Goal: Task Accomplishment & Management: Complete application form

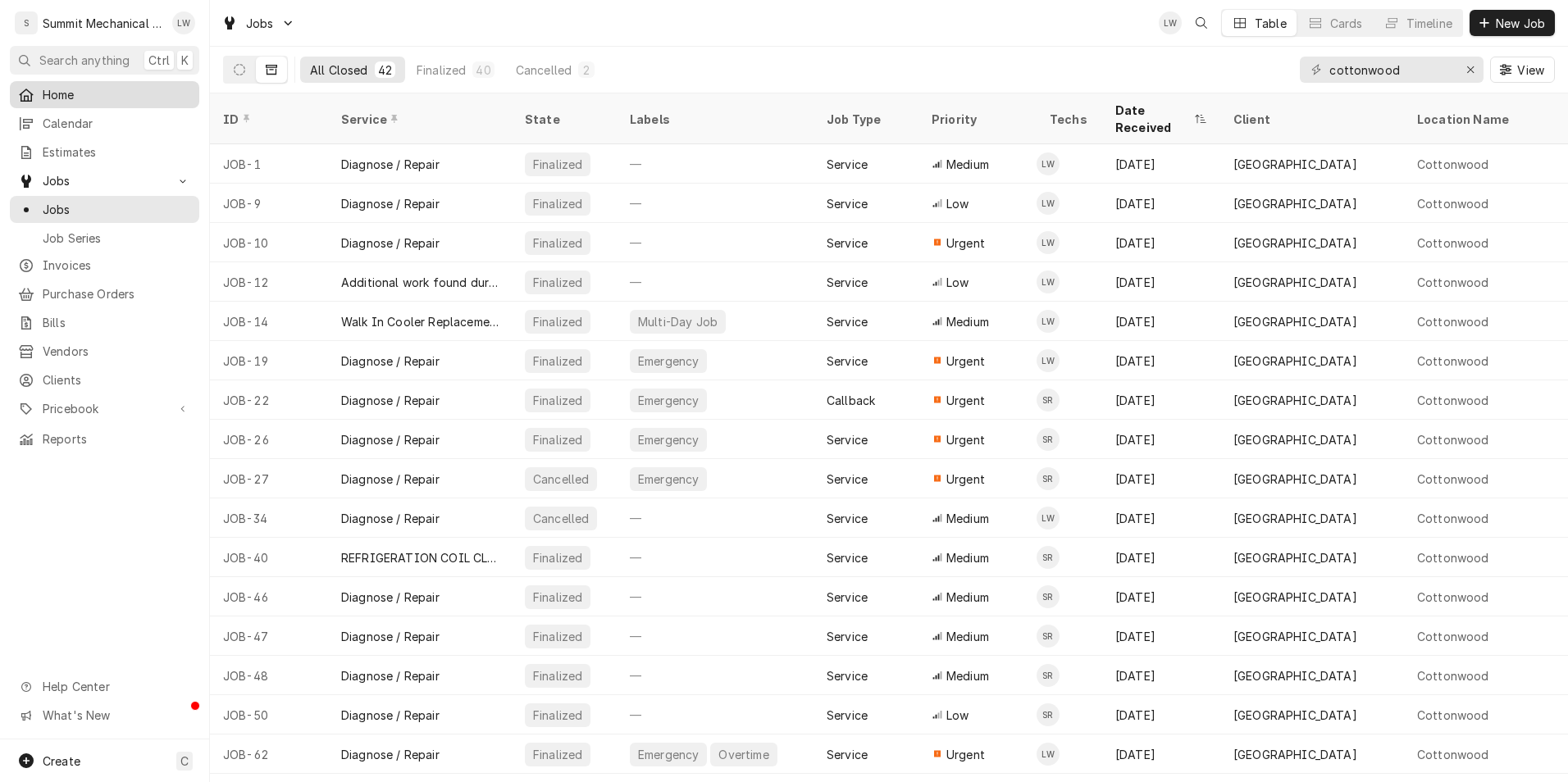
click at [89, 97] on span "Home" at bounding box center [117, 95] width 149 height 17
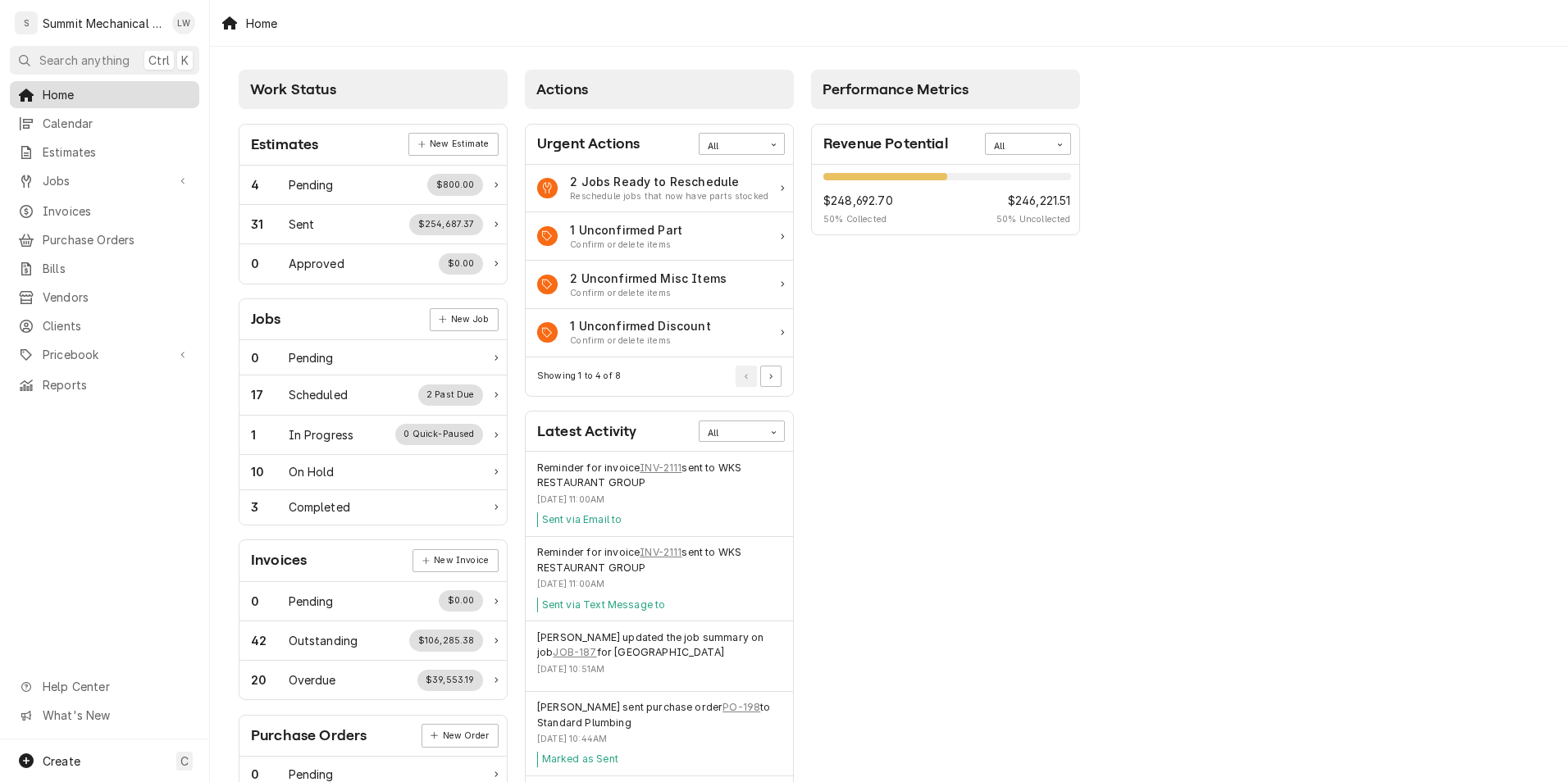
click at [107, 88] on span "Home" at bounding box center [117, 95] width 149 height 17
click at [86, 86] on span "Home" at bounding box center [117, 95] width 149 height 17
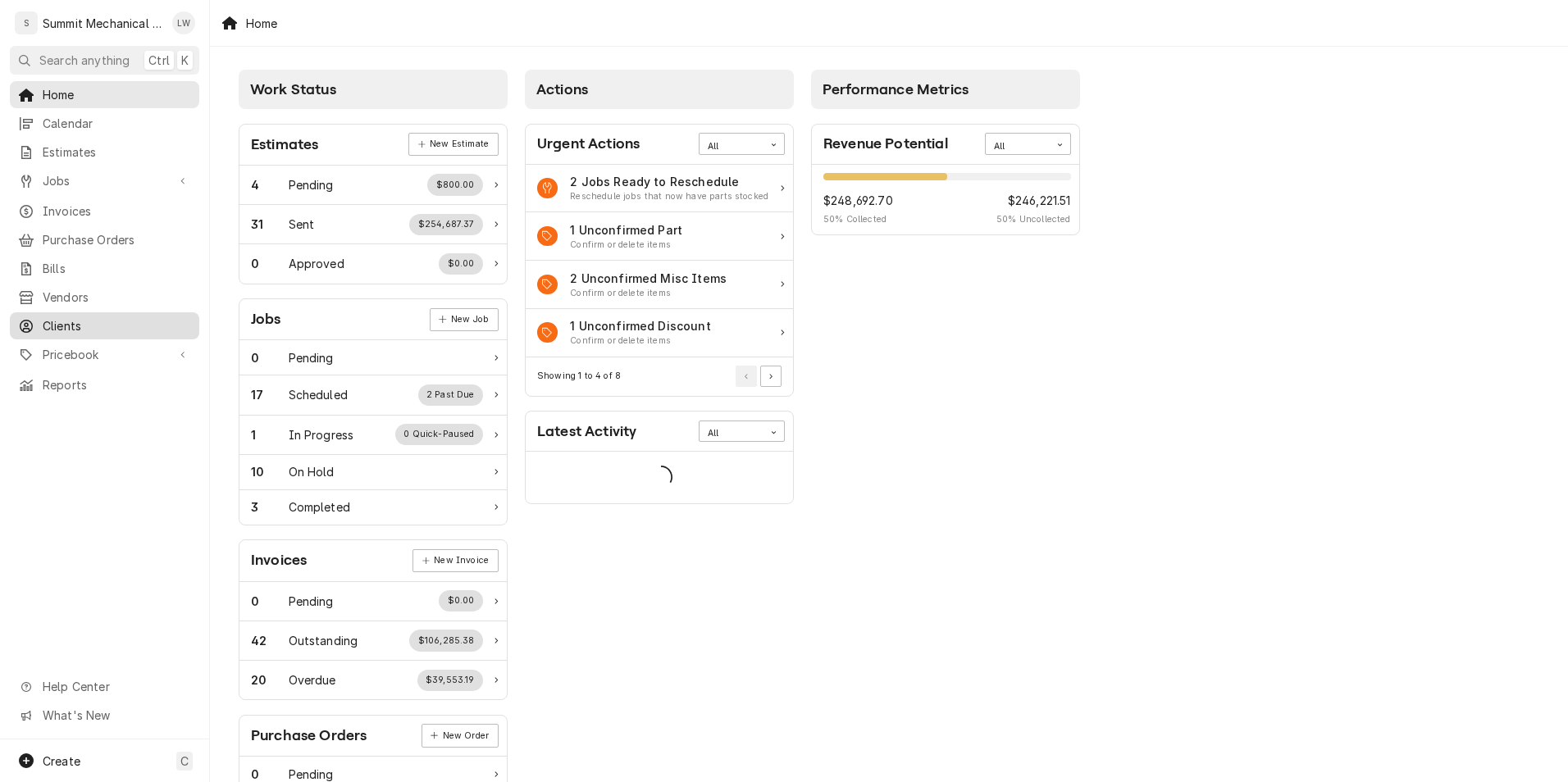
click at [76, 315] on div "Clients" at bounding box center [104, 326] width 183 height 21
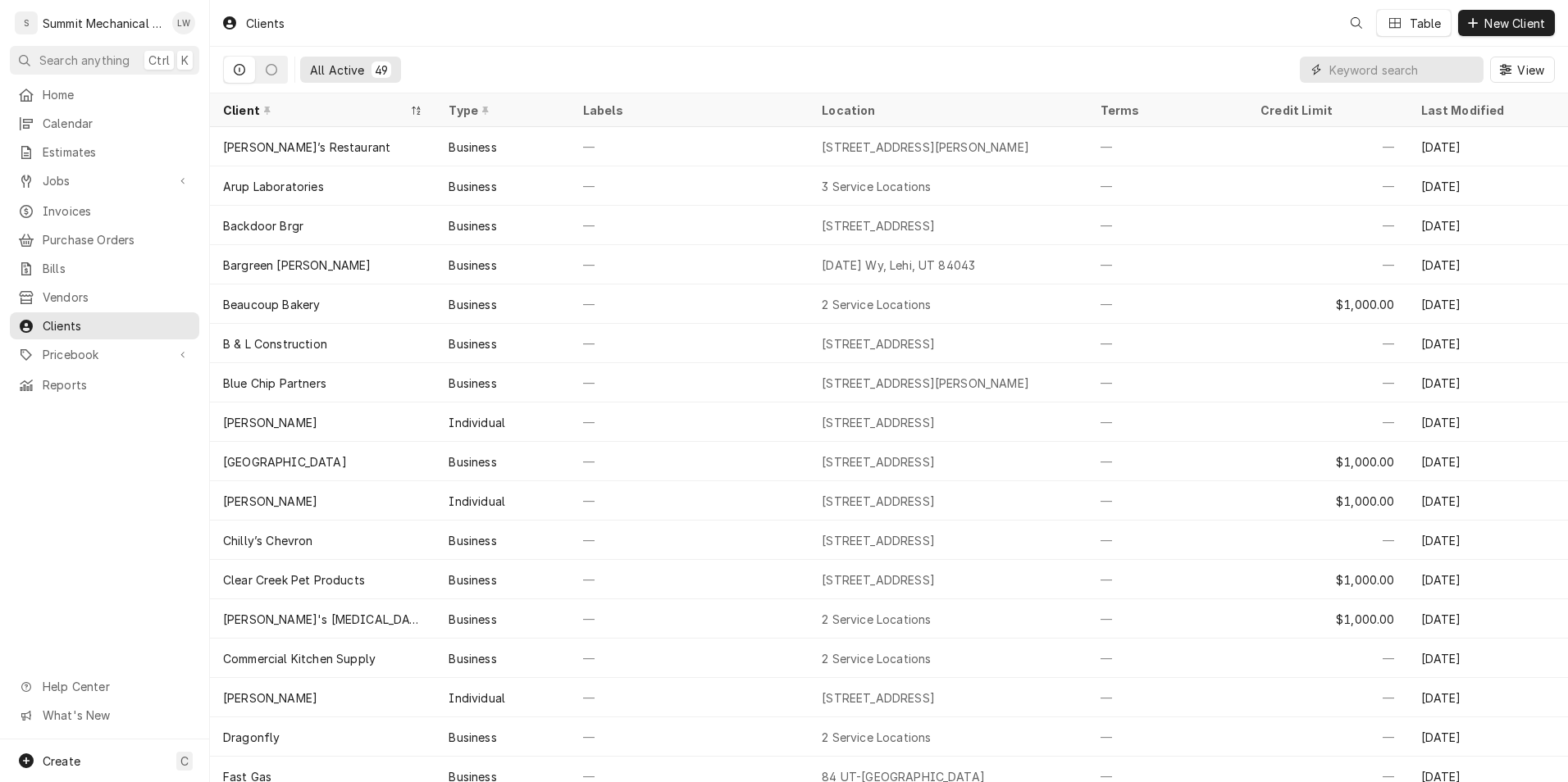
click at [1367, 77] on input "Dynamic Content Wrapper" at bounding box center [1402, 70] width 146 height 27
type input "l"
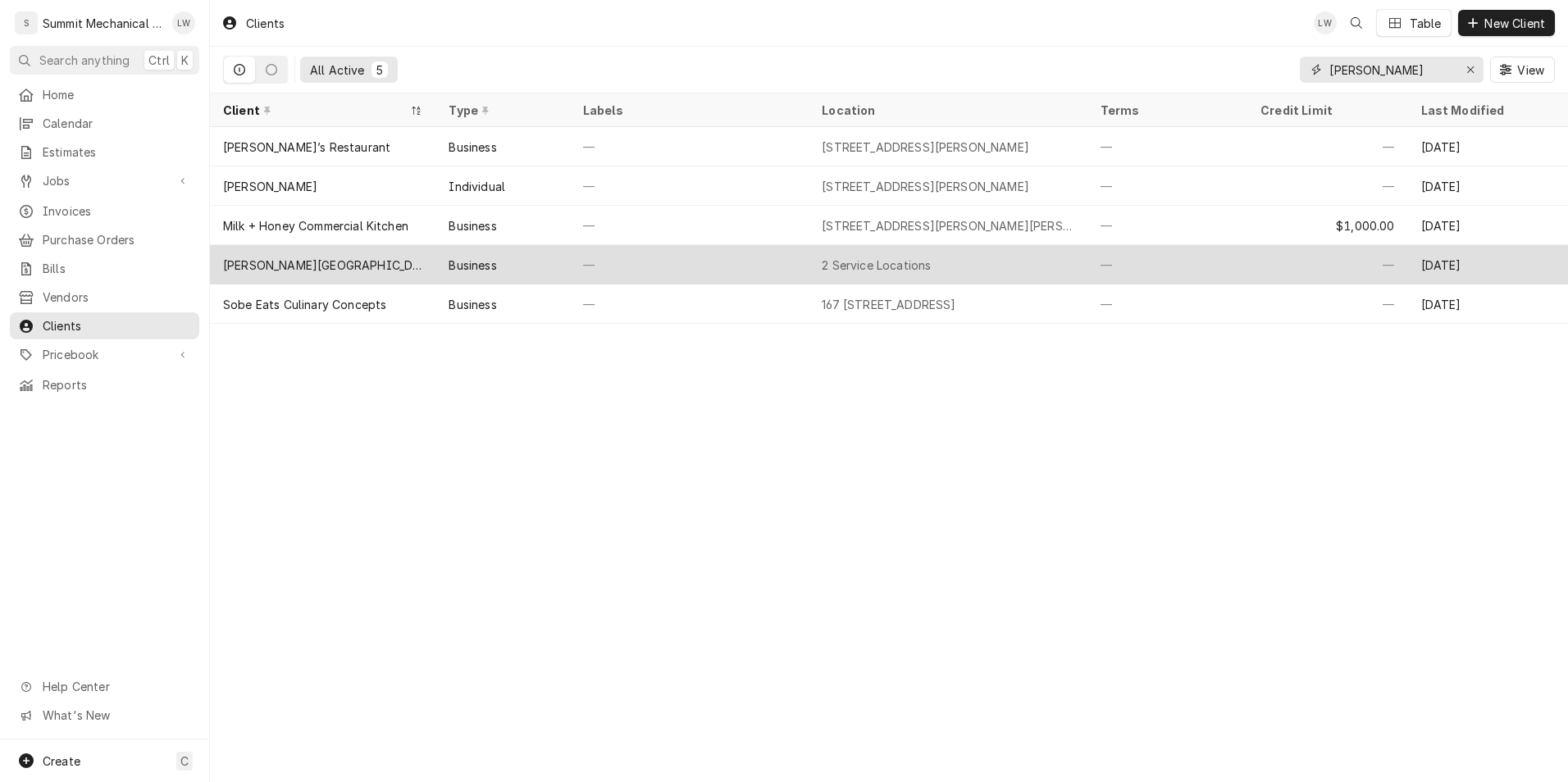
type input "[PERSON_NAME]"
click at [317, 260] on div "[PERSON_NAME][GEOGRAPHIC_DATA]" at bounding box center [322, 266] width 199 height 17
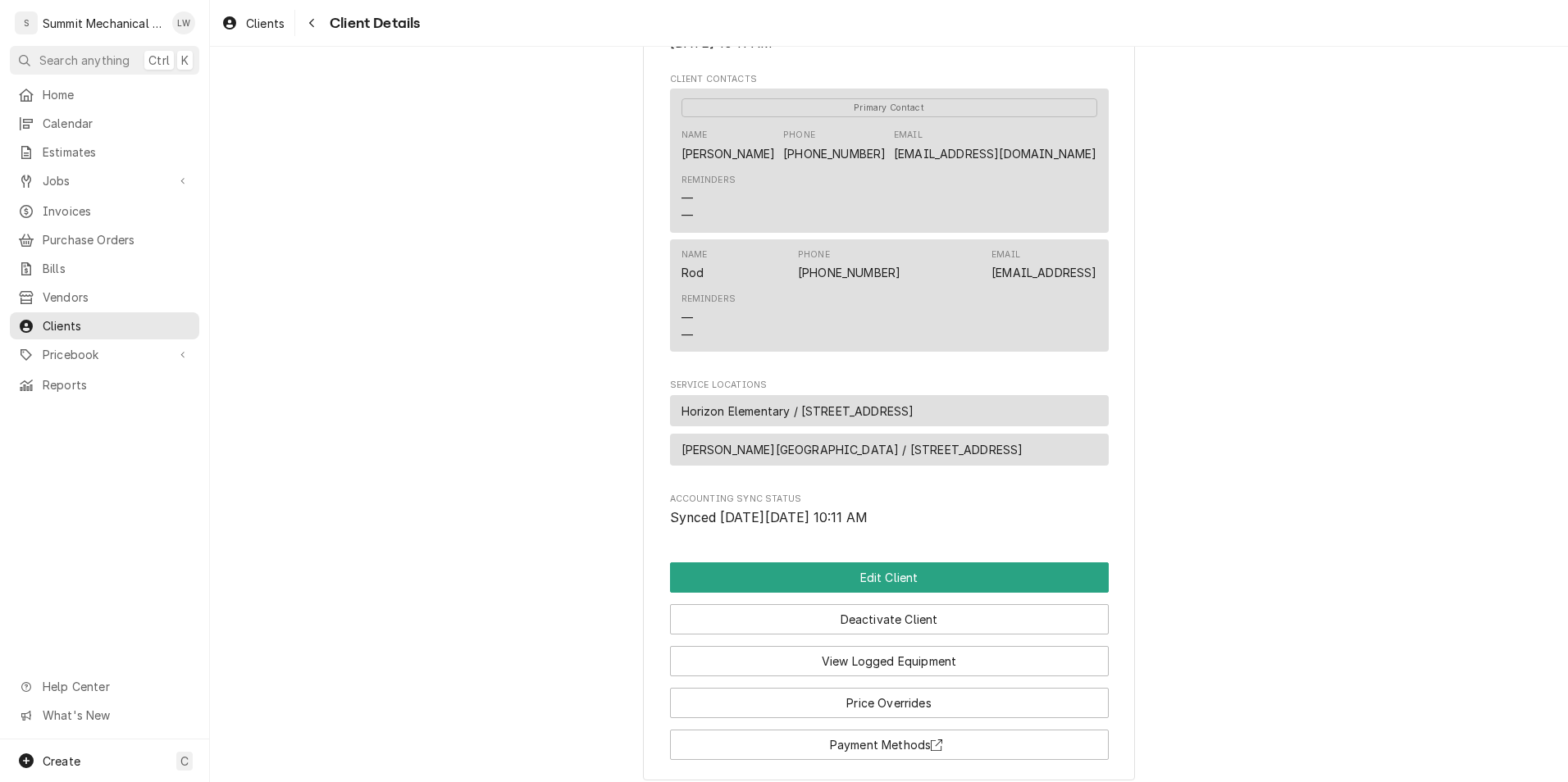
scroll to position [617, 0]
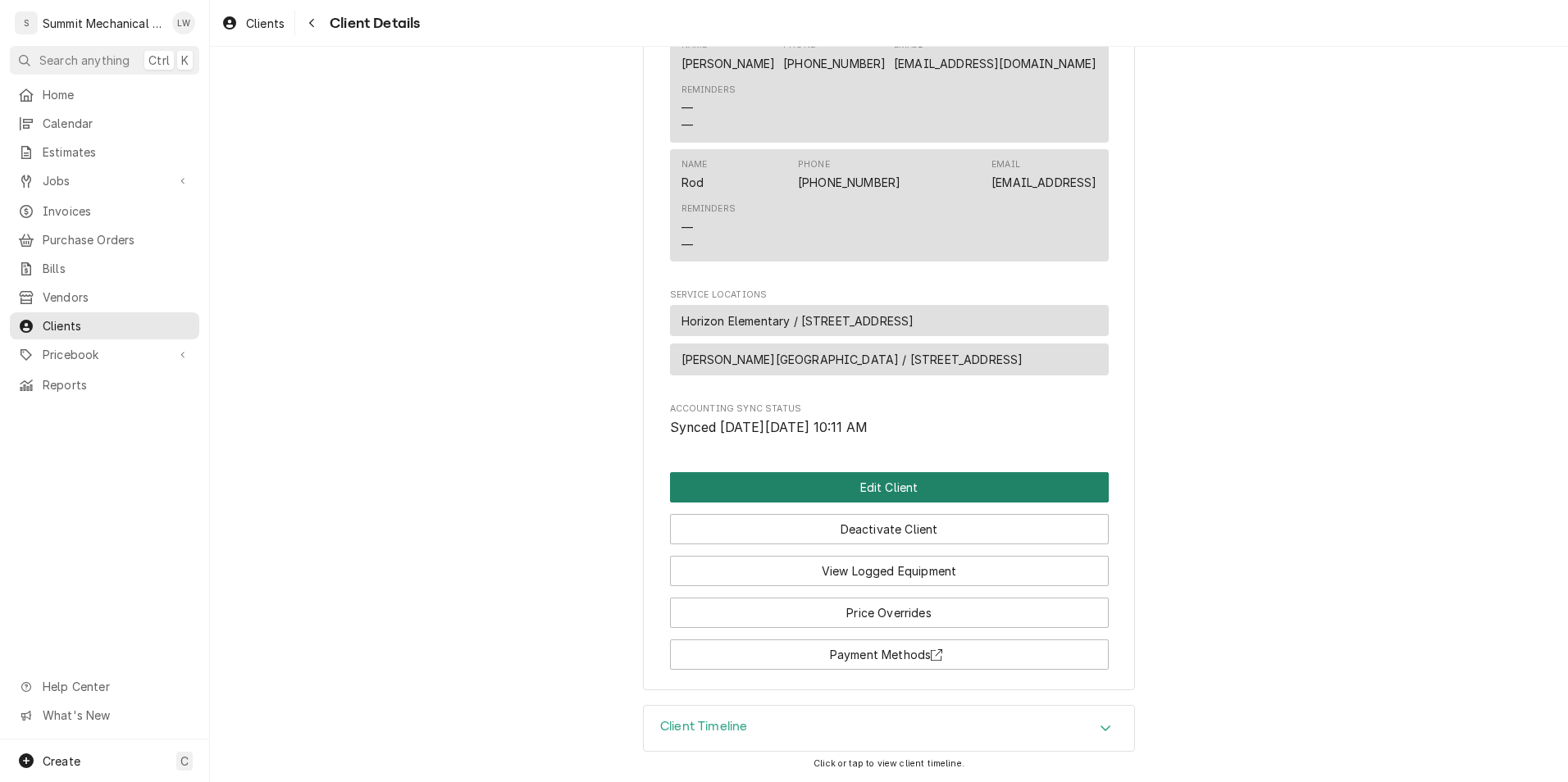
click at [1015, 472] on button "Edit Client" at bounding box center [889, 486] width 438 height 30
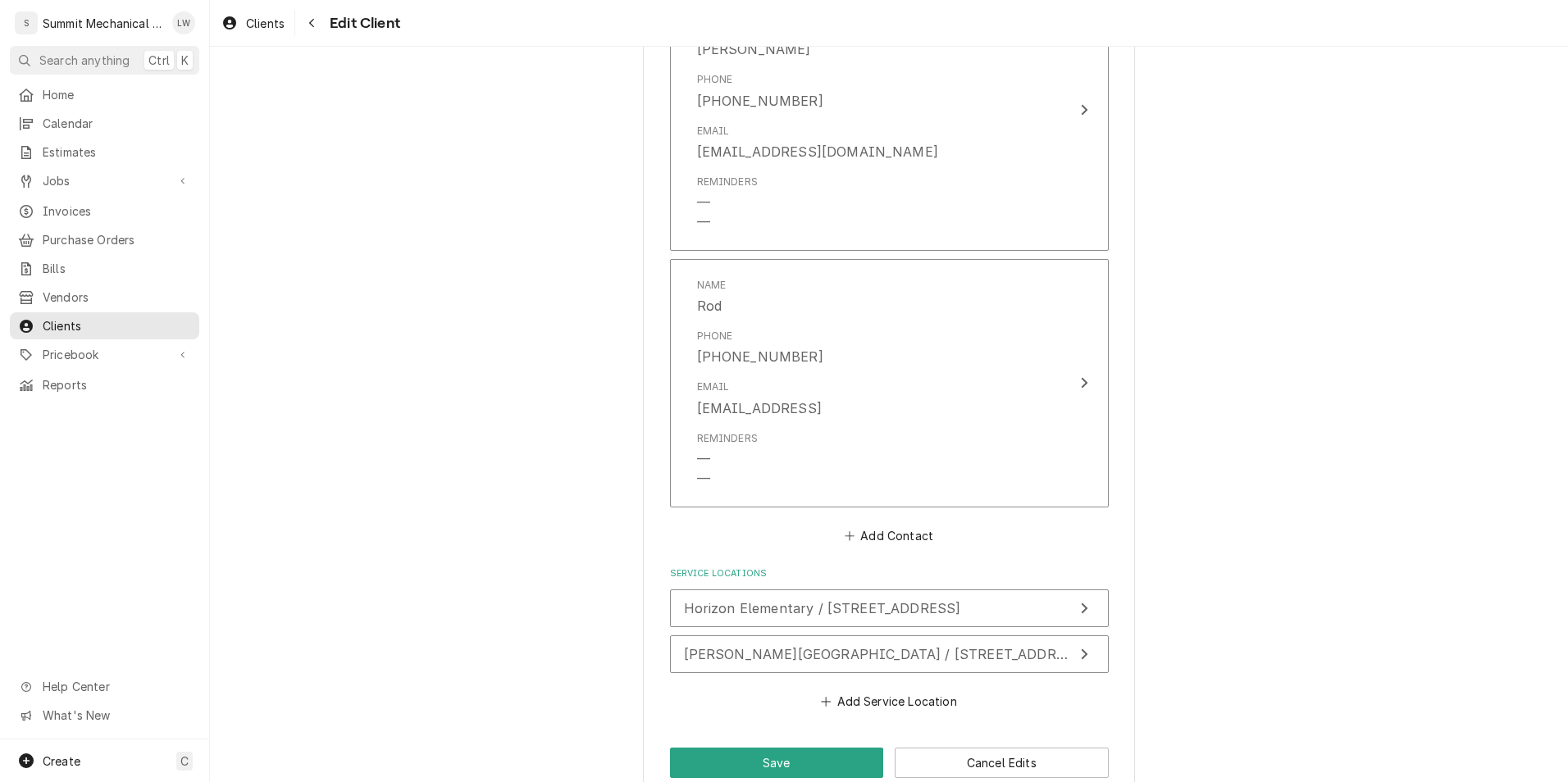
scroll to position [1309, 0]
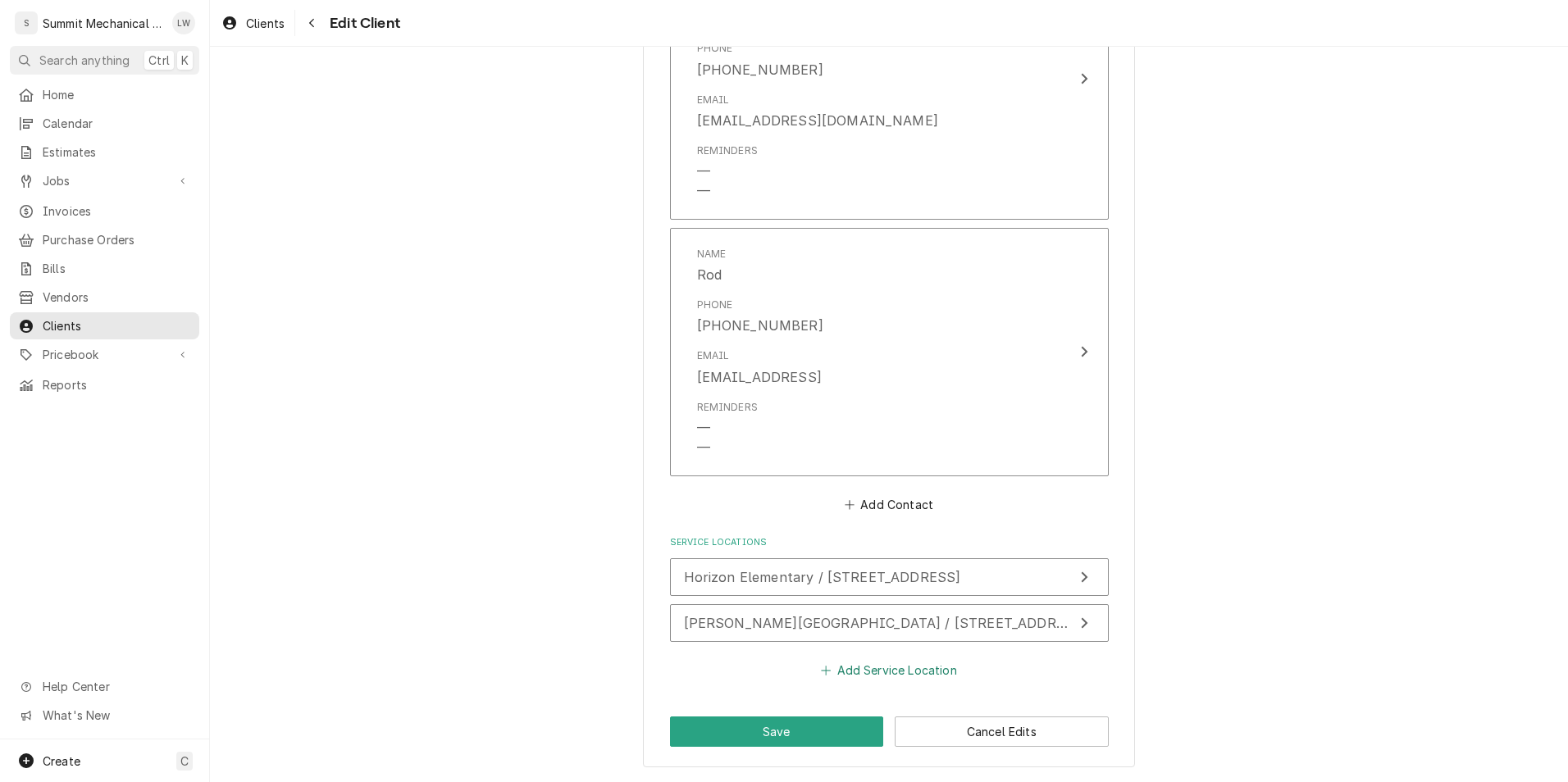
click at [854, 674] on button "Add Service Location" at bounding box center [889, 670] width 141 height 23
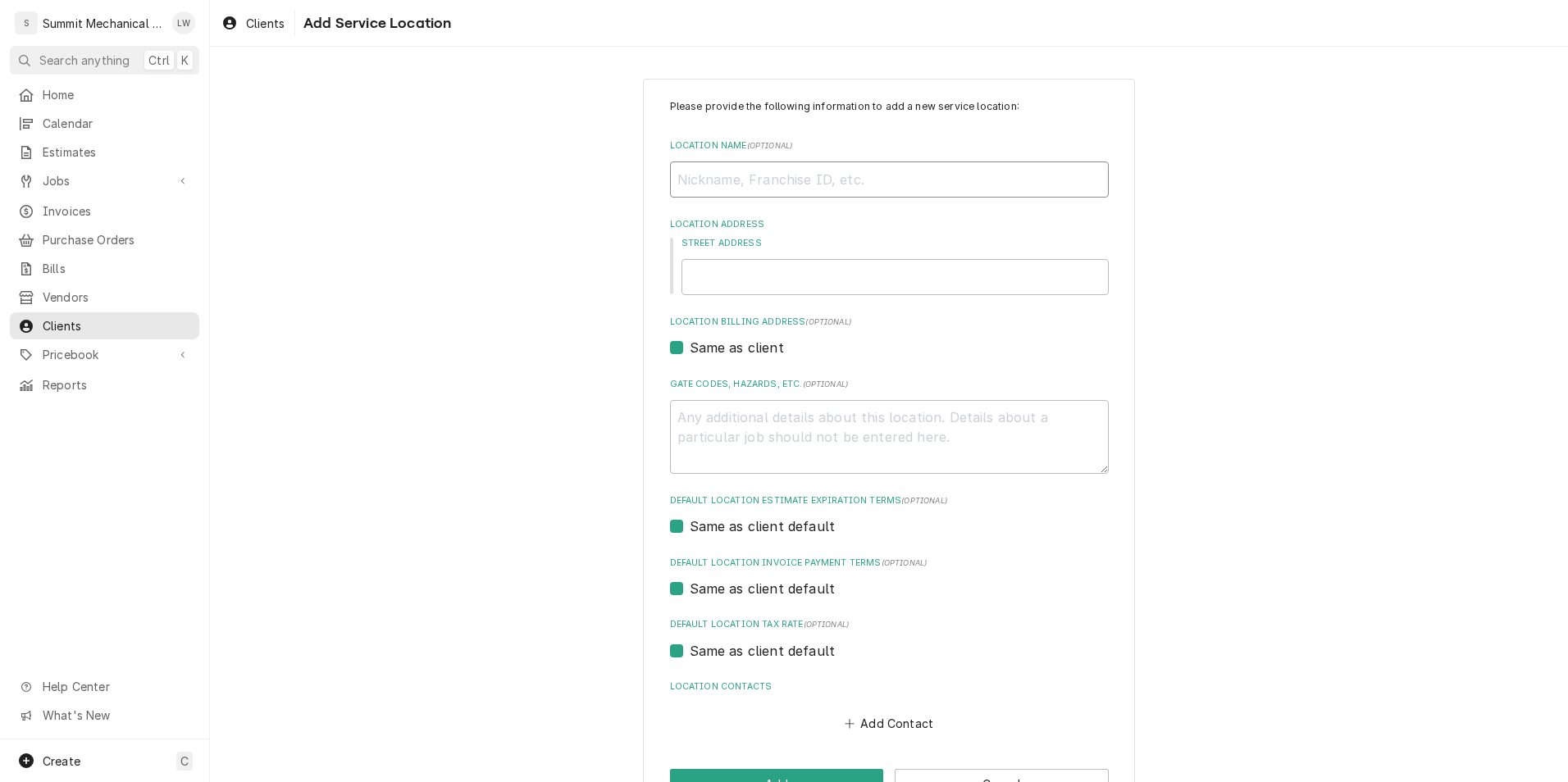
click at [848, 188] on input "Location Name ( optional )" at bounding box center [889, 180] width 438 height 36
type textarea "x"
type input "R"
type textarea "x"
type input "Ri"
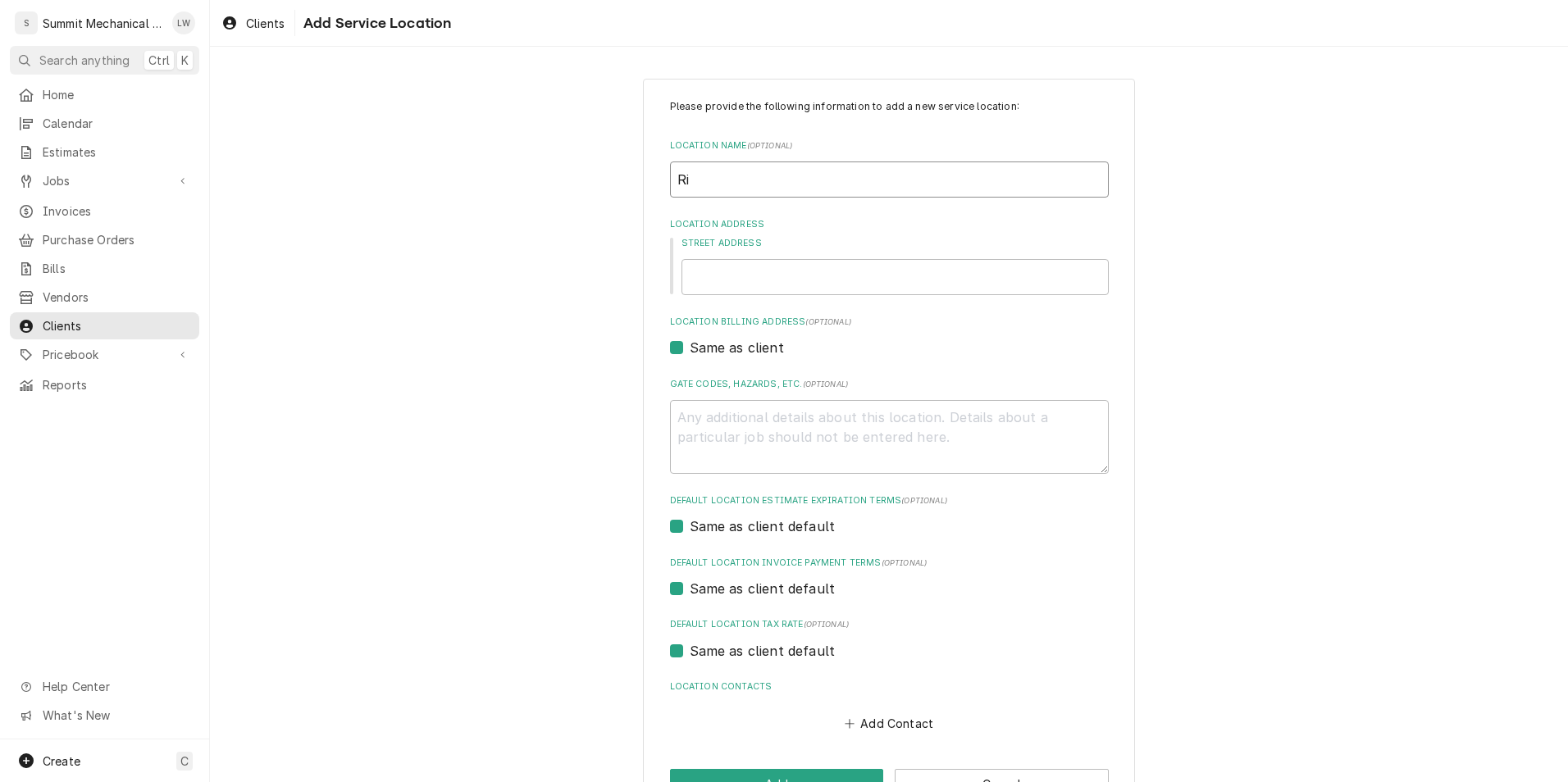
type textarea "x"
type input "Riv"
type textarea "x"
type input "Rive"
type textarea "x"
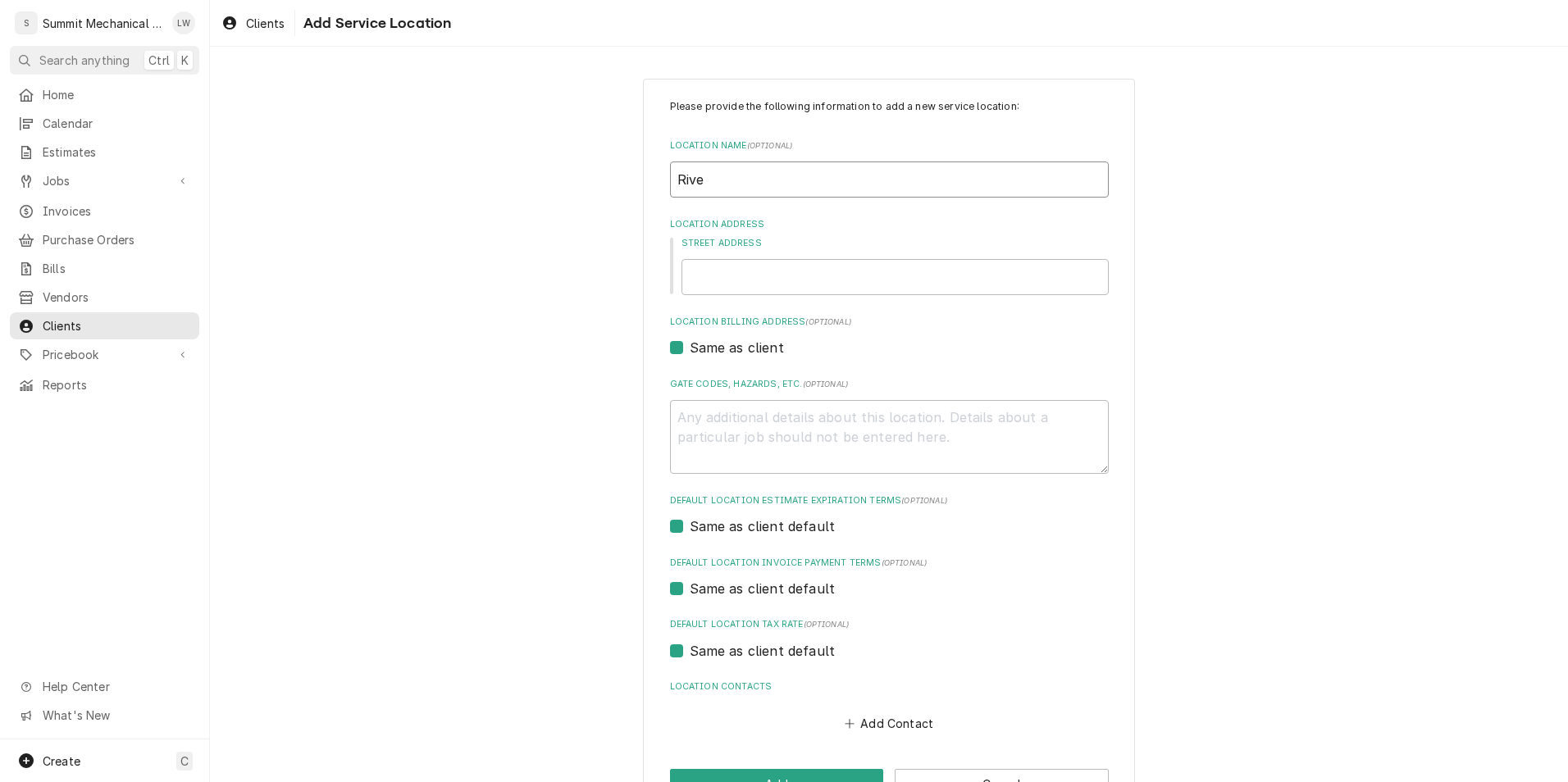
type input "River"
type textarea "x"
type input "Riverv"
type textarea "x"
type input "Rivervie"
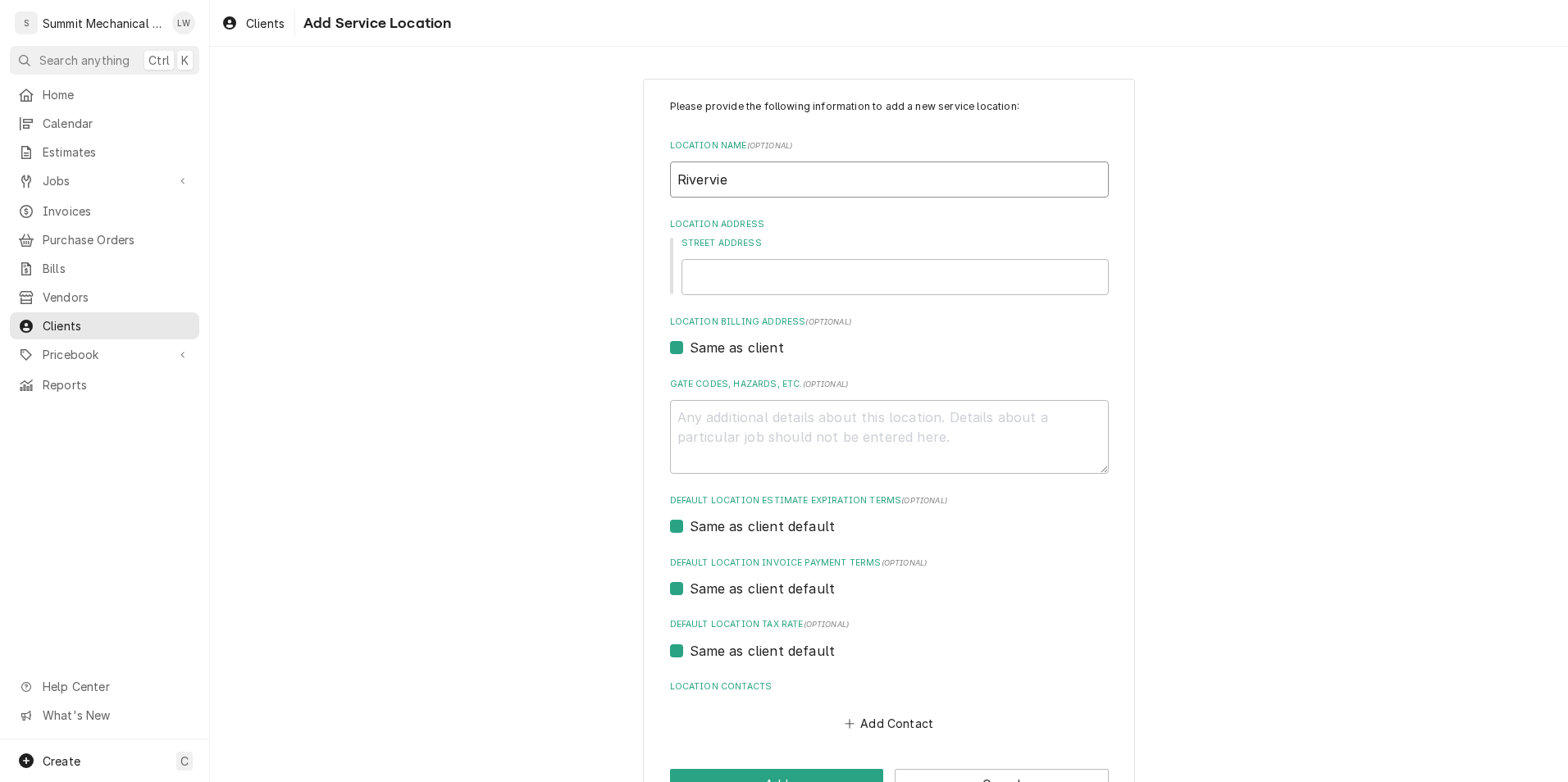
type textarea "x"
type input "Rivervie4"
type textarea "x"
type input "Rivervie4w"
type textarea "x"
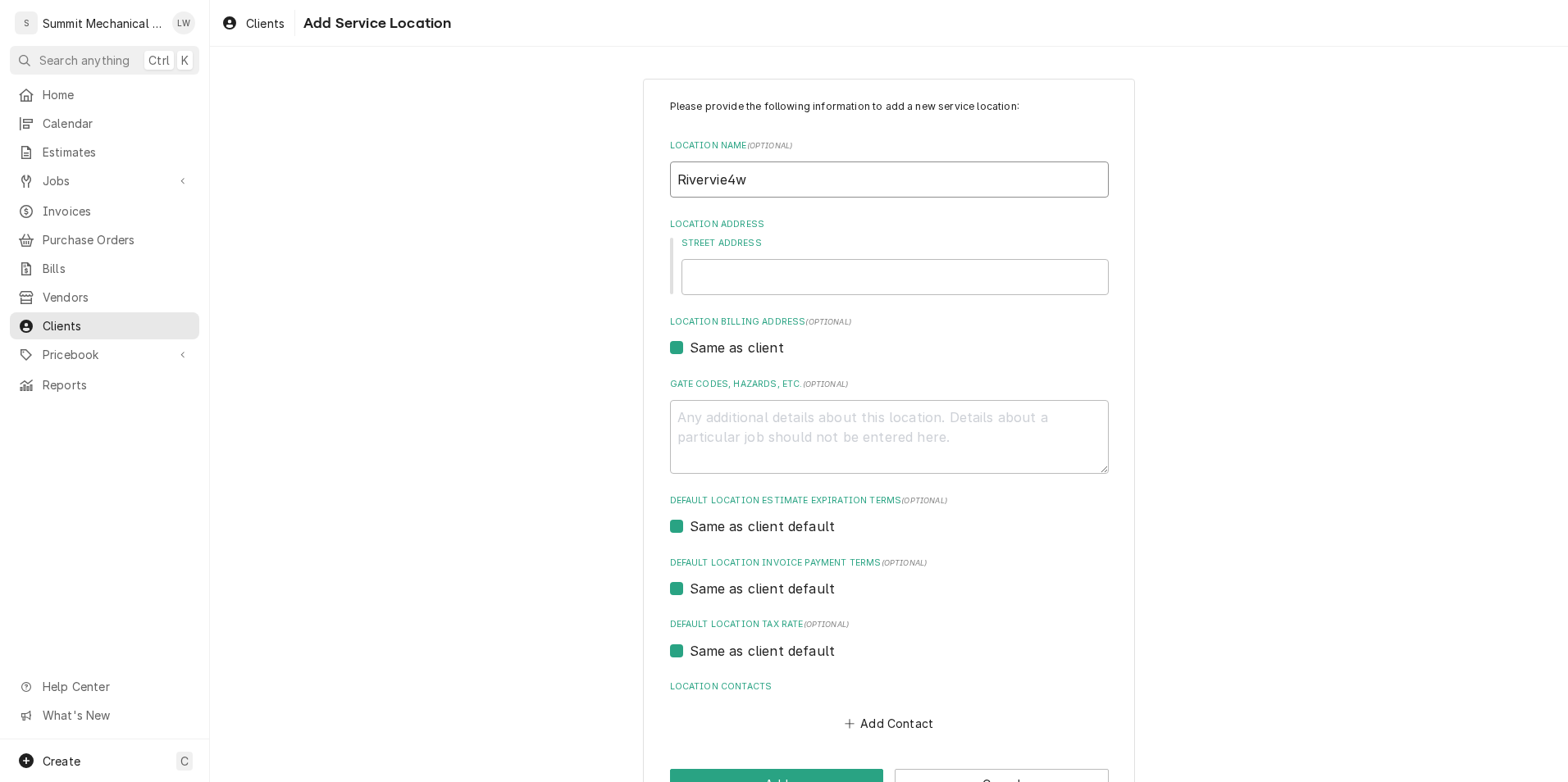
type input "Rivervie4w"
type textarea "x"
type input "Rivervie4w"
type textarea "x"
type input "Rivervie4"
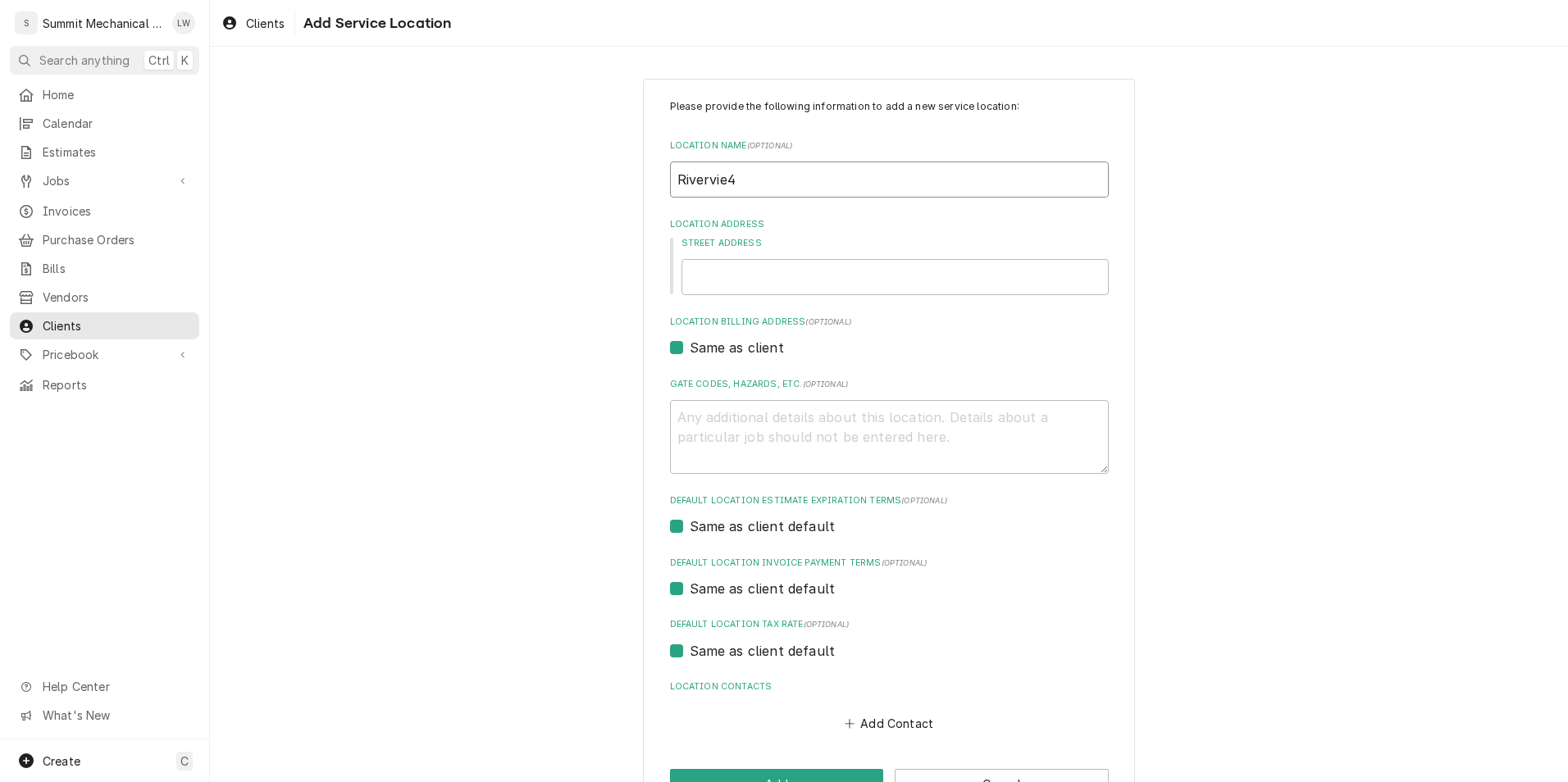
type textarea "x"
type input "Rivervie"
type textarea "x"
type input "Riverviw"
type textarea "x"
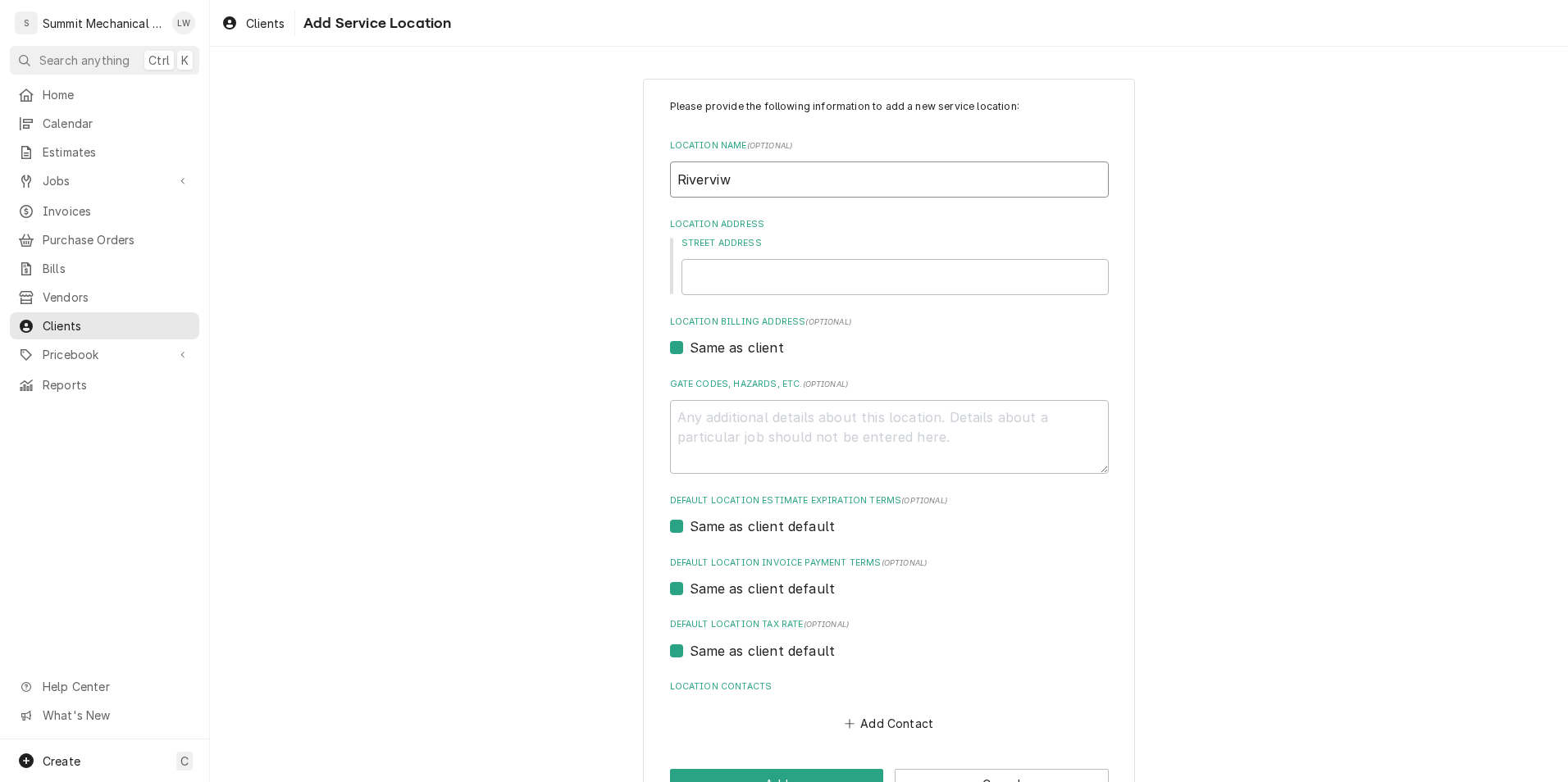
type input "Rivervi"
type textarea "x"
type input "Rivervie"
type textarea "x"
type input "Riverview"
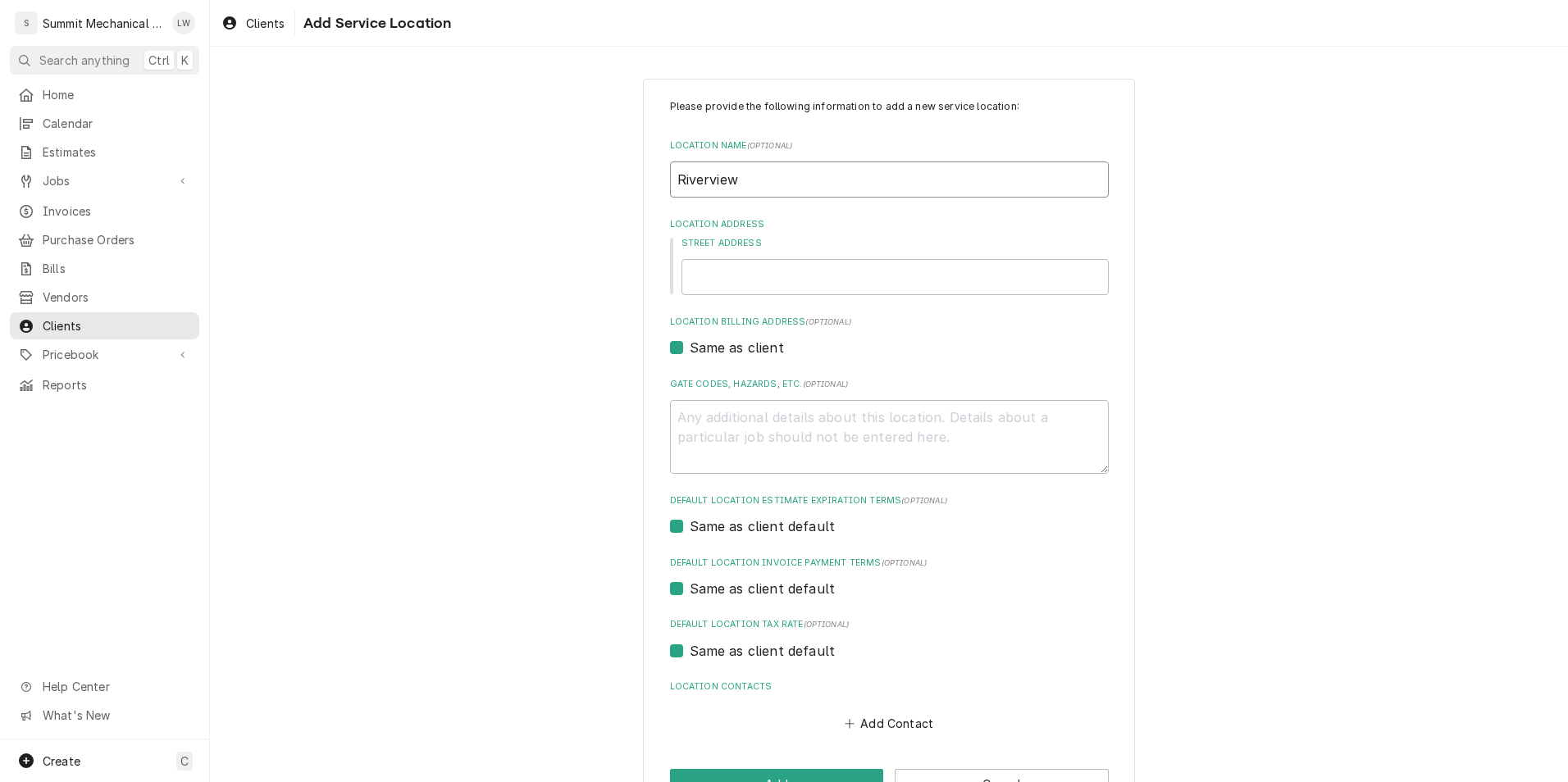
type textarea "x"
type input "Riverview"
type textarea "x"
type input "Riverview L"
type textarea "x"
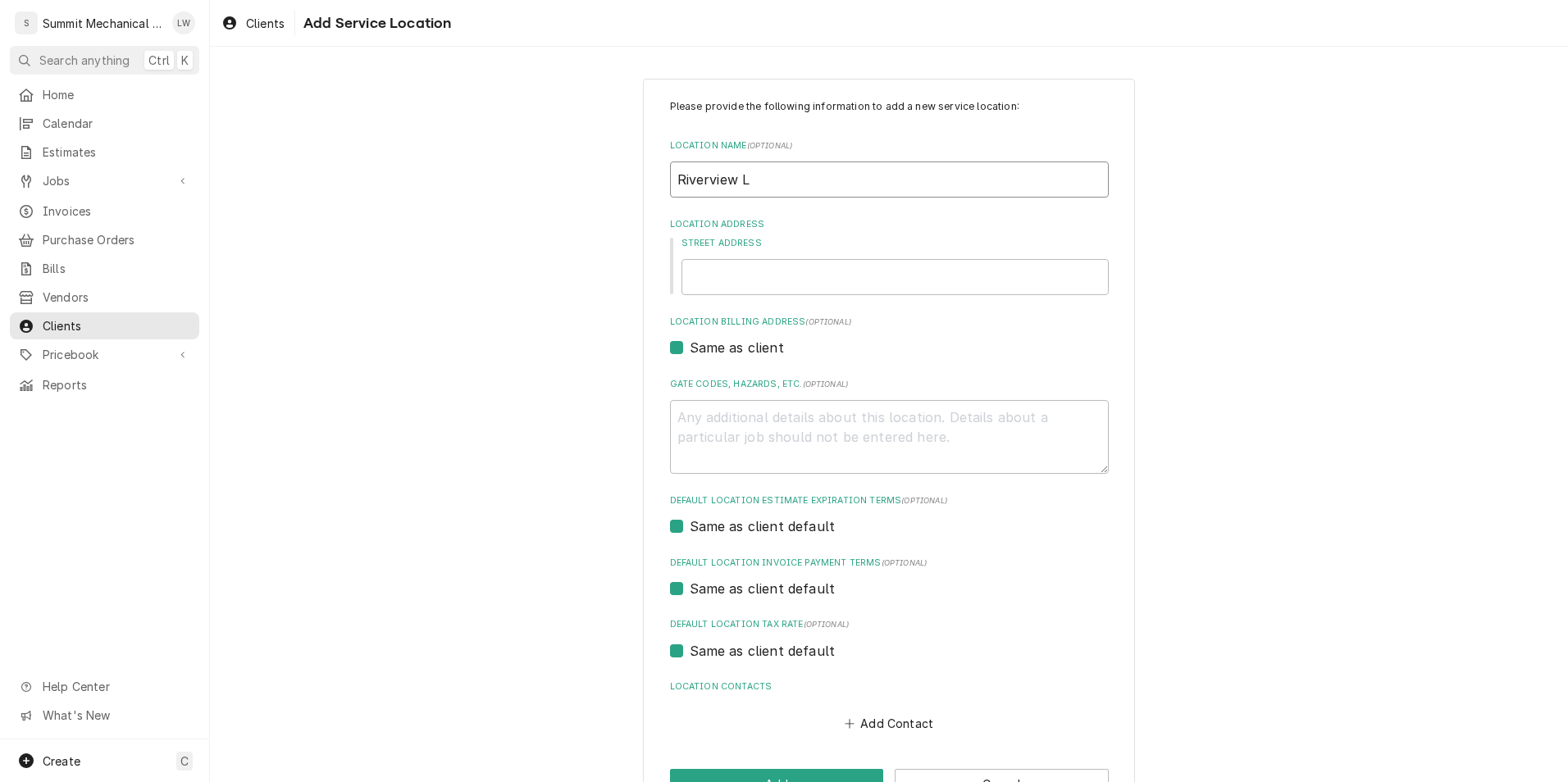
type input "Riverview"
type textarea "x"
type input "Riverview J"
type textarea "x"
type input "Riverview Ju"
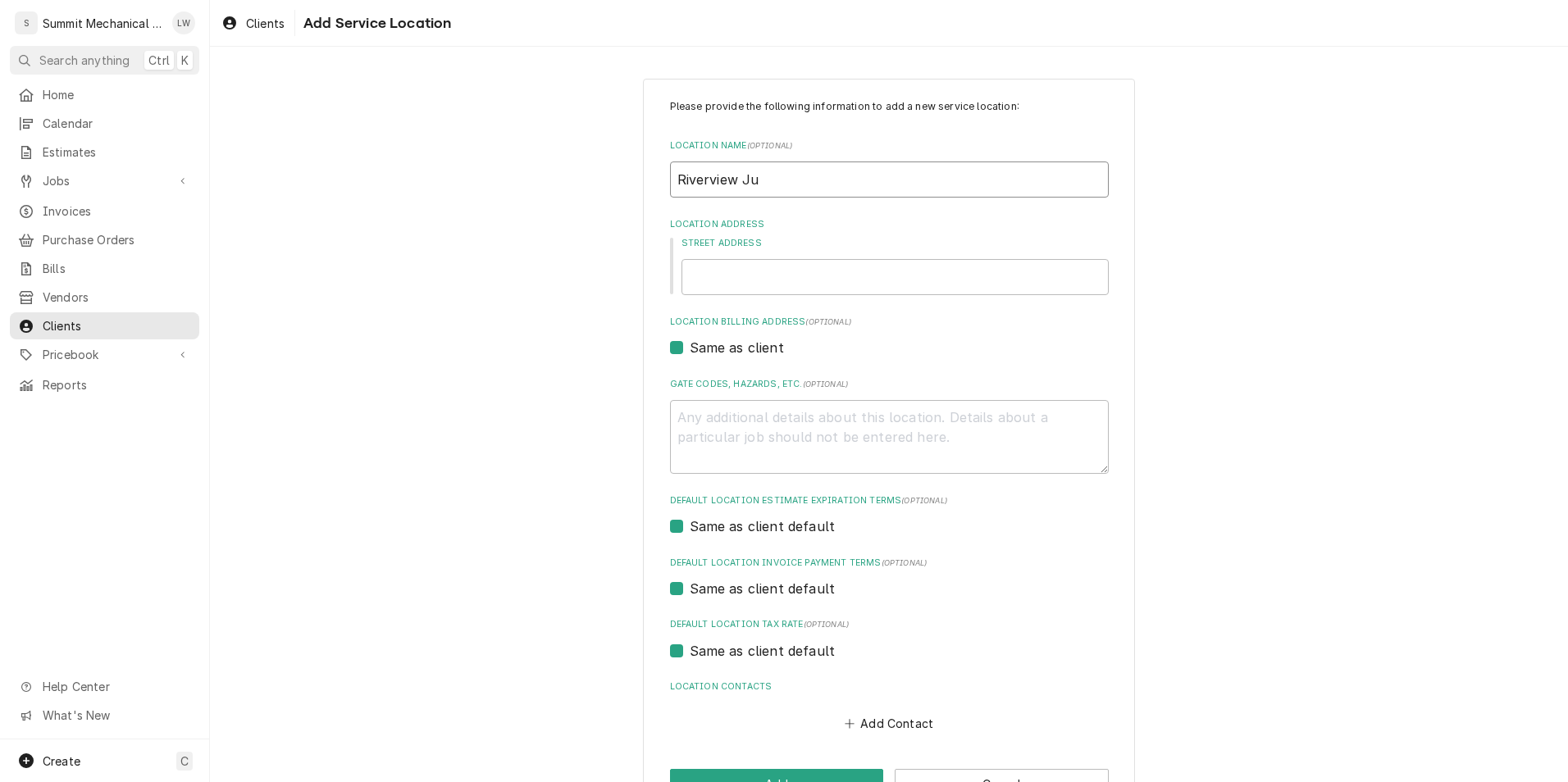
type textarea "x"
type input "Riverview Jun"
type textarea "x"
type input "Riverview Juni"
type textarea "x"
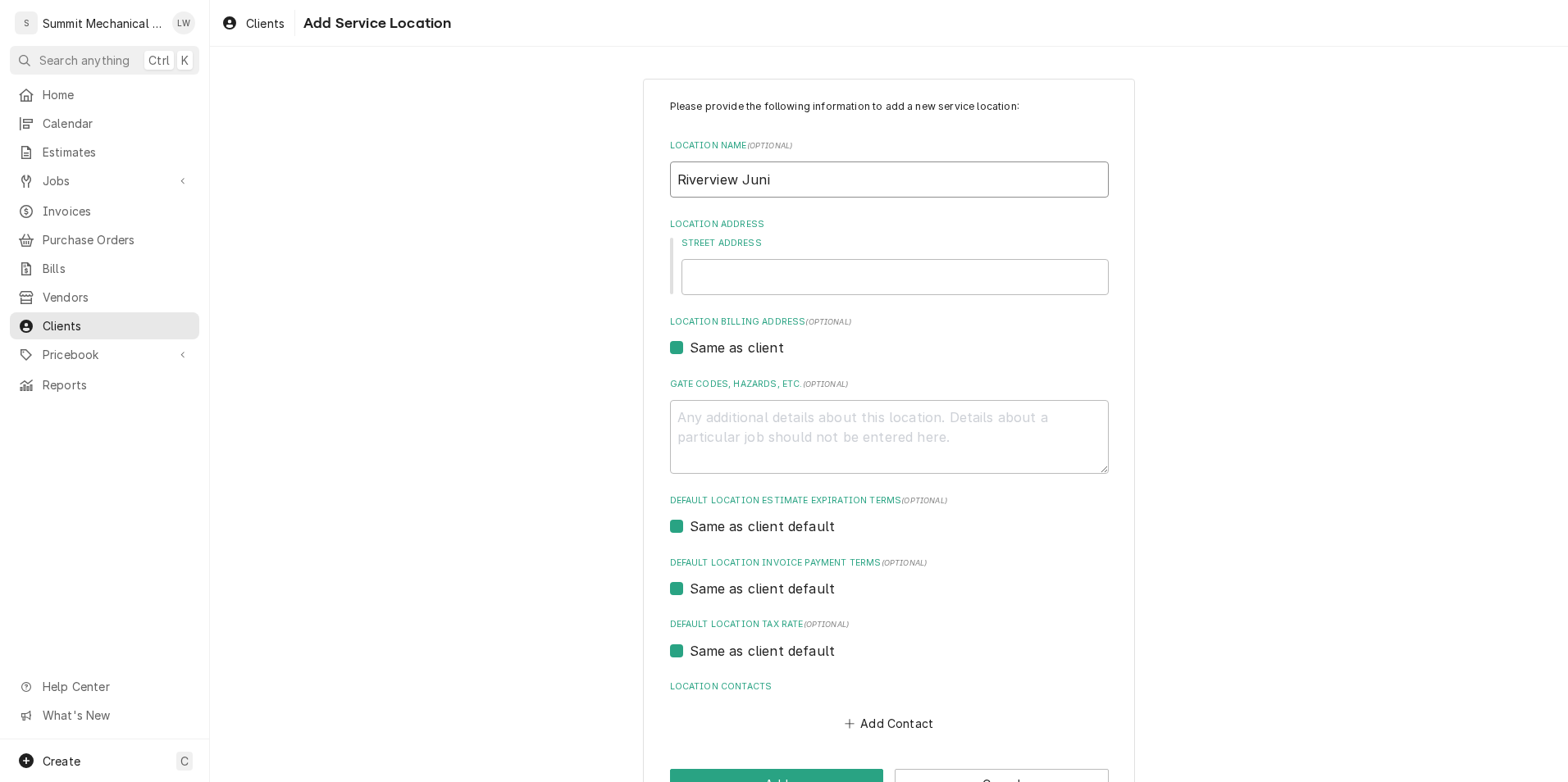
type input "Riverview Junio"
type textarea "x"
type input "Riverview Junior"
type textarea "x"
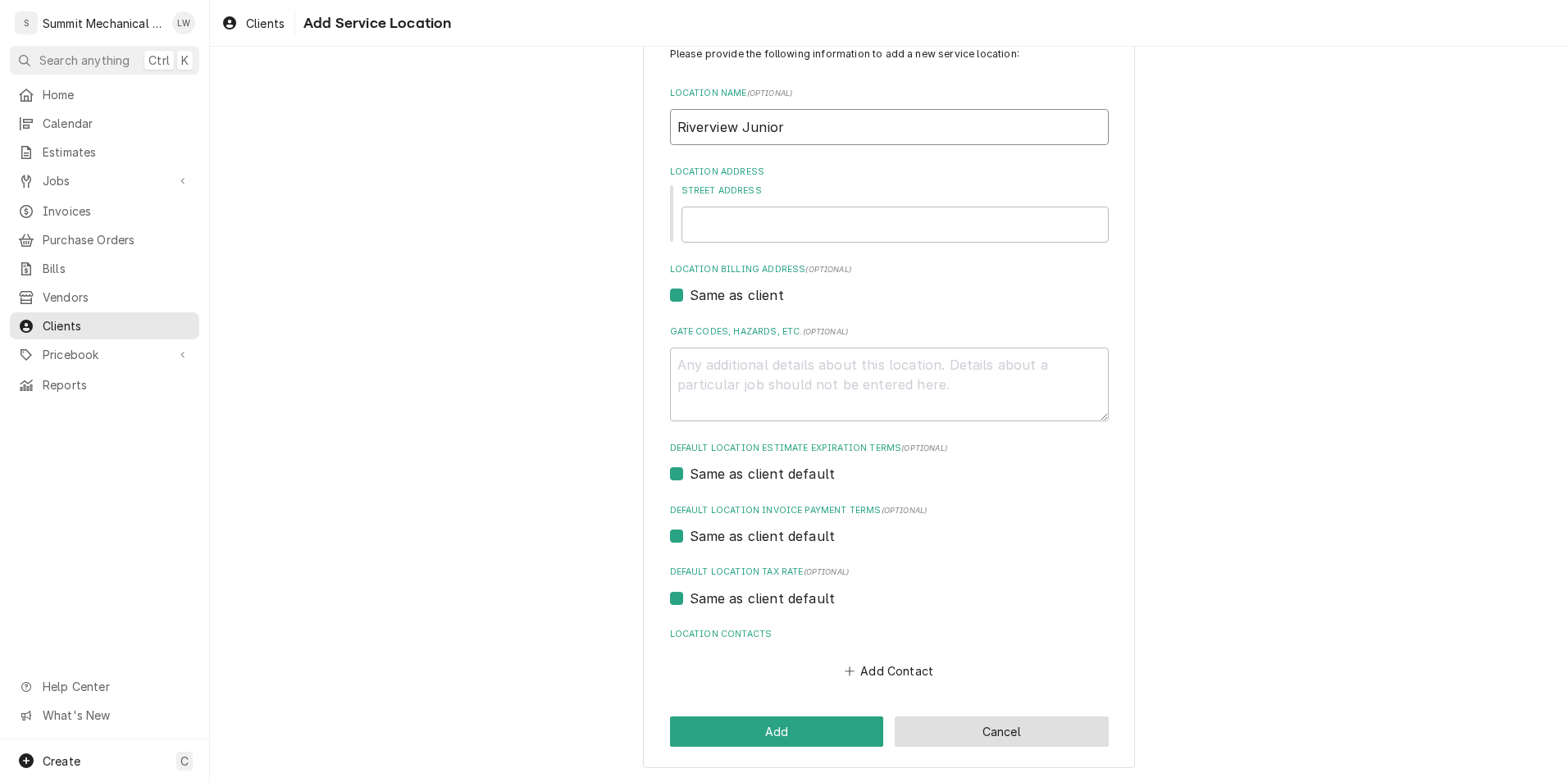
type input "Riverview Junior"
click at [1039, 745] on button "Cancel" at bounding box center [1001, 731] width 214 height 30
type textarea "x"
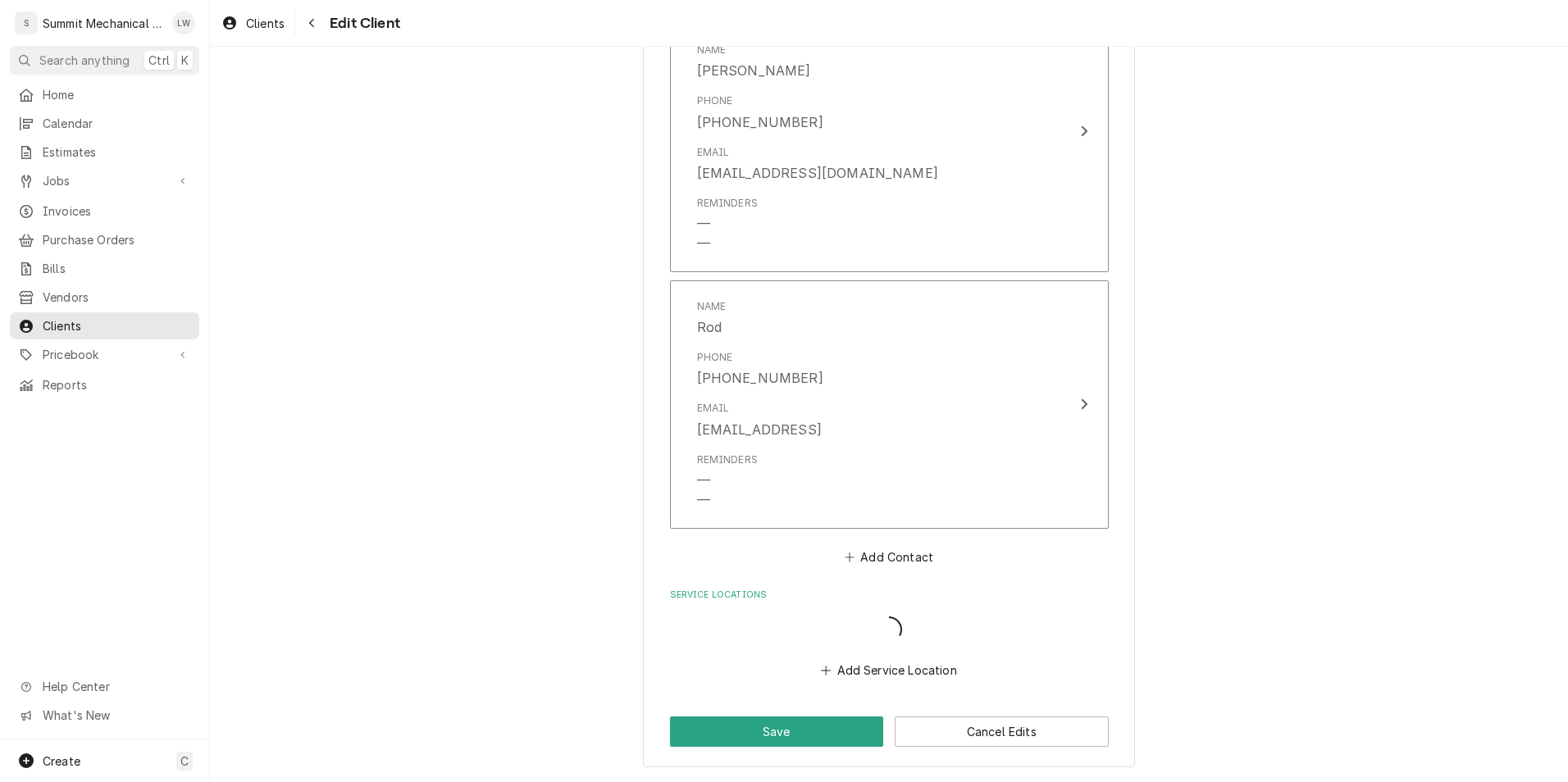
scroll to position [1255, 0]
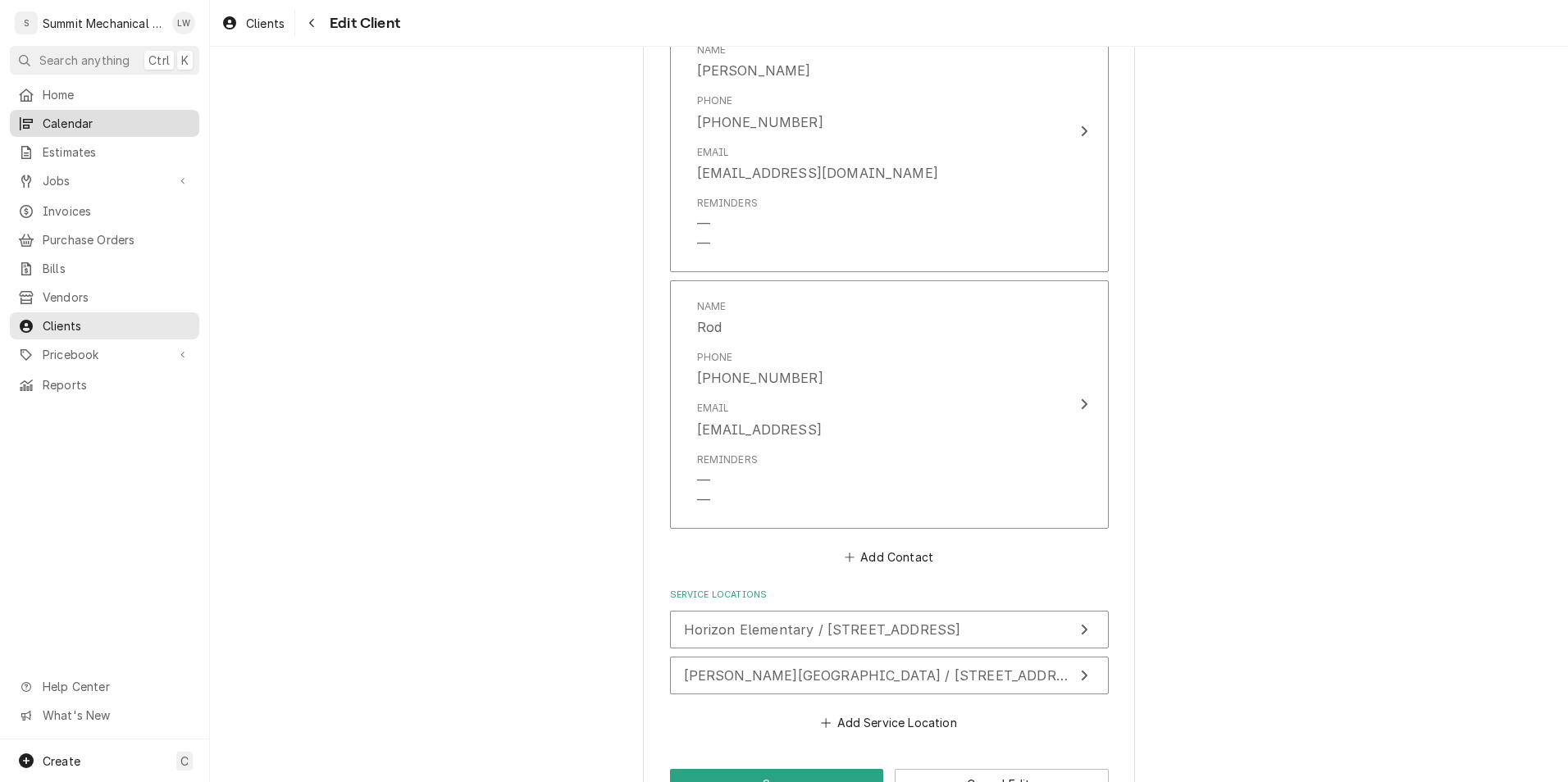
click at [80, 124] on span "Calendar" at bounding box center [117, 124] width 149 height 17
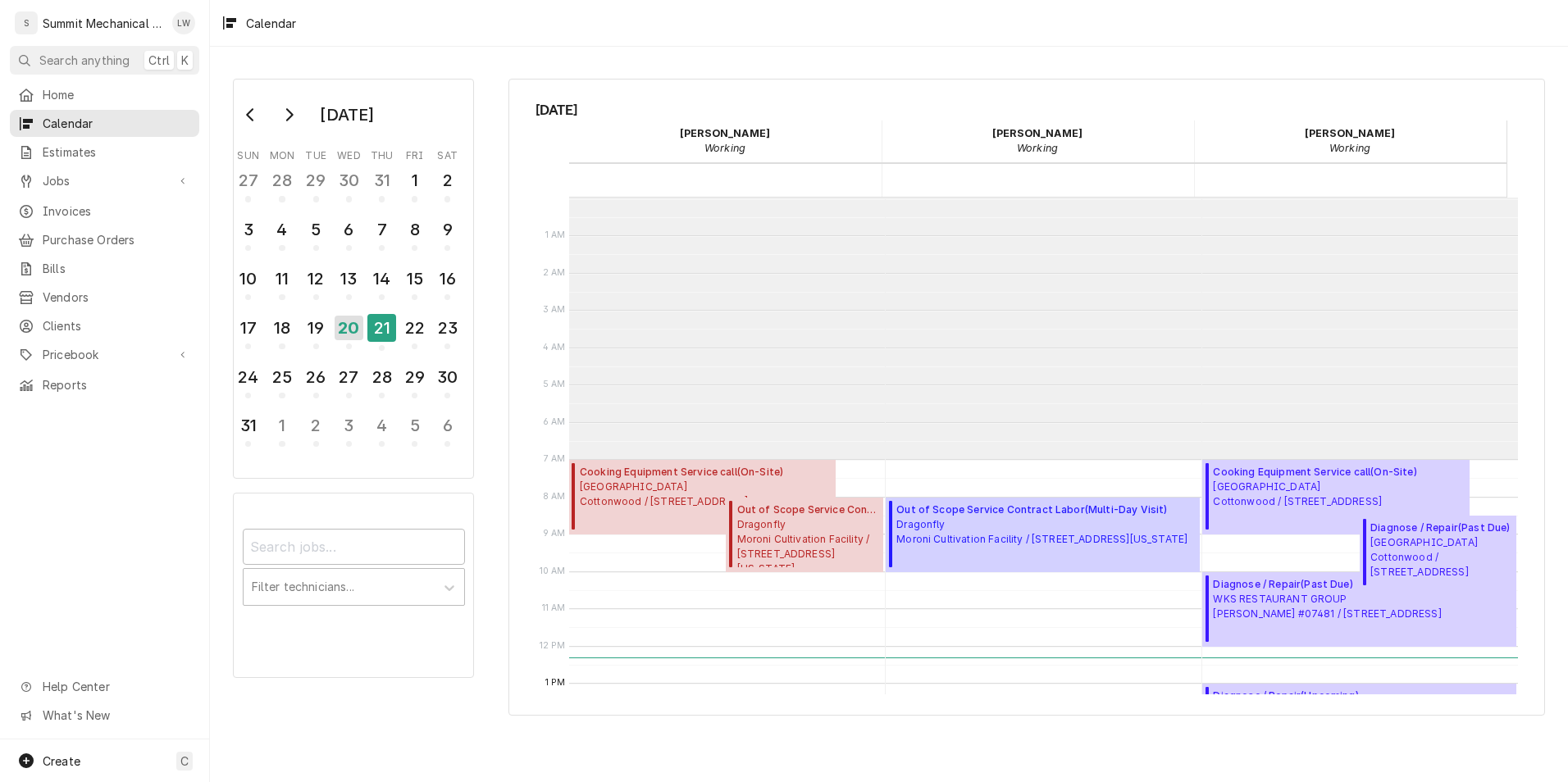
scroll to position [261, 0]
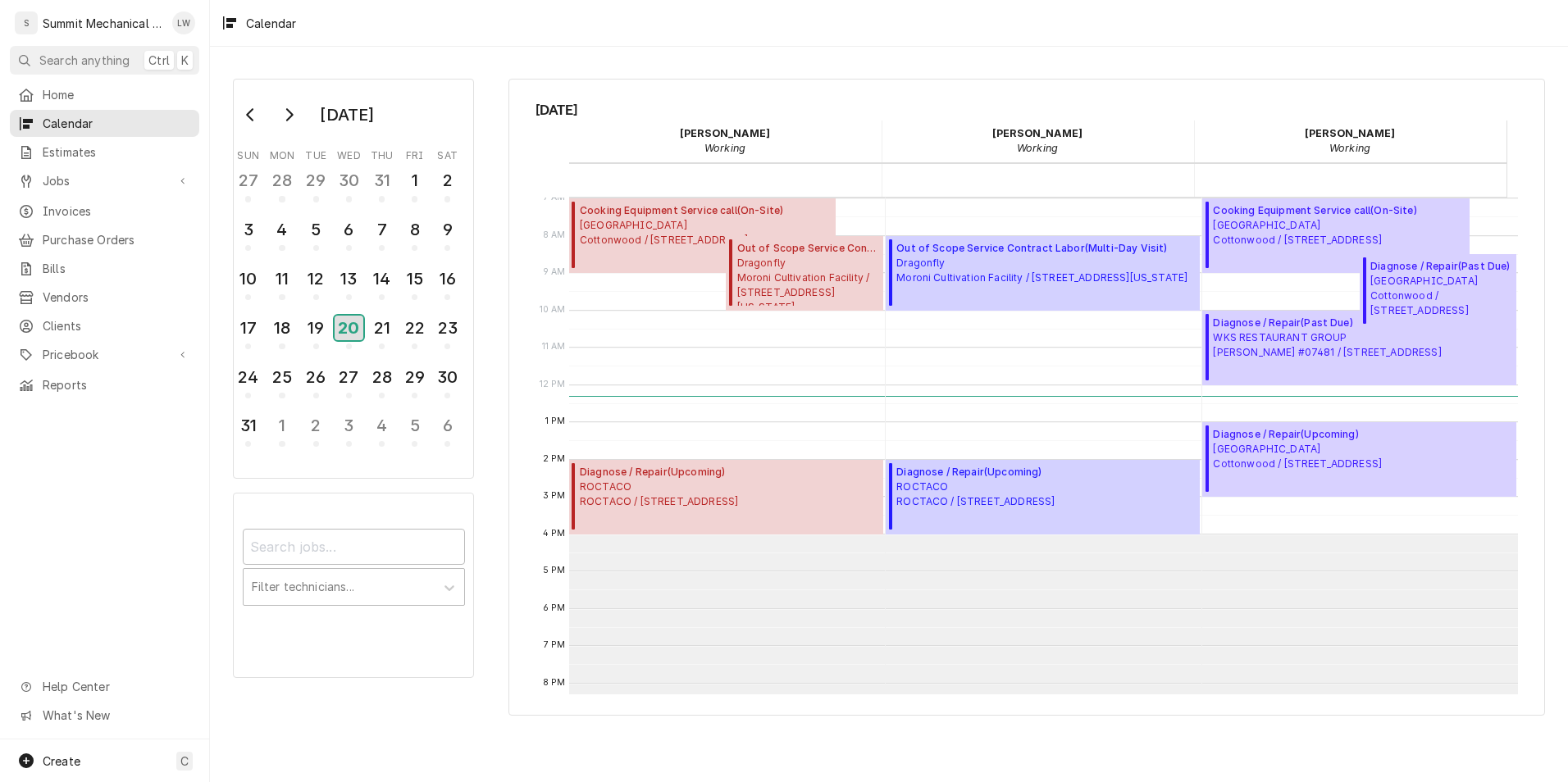
click at [353, 322] on div "20" at bounding box center [348, 327] width 28 height 25
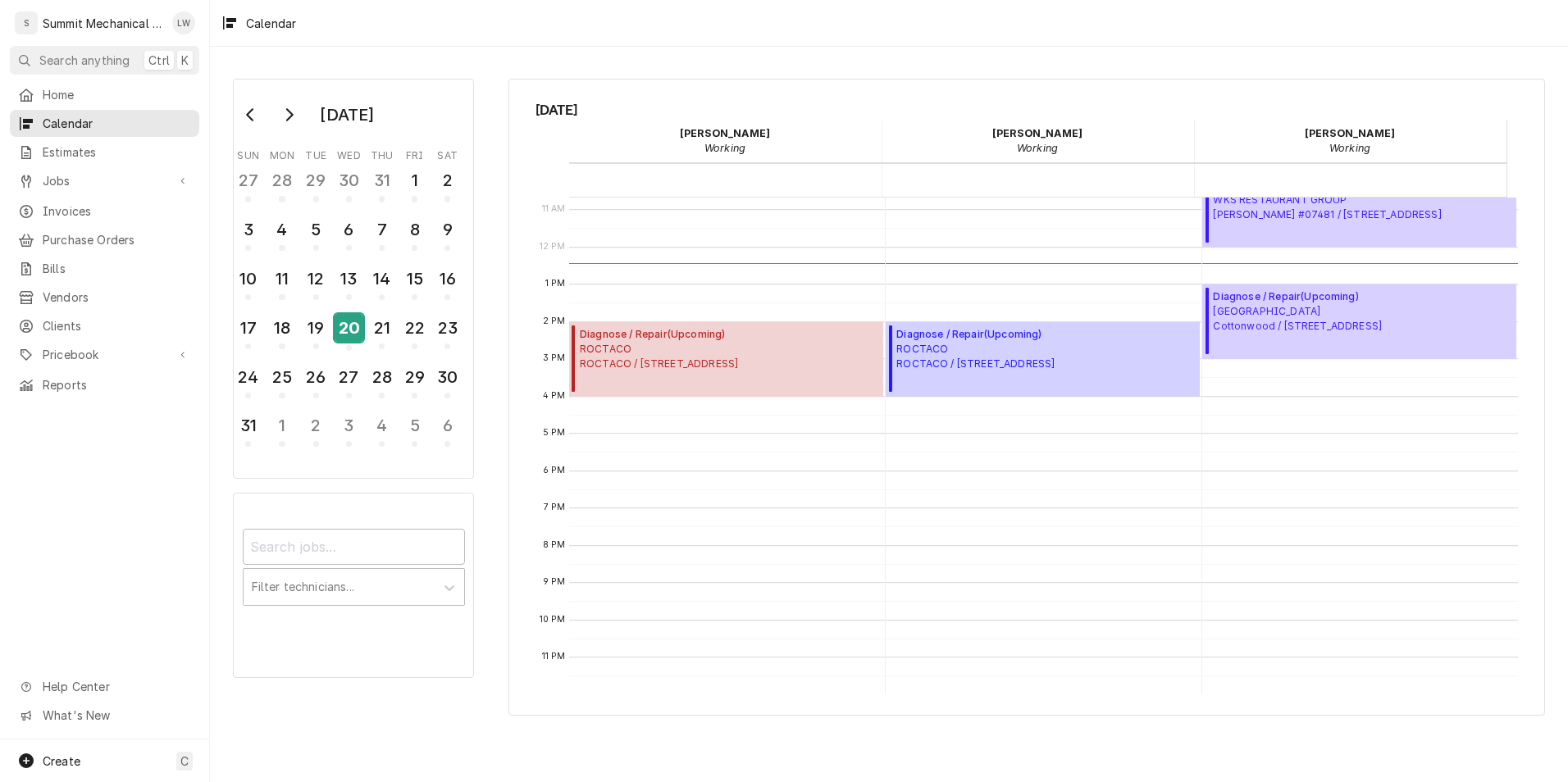
scroll to position [0, 0]
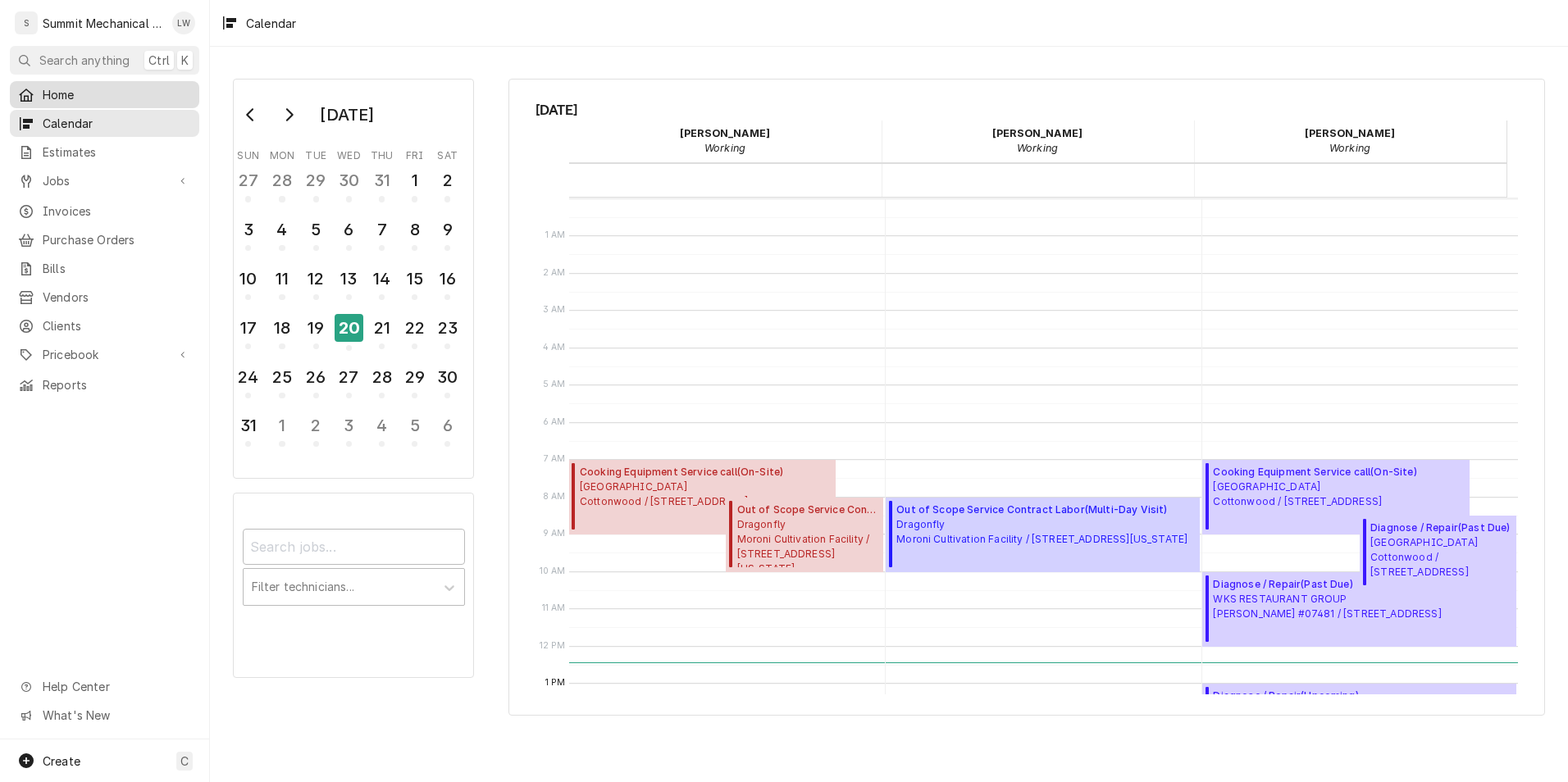
click at [73, 90] on span "Home" at bounding box center [117, 95] width 149 height 17
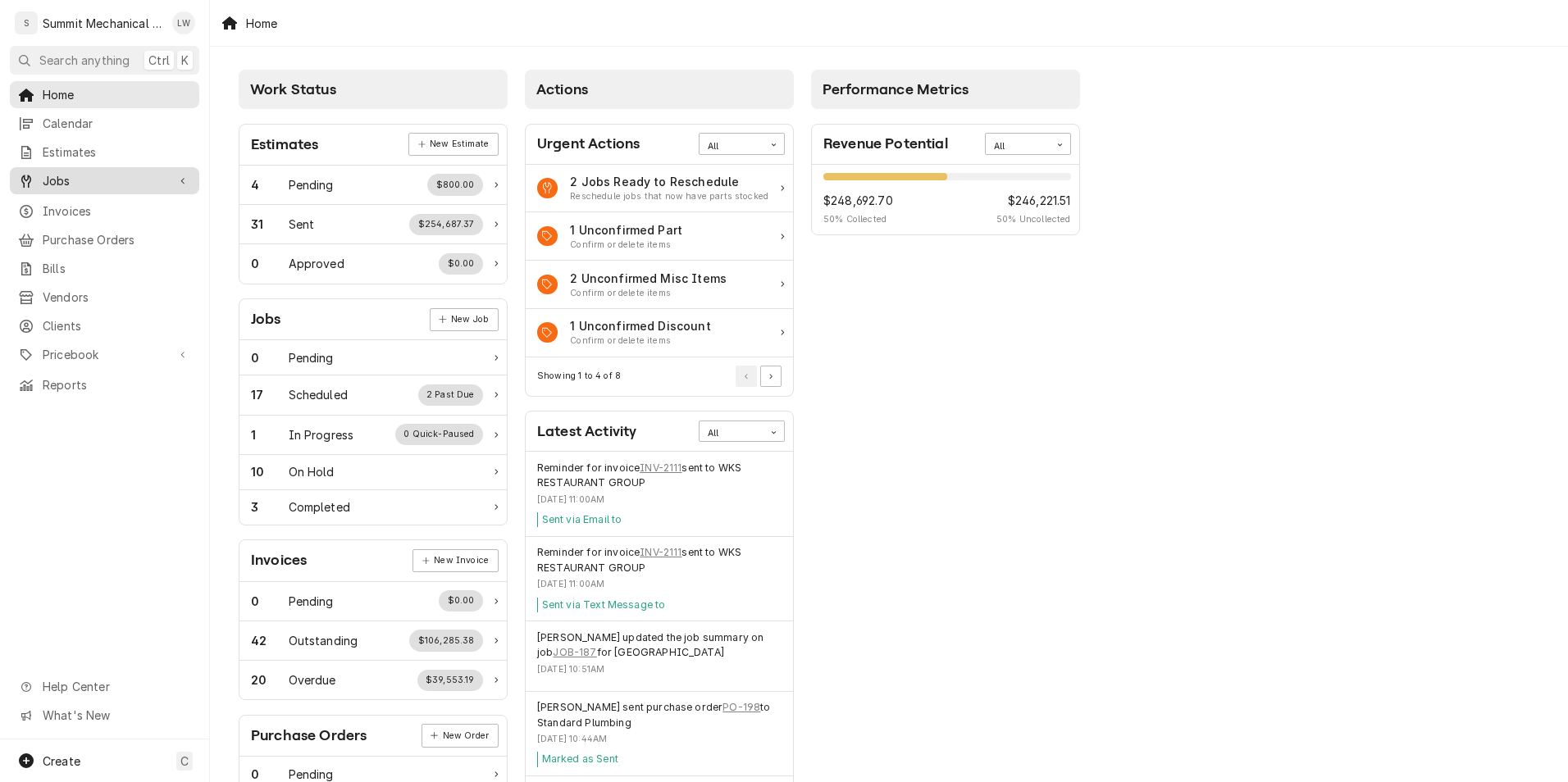
click at [93, 174] on span "Jobs" at bounding box center [105, 180] width 124 height 17
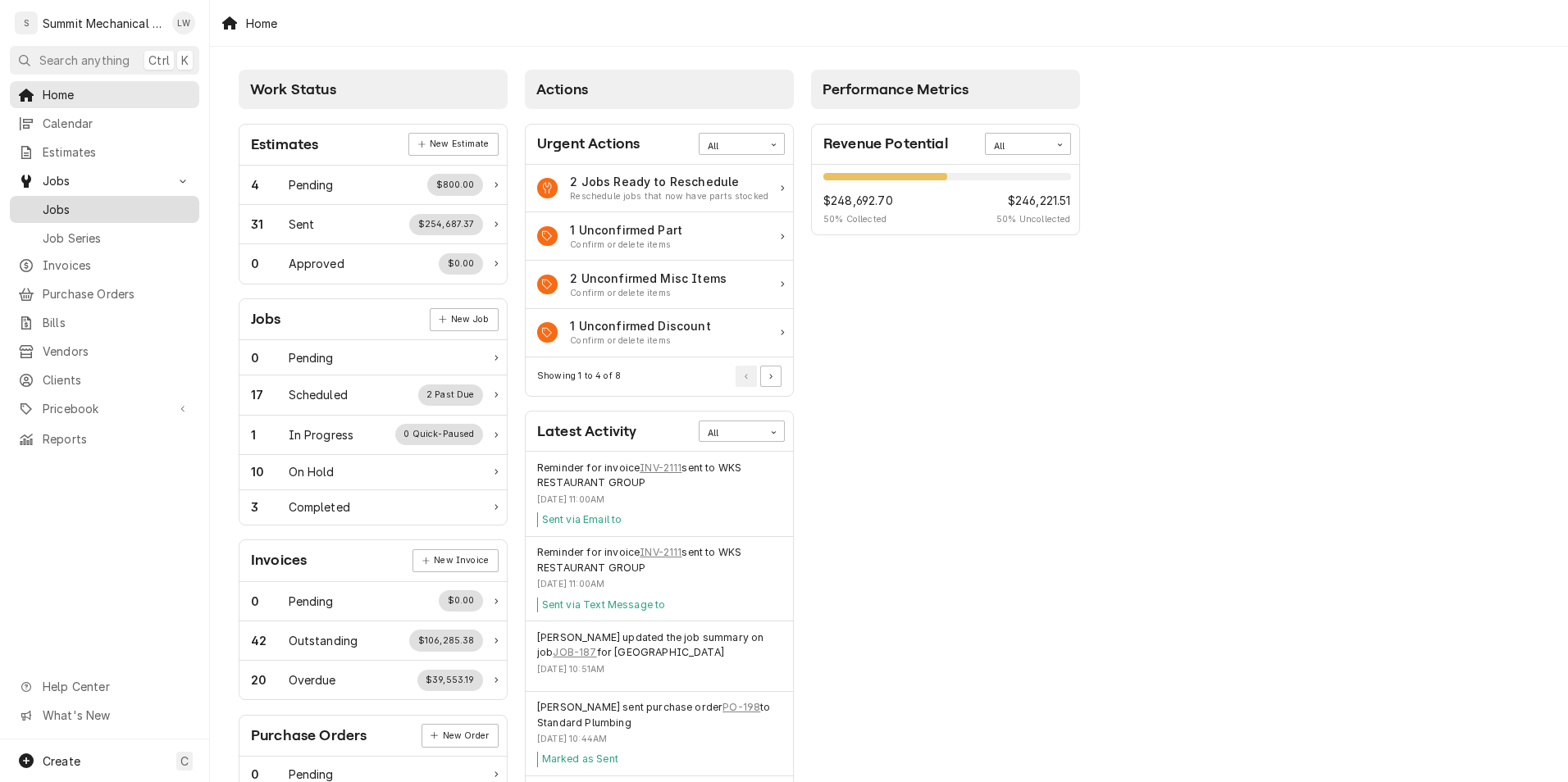
click at [90, 210] on span "Jobs" at bounding box center [117, 210] width 149 height 17
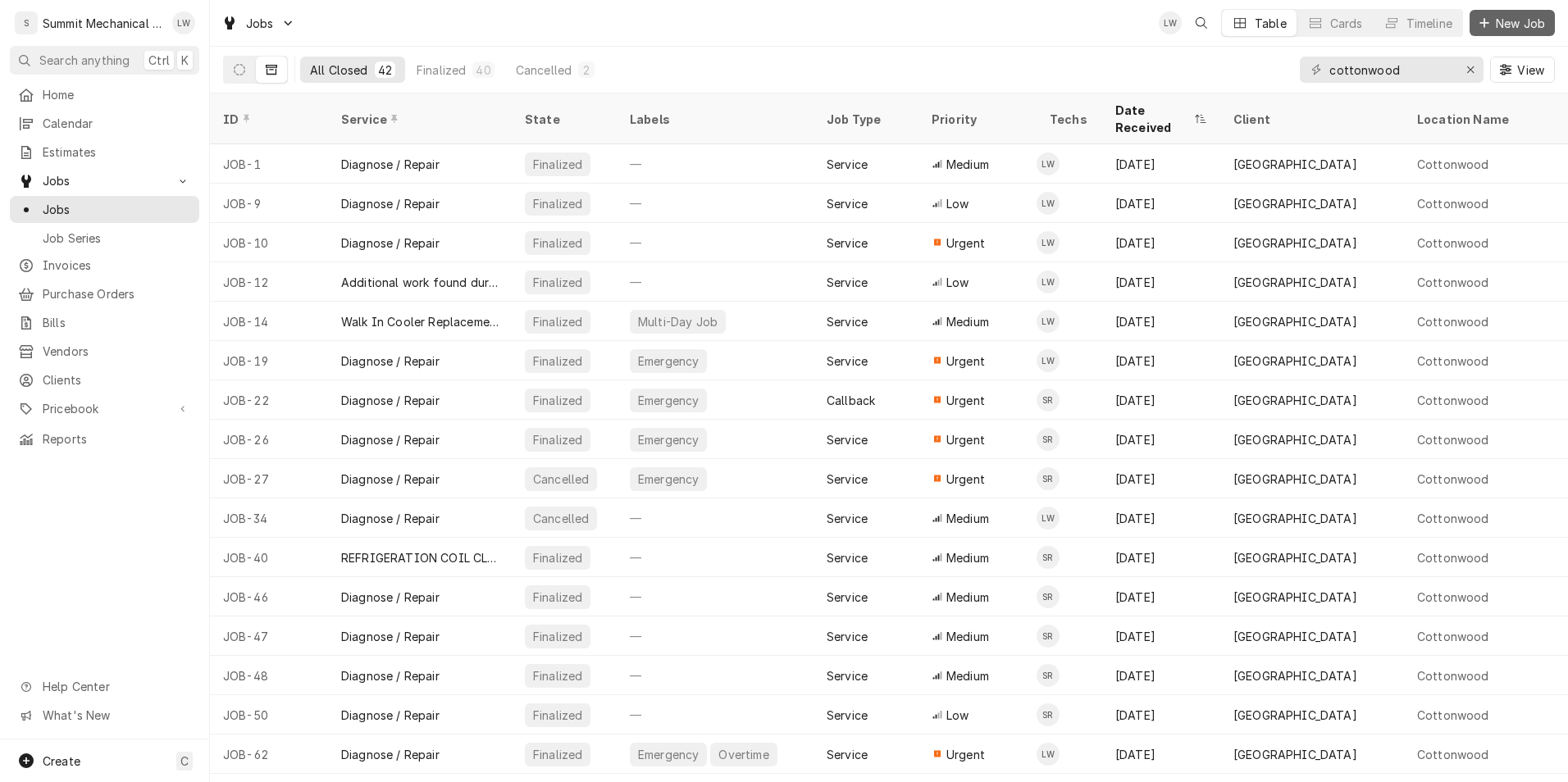
click at [1528, 29] on span "New Job" at bounding box center [1520, 23] width 56 height 17
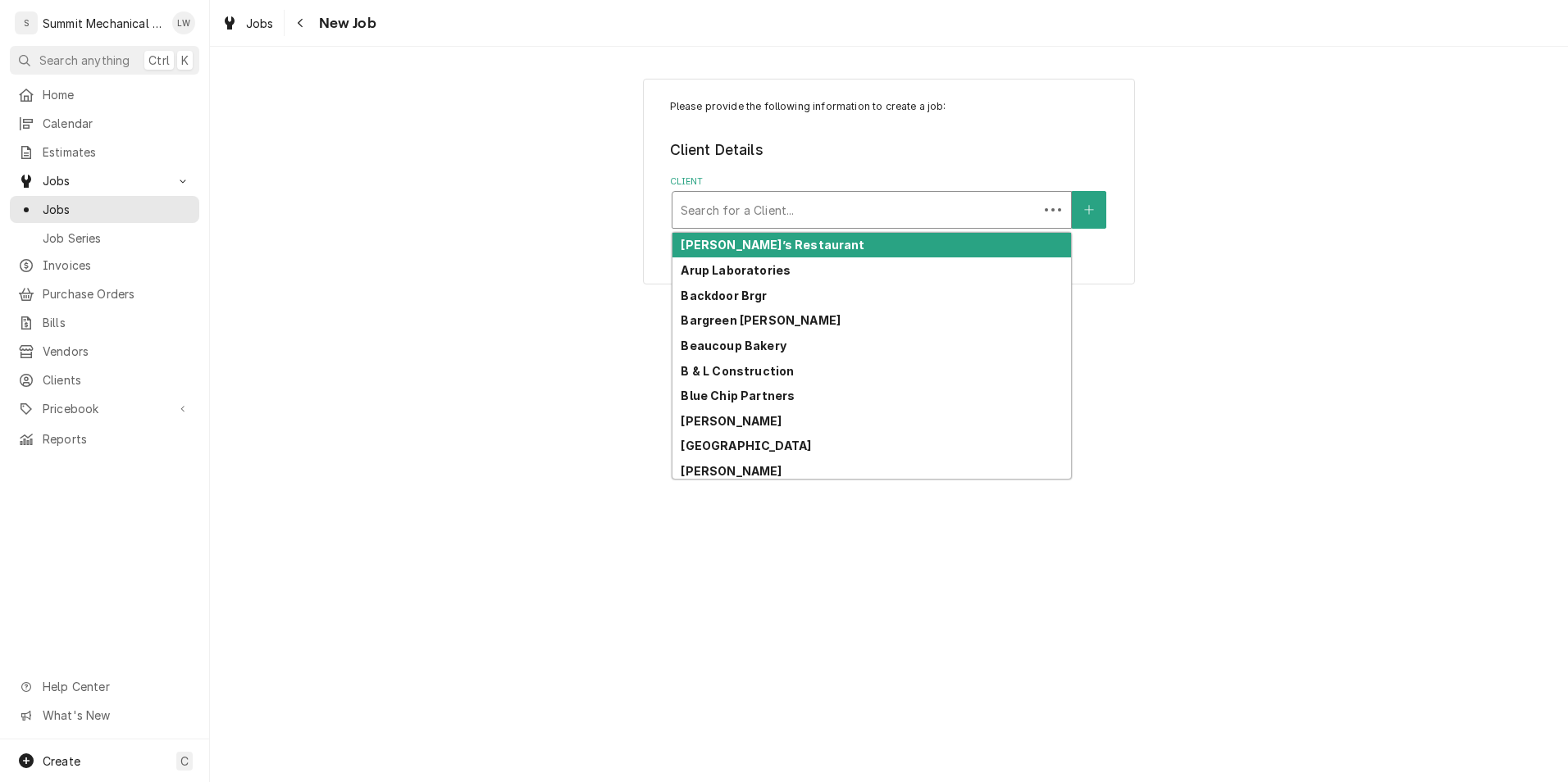
click at [965, 202] on div "Client" at bounding box center [855, 210] width 349 height 29
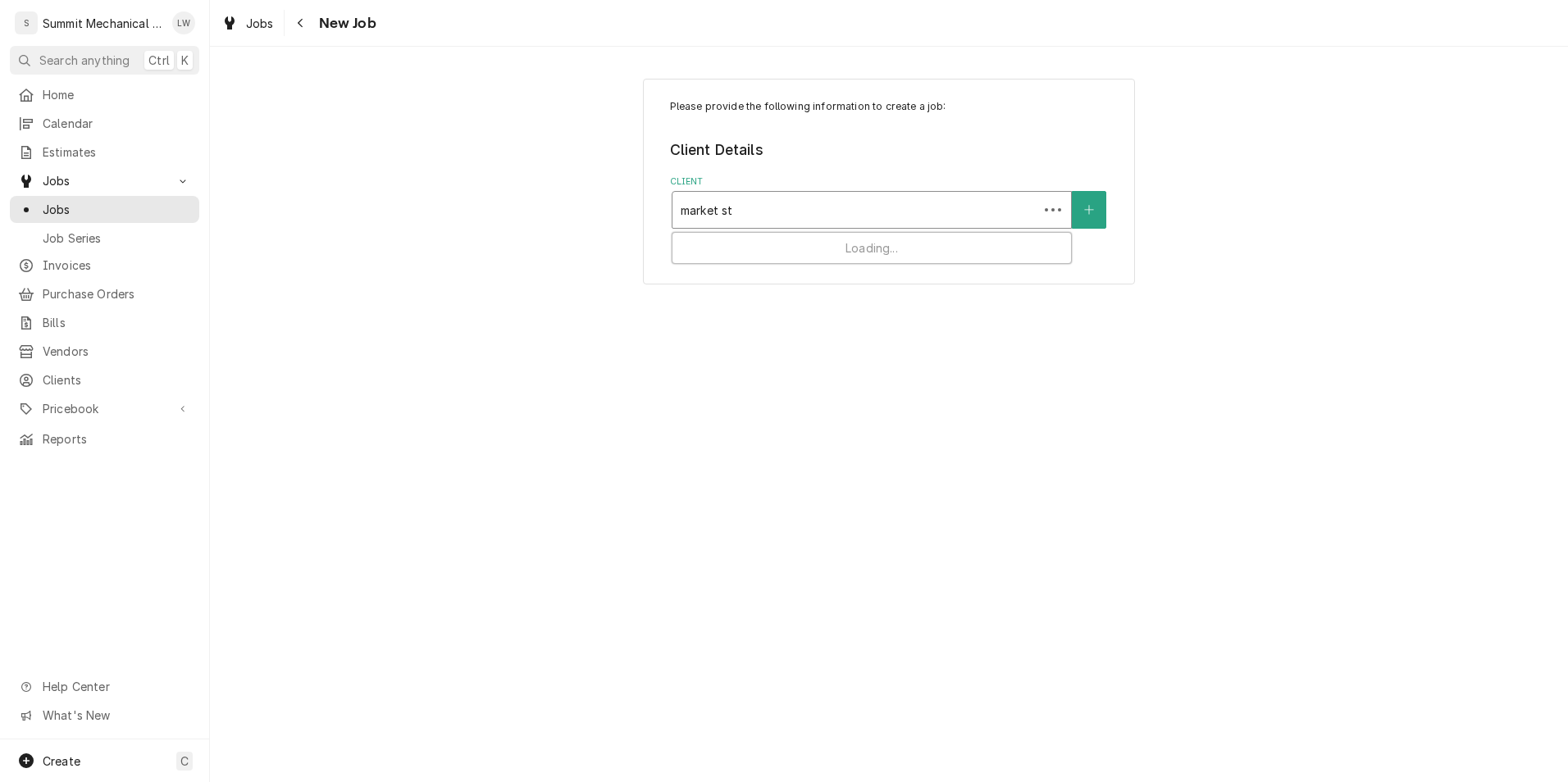
type input "market str"
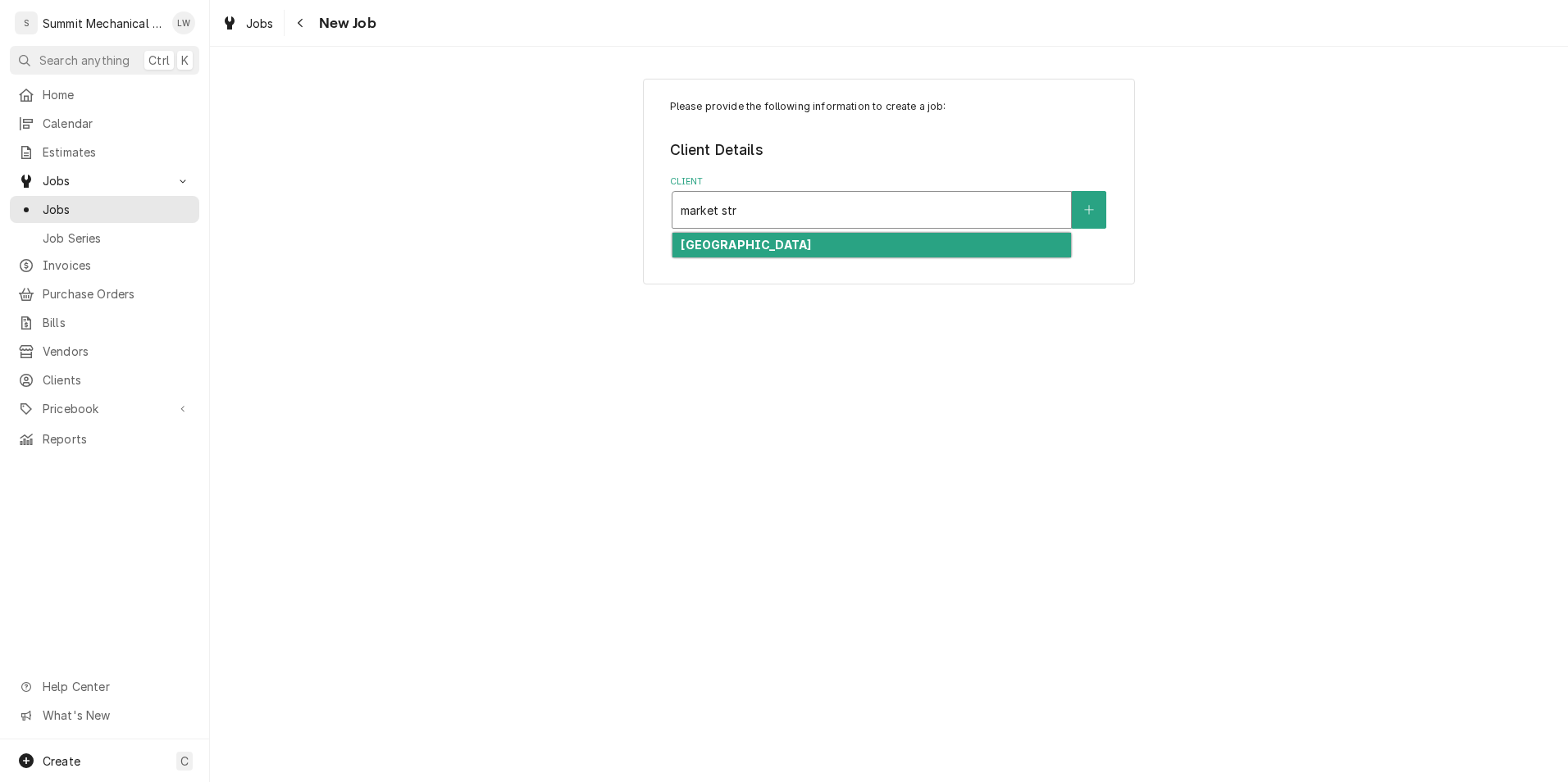
click at [877, 248] on div "[GEOGRAPHIC_DATA]" at bounding box center [872, 246] width 399 height 26
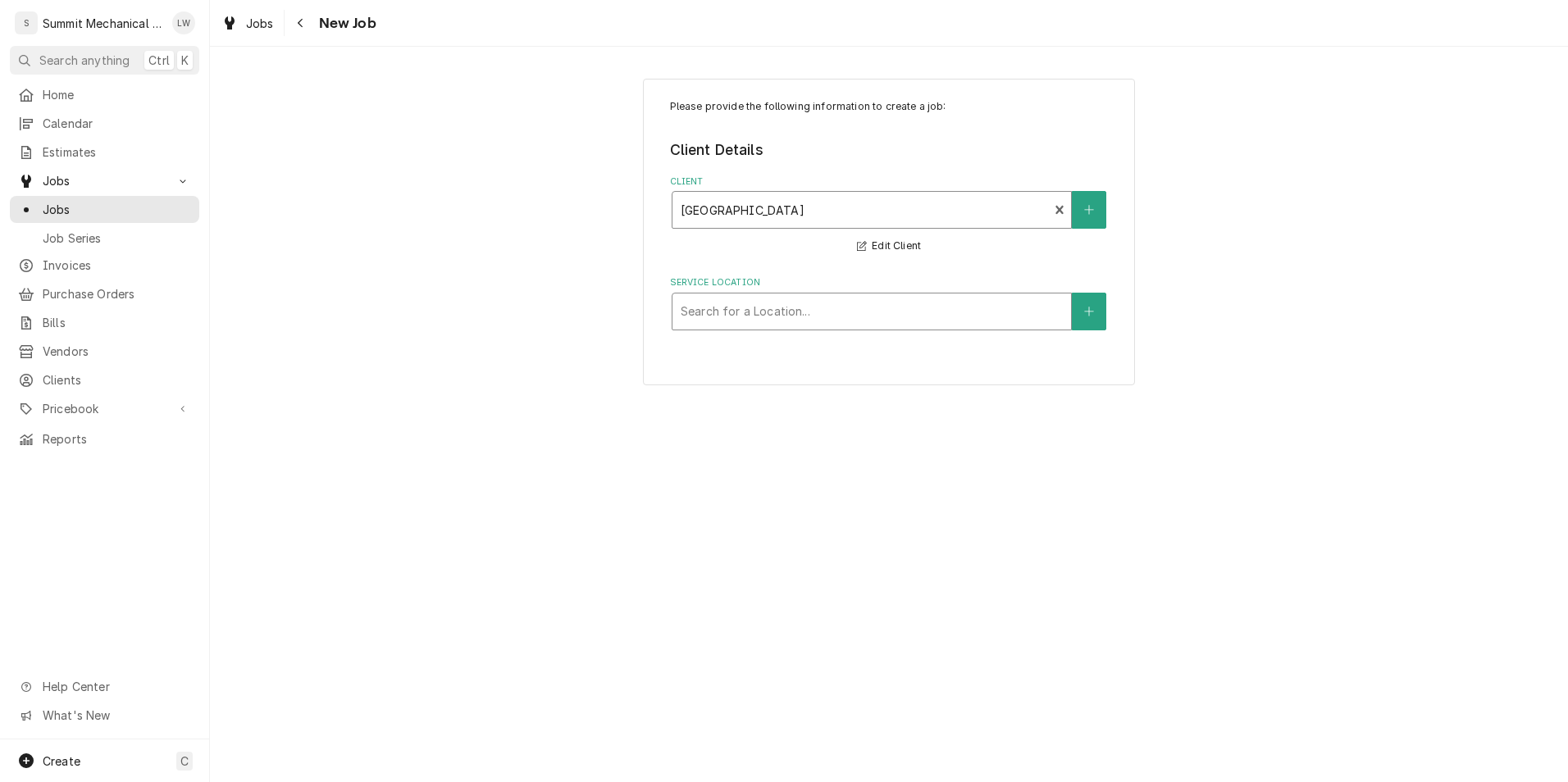
click at [817, 305] on div "Service Location" at bounding box center [872, 311] width 383 height 29
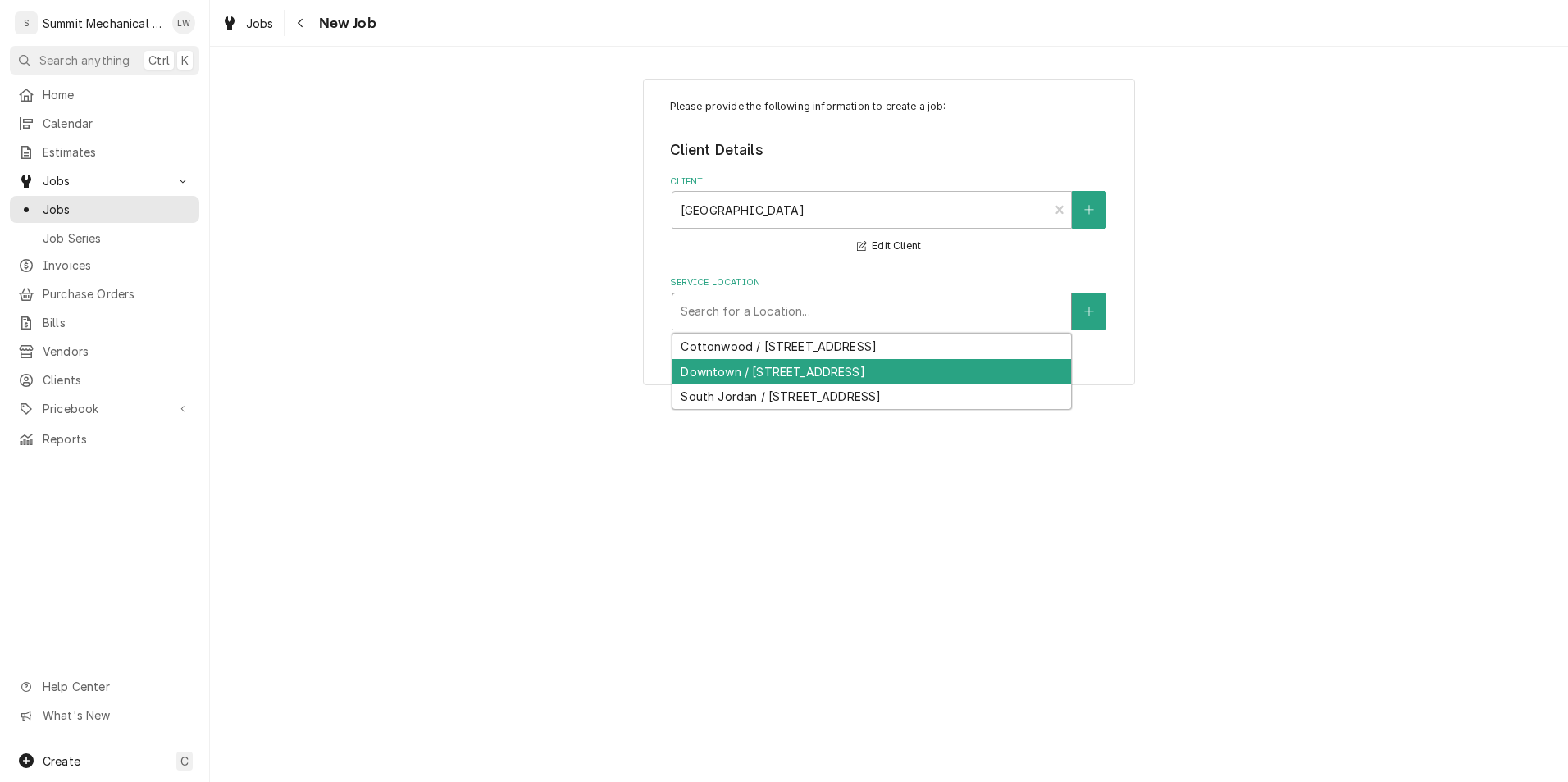
click at [745, 376] on div "Downtown / [STREET_ADDRESS]" at bounding box center [872, 372] width 399 height 26
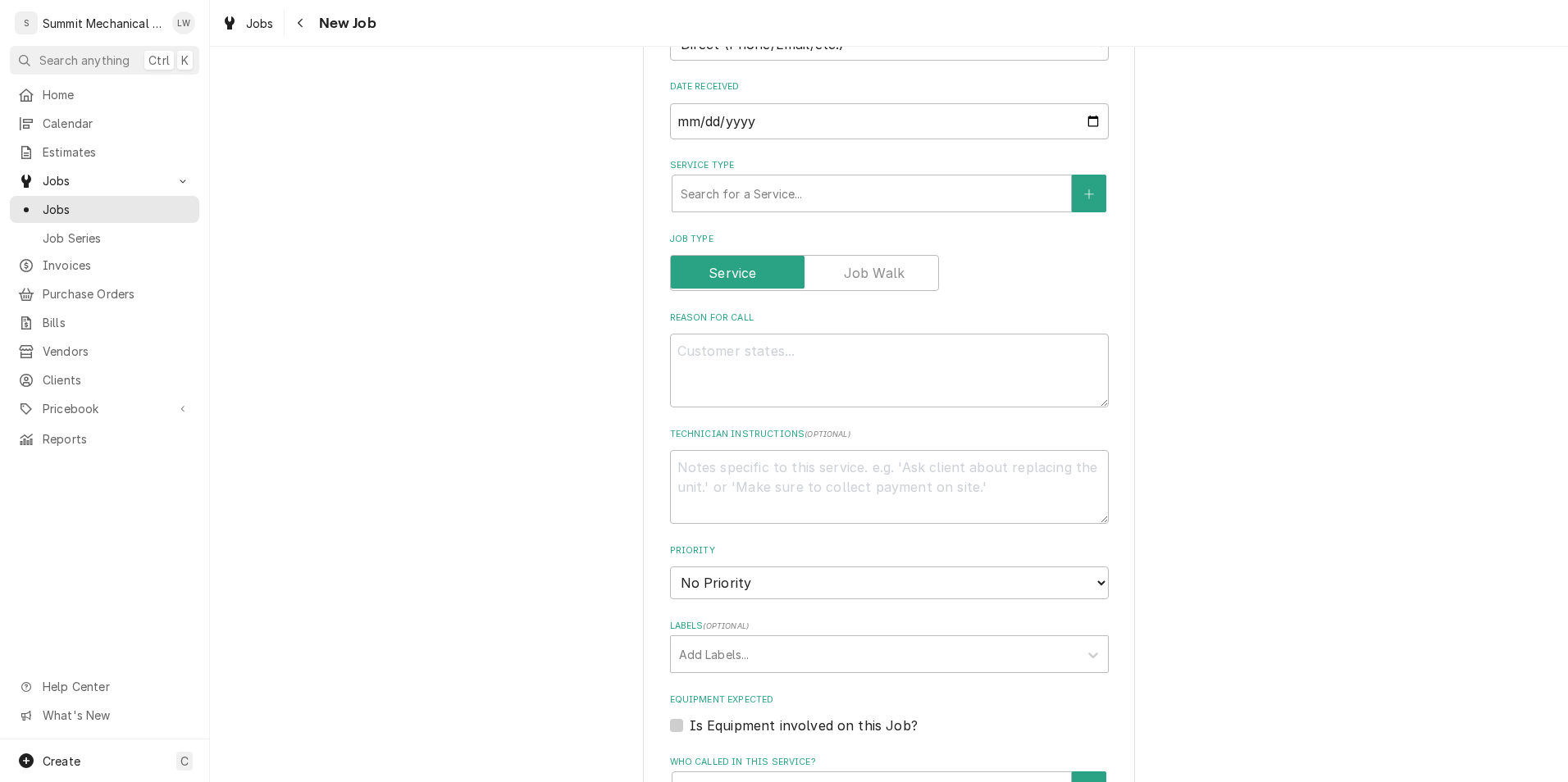
scroll to position [293, 0]
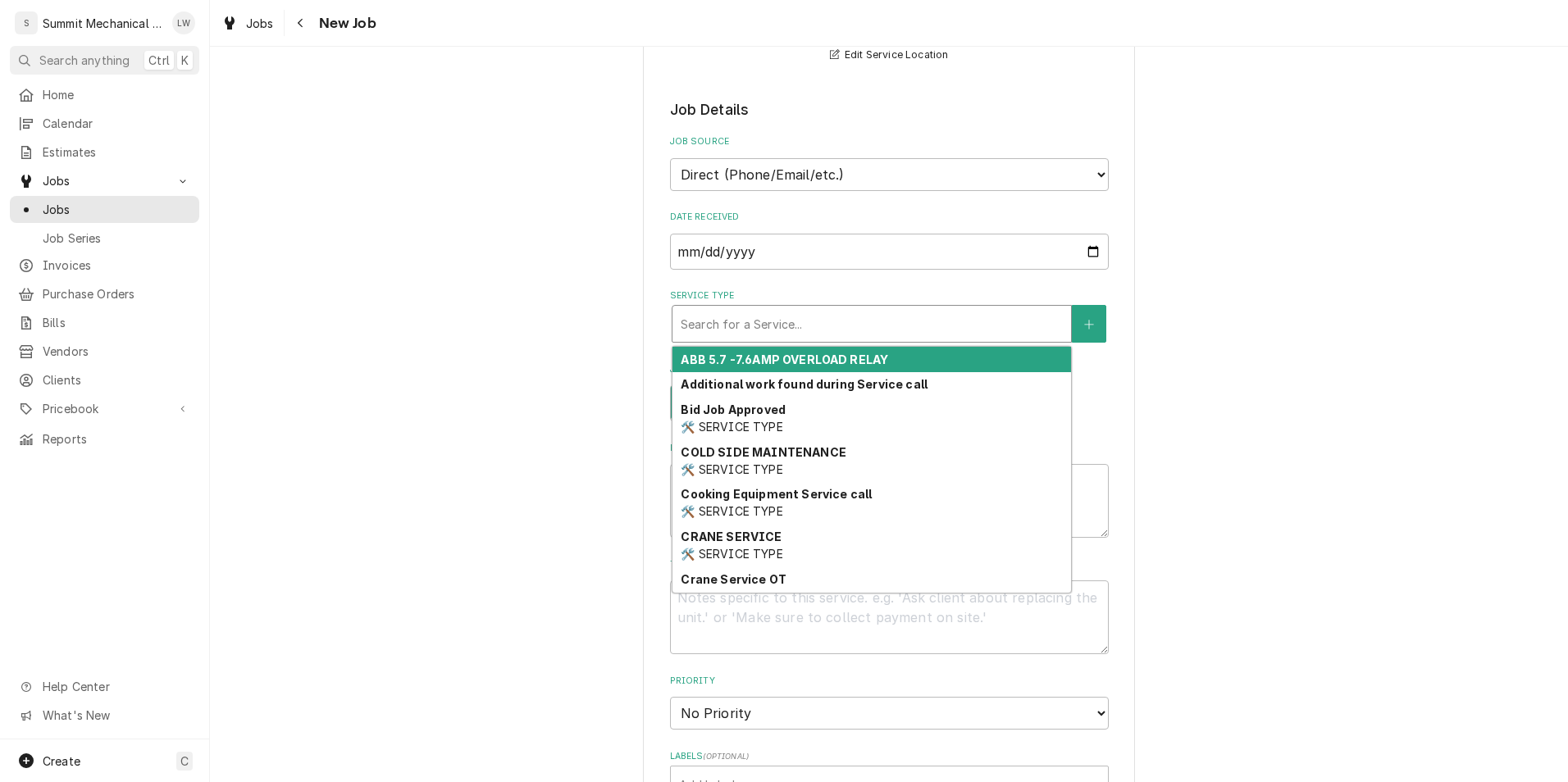
click at [810, 320] on div "Service Type" at bounding box center [872, 324] width 383 height 29
type textarea "x"
type input "d"
type textarea "x"
type input "di"
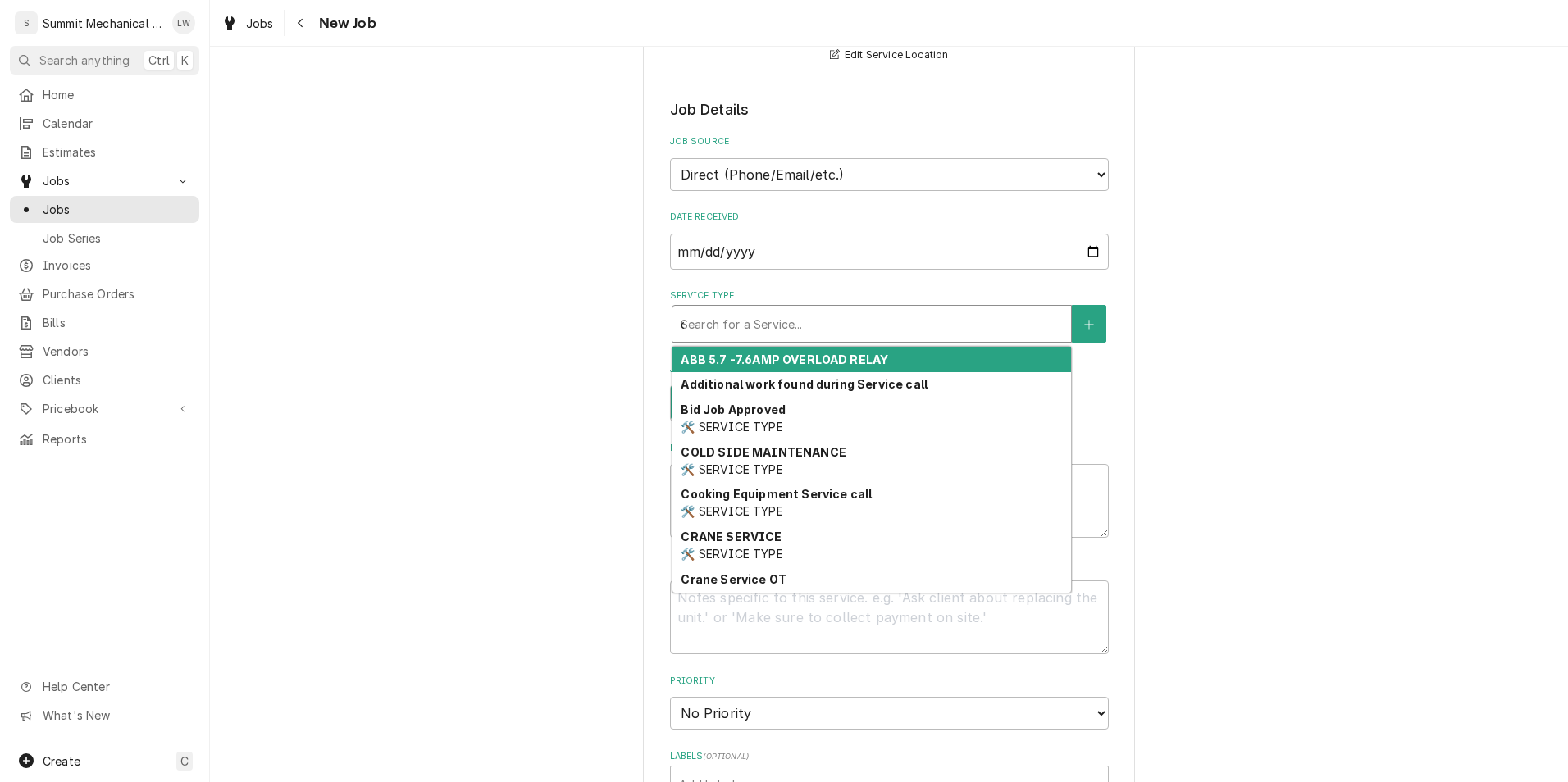
type textarea "x"
type input "dia"
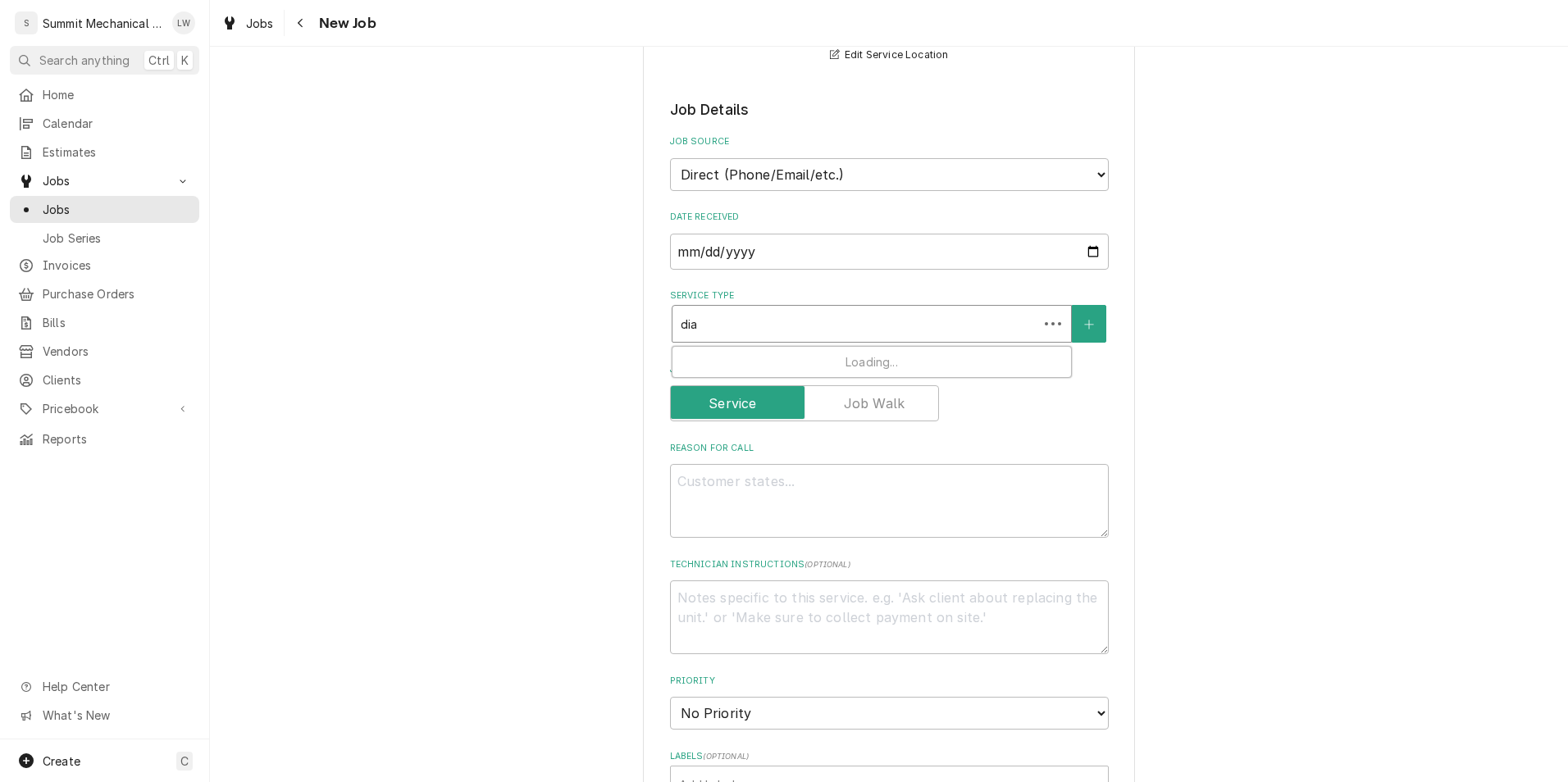
type textarea "x"
type input "[PERSON_NAME]"
type textarea "x"
type input "diang"
type textarea "x"
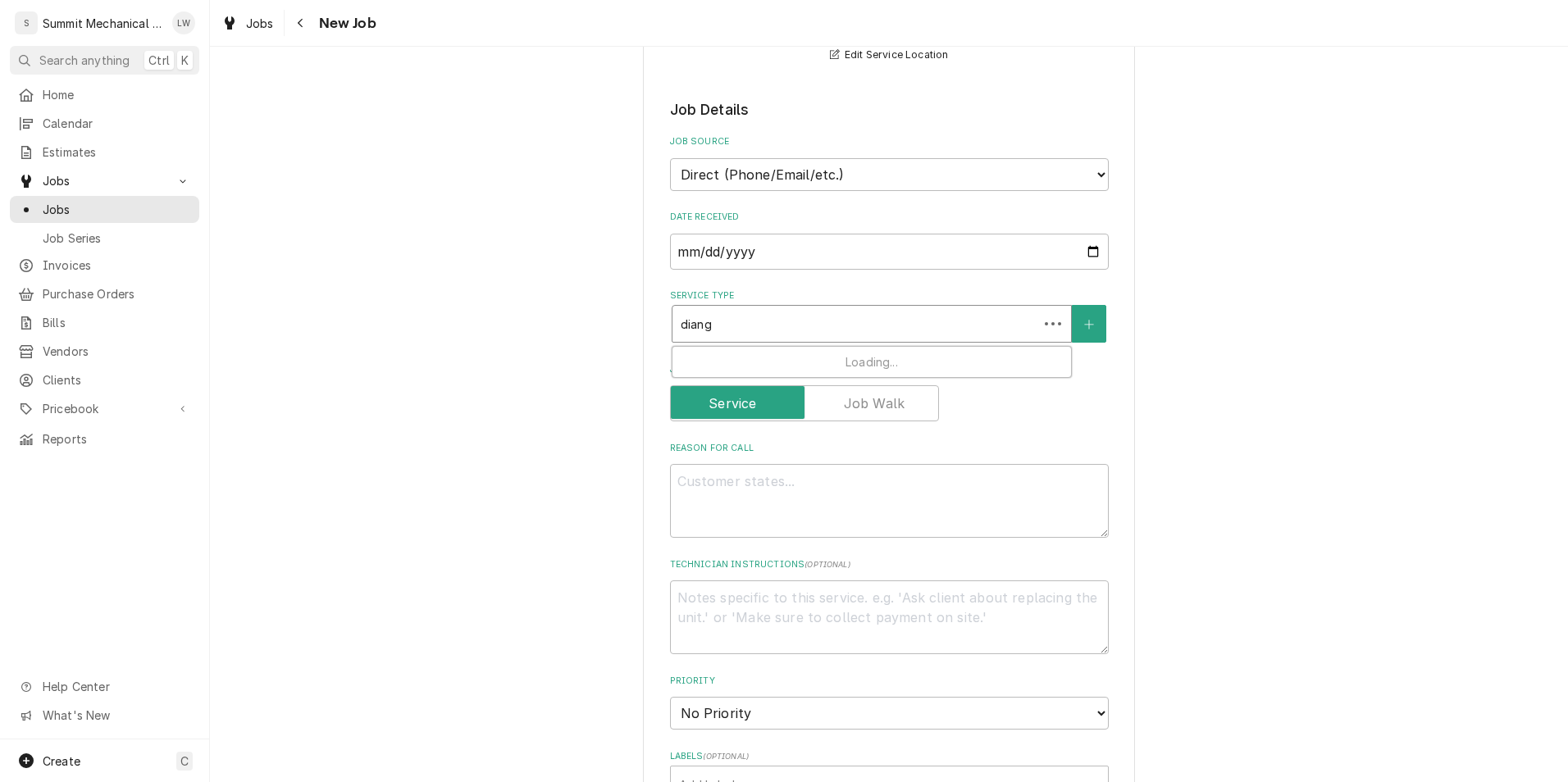
type input "[PERSON_NAME]"
type textarea "x"
type input "dia"
type textarea "x"
type input "diagn"
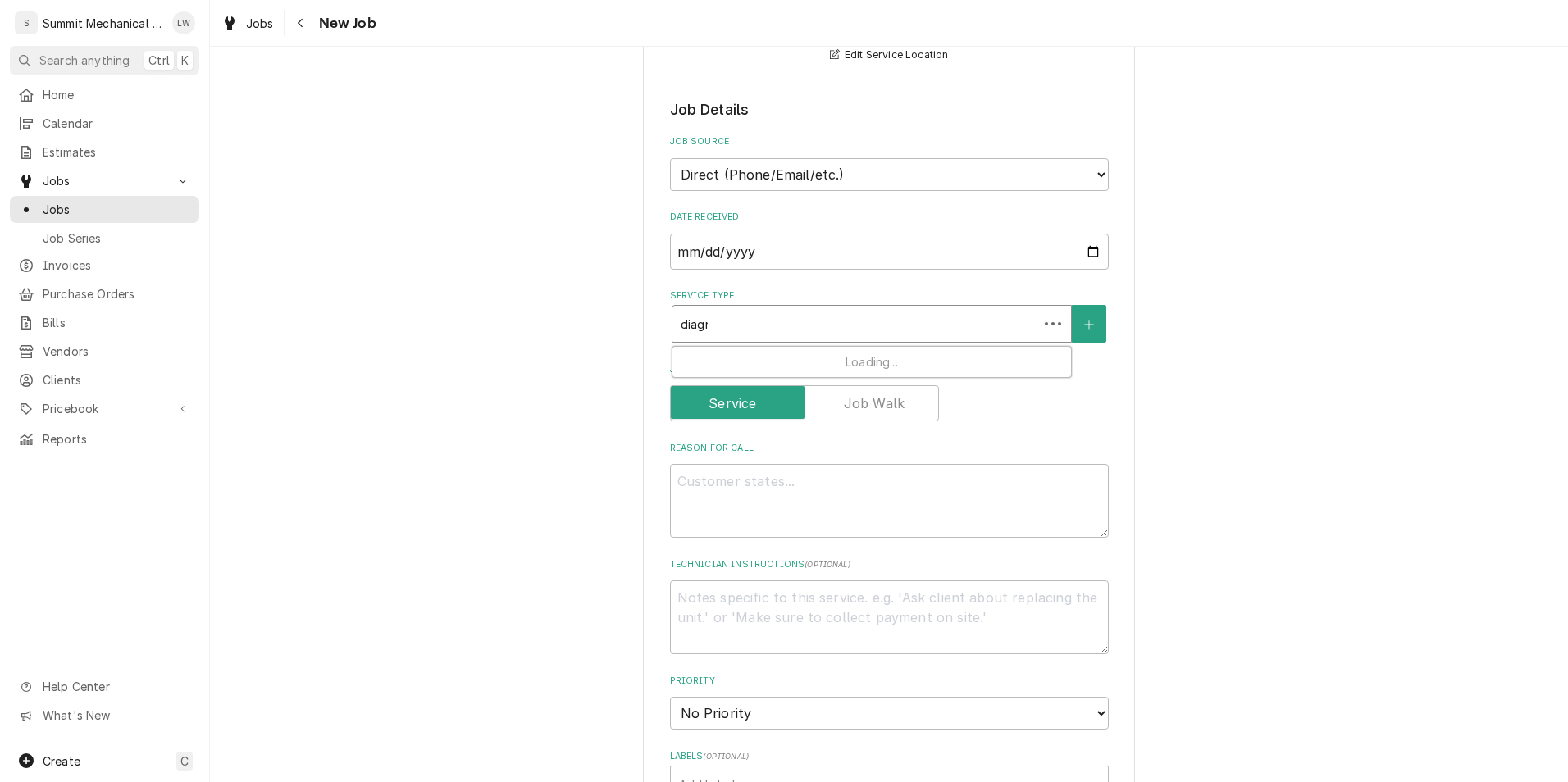
type textarea "x"
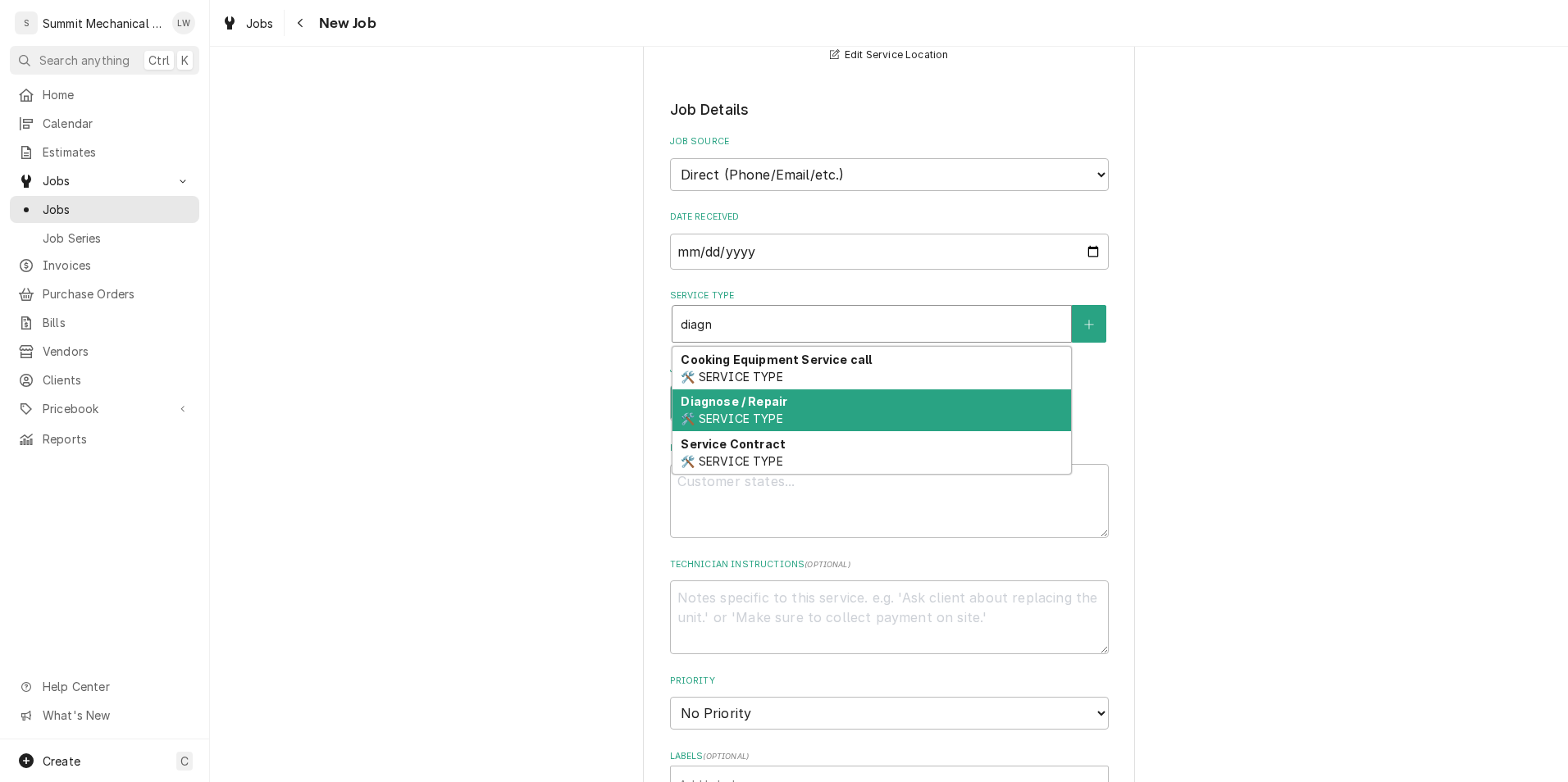
click at [740, 422] on span "🛠️ SERVICE TYPE" at bounding box center [732, 418] width 101 height 14
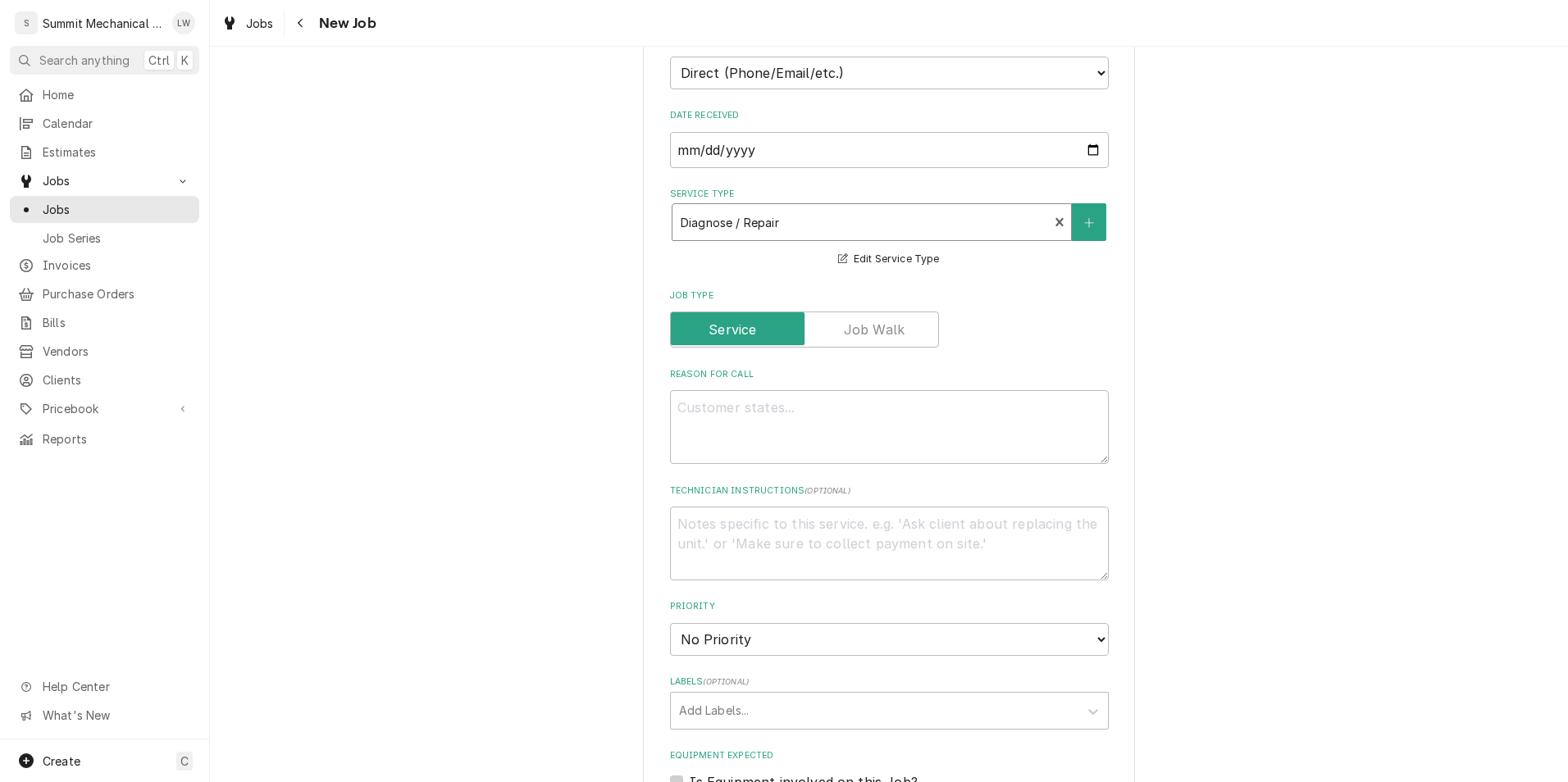
scroll to position [400, 0]
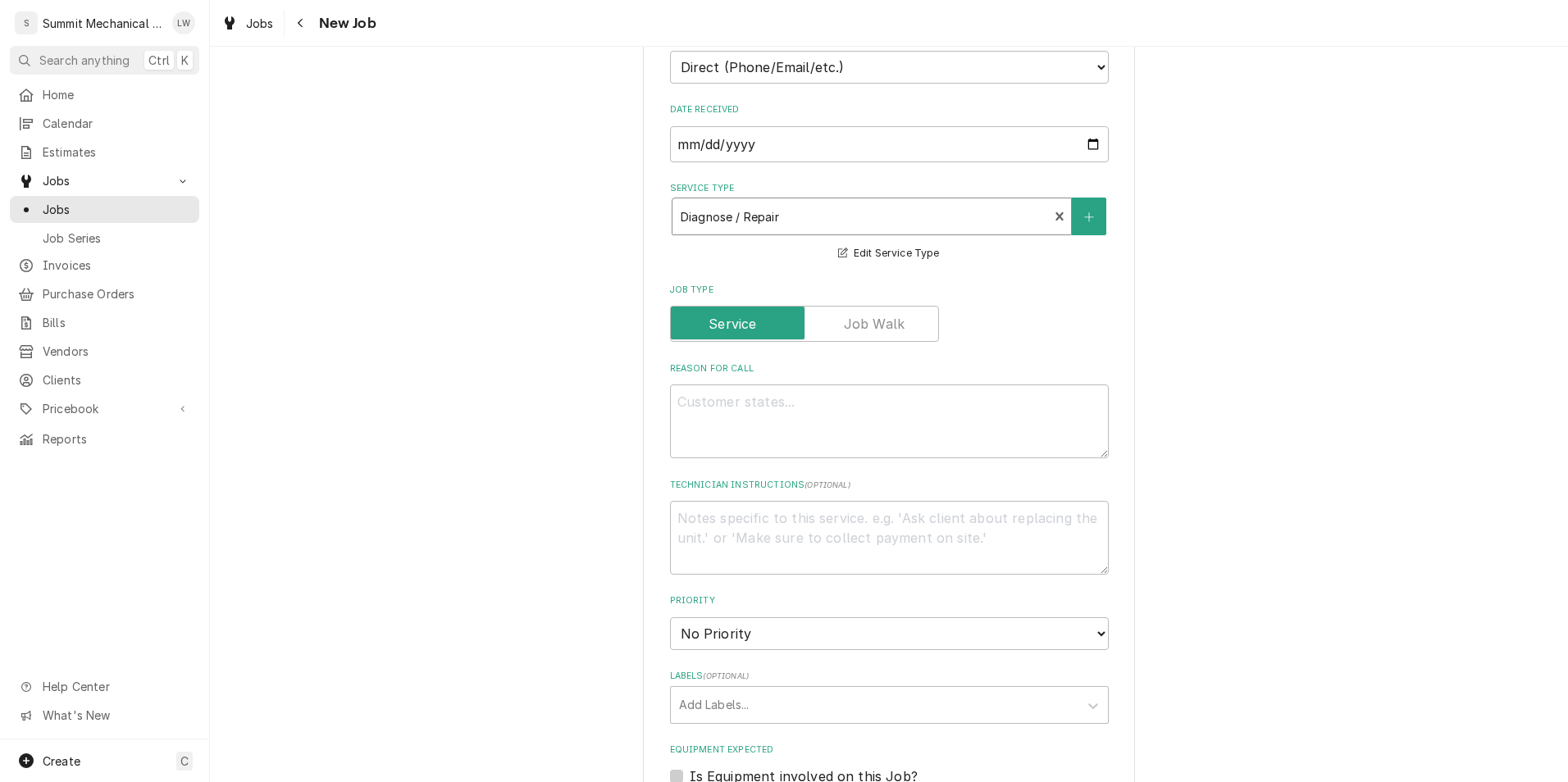
type textarea "x"
click at [791, 408] on textarea "Reason For Call" at bounding box center [889, 421] width 438 height 74
type textarea "D"
type textarea "x"
type textarea "De"
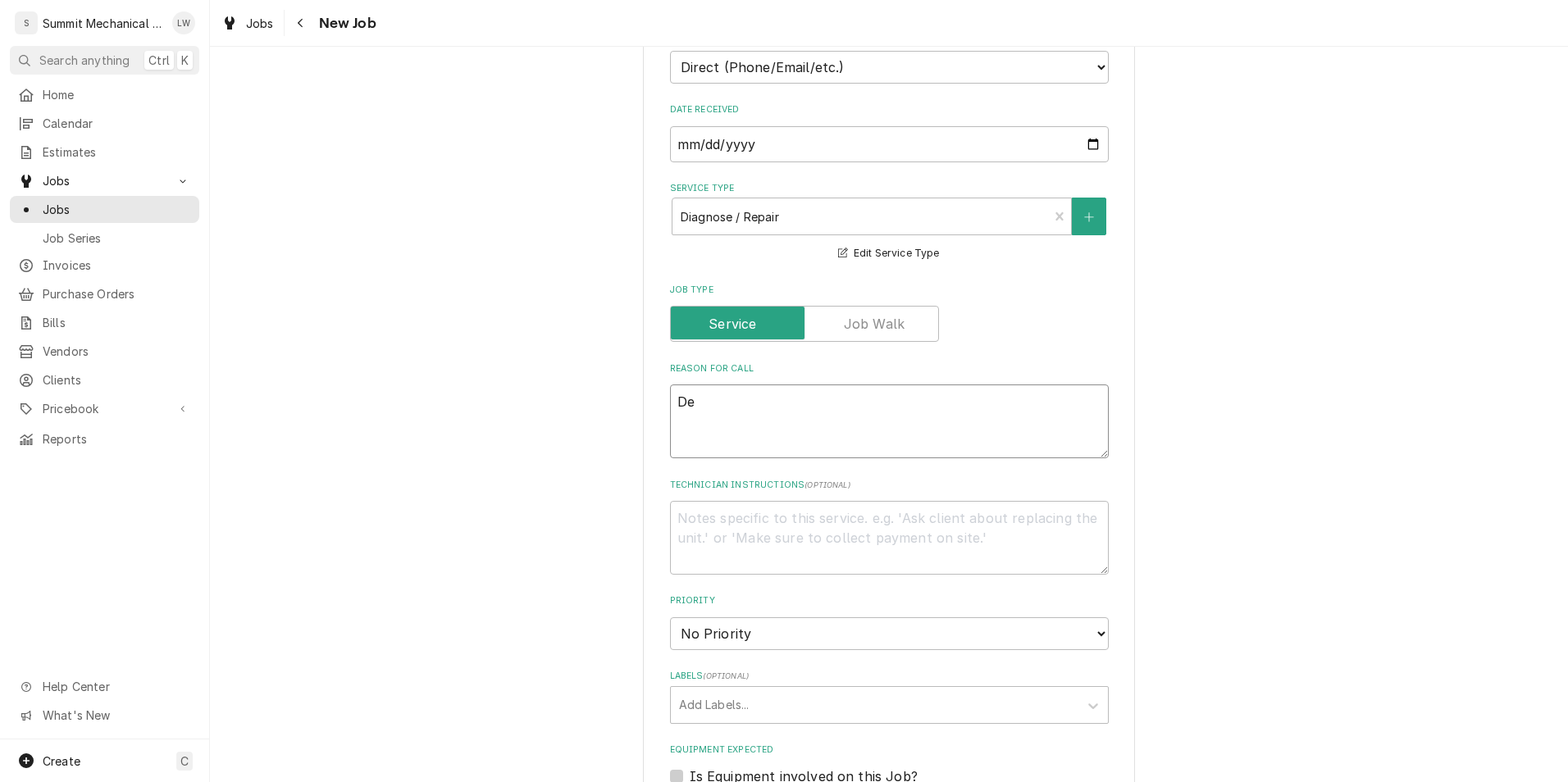
type textarea "x"
type textarea "Der"
type textarea "x"
type textarea "De"
type textarea "x"
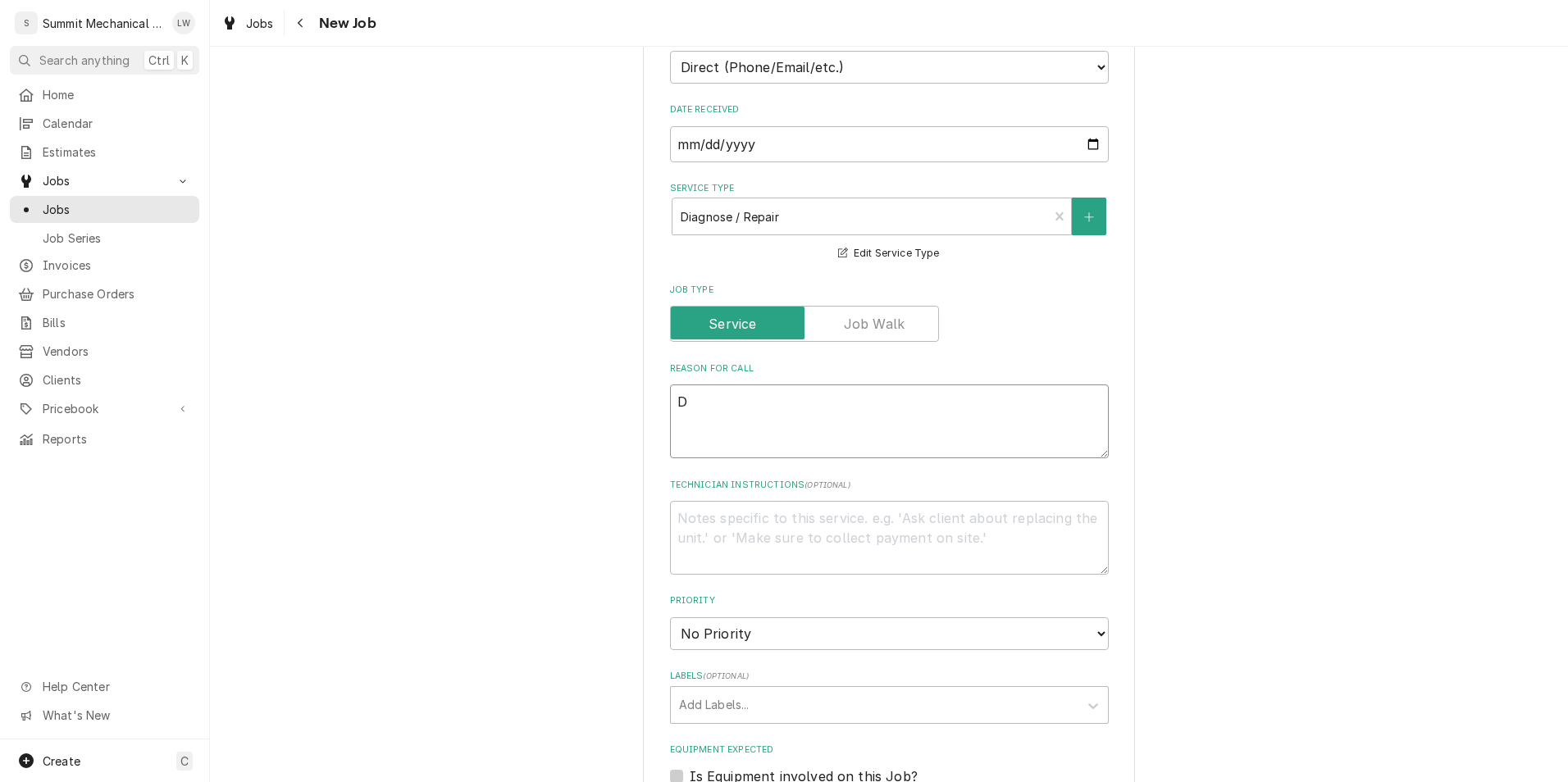
type textarea "Dr"
type textarea "x"
type textarea "D"
type textarea "x"
type textarea "Der"
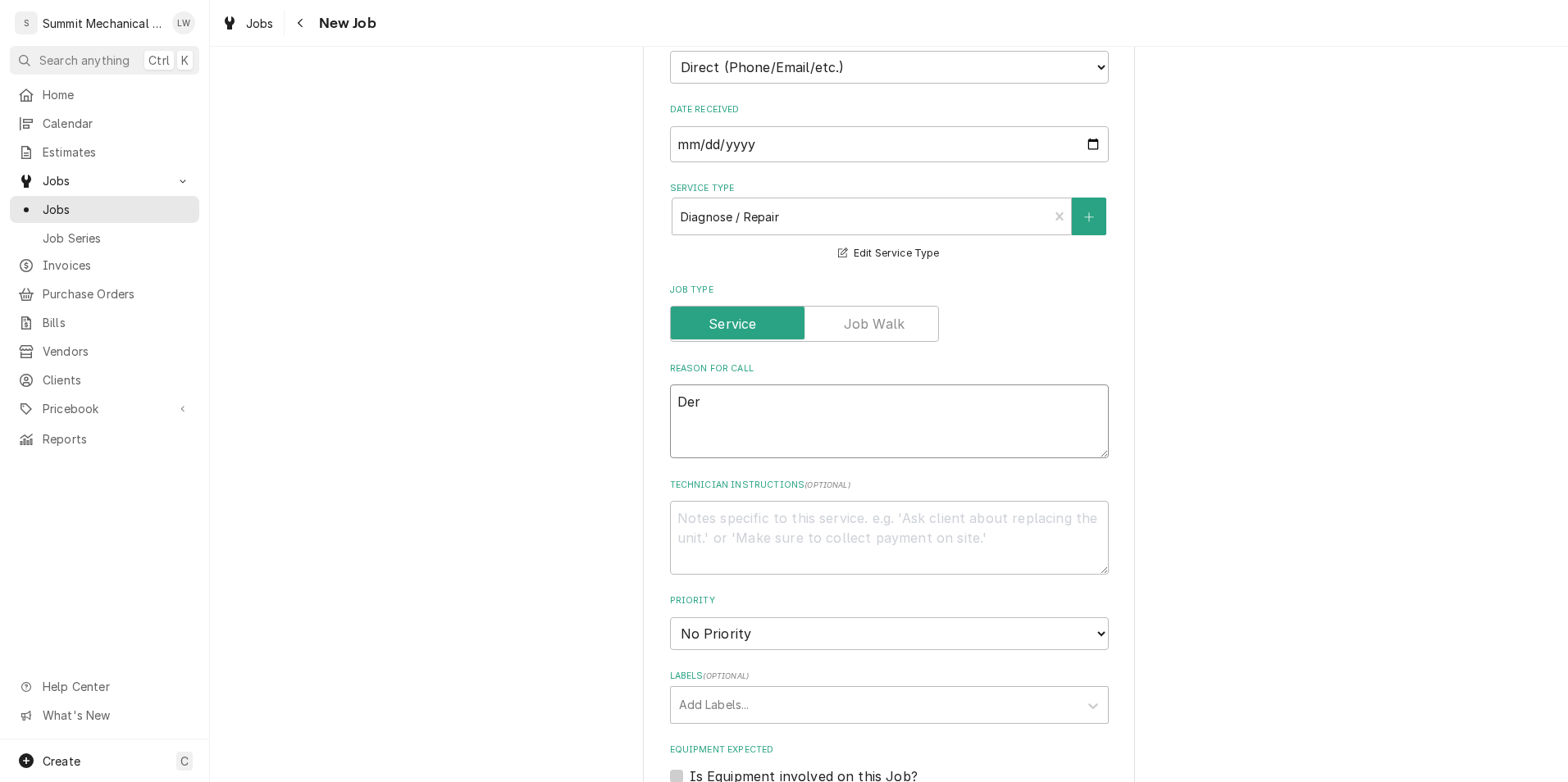
type textarea "x"
type textarea "Dere"
type textarea "x"
type textarea "[PERSON_NAME]"
type textarea "x"
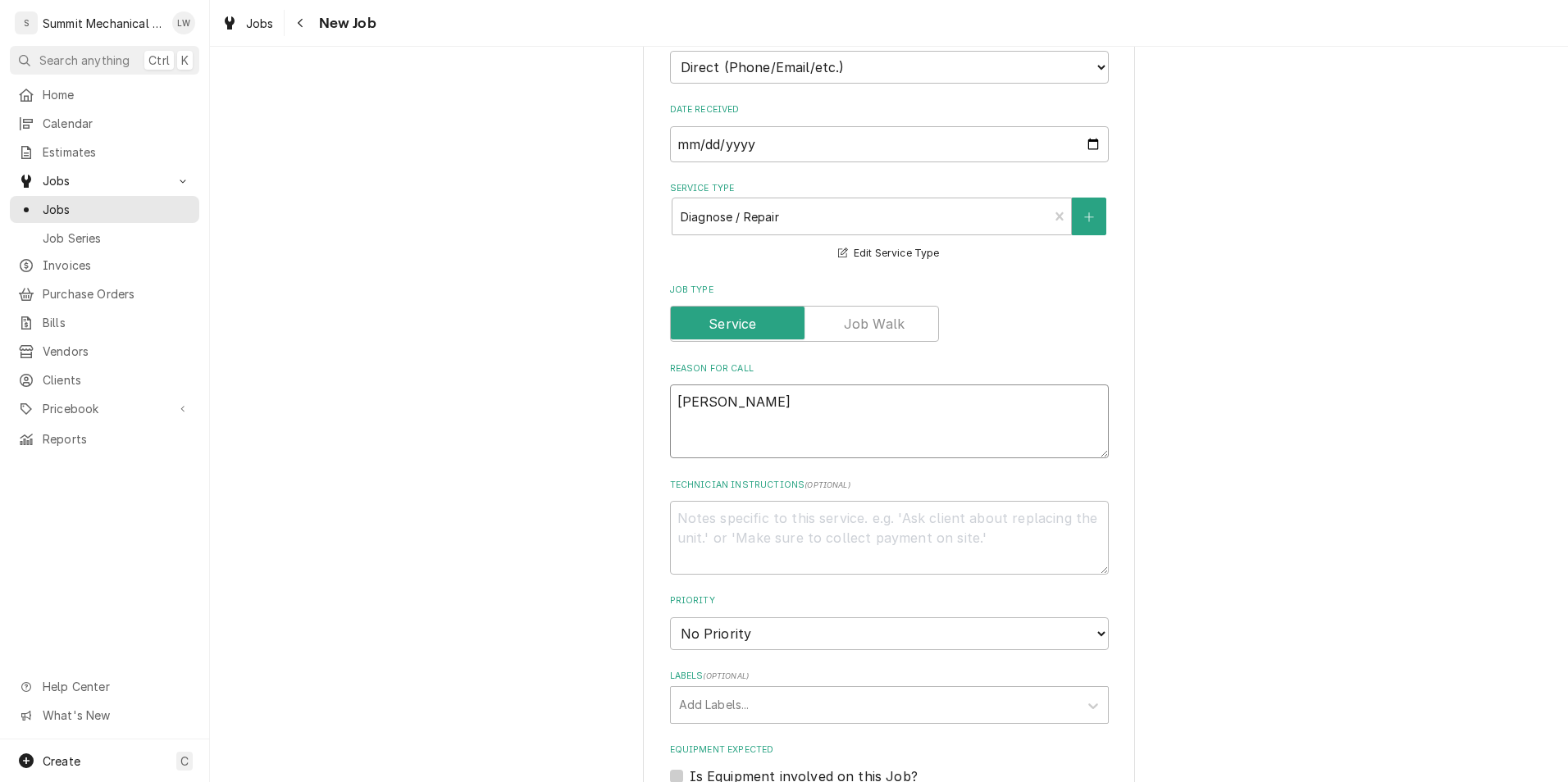
type textarea "[PERSON_NAME]"
type textarea "x"
type textarea "[PERSON_NAME]"
type textarea "x"
type textarea "[PERSON_NAME]"
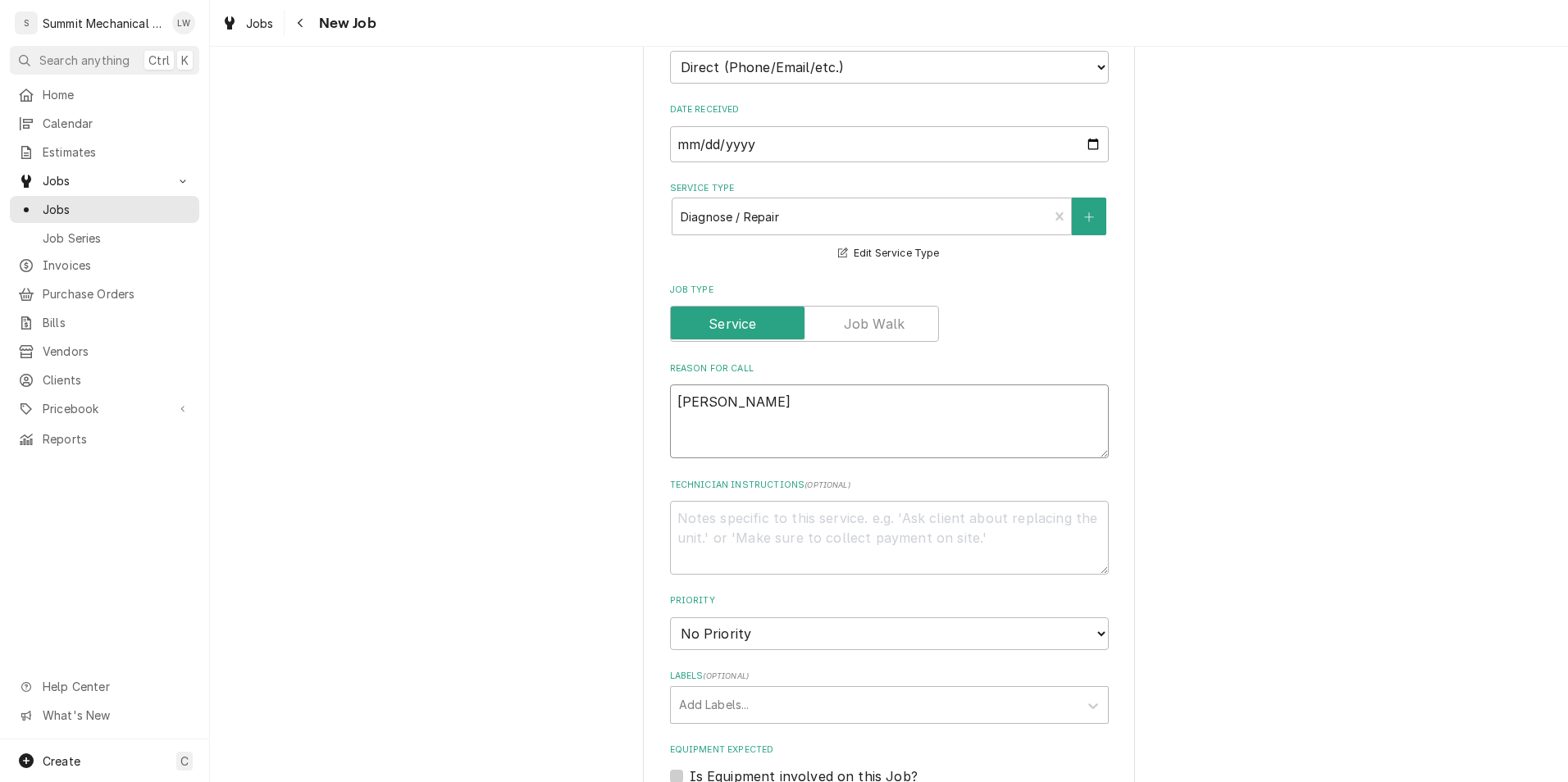
type textarea "x"
type textarea "[PERSON_NAME]"
type textarea "x"
type textarea "[PERSON_NAME]"
type textarea "x"
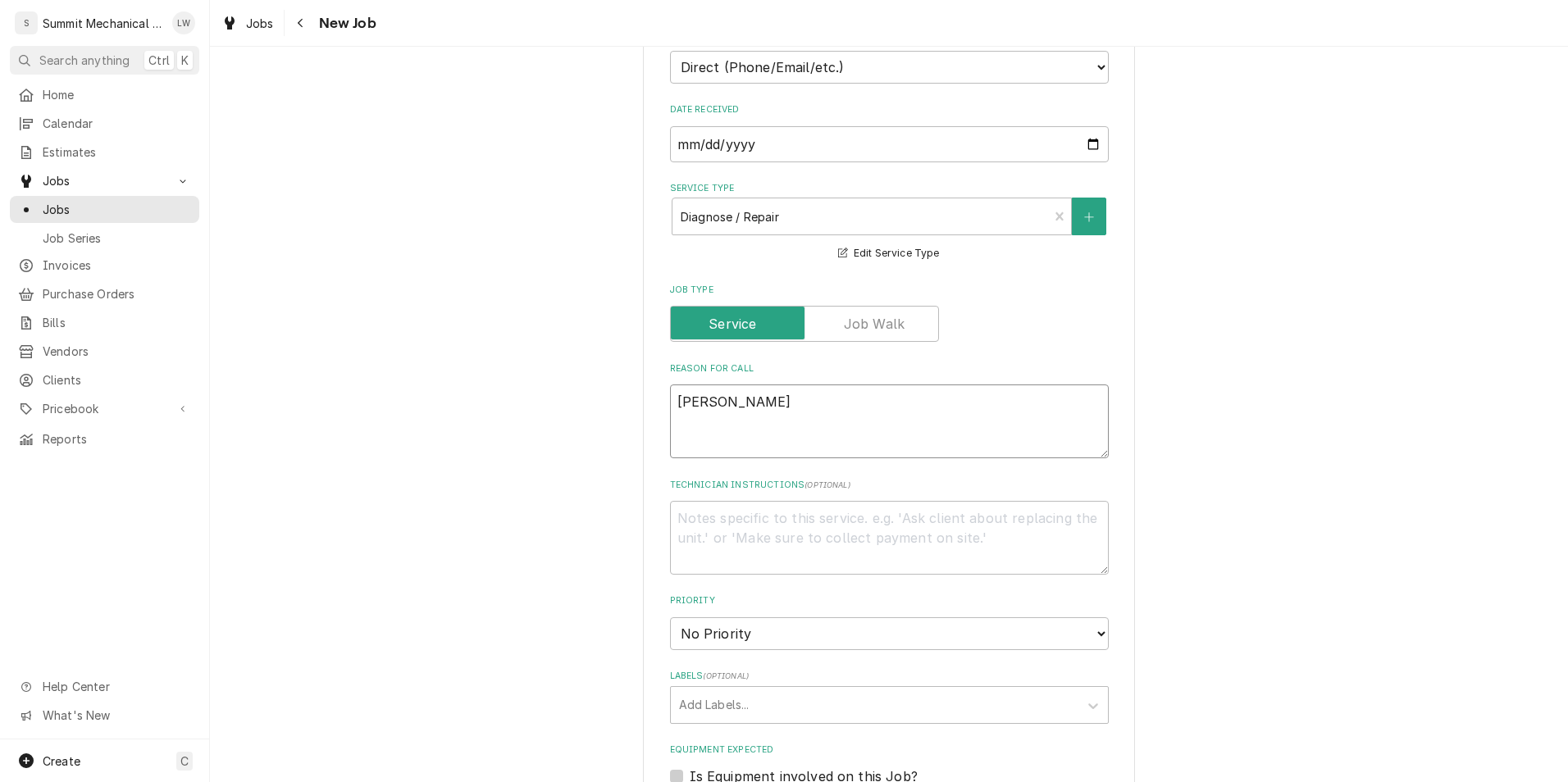
type textarea "[PERSON_NAME] called"
type textarea "x"
type textarea "[PERSON_NAME] called-"
type textarea "x"
type textarea "[PERSON_NAME] called-"
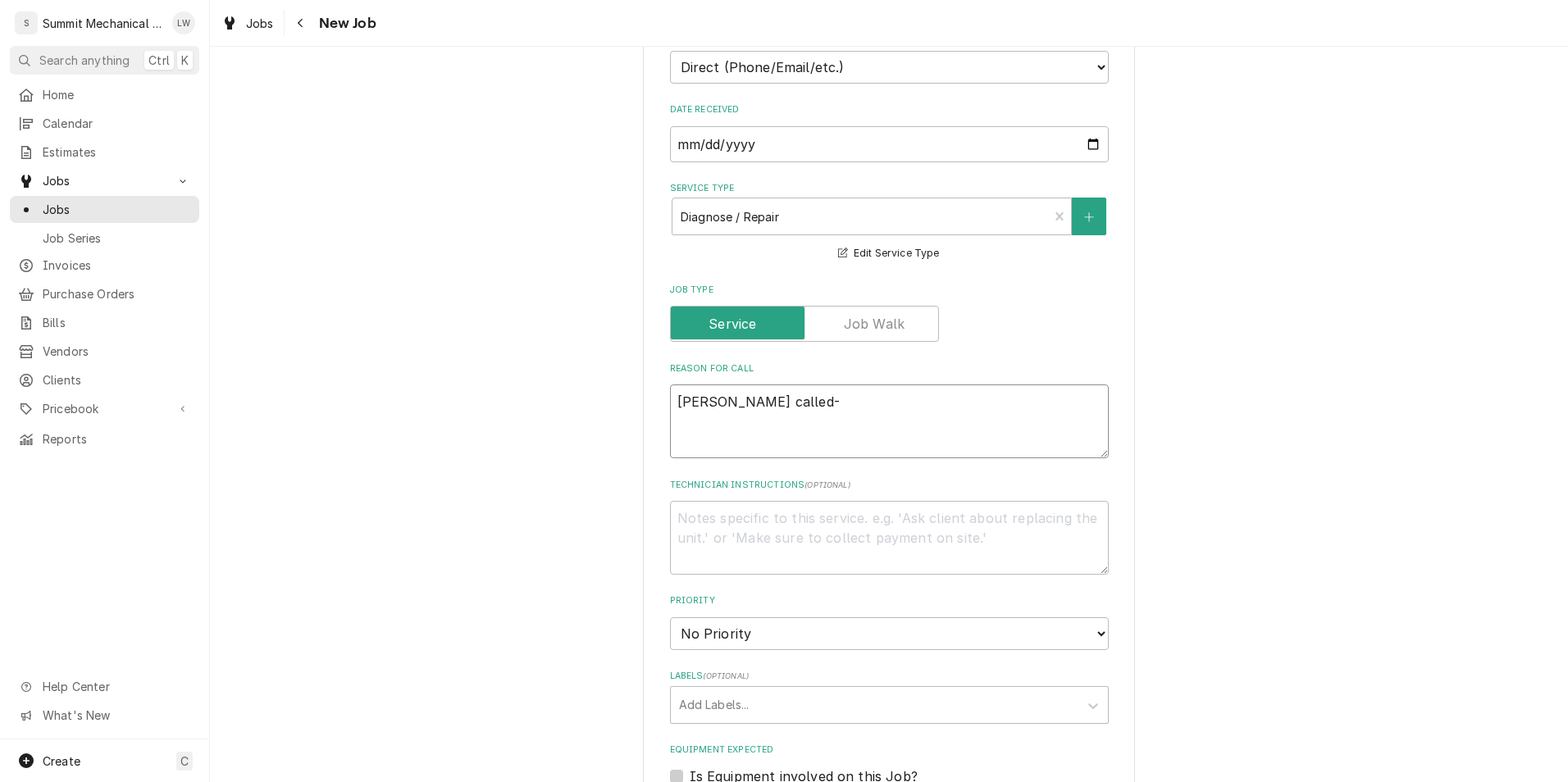
type textarea "x"
type textarea "[PERSON_NAME] called- F"
type textarea "x"
type textarea "[PERSON_NAME] called- Fr"
type textarea "x"
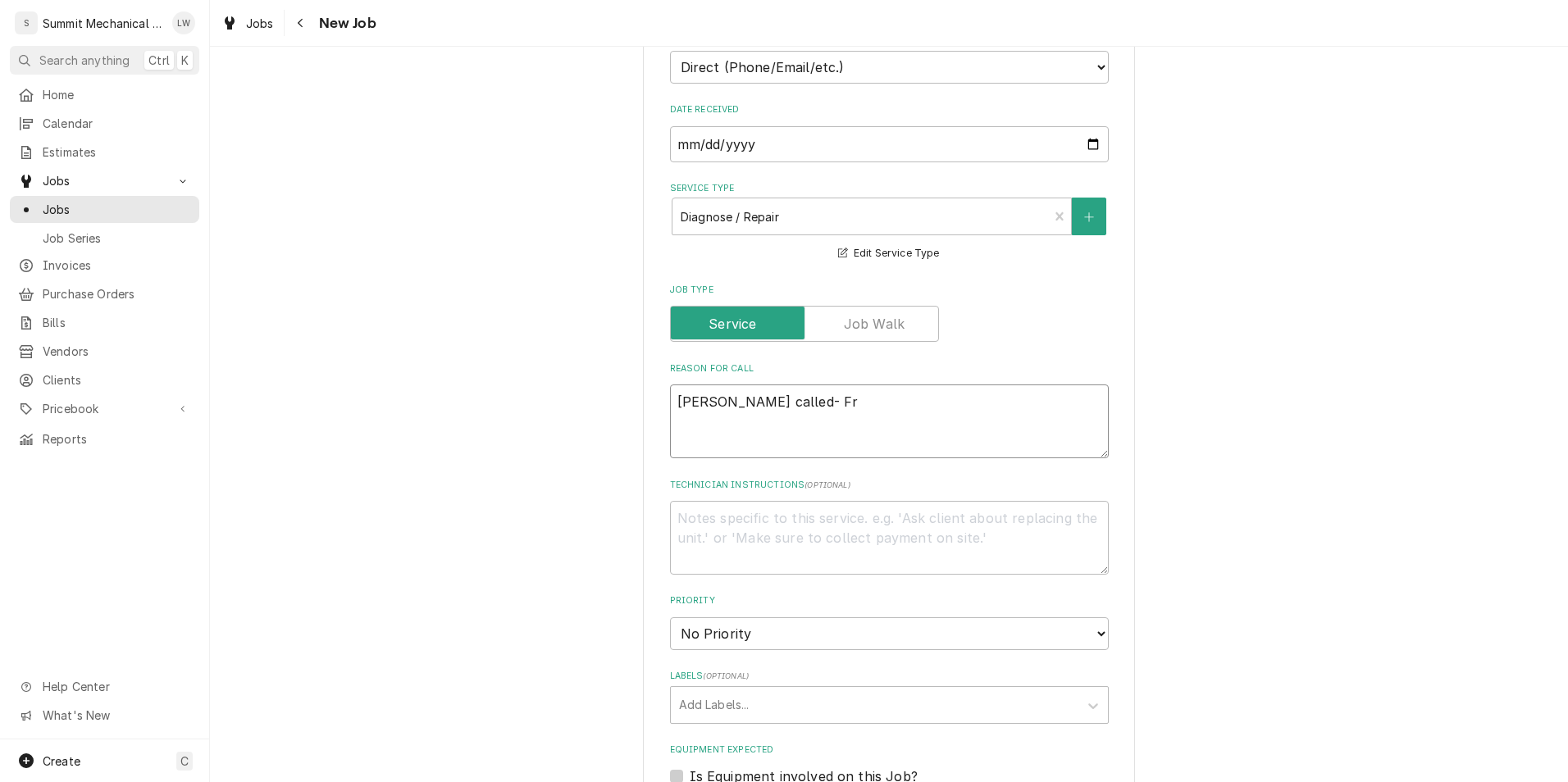
type textarea "[PERSON_NAME] called- Fry"
type textarea "x"
type textarea "[PERSON_NAME] called- [PERSON_NAME]"
type textarea "x"
type textarea "[PERSON_NAME] called- Fryer"
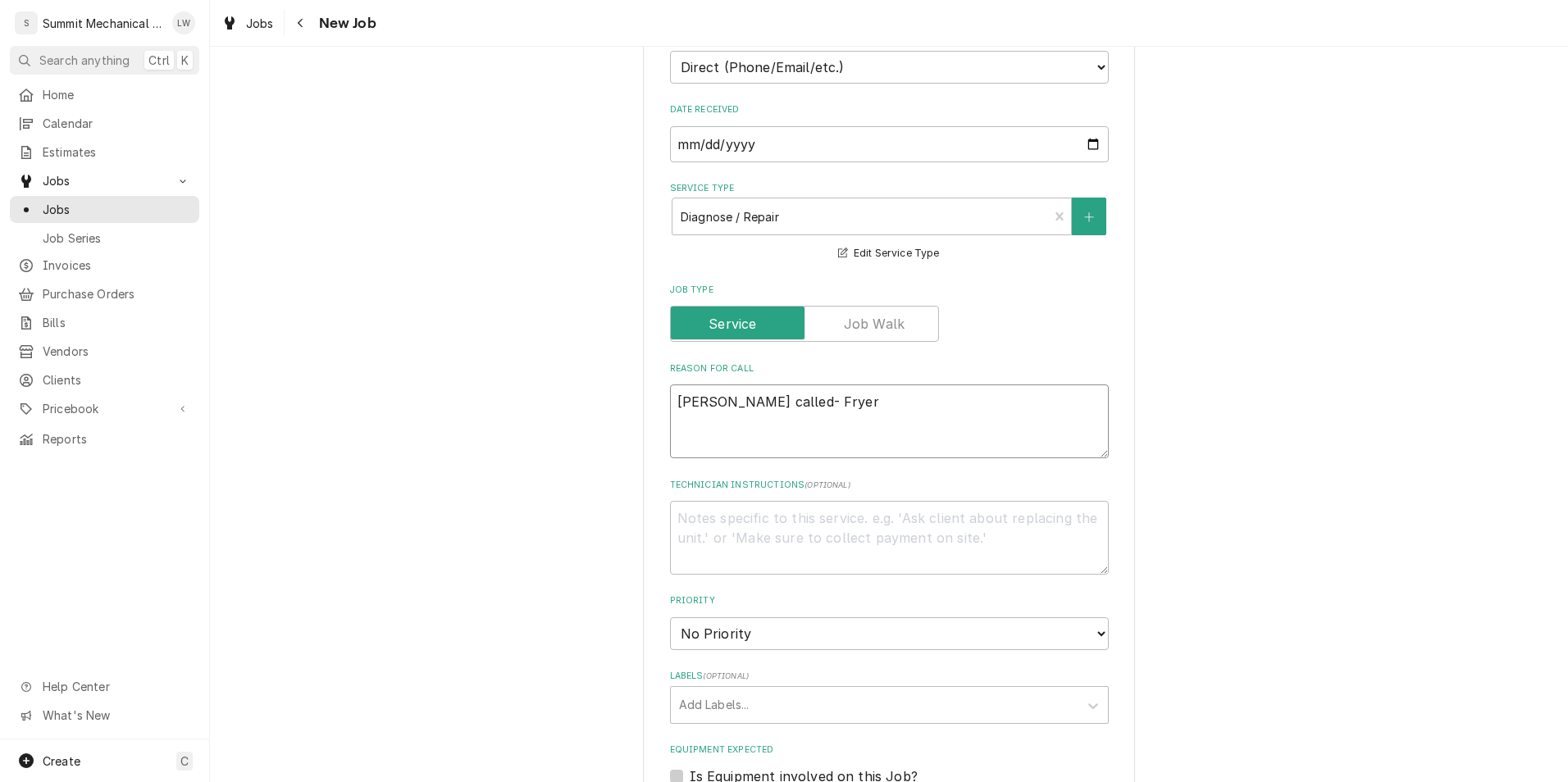
type textarea "x"
type textarea "[PERSON_NAME] called- Fryer o"
type textarea "x"
type textarea "[PERSON_NAME] called- Fryer on"
type textarea "x"
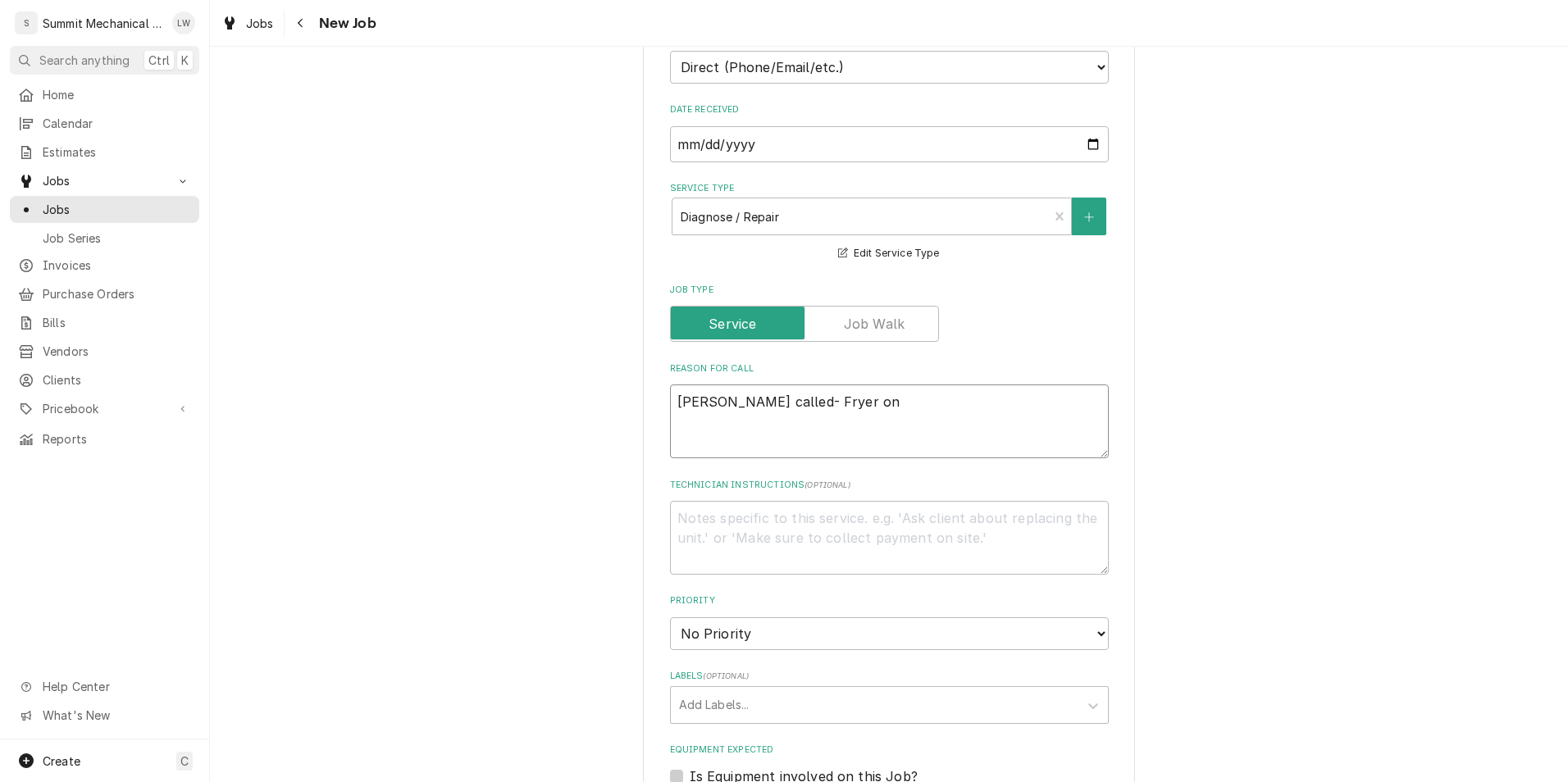
type textarea "[PERSON_NAME] called- Fryer on s"
type textarea "x"
type textarea "[PERSON_NAME] called- Fryer on sa"
type textarea "x"
type textarea "[PERSON_NAME] called- Fryer on sala"
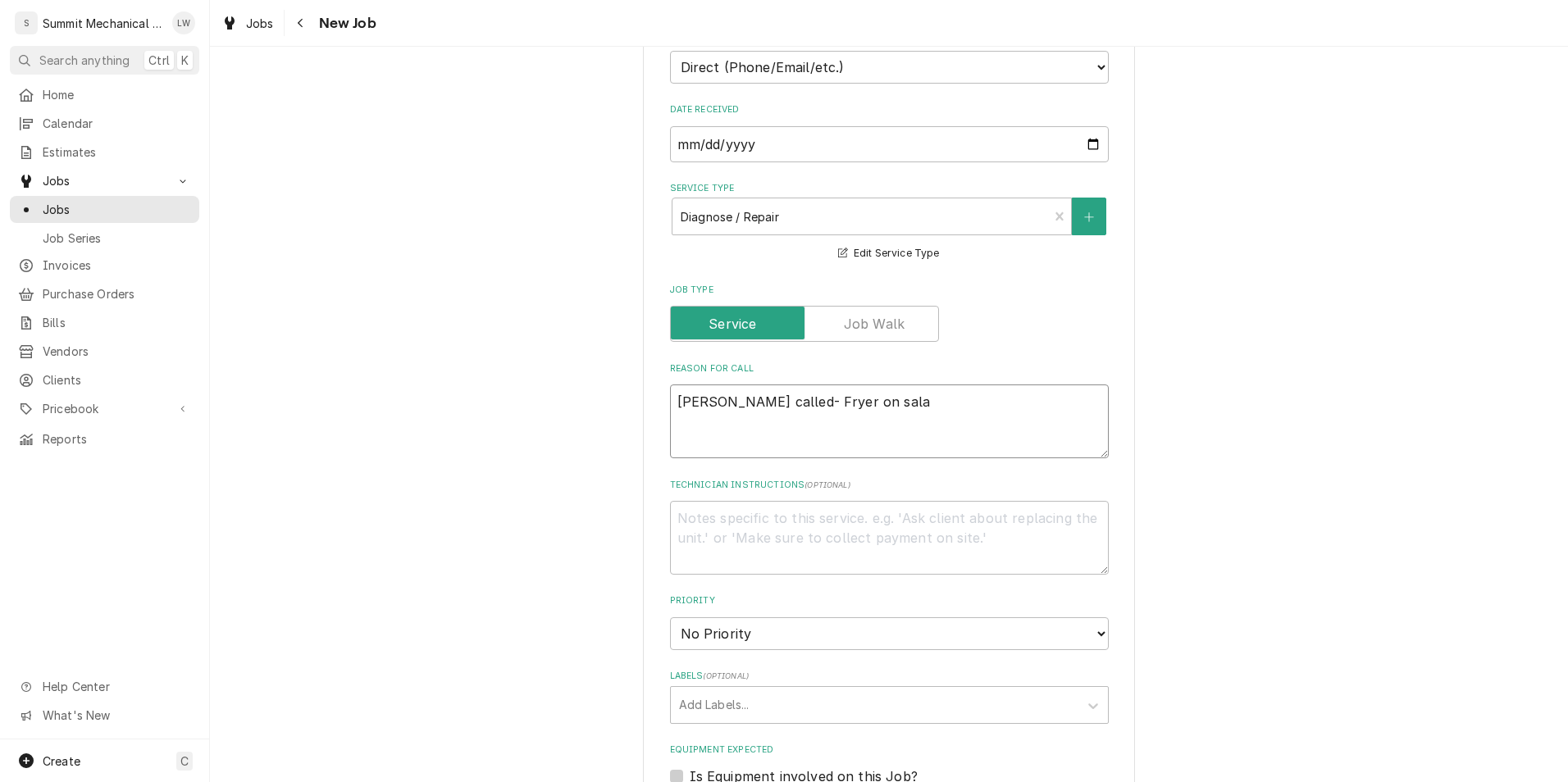
type textarea "x"
type textarea "[PERSON_NAME] called- Fryer on salad"
type textarea "x"
type textarea "[PERSON_NAME] called- Fryer on salad is"
type textarea "x"
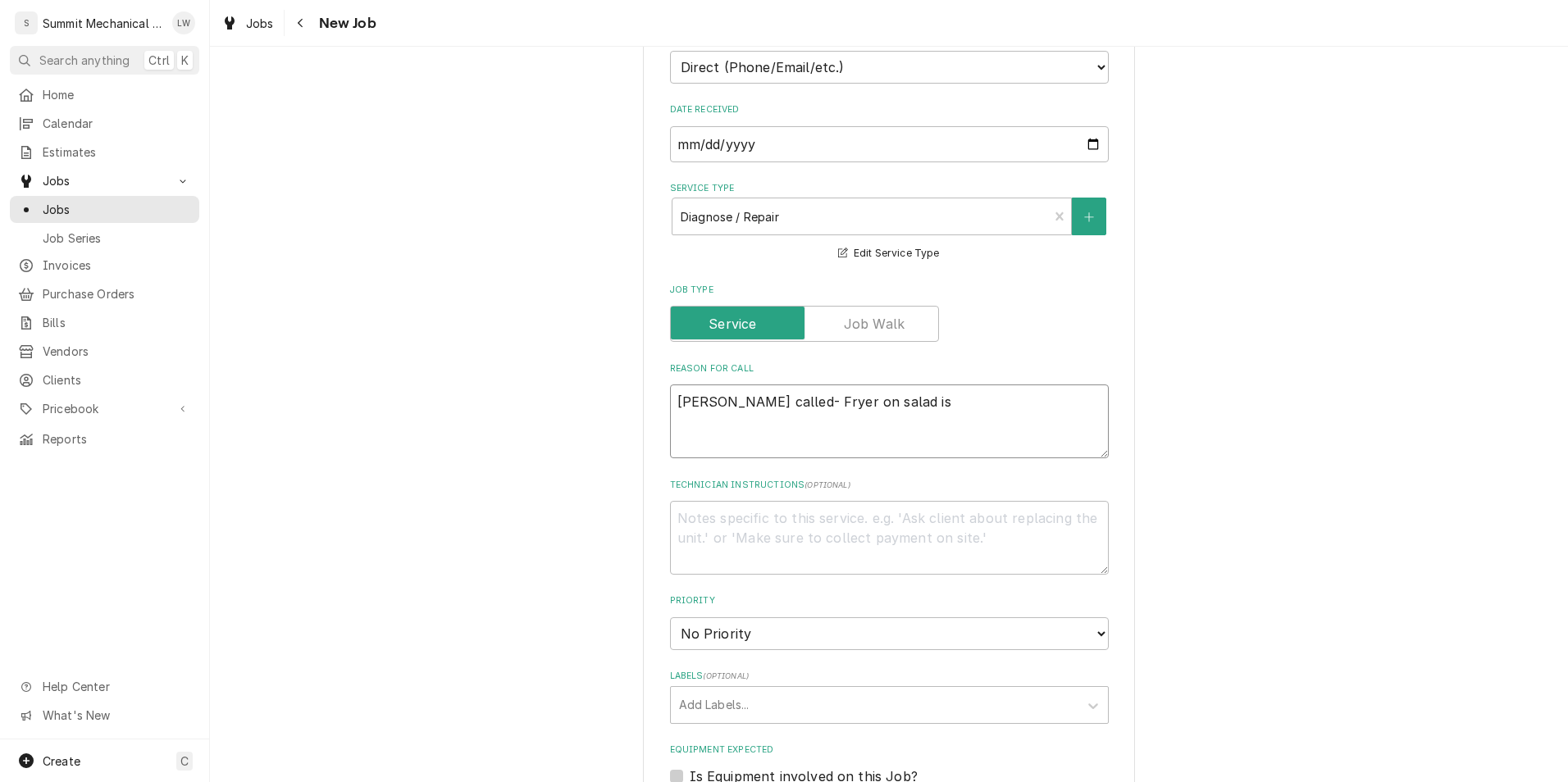
type textarea "[PERSON_NAME] called- Fryer on salad i"
type textarea "x"
type textarea "[PERSON_NAME] called- Fryer on salad"
type textarea "x"
type textarea "[PERSON_NAME] called- Fryer on salad s"
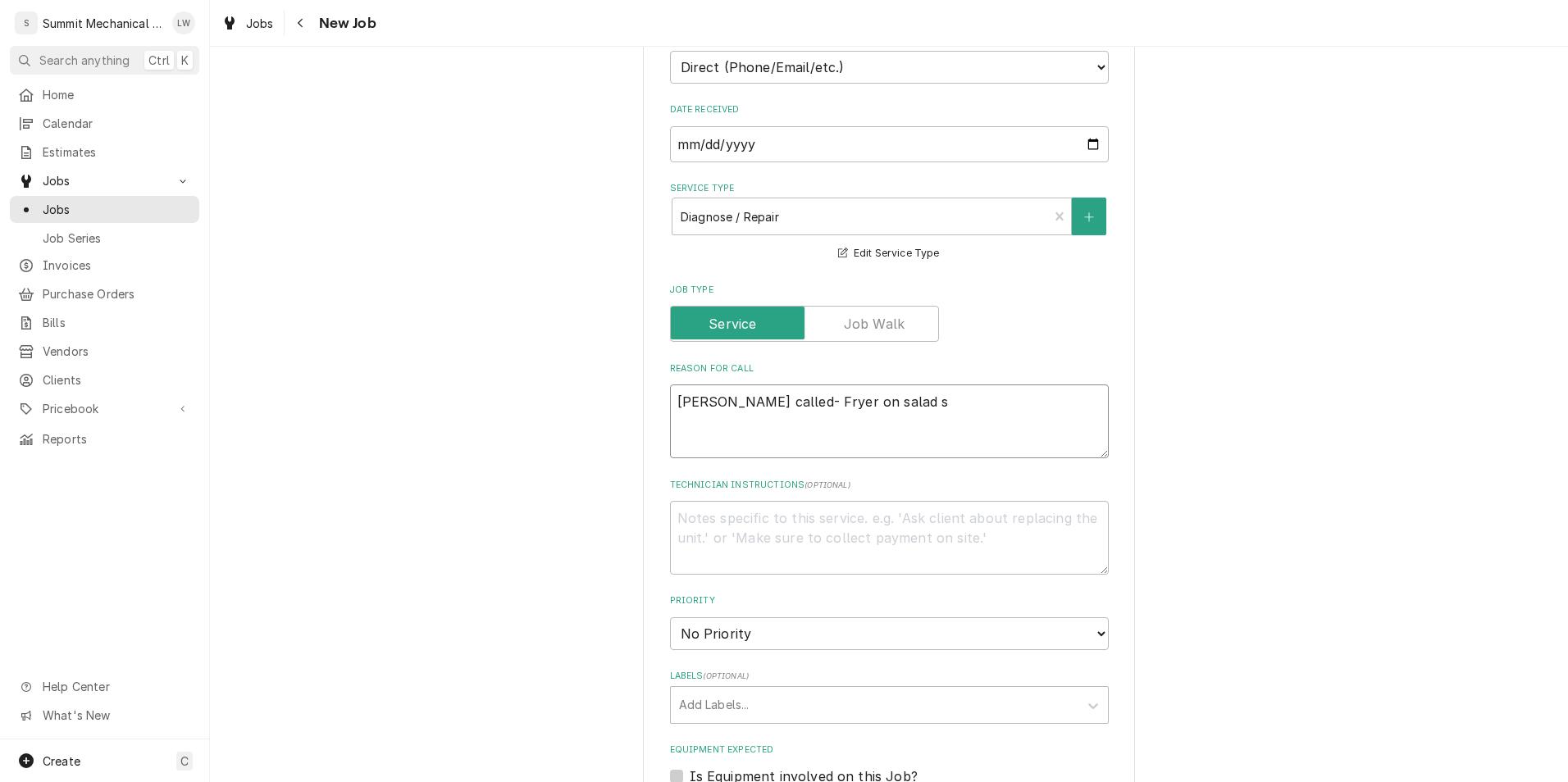
type textarea "x"
type textarea "[PERSON_NAME] called- Fryer on salad sid"
type textarea "x"
type textarea "[PERSON_NAME] called- Fryer on salad side"
type textarea "x"
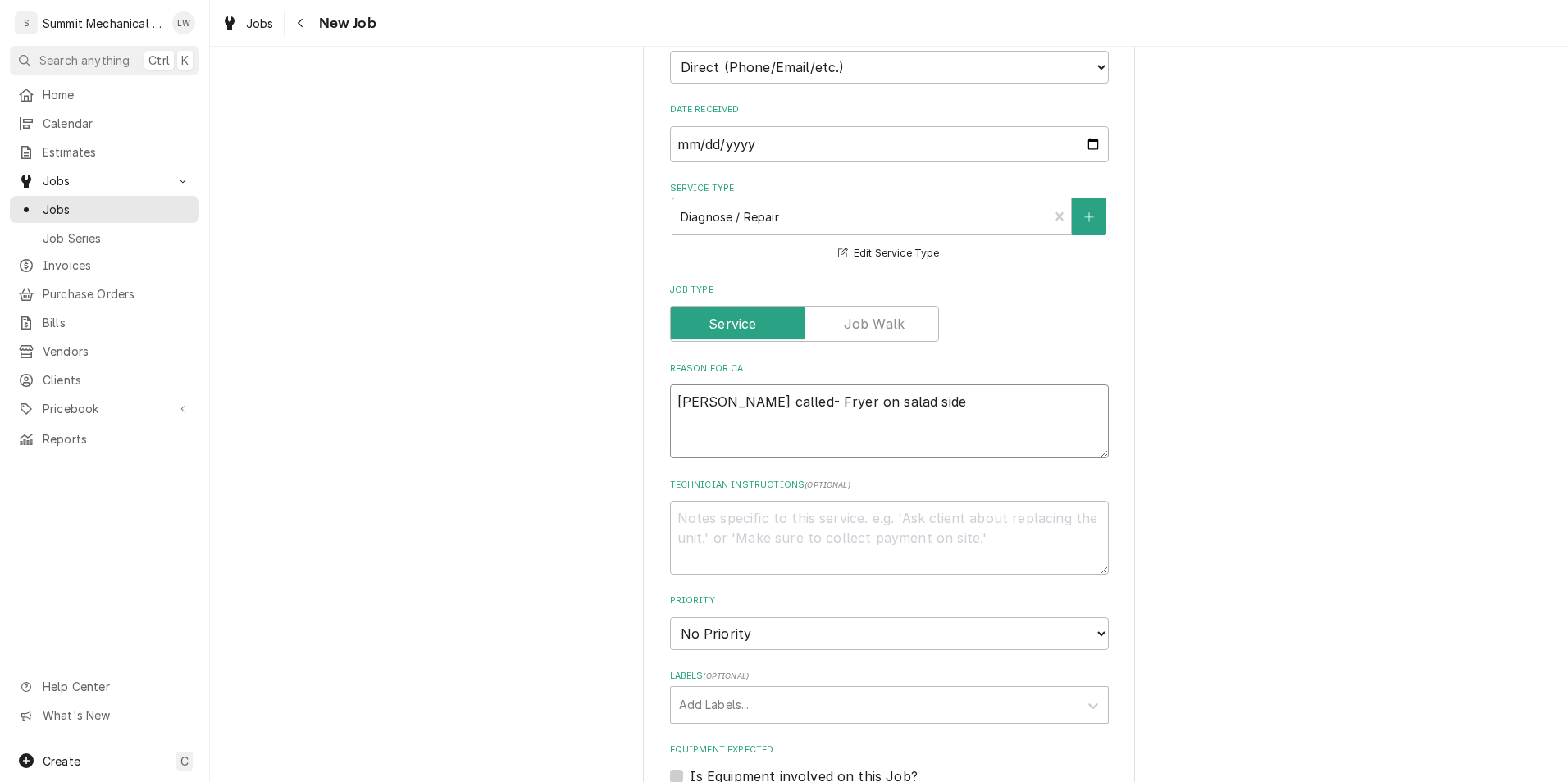
type textarea "[PERSON_NAME] called- Fryer on salad side"
type textarea "x"
type textarea "[PERSON_NAME] called- Fryer on salad side i"
type textarea "x"
type textarea "[PERSON_NAME] called- Fryer on salad side is"
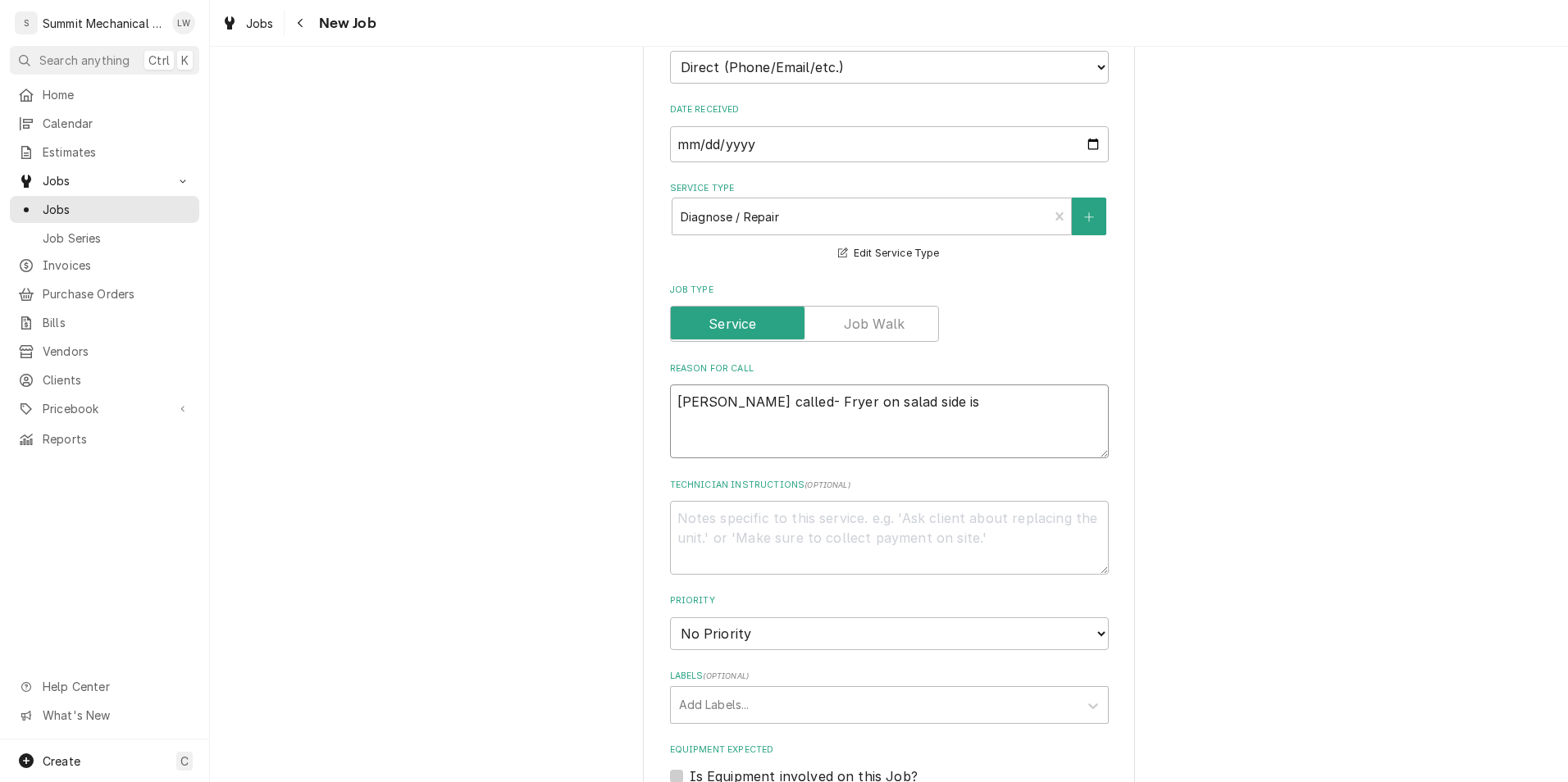
type textarea "x"
type textarea "[PERSON_NAME] called- Fryer on salad side is"
type textarea "x"
type textarea "[PERSON_NAME] called- Fryer on salad side is do"
type textarea "x"
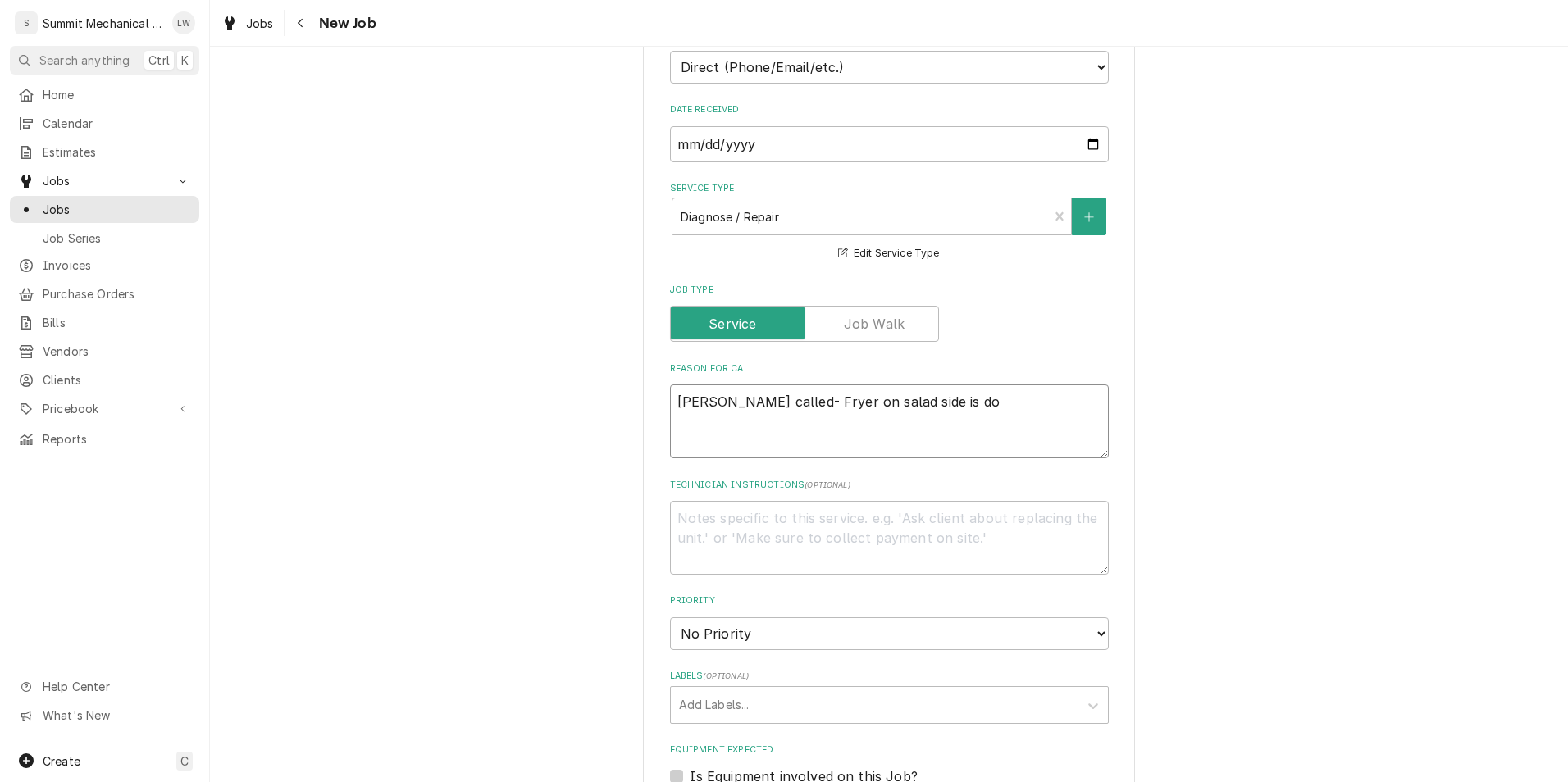
type textarea "[PERSON_NAME] called- Fryer on salad side is dow"
type textarea "x"
type textarea "[PERSON_NAME] called- Fryer on salad side is down"
type textarea "x"
type textarea "[PERSON_NAME] called- Fryer on salad side is down"
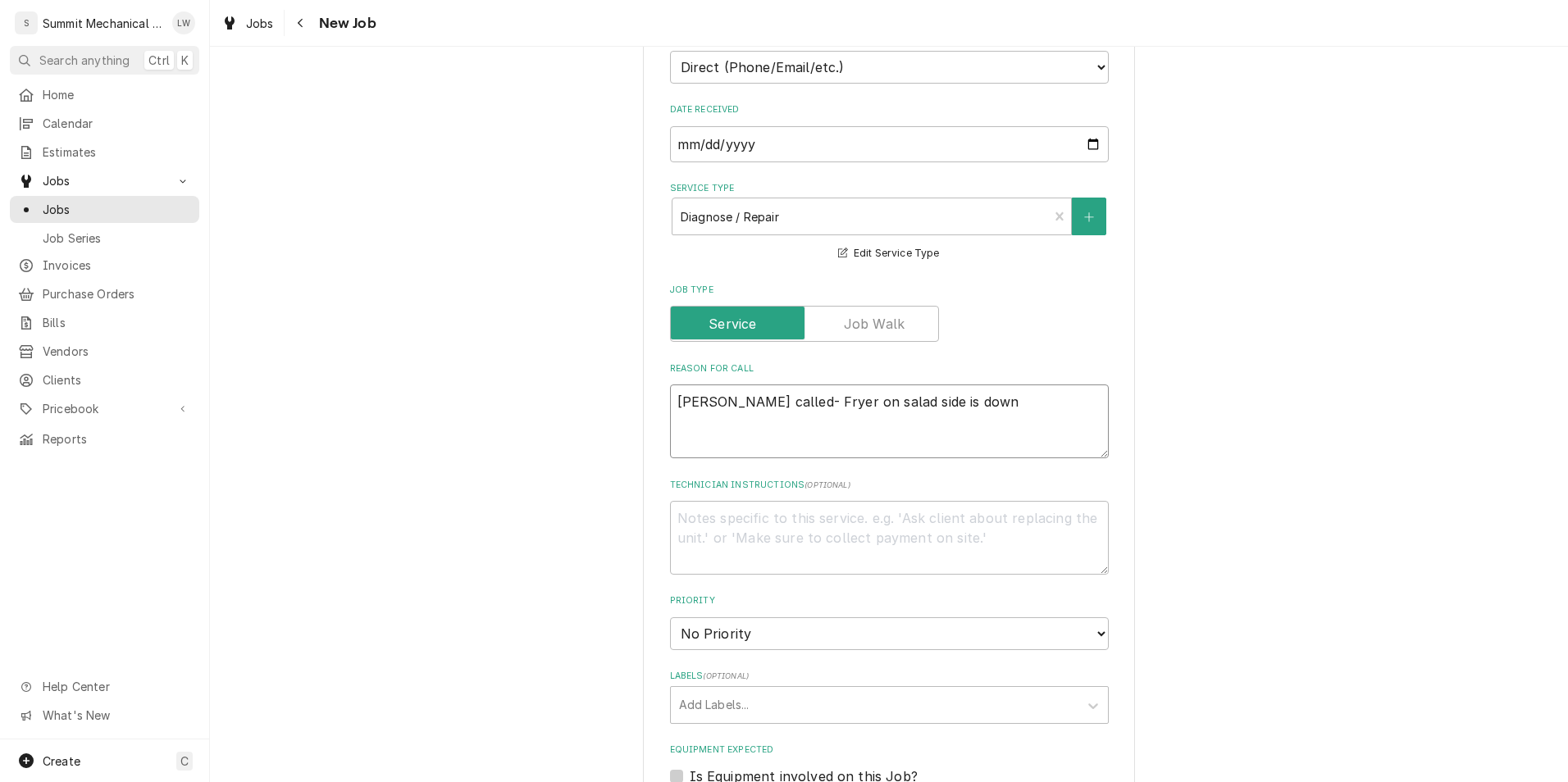
type textarea "x"
type textarea "[PERSON_NAME] called- Fryer on salad side is down."
type textarea "x"
type textarea "[PERSON_NAME] called- Fryer on salad side is down"
type textarea "x"
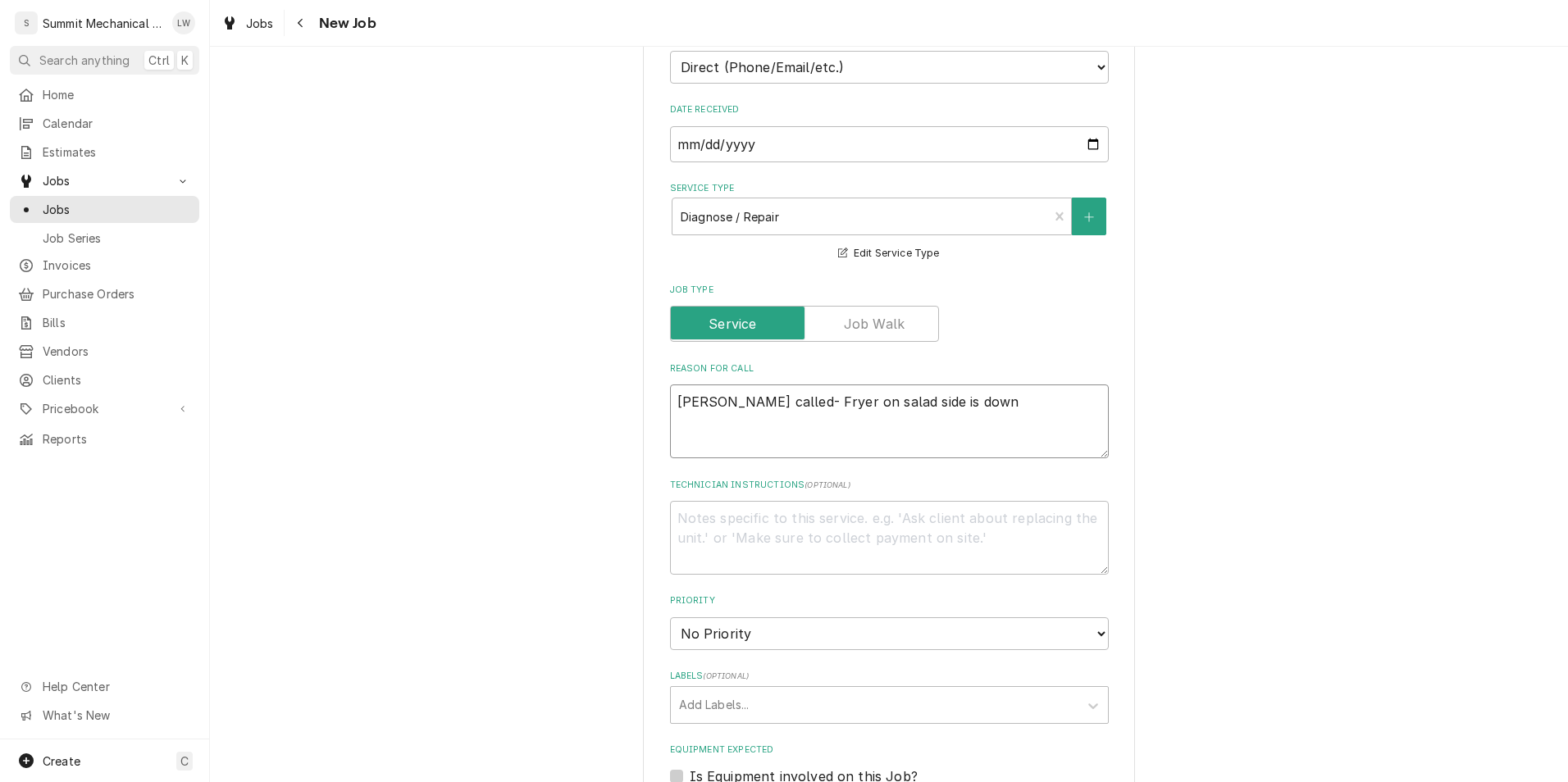
type textarea "[PERSON_NAME] called- Fryer on salad side is down,"
type textarea "x"
type textarea "[PERSON_NAME] called- Fryer on salad side is down,"
type textarea "x"
type textarea "[PERSON_NAME] called- Fryer on salad side is down, n"
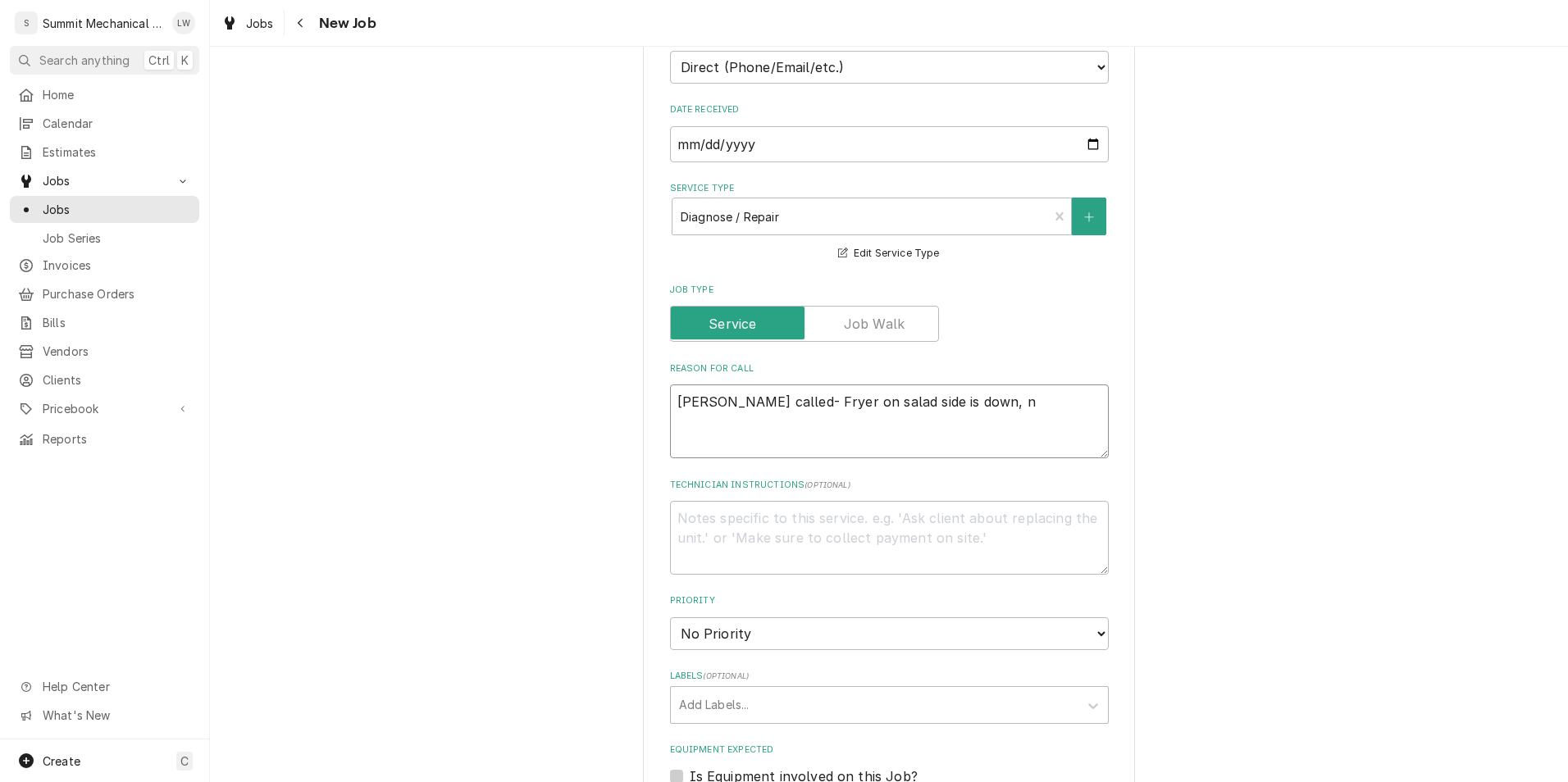
type textarea "x"
type textarea "[PERSON_NAME] called- Fryer on salad side is down, ne"
type textarea "x"
type textarea "[PERSON_NAME] called- Fryer on salad side is down, nee"
type textarea "x"
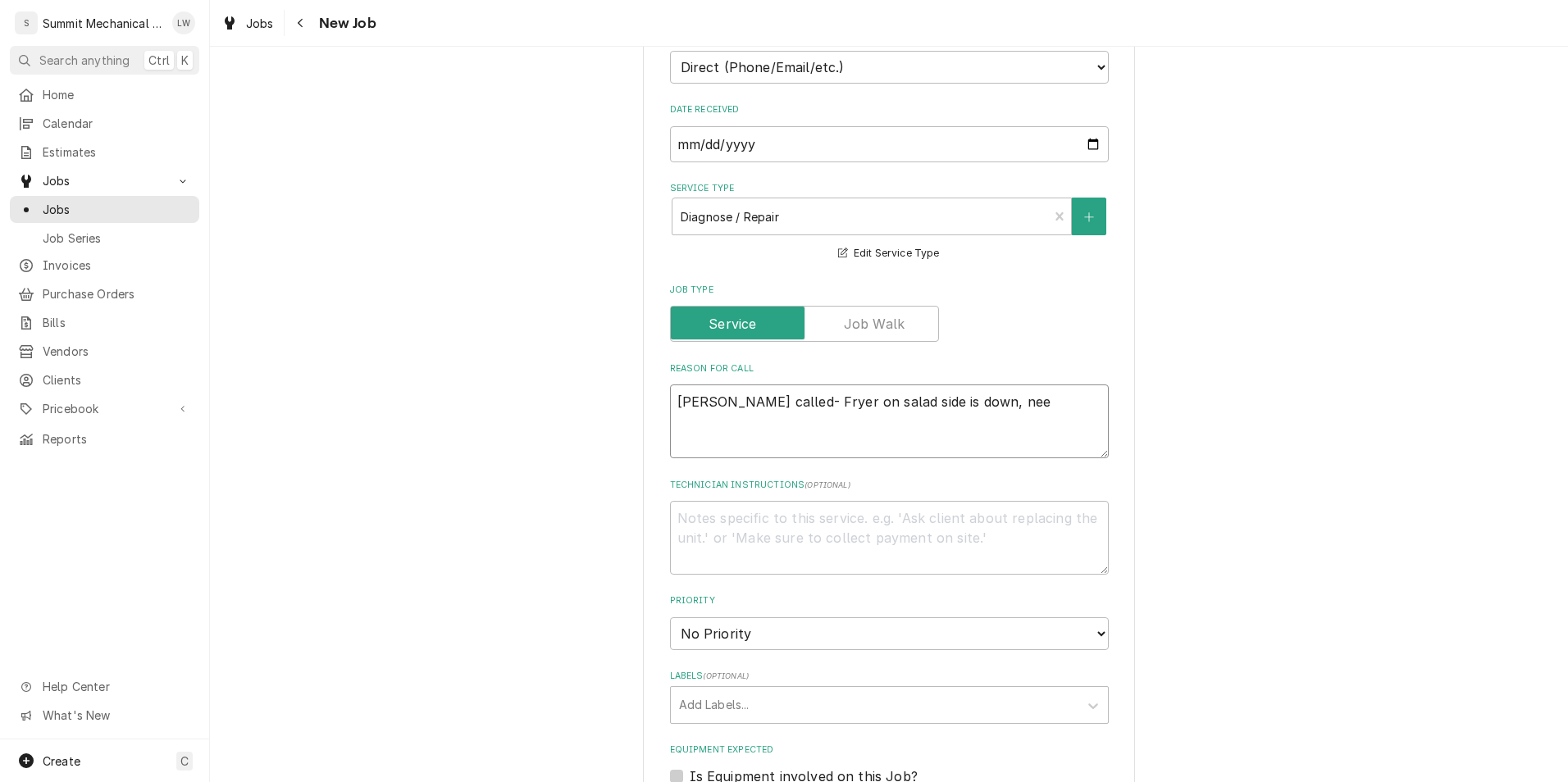
type textarea "[PERSON_NAME] called- Fryer on salad side is down, need"
type textarea "x"
type textarea "[PERSON_NAME] called- Fryer on salad side is down, needs"
type textarea "x"
type textarea "[PERSON_NAME] called- Fryer on salad side is down, needs"
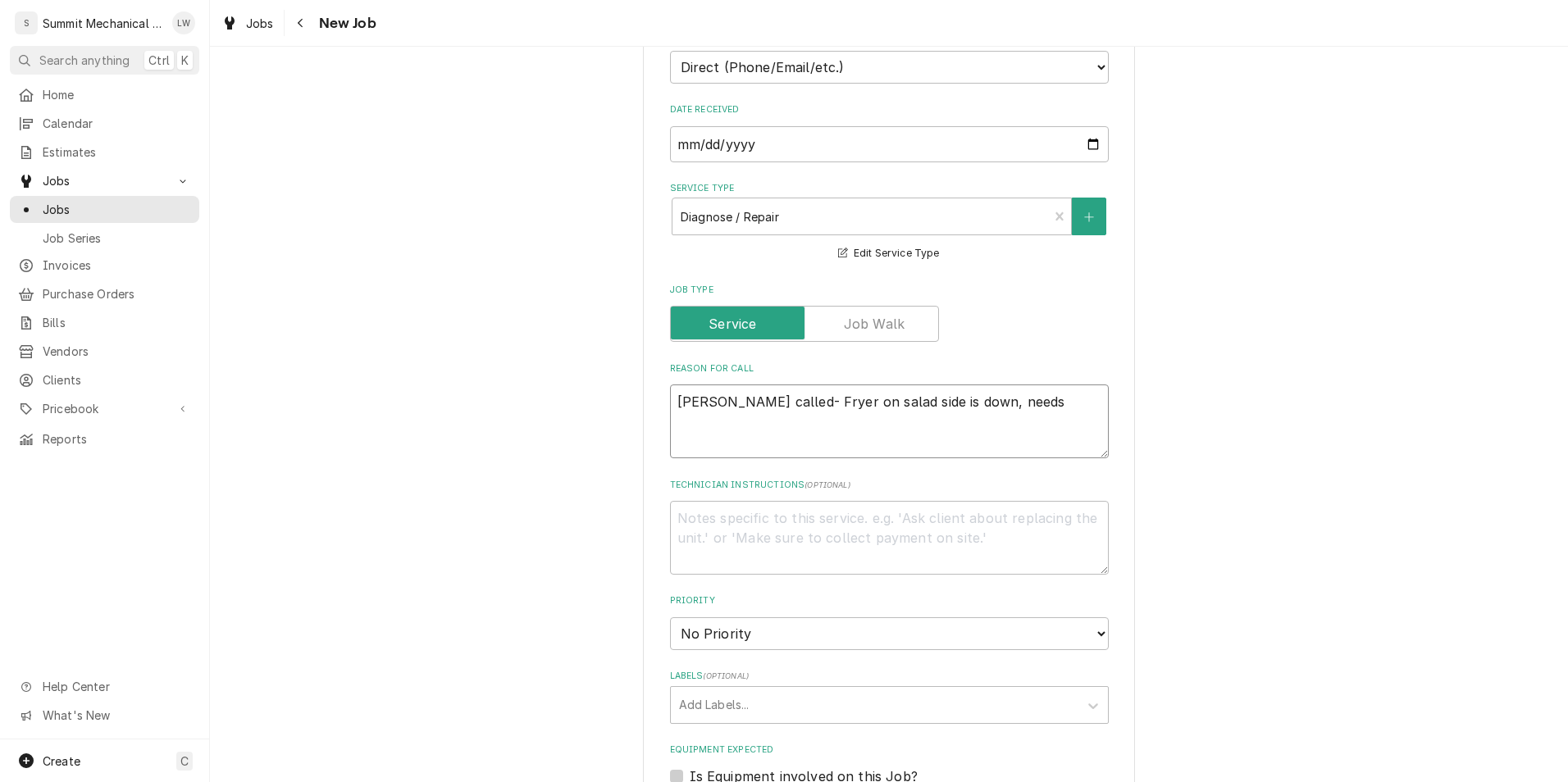
type textarea "x"
type textarea "[PERSON_NAME] called- Fryer on salad side is down, needs"
type textarea "x"
type textarea "[PERSON_NAME] called- Fryer on salad side is down, need"
type textarea "x"
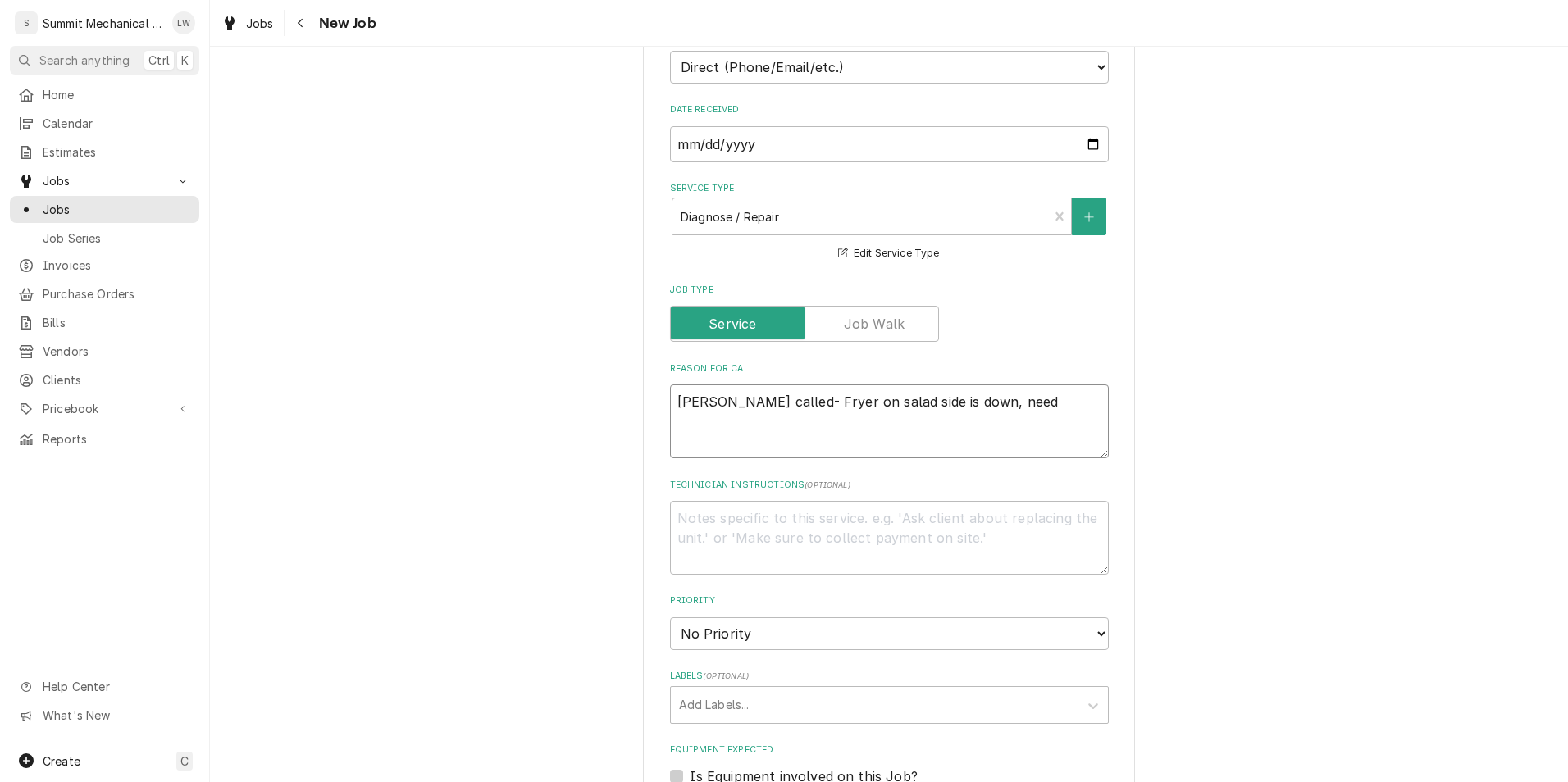
type textarea "[PERSON_NAME] called- Fryer on salad side is down, nee"
type textarea "x"
type textarea "[PERSON_NAME] called- Fryer on salad side is down, ne"
type textarea "x"
type textarea "[PERSON_NAME] called- Fryer on salad side is down, n"
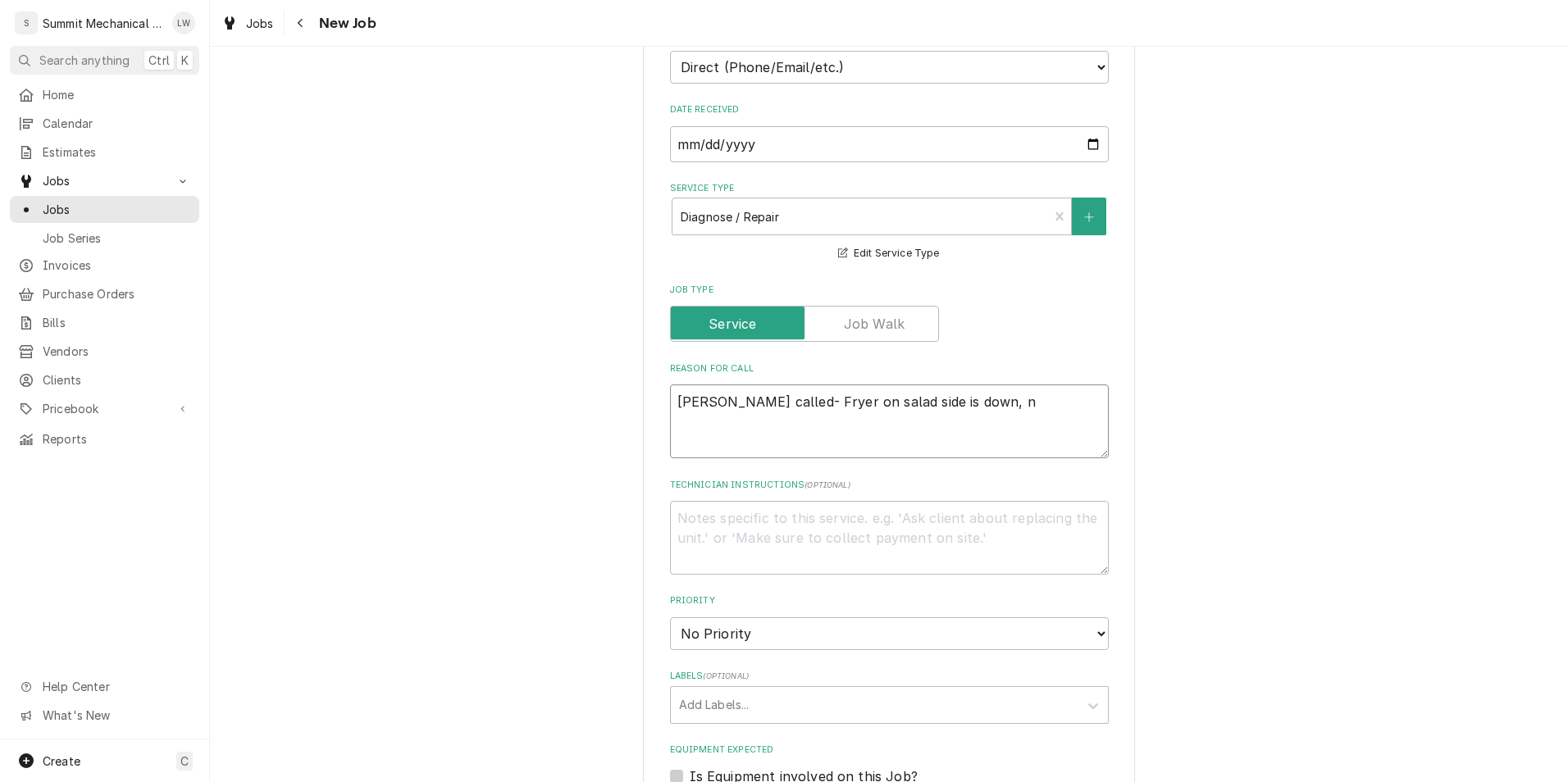
type textarea "x"
type textarea "[PERSON_NAME] called- Fryer on salad side is down,"
type textarea "x"
type textarea "[PERSON_NAME] called- Fryer on salad side is down,"
type textarea "x"
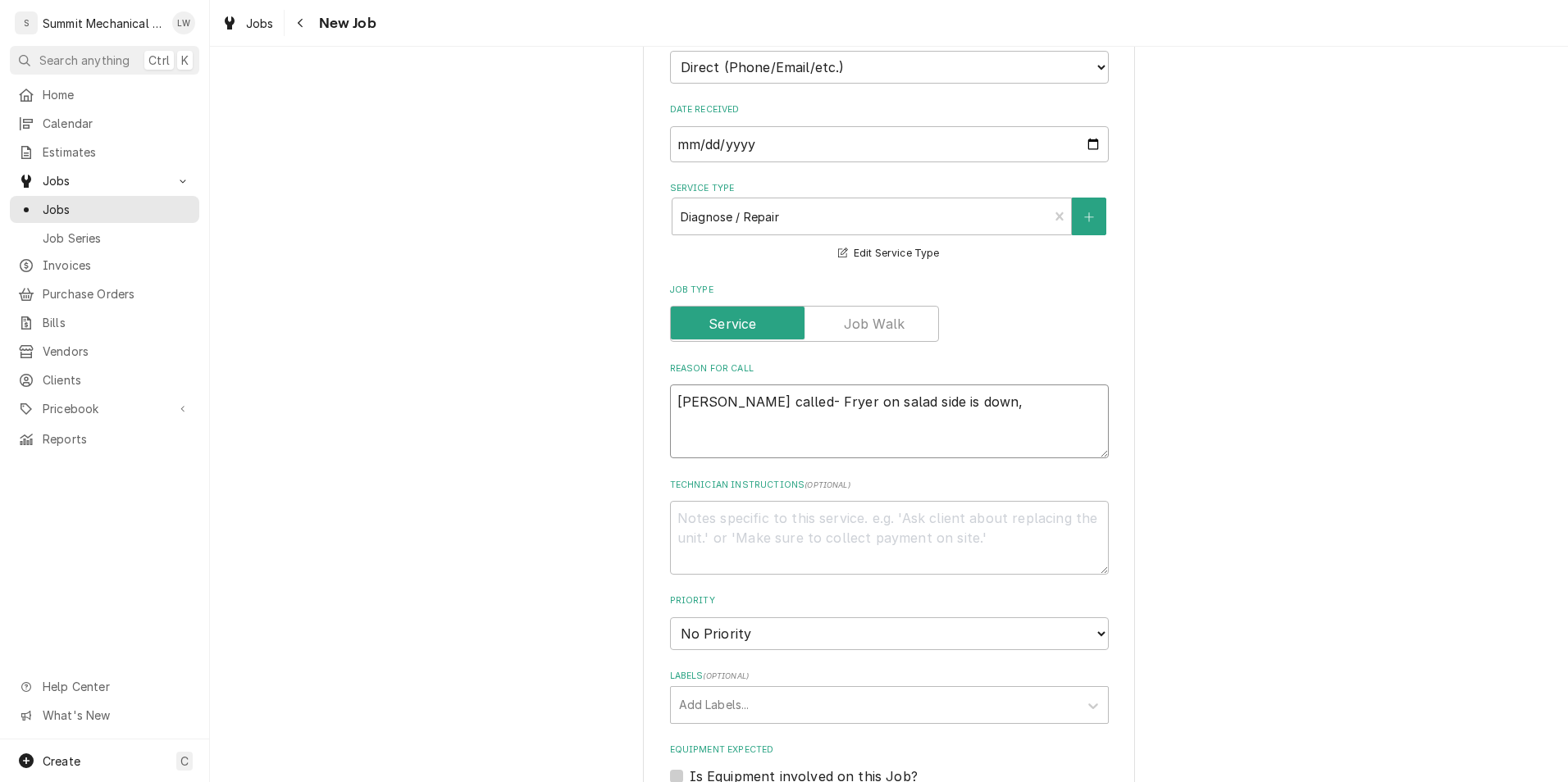
type textarea "[PERSON_NAME] called- Fryer on salad side is down"
type textarea "x"
type textarea "[PERSON_NAME] called- Fryer on salad side is down."
type textarea "x"
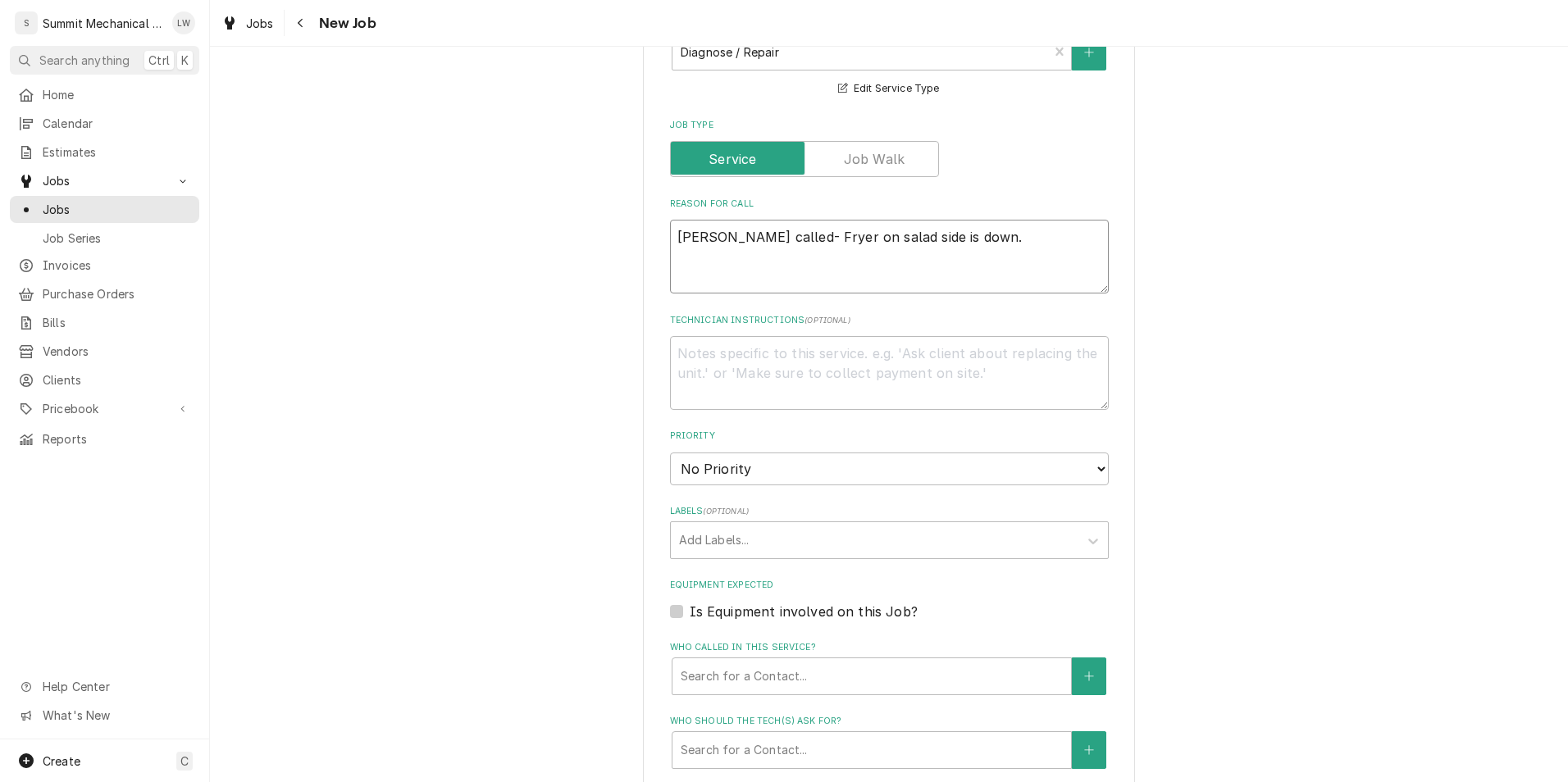
scroll to position [767, 0]
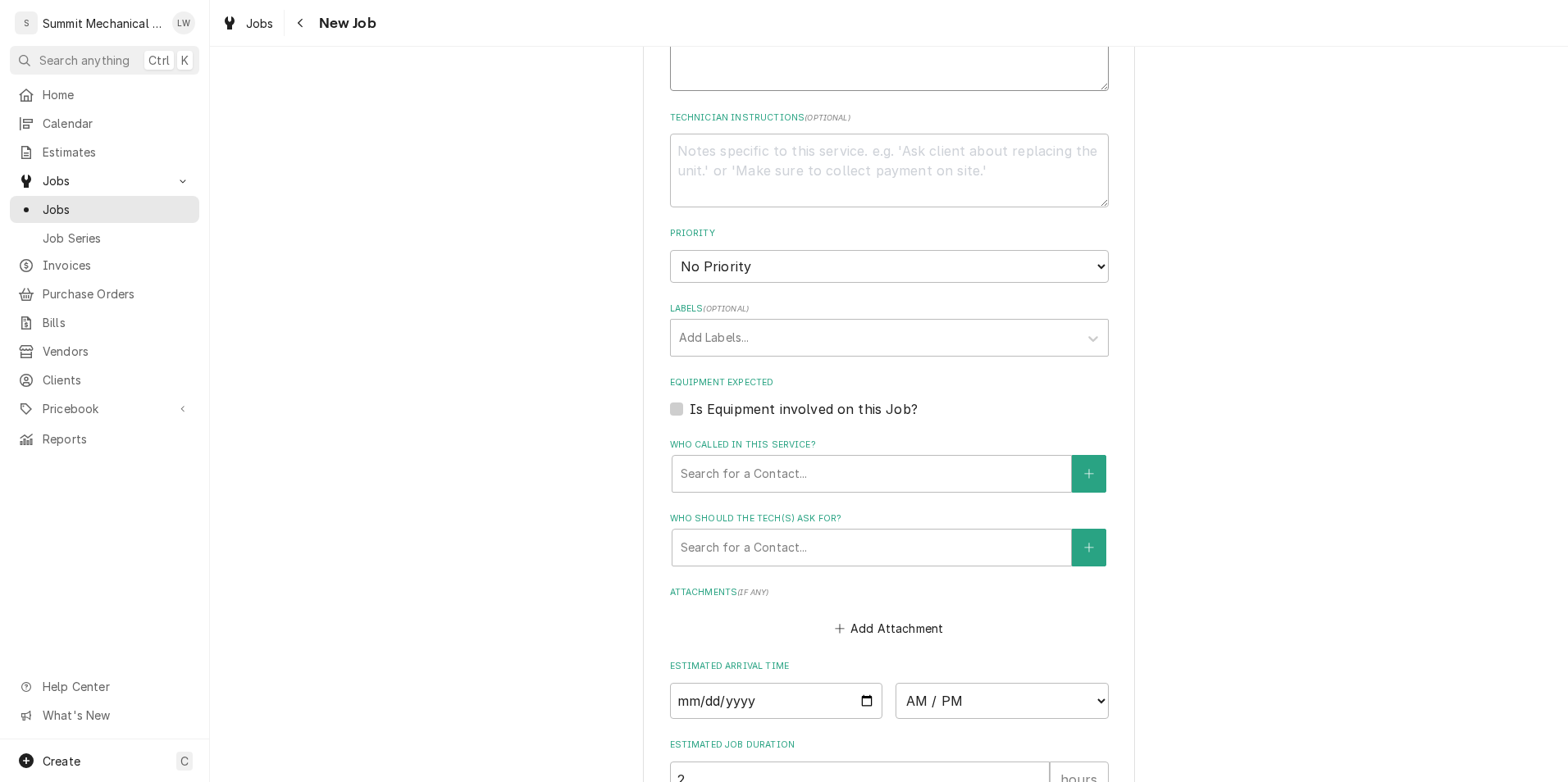
type textarea "[PERSON_NAME] called- Fryer on salad side is down."
click at [879, 276] on select "No Priority Urgent High Medium Low" at bounding box center [889, 266] width 438 height 33
select select "2"
click at [670, 250] on select "No Priority Urgent High Medium Low" at bounding box center [889, 266] width 438 height 33
type textarea "x"
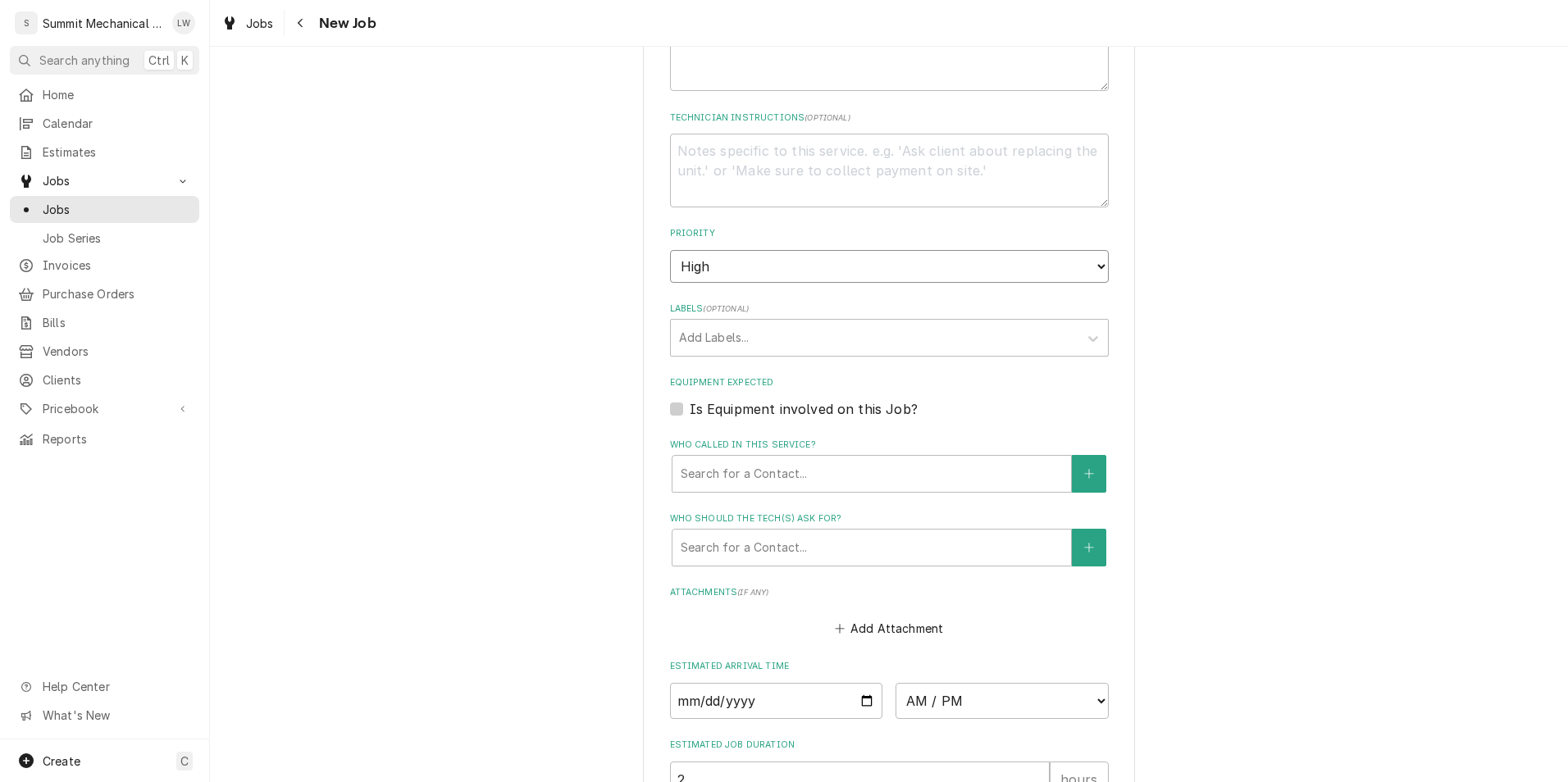
scroll to position [821, 0]
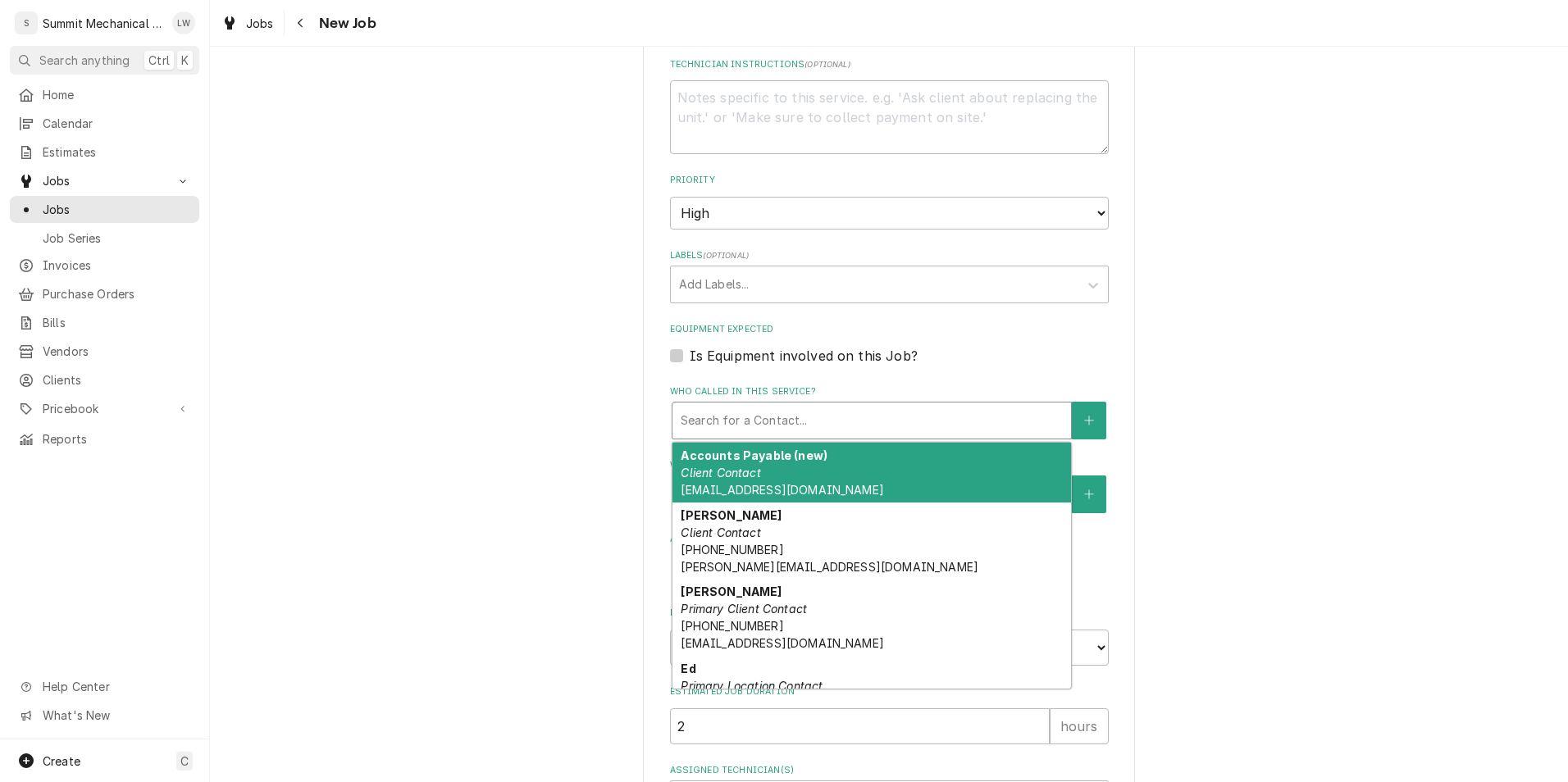
click at [781, 417] on div "Who called in this service?" at bounding box center [872, 420] width 383 height 29
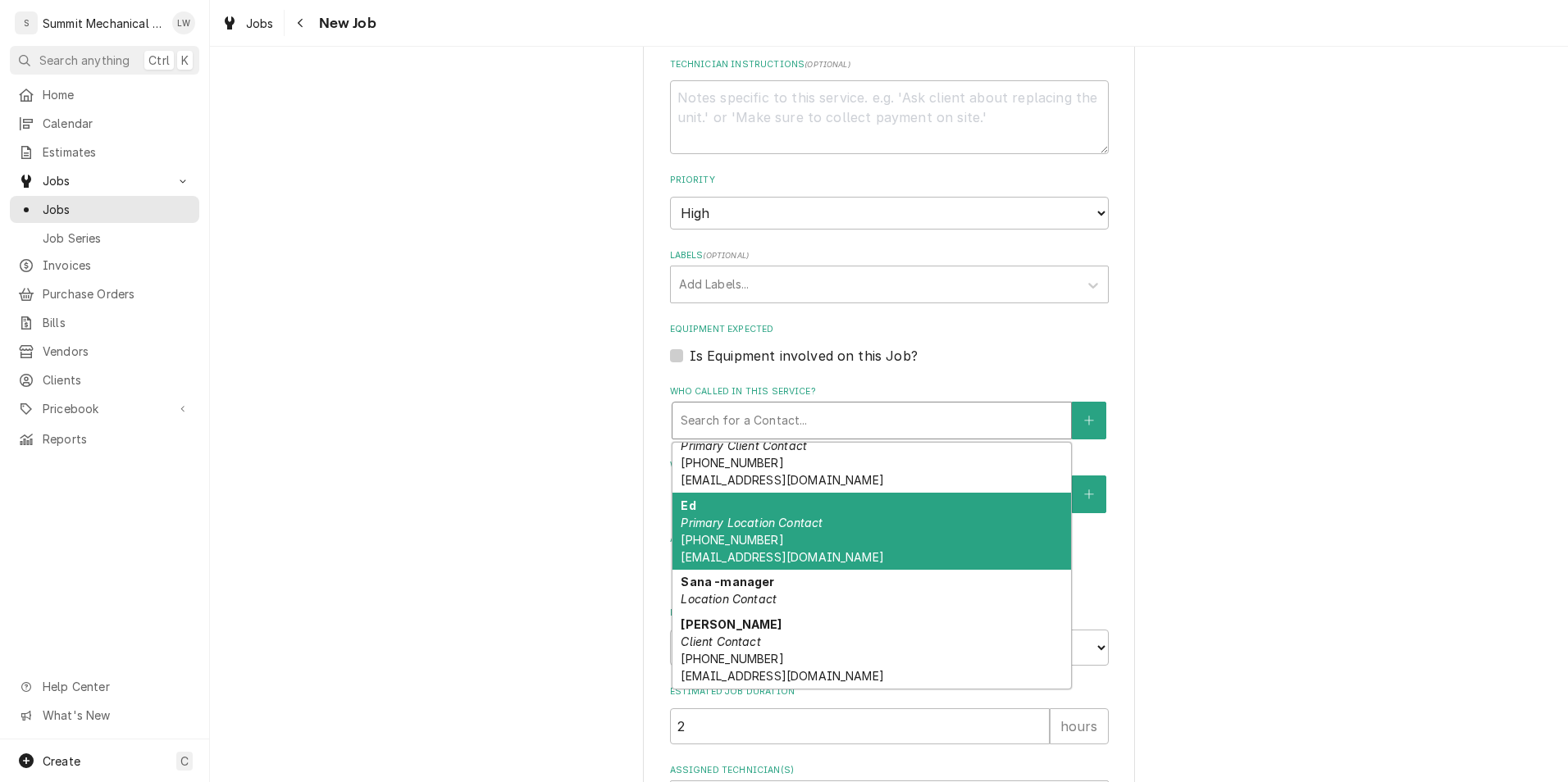
scroll to position [0, 0]
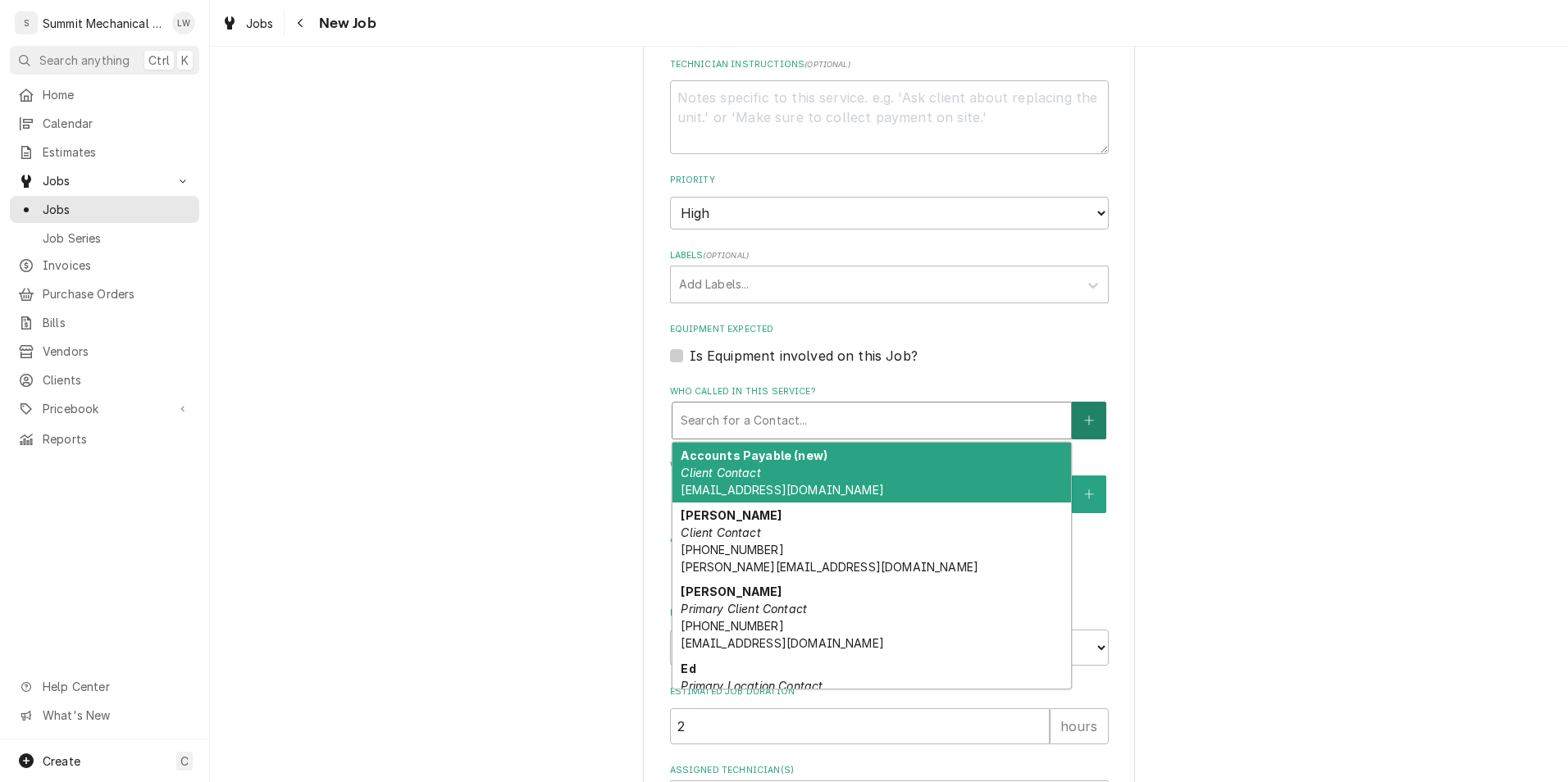
click at [1081, 405] on button "Who called in this service?" at bounding box center [1089, 420] width 34 height 38
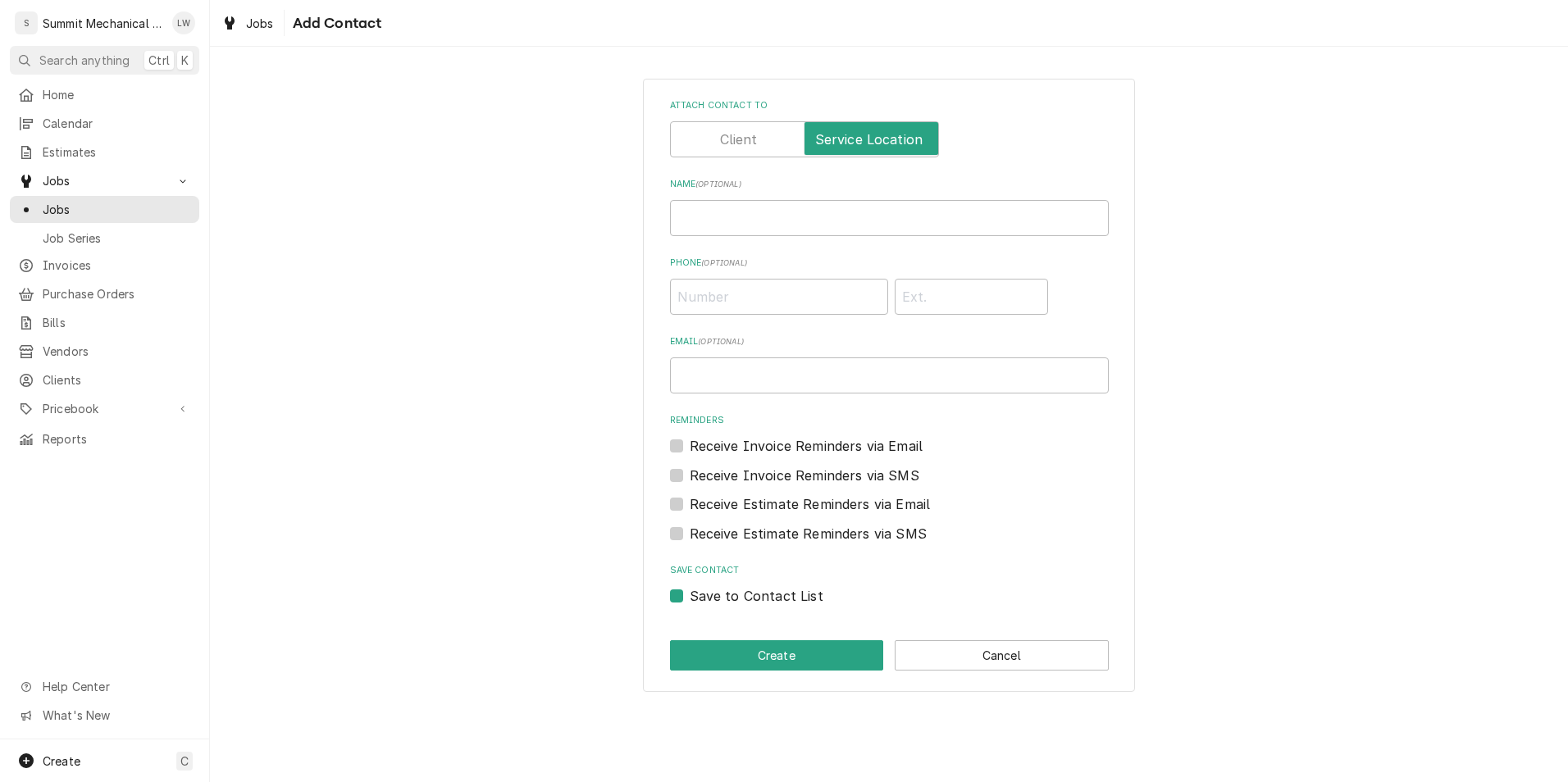
click at [793, 239] on div "Attach contact to Name ( optional ) Phone ( optional ) Email ( optional ) Remin…" at bounding box center [889, 352] width 438 height 507
click at [803, 217] on input "Name ( optional )" at bounding box center [889, 218] width 438 height 36
type input "d"
type input "[PERSON_NAME]"
click at [729, 641] on button "Create" at bounding box center [776, 655] width 214 height 30
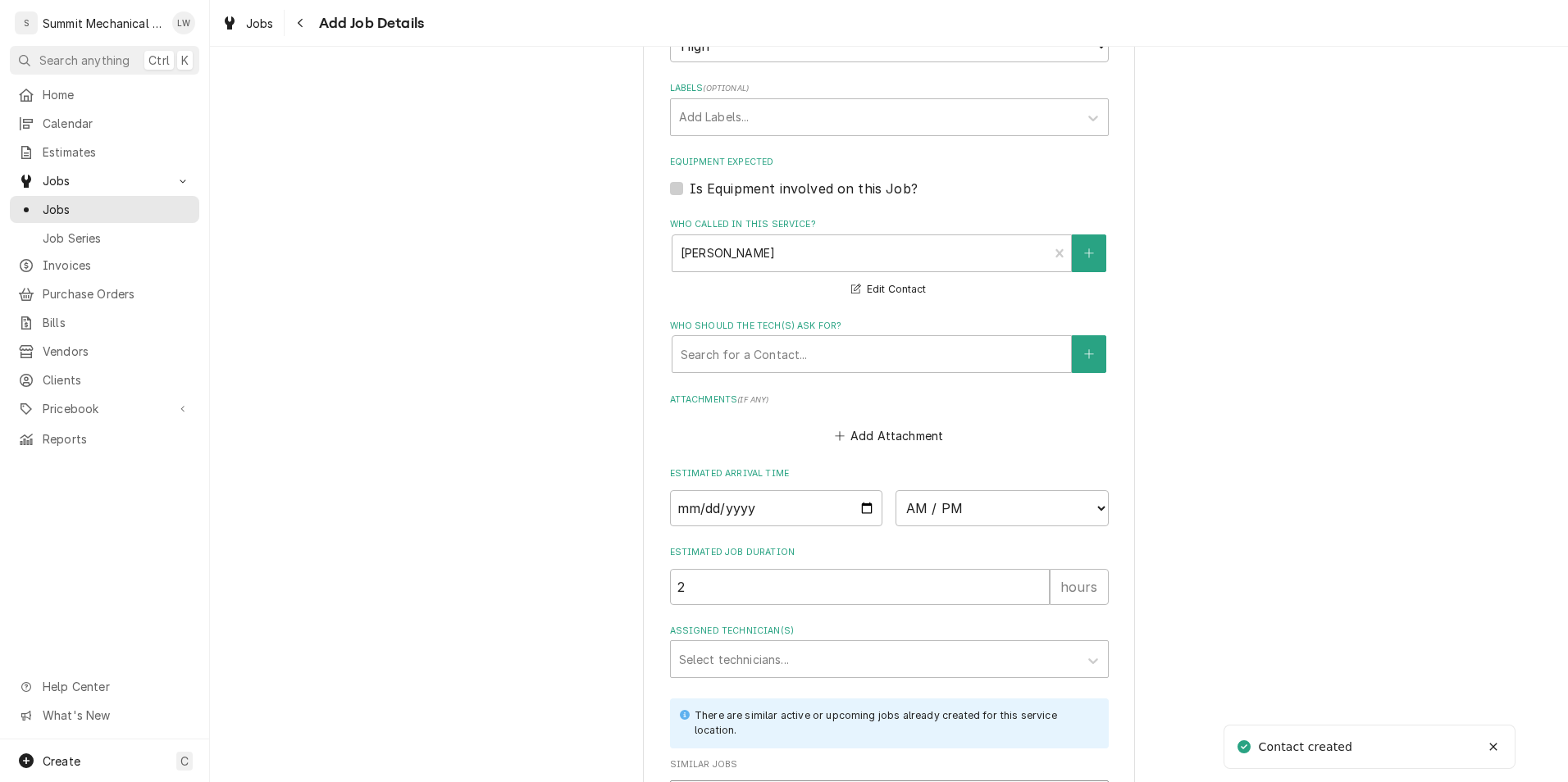
scroll to position [987, 0]
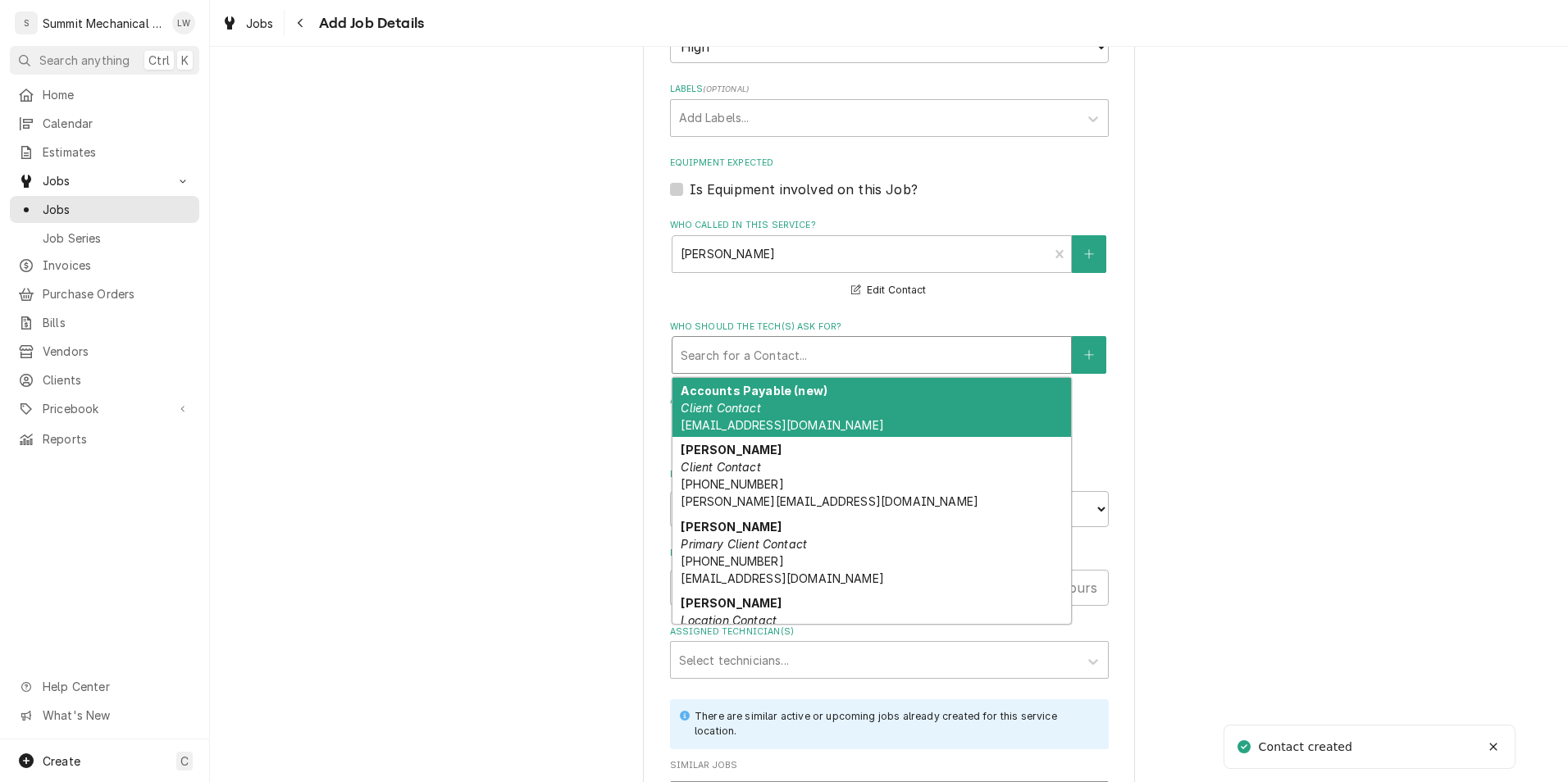
click at [898, 339] on div "Search for a Contact..." at bounding box center [872, 355] width 399 height 36
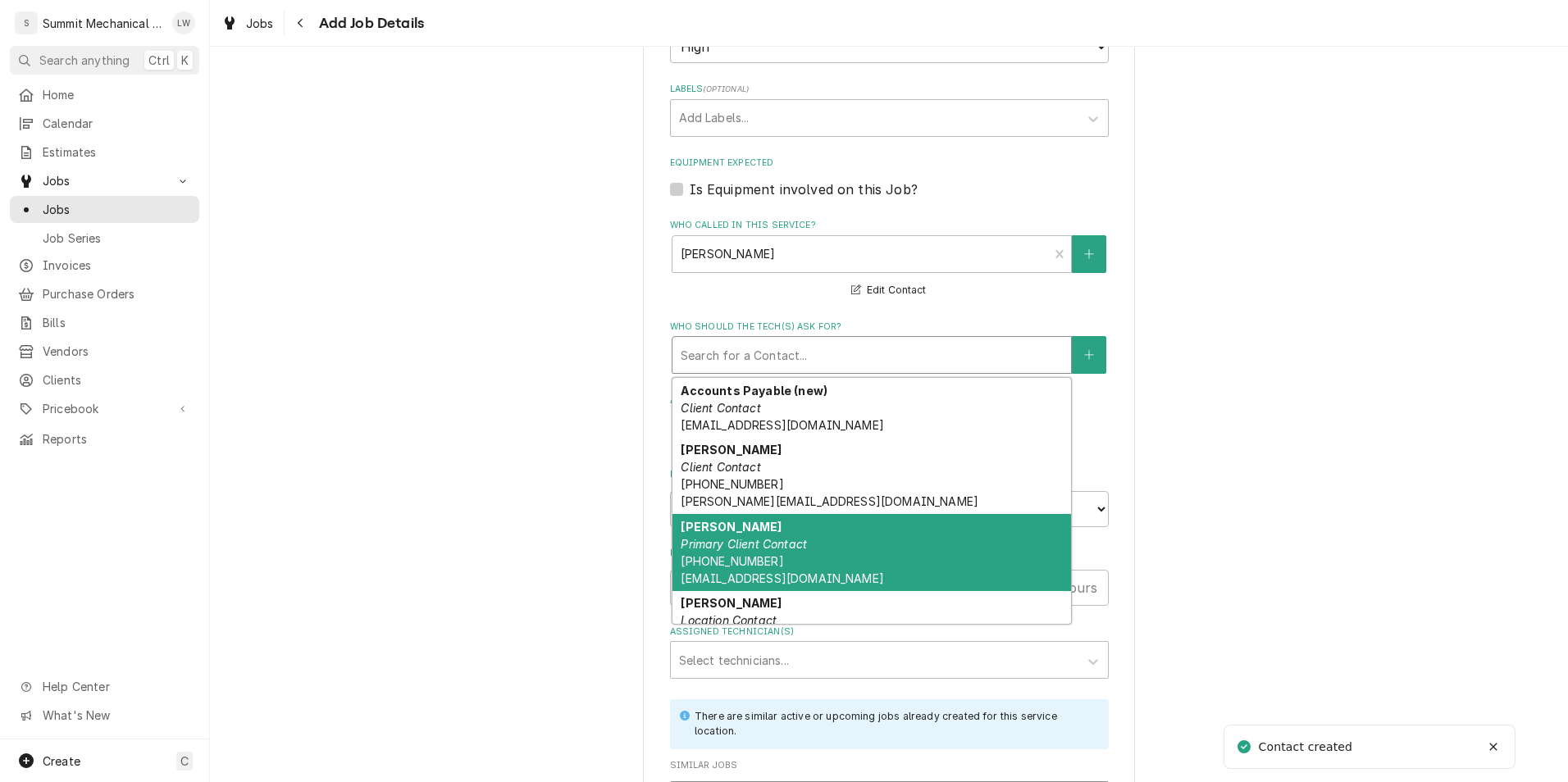
scroll to position [46, 0]
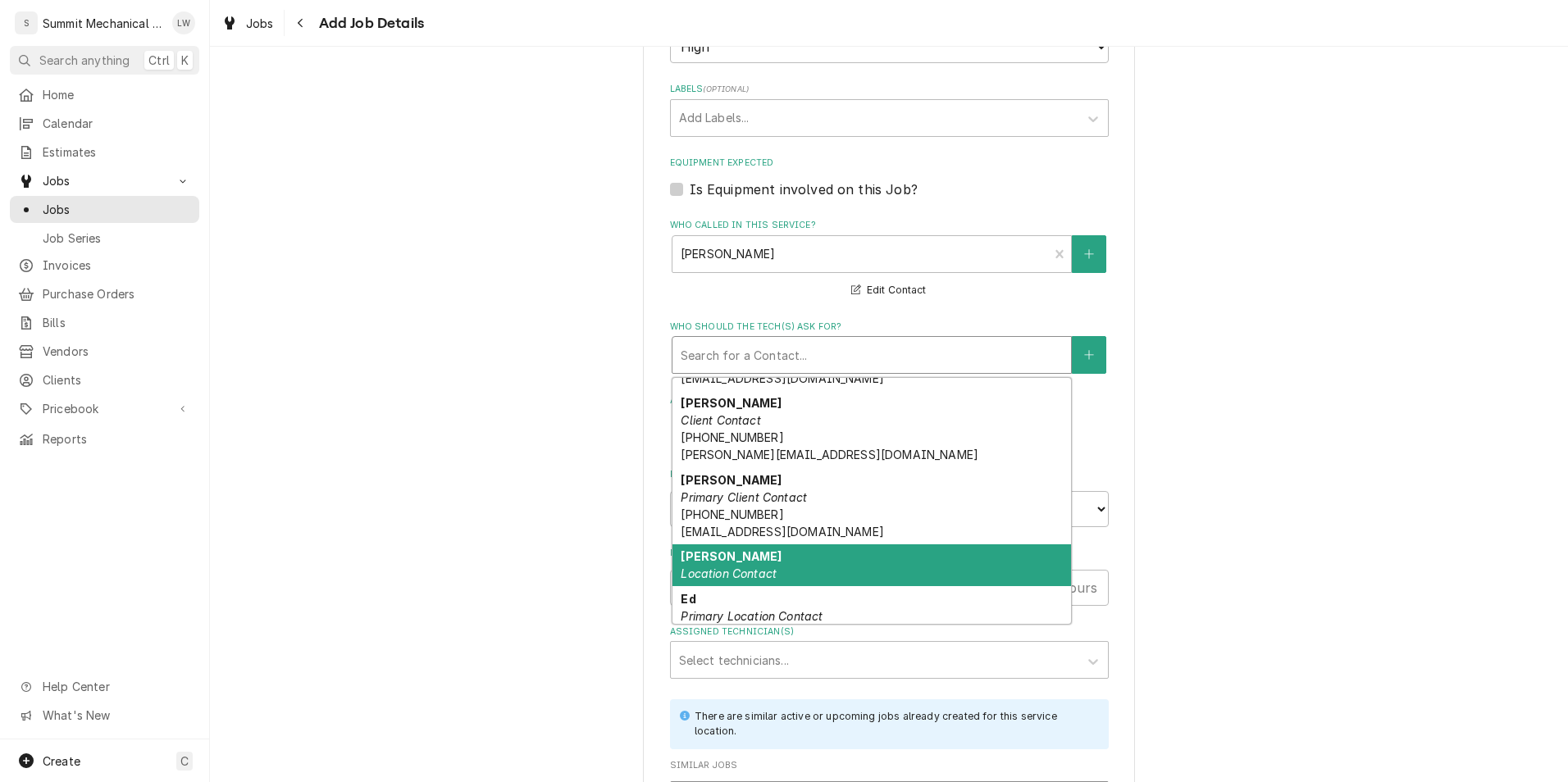
click at [785, 569] on div "[PERSON_NAME] Location Contact" at bounding box center [872, 565] width 399 height 43
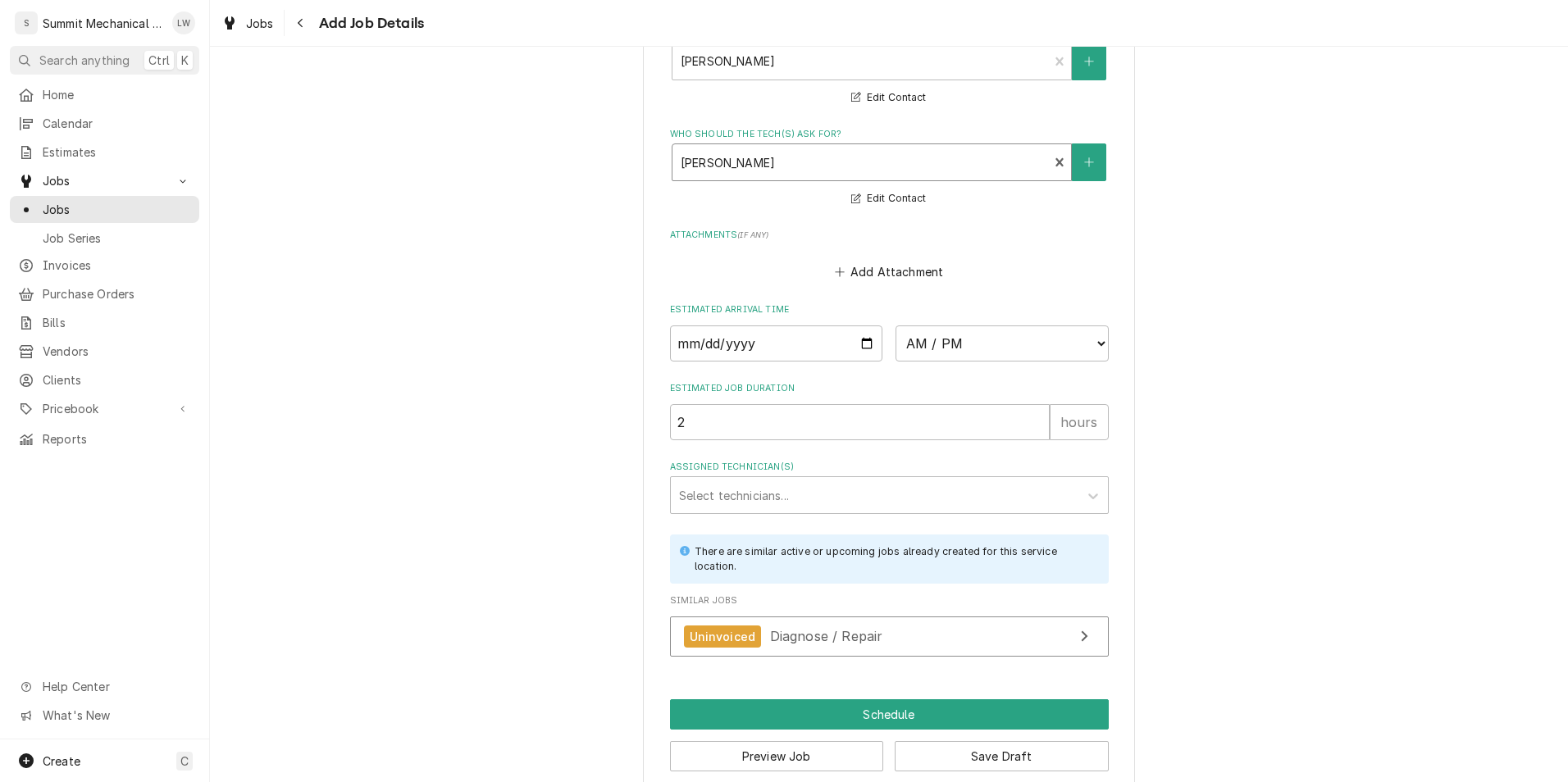
scroll to position [1181, 0]
click at [864, 354] on input "Date" at bounding box center [776, 343] width 213 height 36
click at [867, 342] on input "Date" at bounding box center [776, 343] width 213 height 36
type textarea "x"
type input "[DATE]"
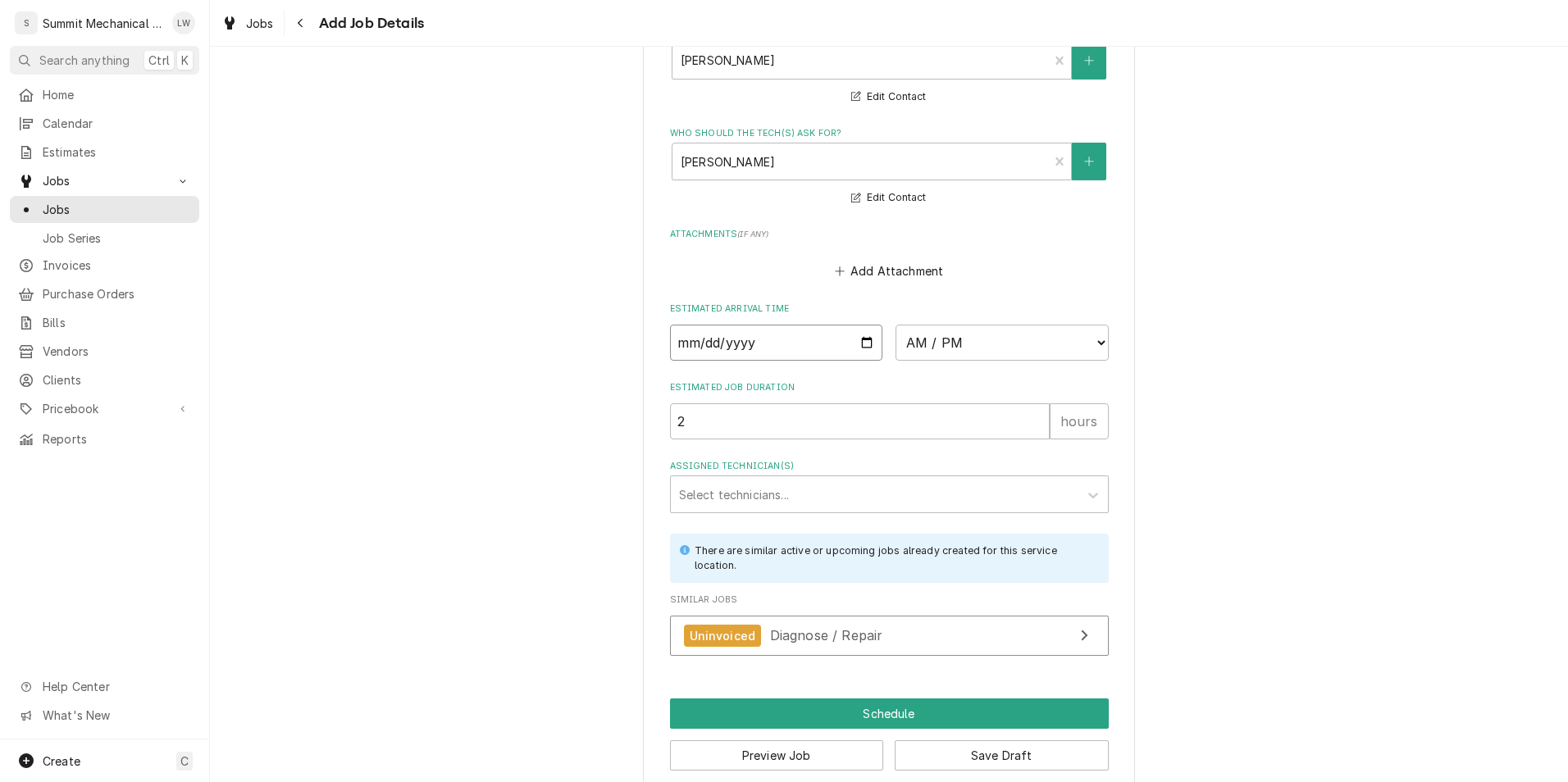
type textarea "x"
click at [1052, 330] on select "AM / PM 6:00 AM 6:15 AM 6:30 AM 6:45 AM 7:00 AM 7:15 AM 7:30 AM 7:45 AM 8:00 AM…" at bounding box center [1002, 343] width 213 height 36
select select "15:00:00"
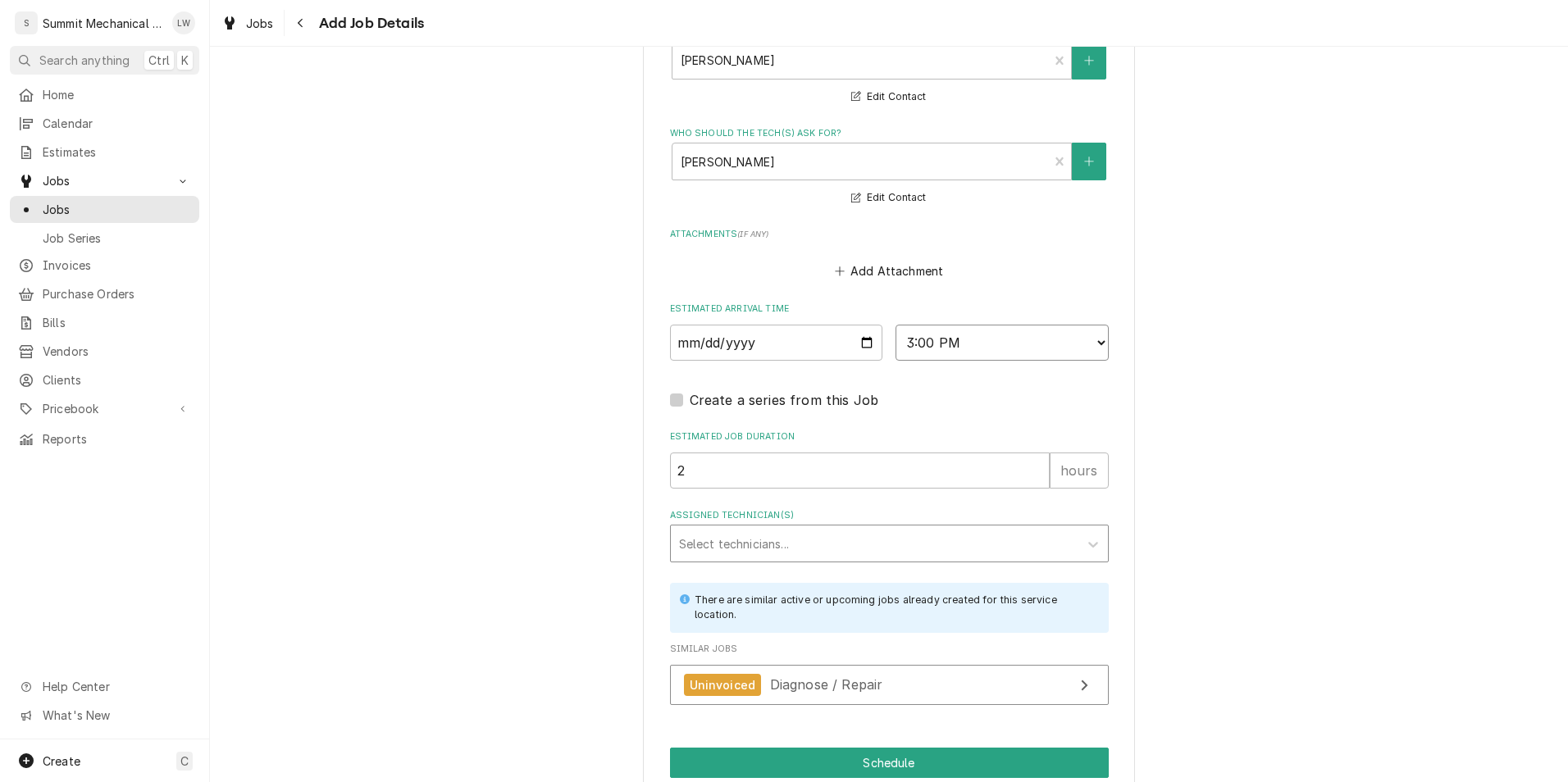
type textarea "x"
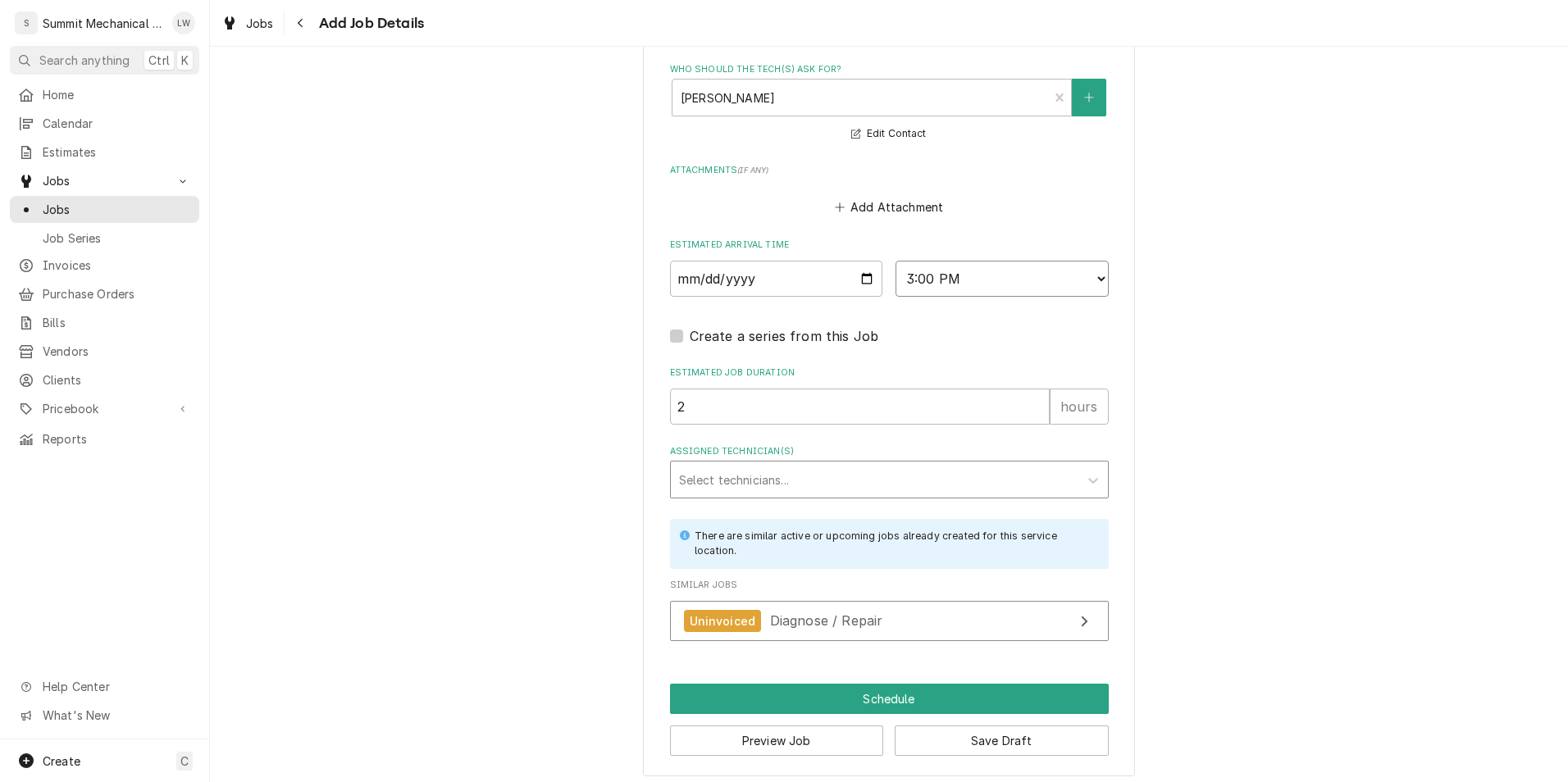
scroll to position [1246, 0]
click at [1088, 275] on select "AM / PM 6:00 AM 6:15 AM 6:30 AM 6:45 AM 7:00 AM 7:15 AM 7:30 AM 7:45 AM 8:00 AM…" at bounding box center [1002, 277] width 213 height 36
select select "14:00:00"
click at [896, 259] on select "AM / PM 6:00 AM 6:15 AM 6:30 AM 6:45 AM 7:00 AM 7:15 AM 7:30 AM 7:45 AM 8:00 AM…" at bounding box center [1002, 277] width 213 height 36
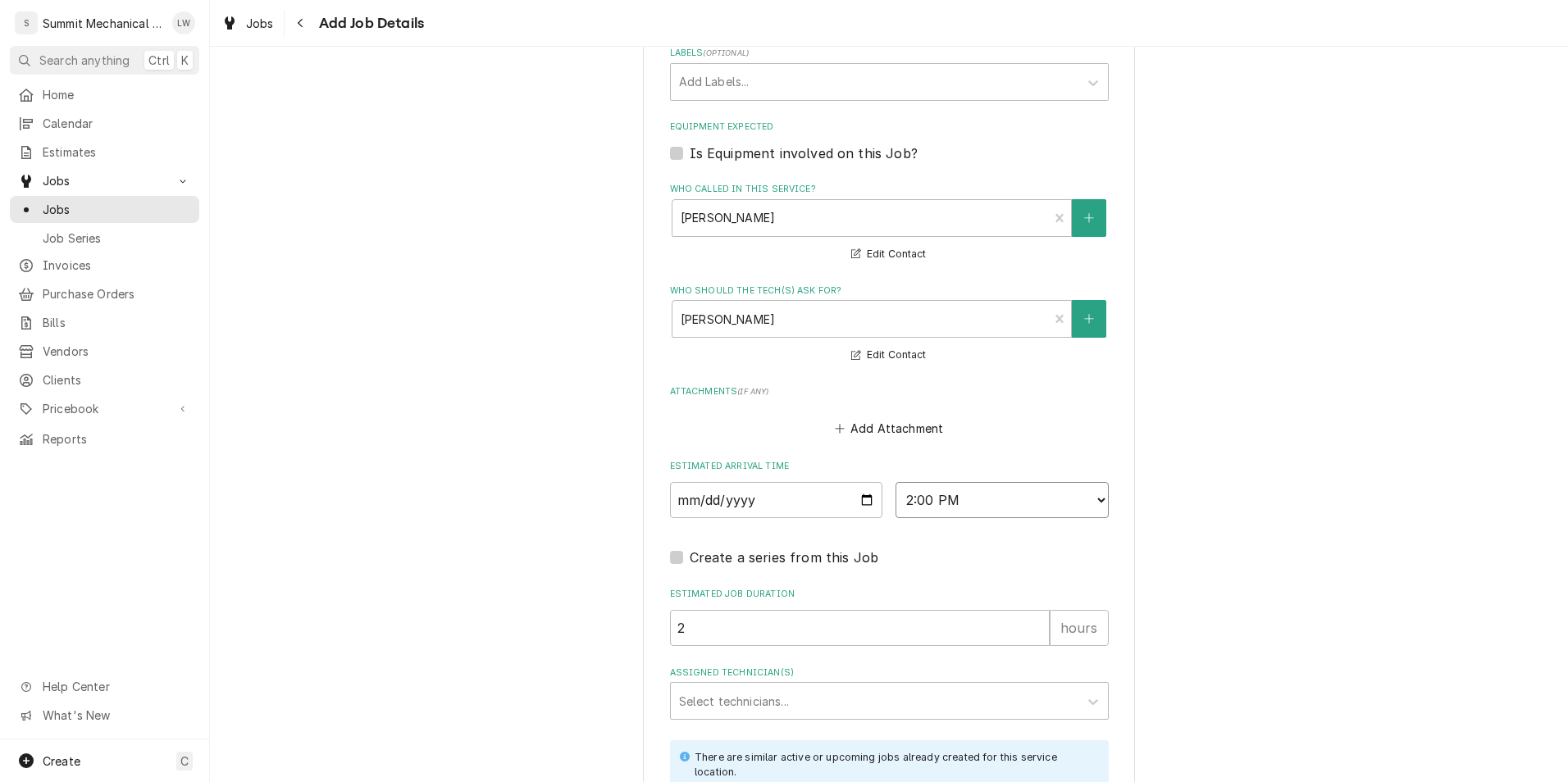
scroll to position [1254, 0]
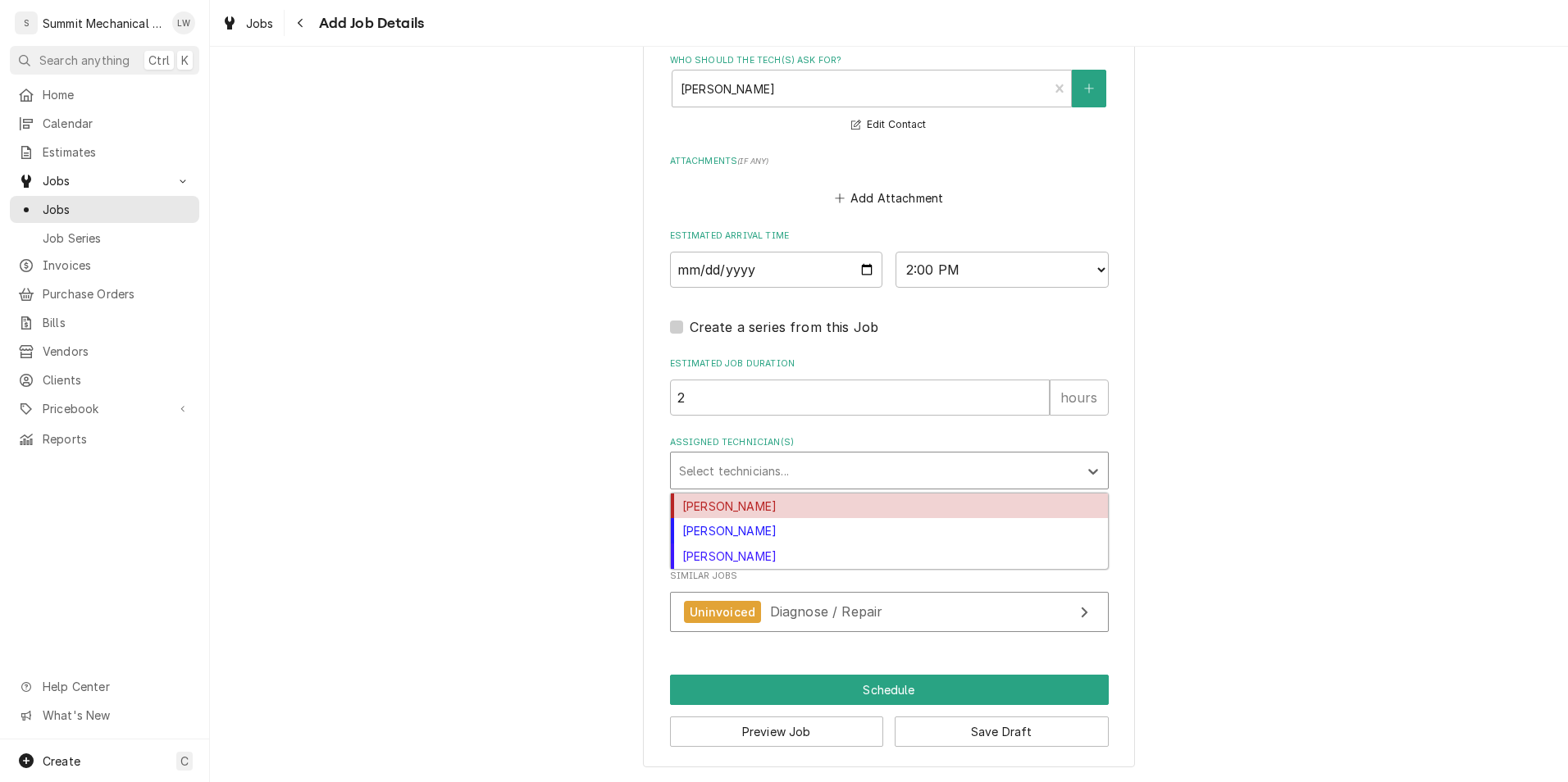
drag, startPoint x: 779, startPoint y: 460, endPoint x: 763, endPoint y: 475, distance: 21.9
click at [763, 475] on div "Assigned Technician(s)" at bounding box center [874, 470] width 391 height 29
click at [760, 514] on div "[PERSON_NAME]" at bounding box center [889, 506] width 437 height 26
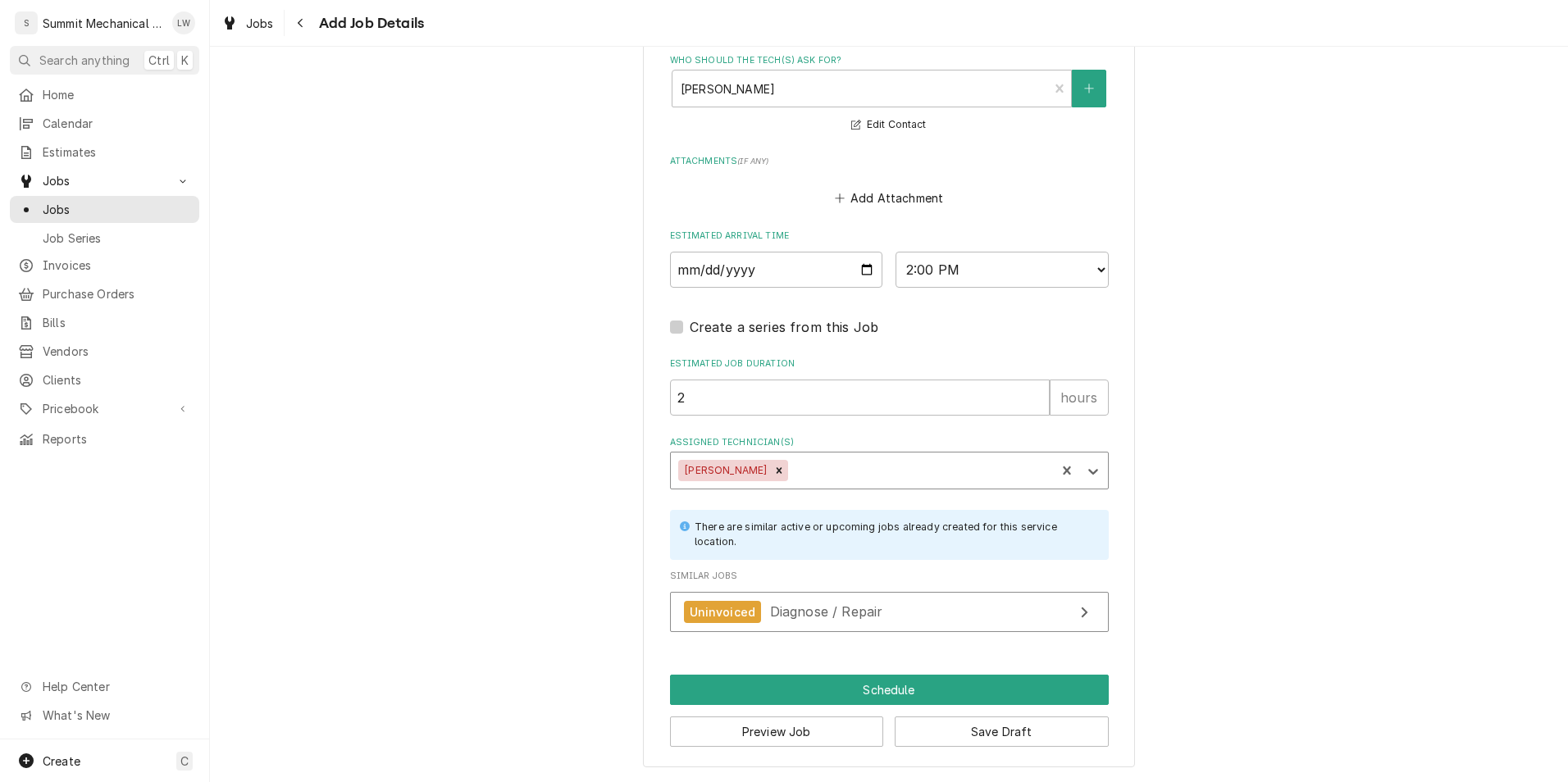
click at [873, 475] on div "Assigned Technician(s)" at bounding box center [920, 470] width 256 height 29
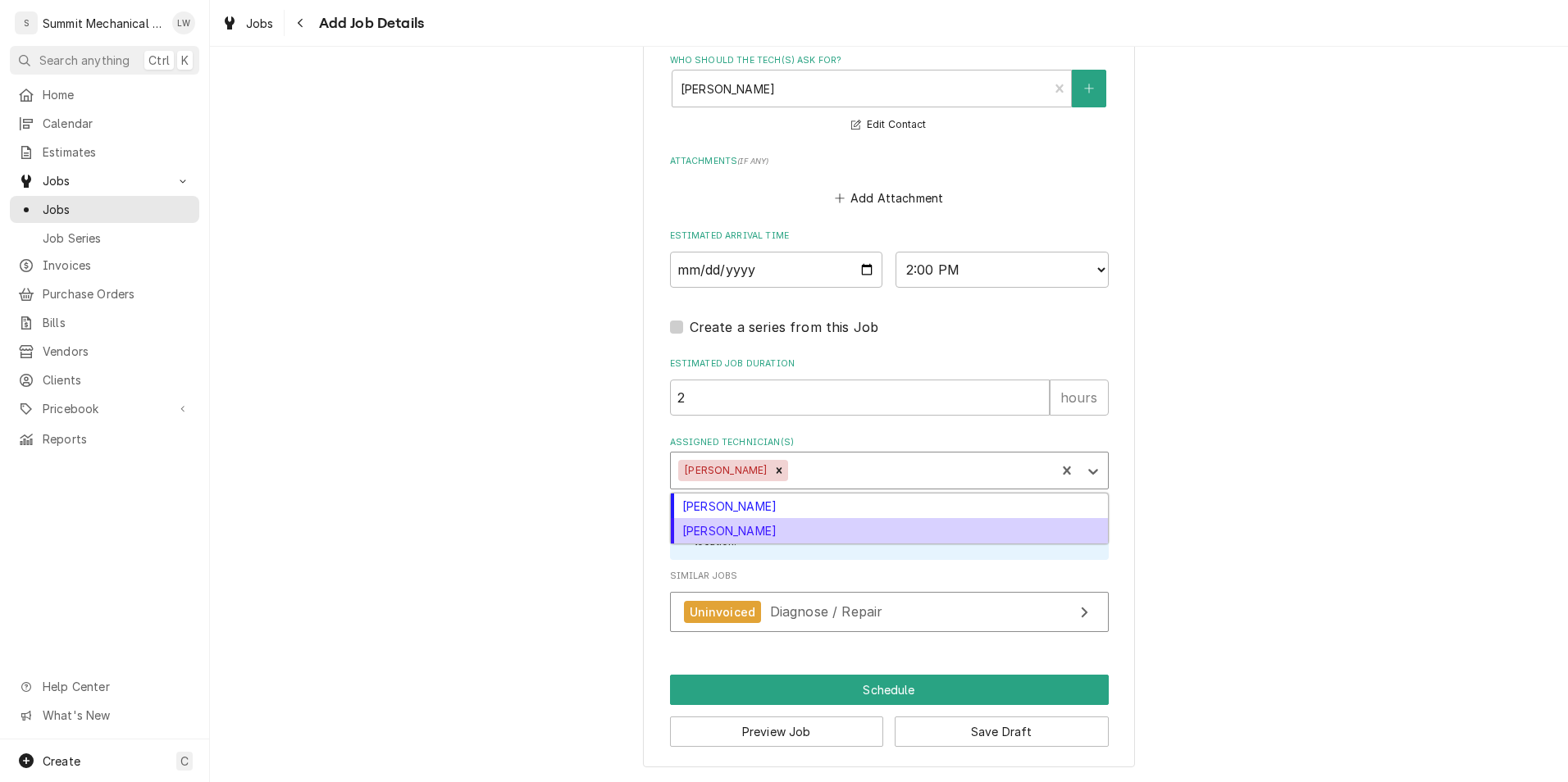
click at [804, 525] on div "[PERSON_NAME]" at bounding box center [889, 531] width 437 height 26
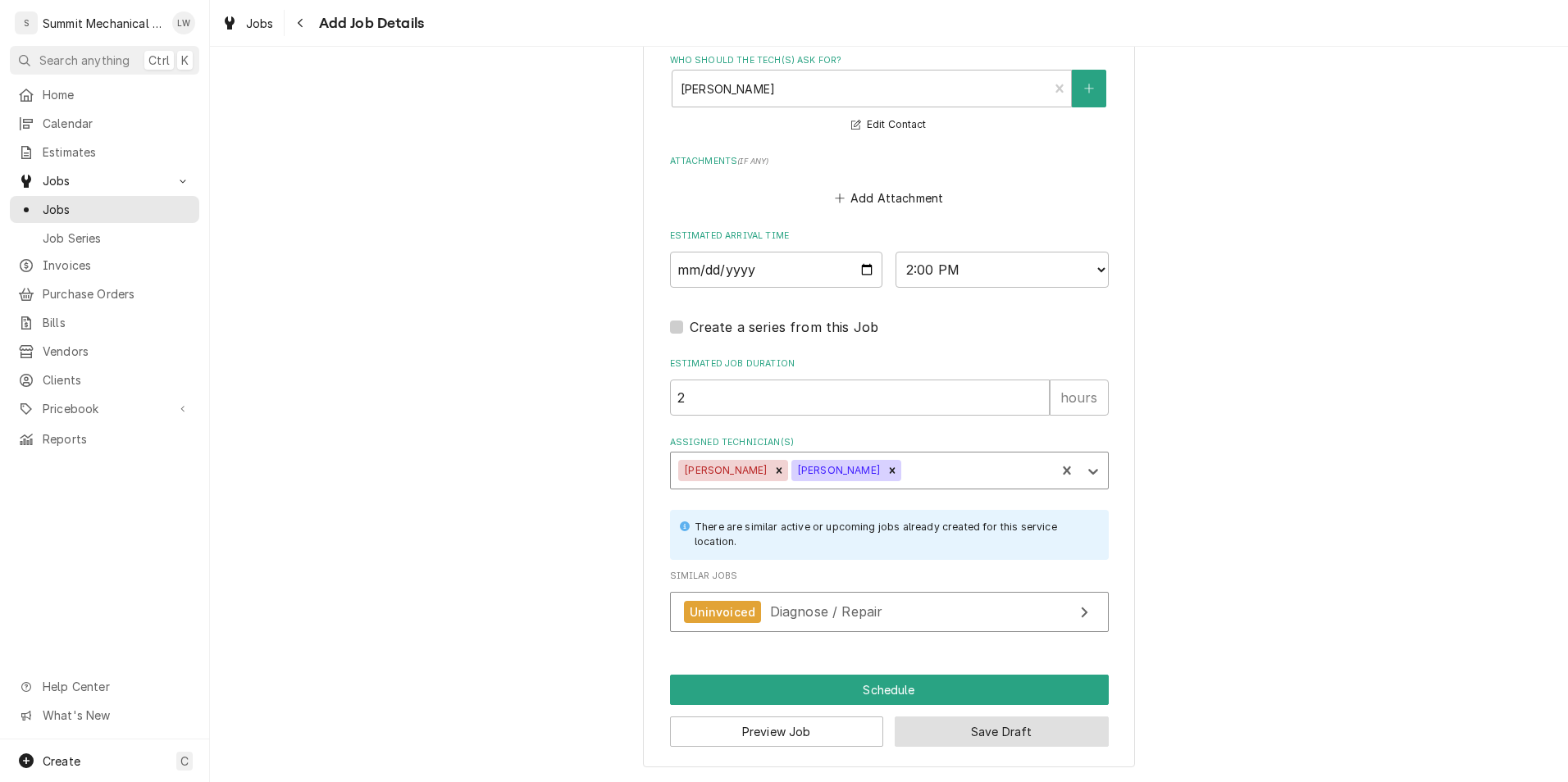
scroll to position [1253, 0]
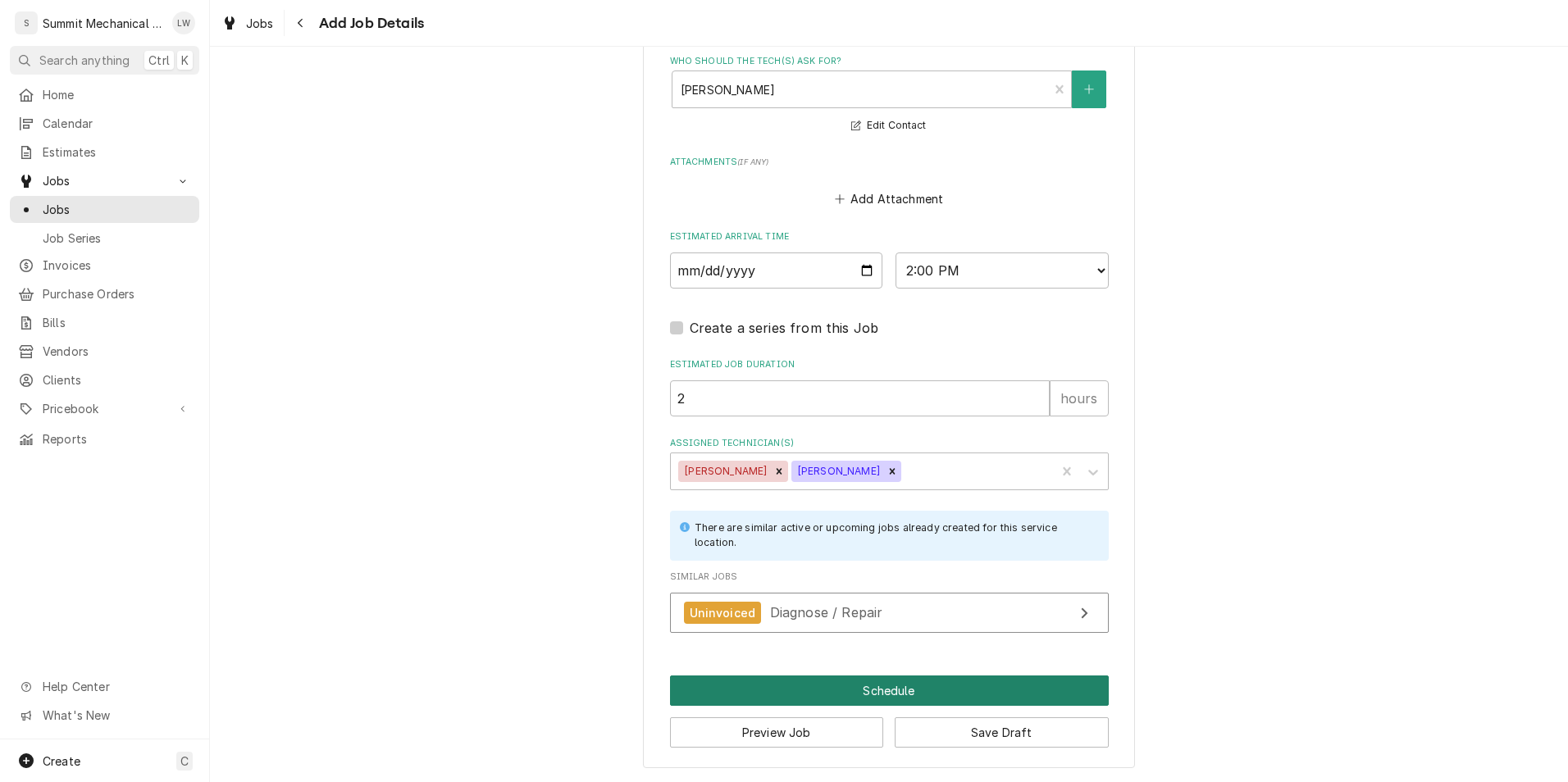
click at [931, 675] on button "Schedule" at bounding box center [889, 690] width 438 height 30
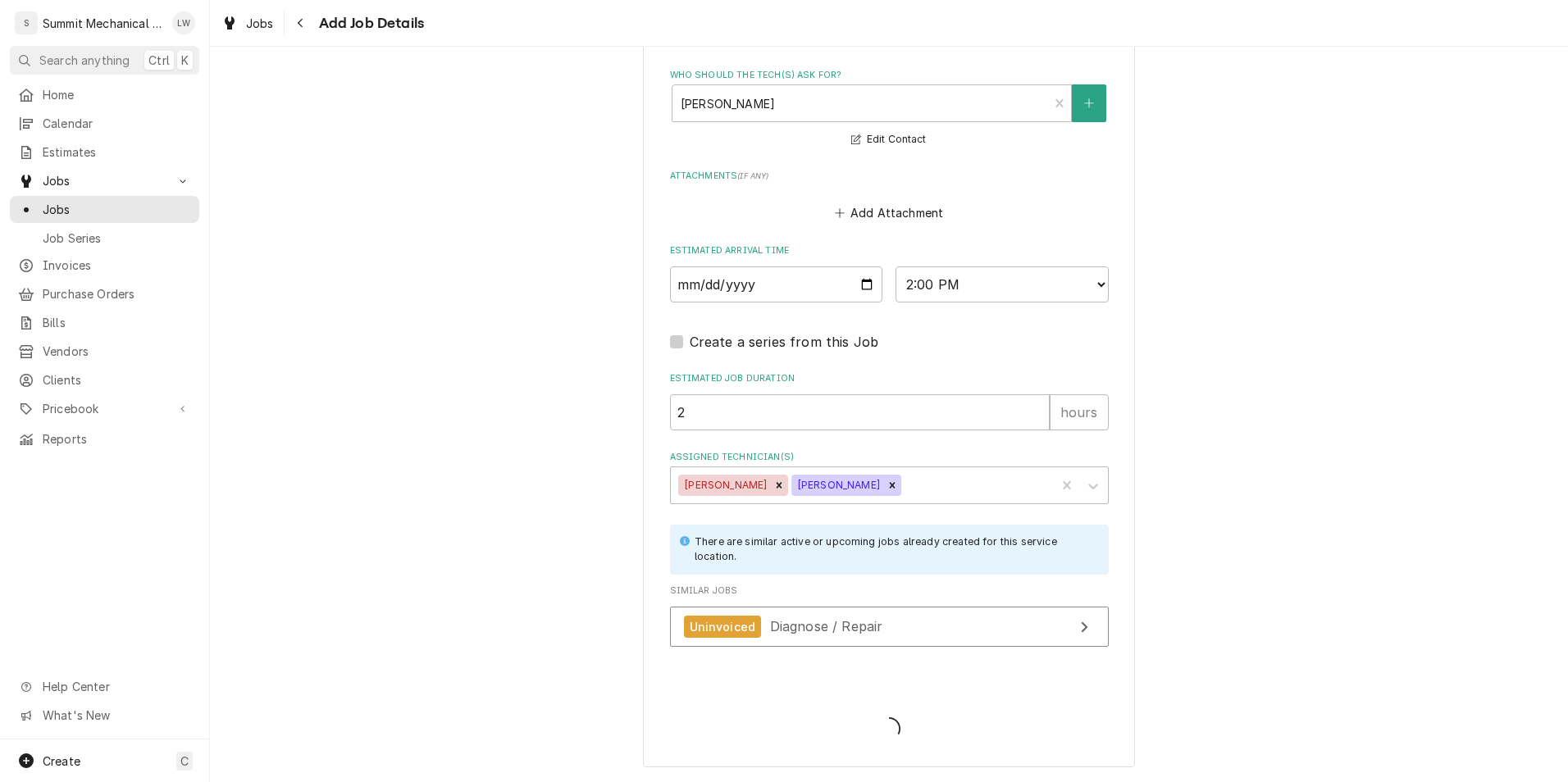
type textarea "x"
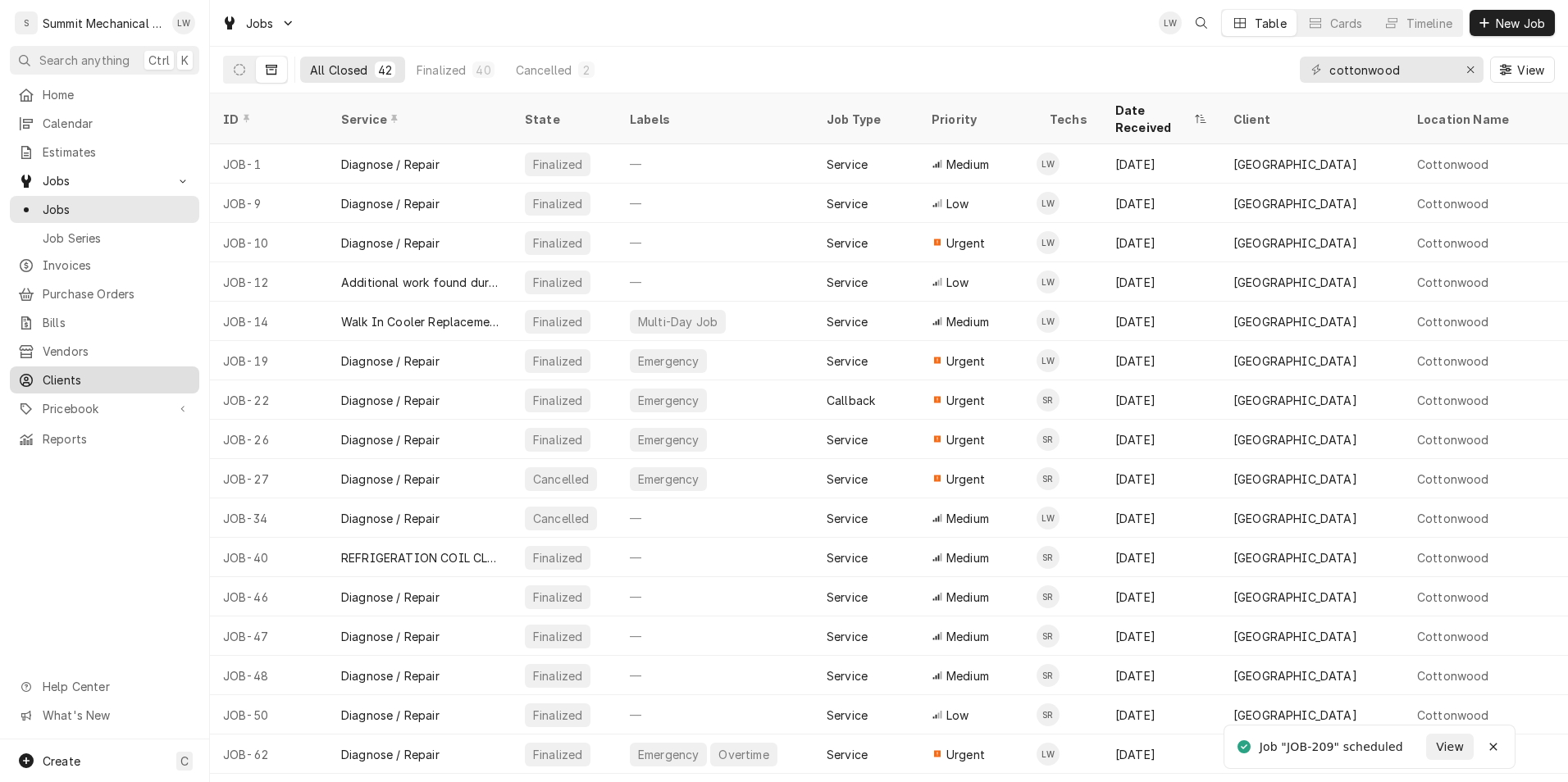
click at [83, 377] on span "Clients" at bounding box center [117, 380] width 149 height 17
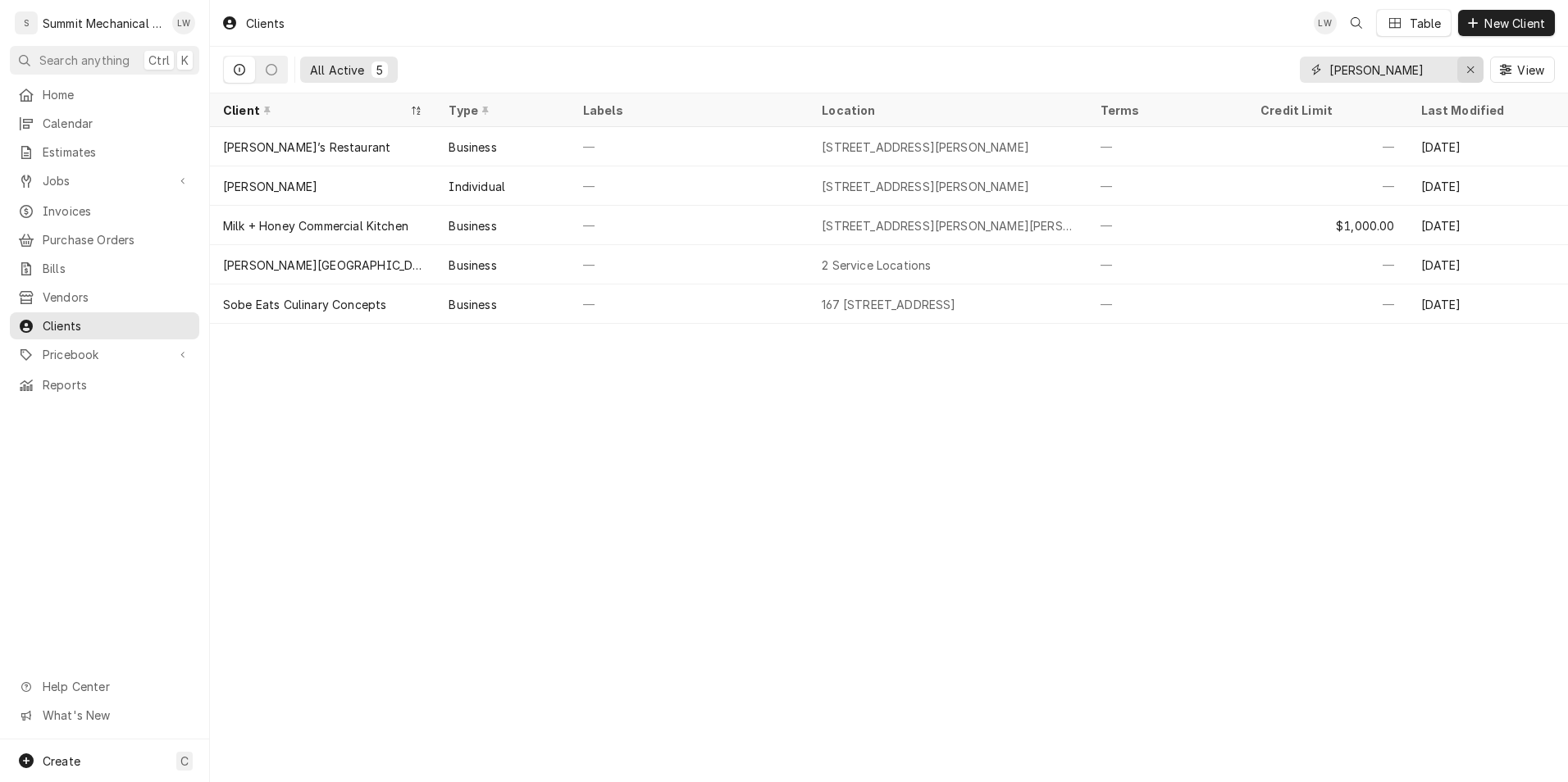
click at [1474, 73] on div "Erase input" at bounding box center [1470, 70] width 16 height 16
click at [1427, 71] on input "Dynamic Content Wrapper" at bounding box center [1406, 70] width 154 height 27
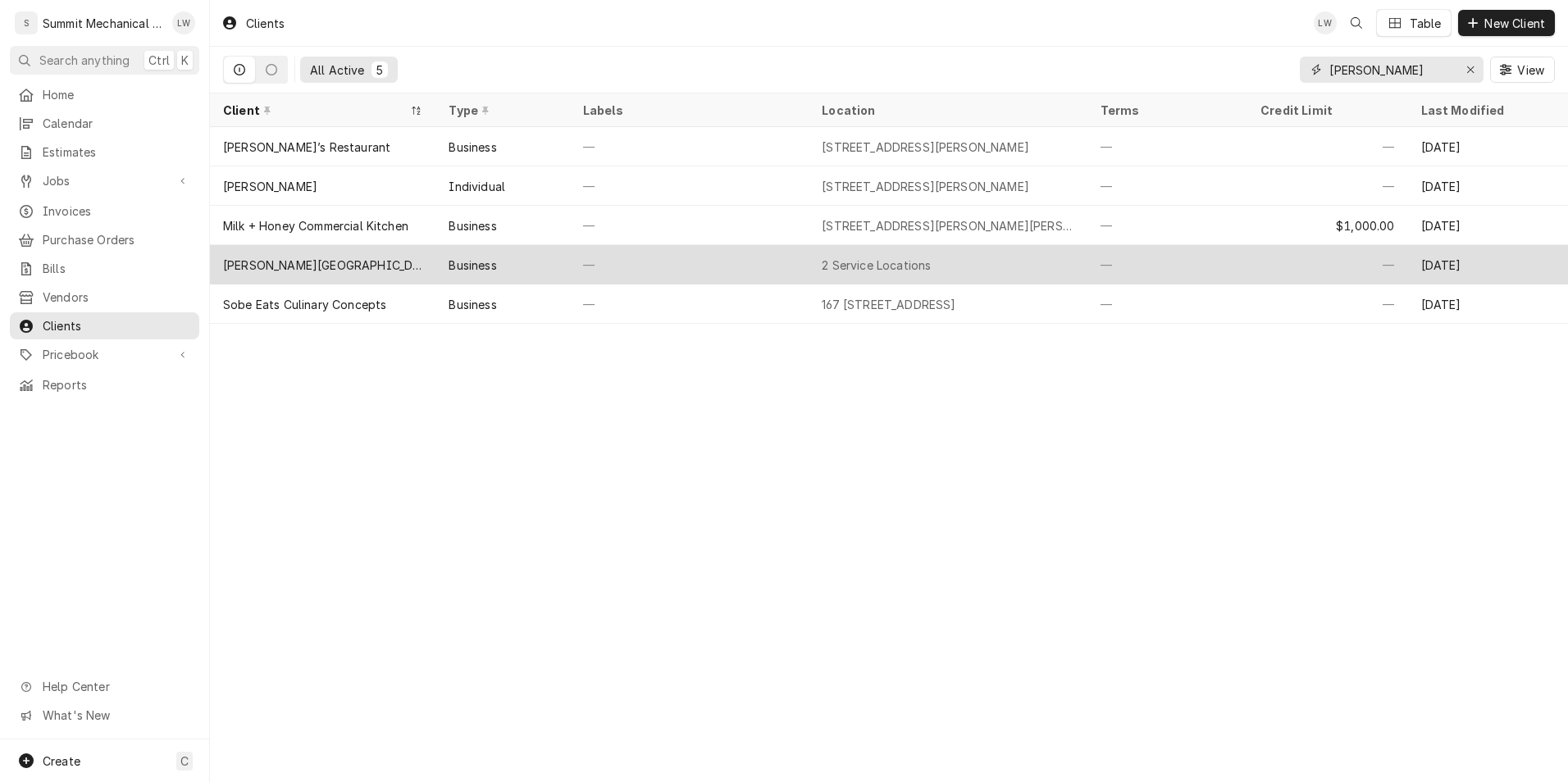
type input "[PERSON_NAME]"
click at [322, 271] on div "[PERSON_NAME][GEOGRAPHIC_DATA]" at bounding box center [322, 265] width 225 height 40
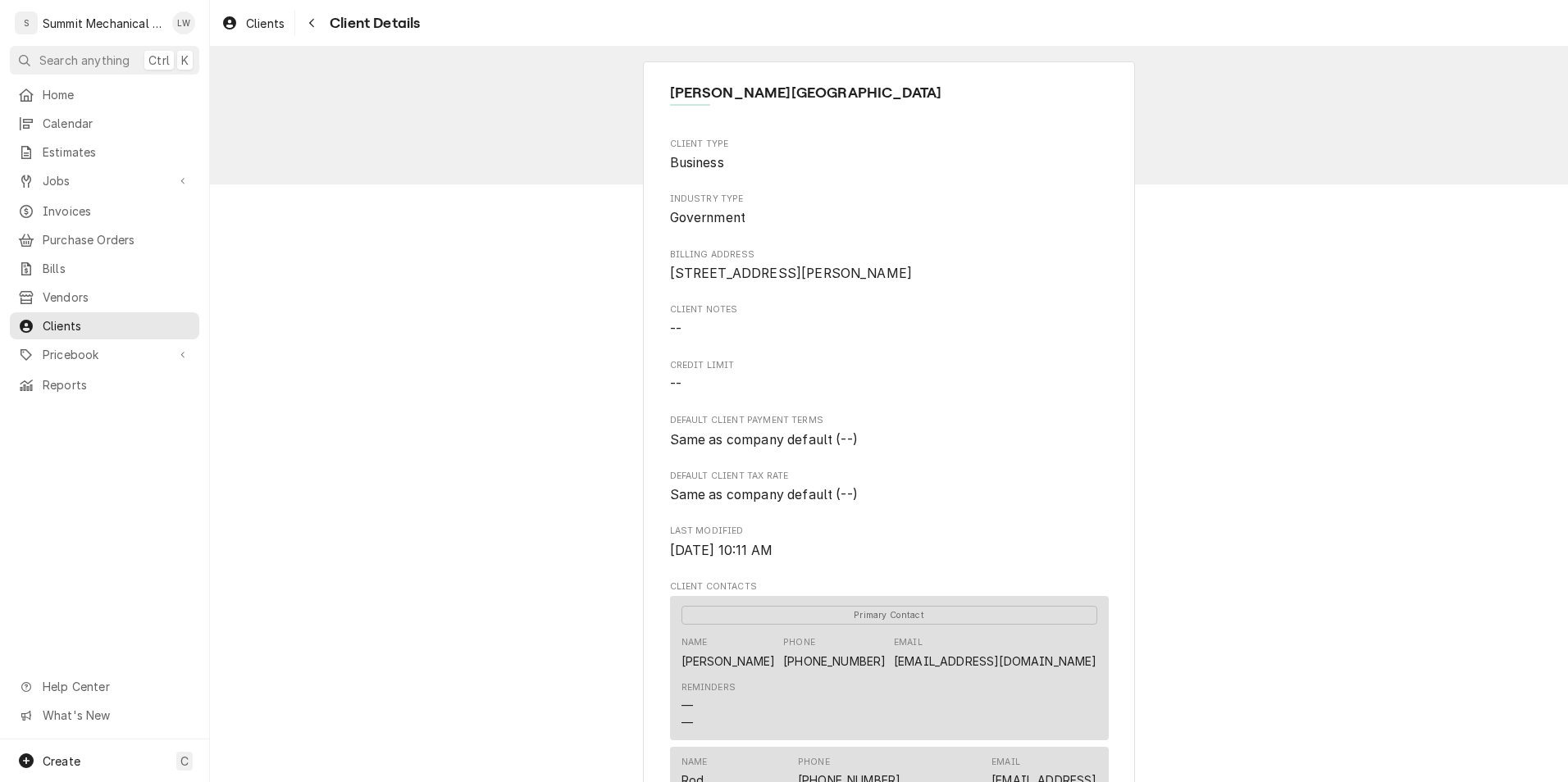
scroll to position [617, 0]
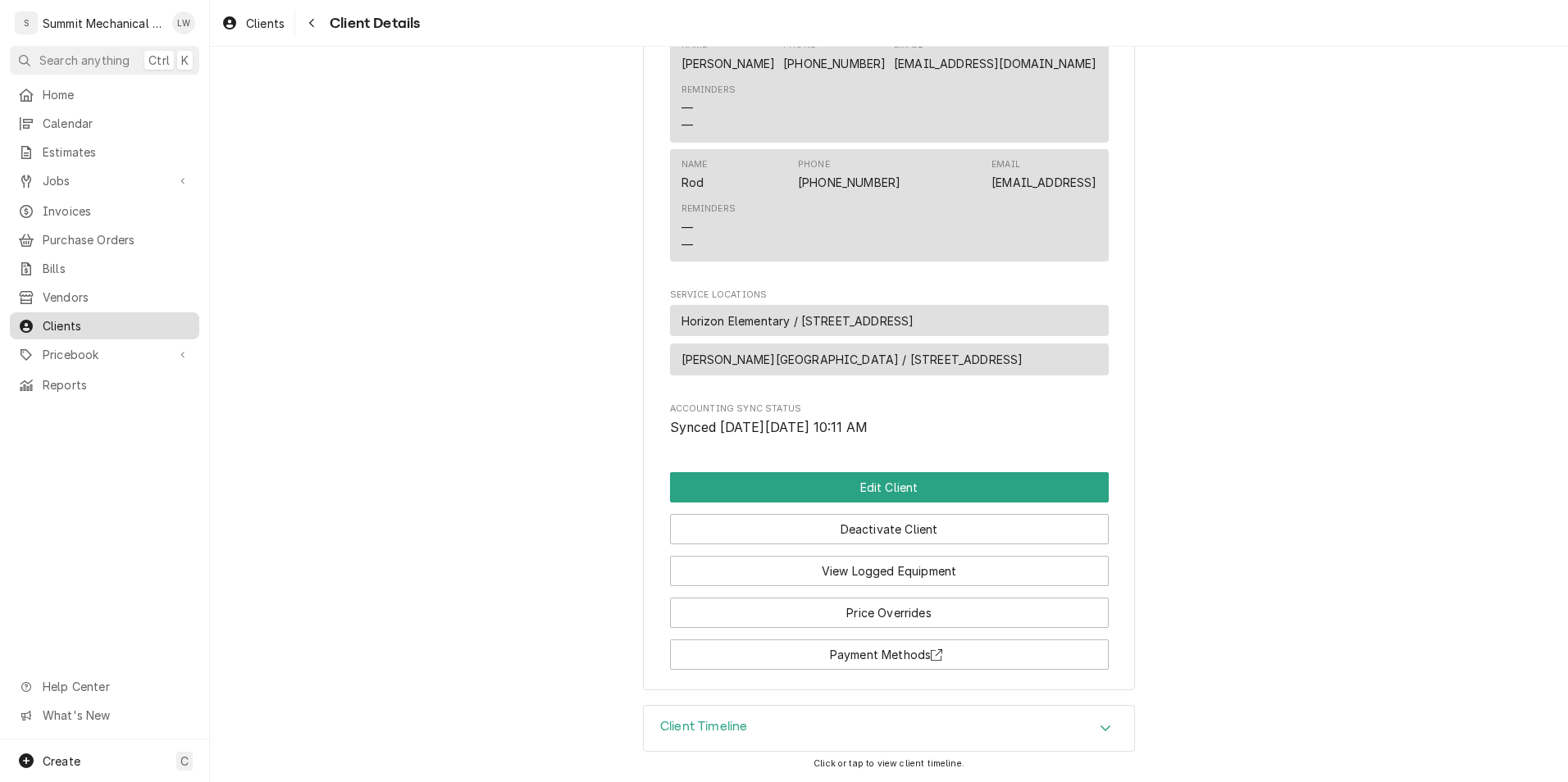
click at [77, 317] on span "Clients" at bounding box center [117, 326] width 149 height 17
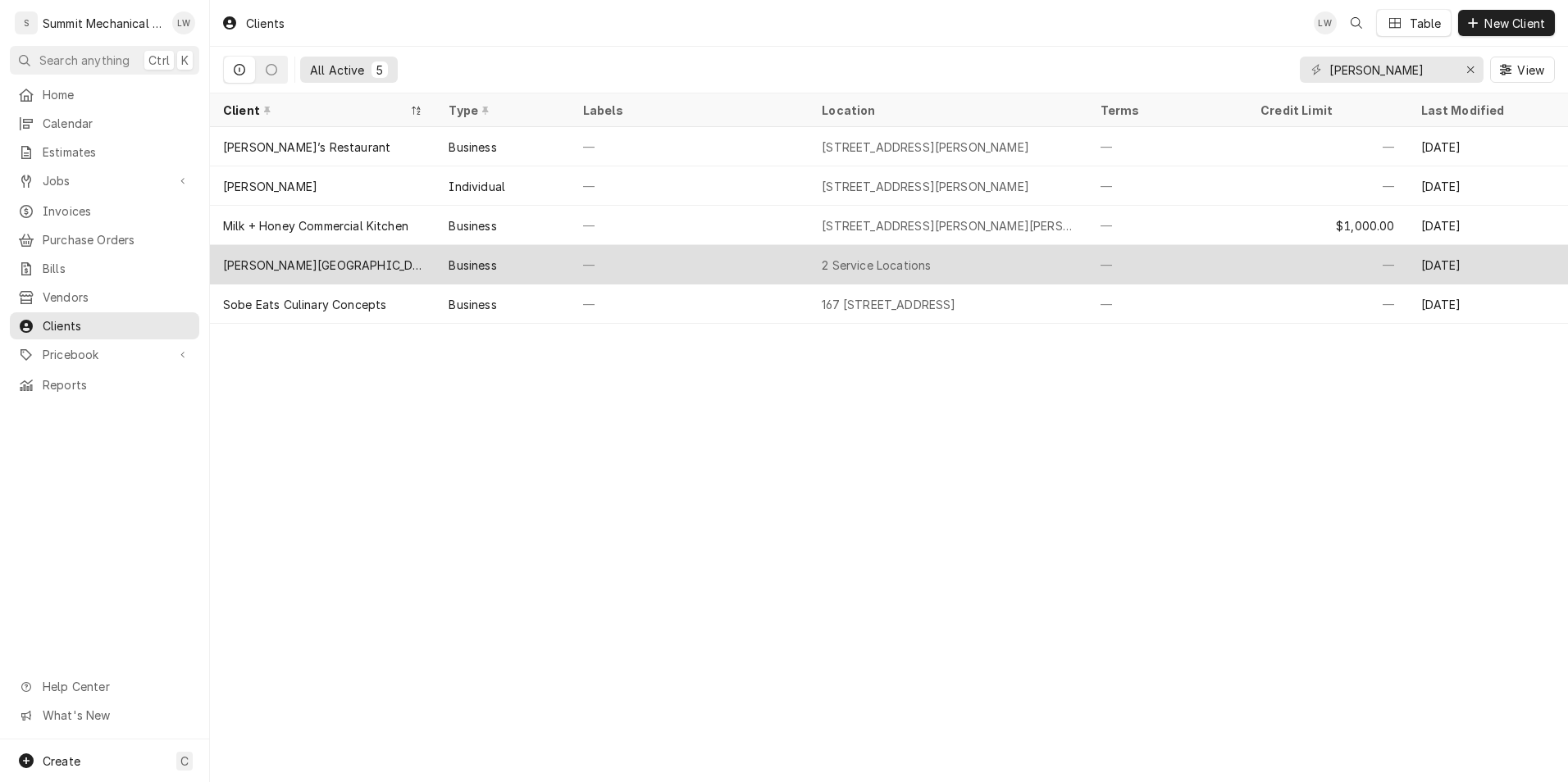
click at [819, 271] on div "2 Service Locations" at bounding box center [947, 265] width 278 height 40
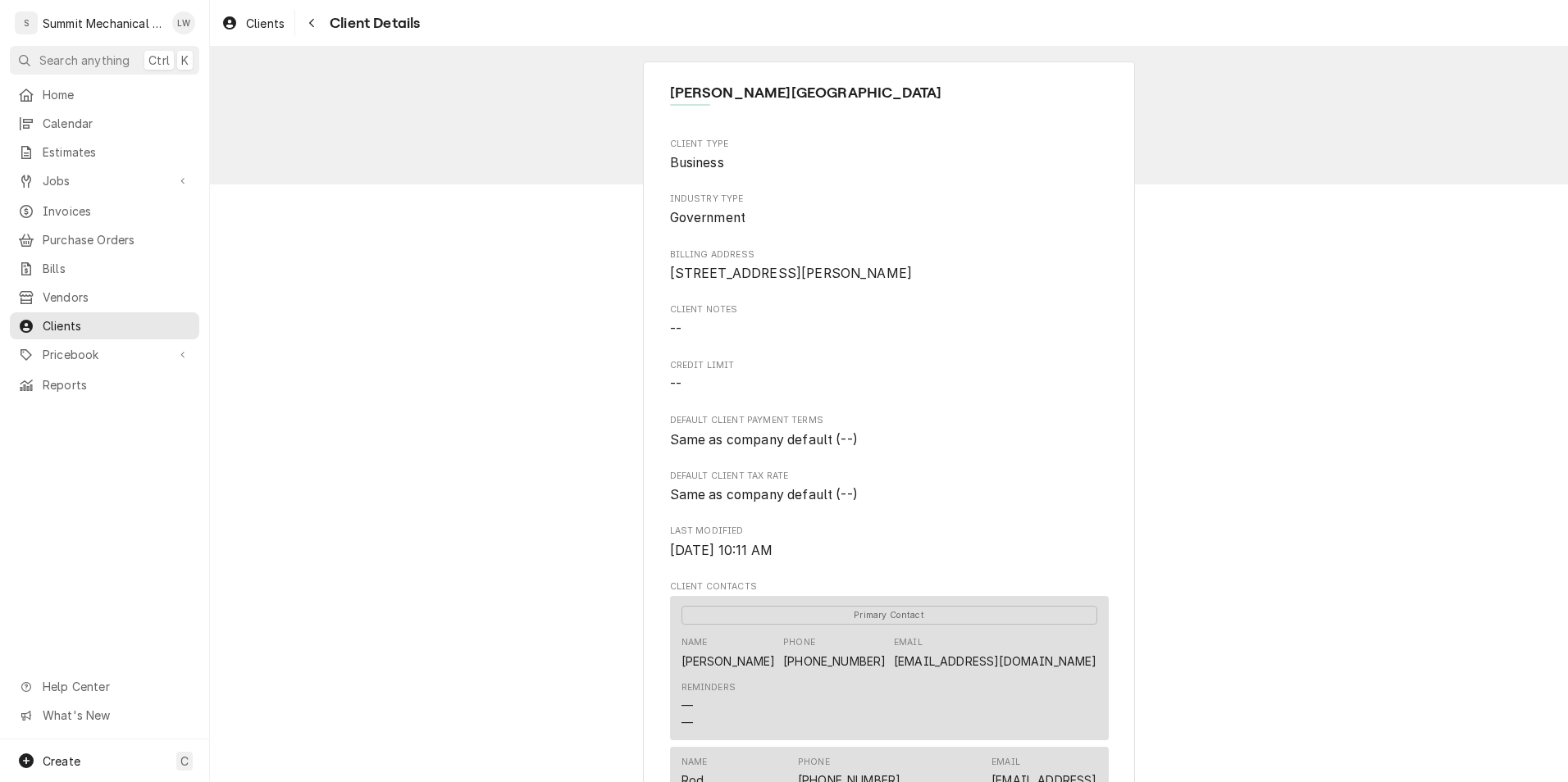
scroll to position [617, 0]
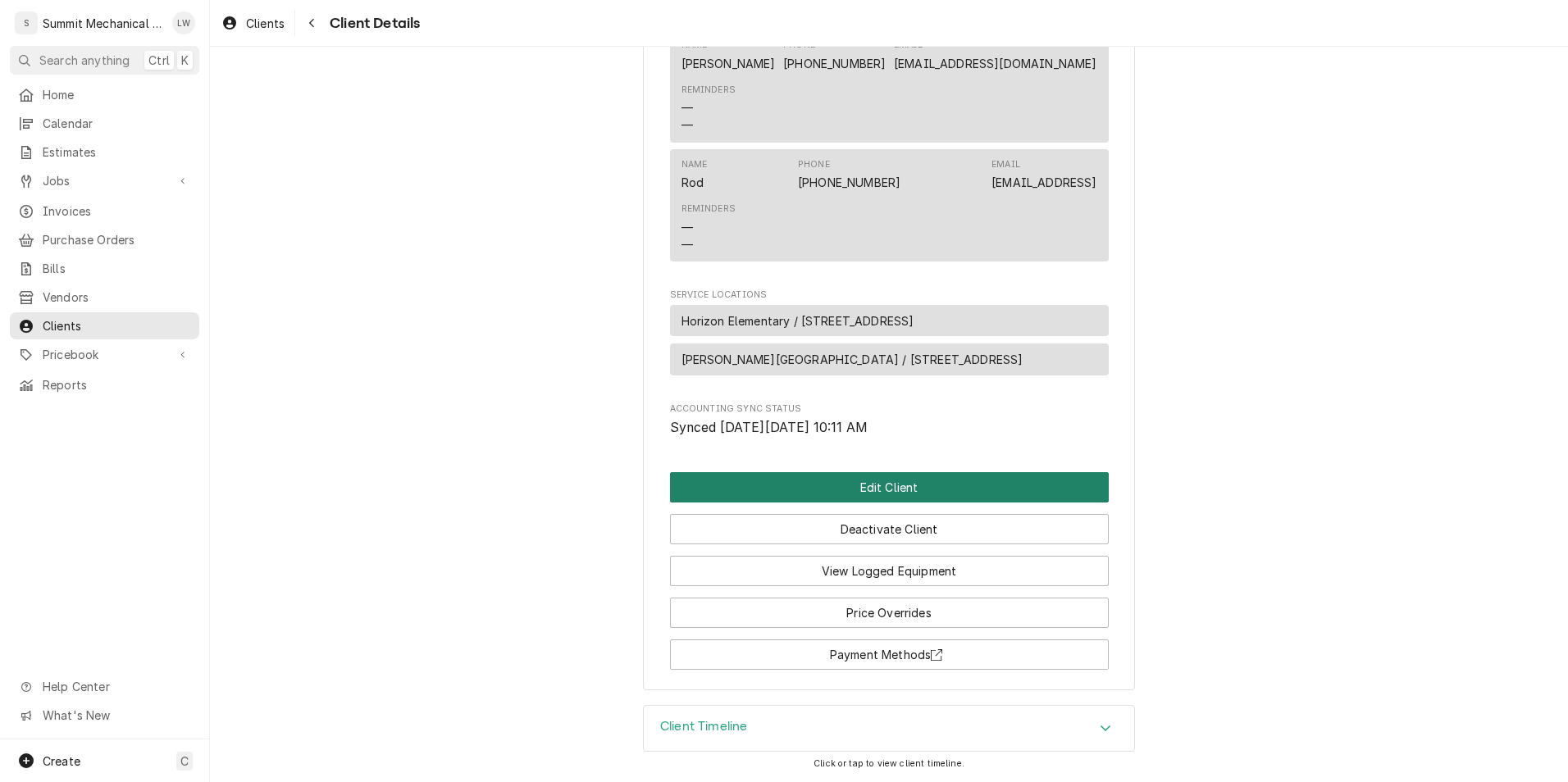
click at [902, 485] on button "Edit Client" at bounding box center [889, 486] width 438 height 30
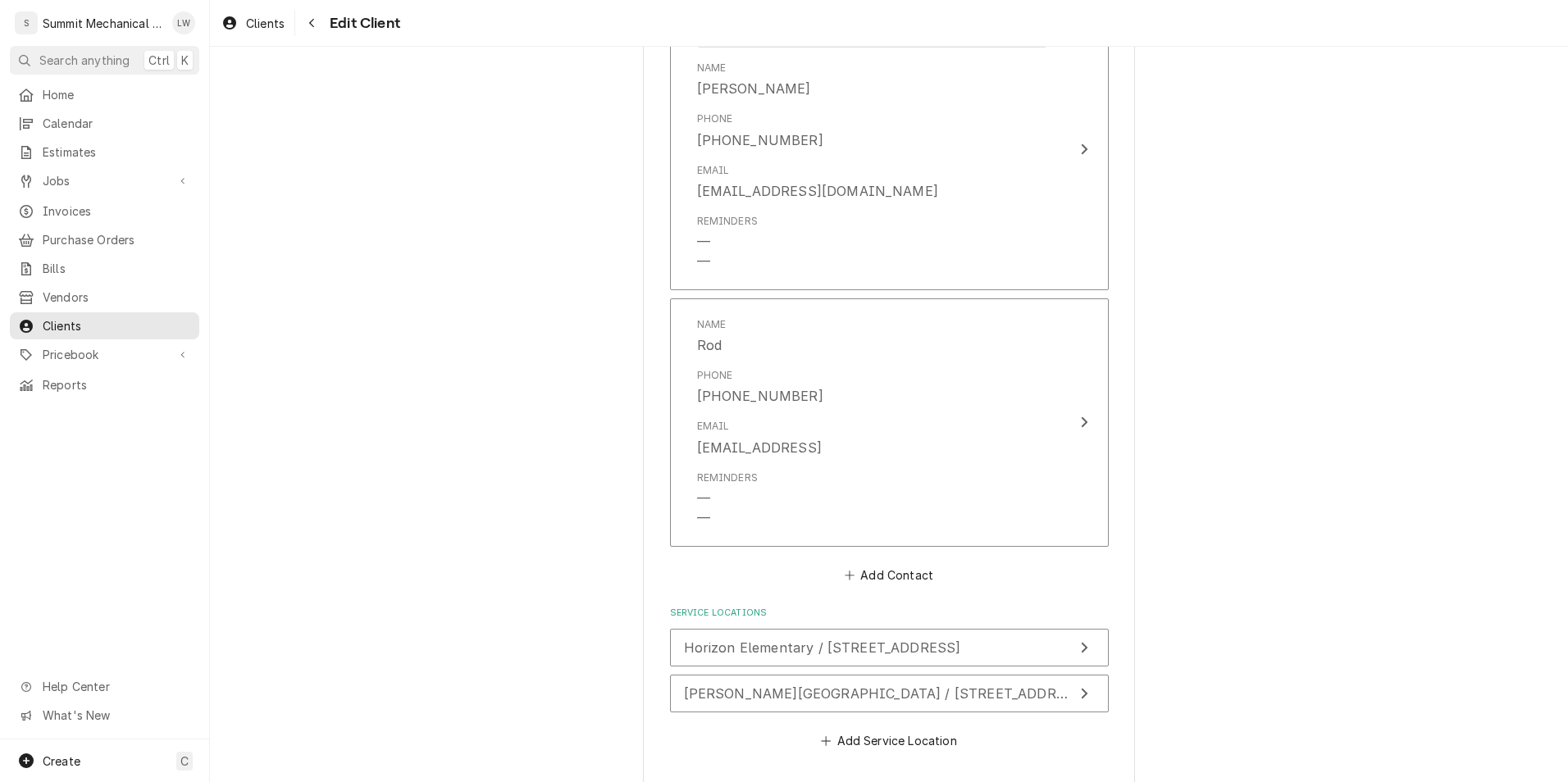
scroll to position [1309, 0]
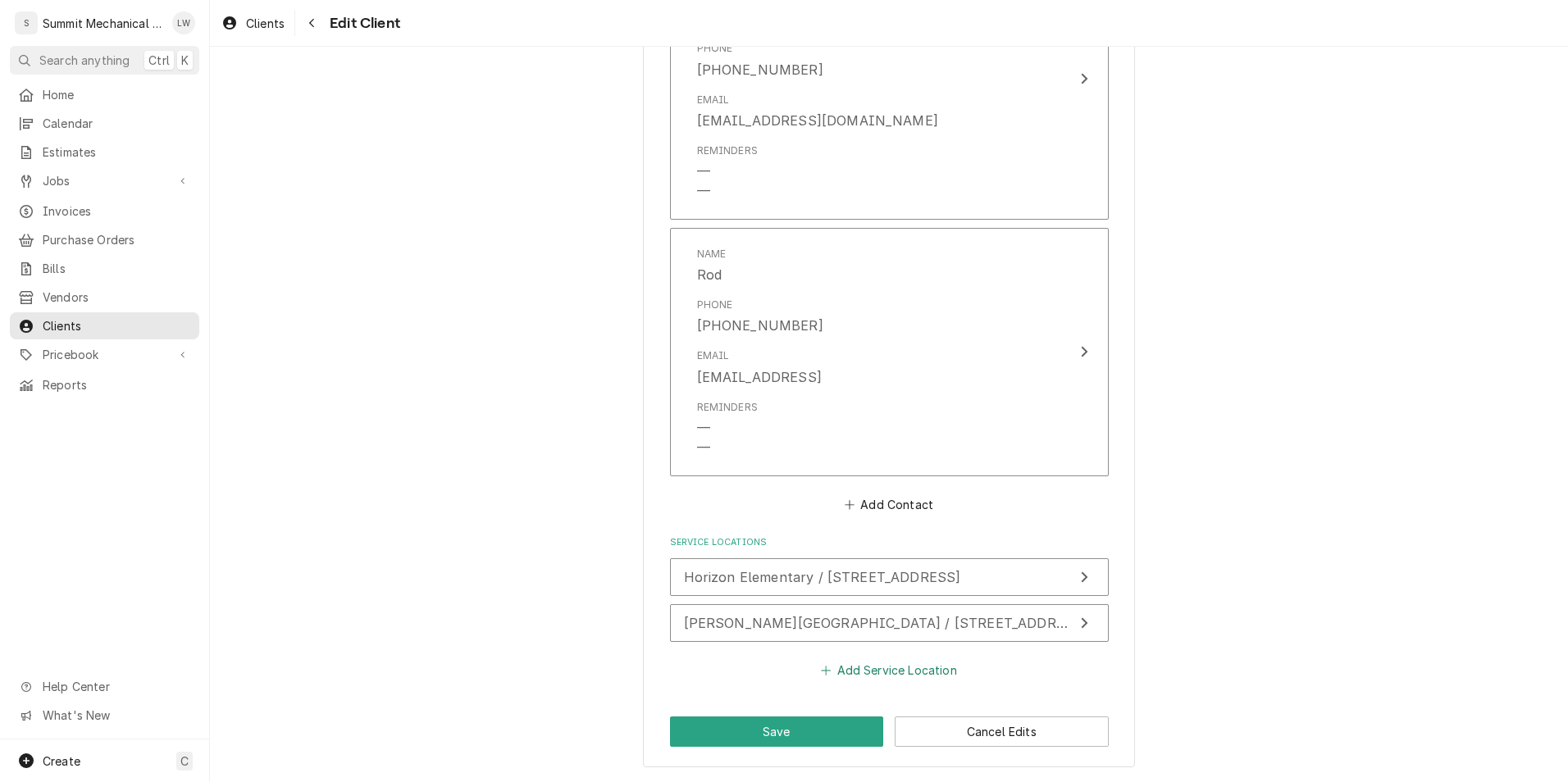
click at [833, 665] on button "Add Service Location" at bounding box center [889, 670] width 141 height 23
type textarea "x"
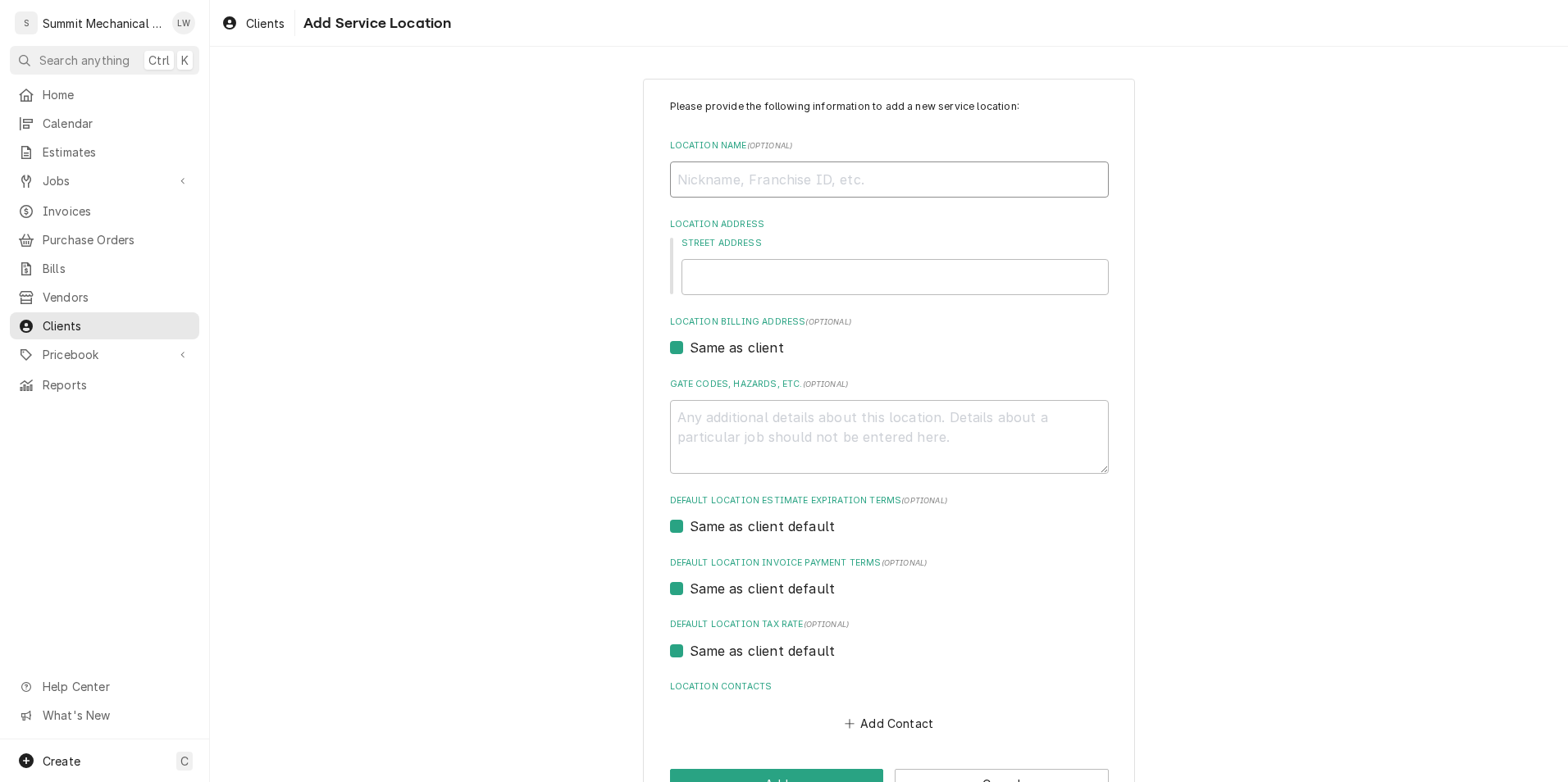
click at [881, 188] on input "Location Name ( optional )" at bounding box center [889, 180] width 438 height 36
type input "R"
type textarea "x"
type input "Ri"
type textarea "x"
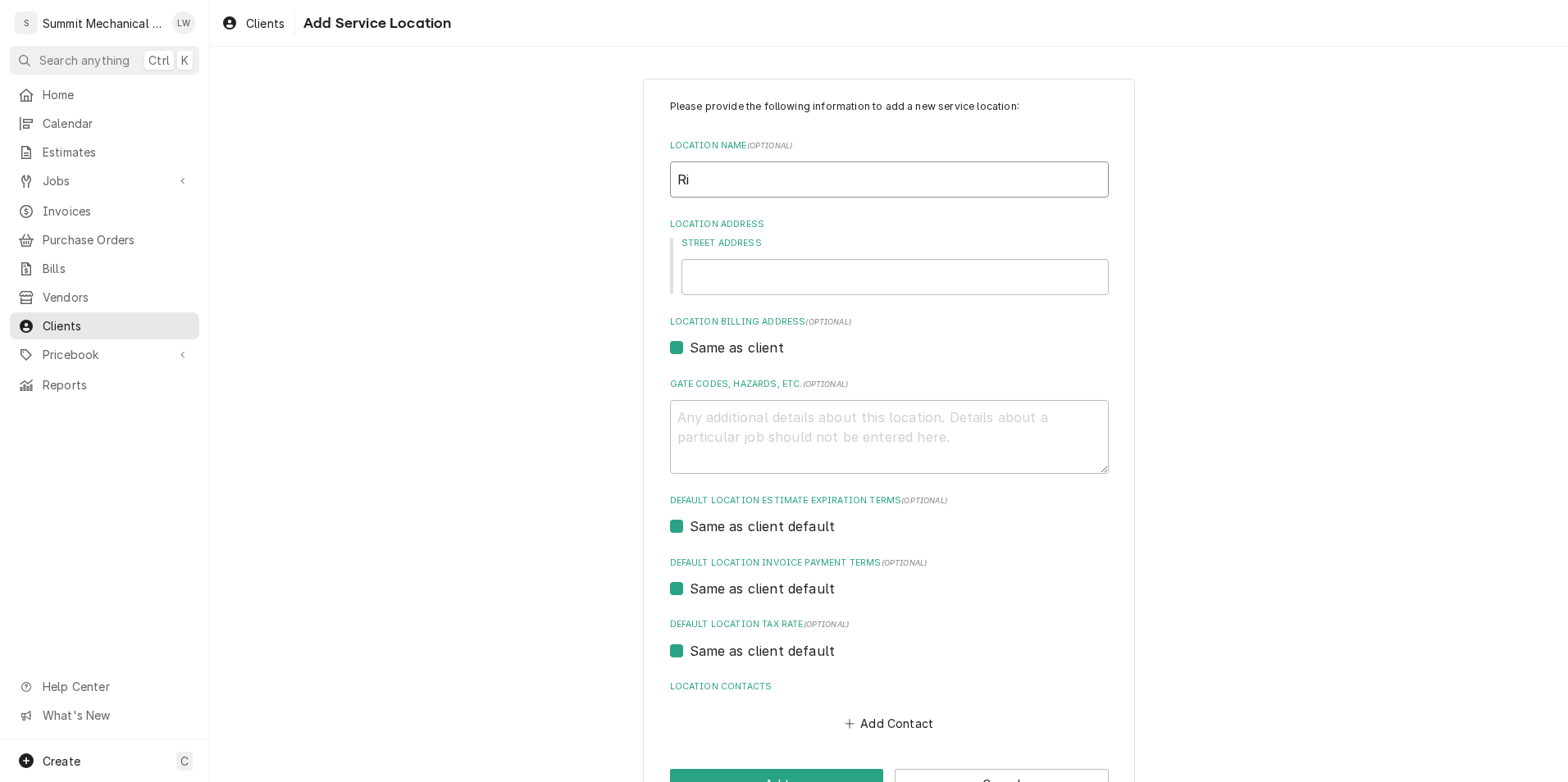
type input "Riv"
type textarea "x"
type input "Rive"
type textarea "x"
type input "Riverview Junior"
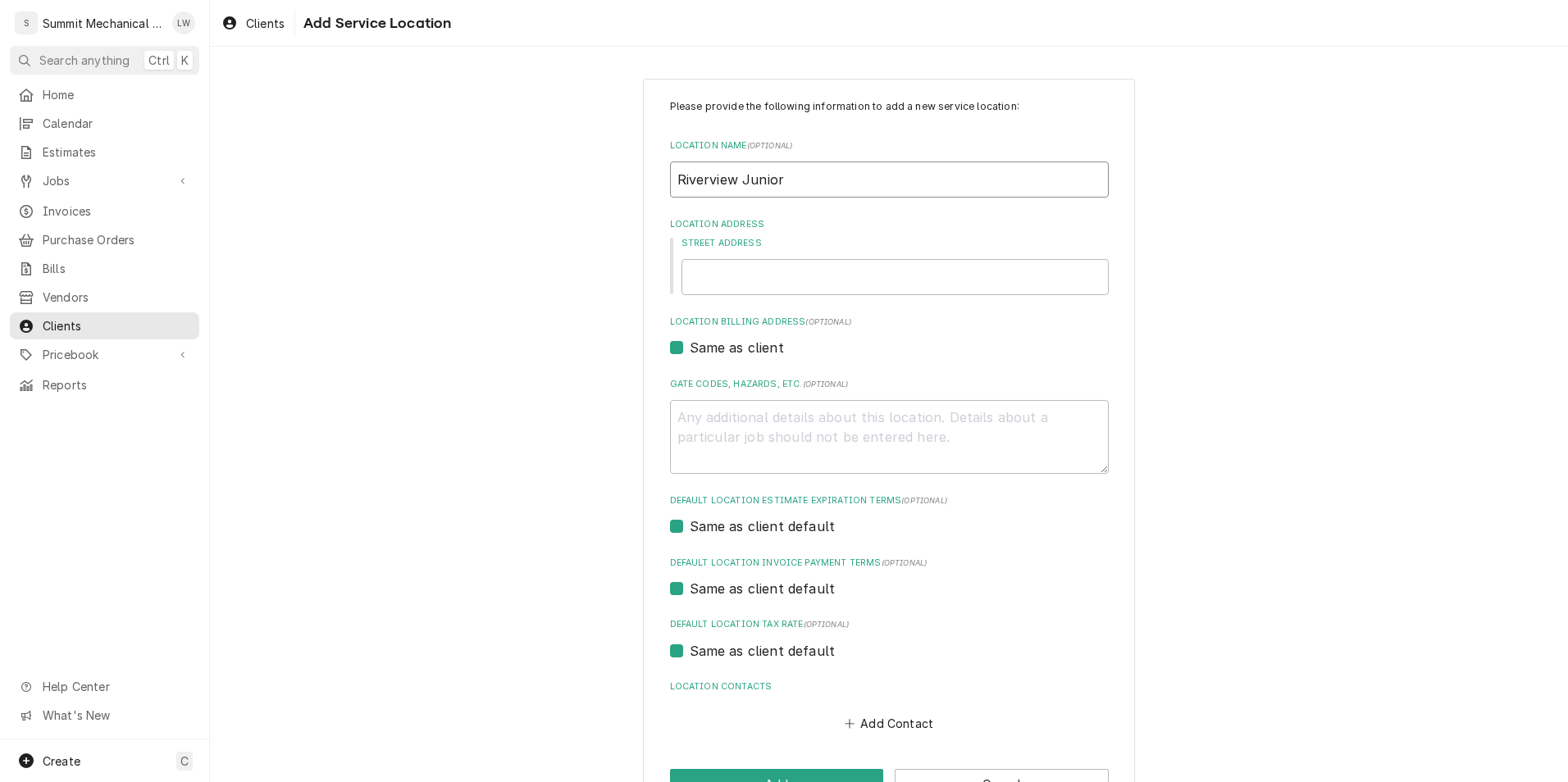
type textarea "x"
type input "Riverview Junior HY"
type textarea "x"
type input "Riverview Junior H"
type textarea "x"
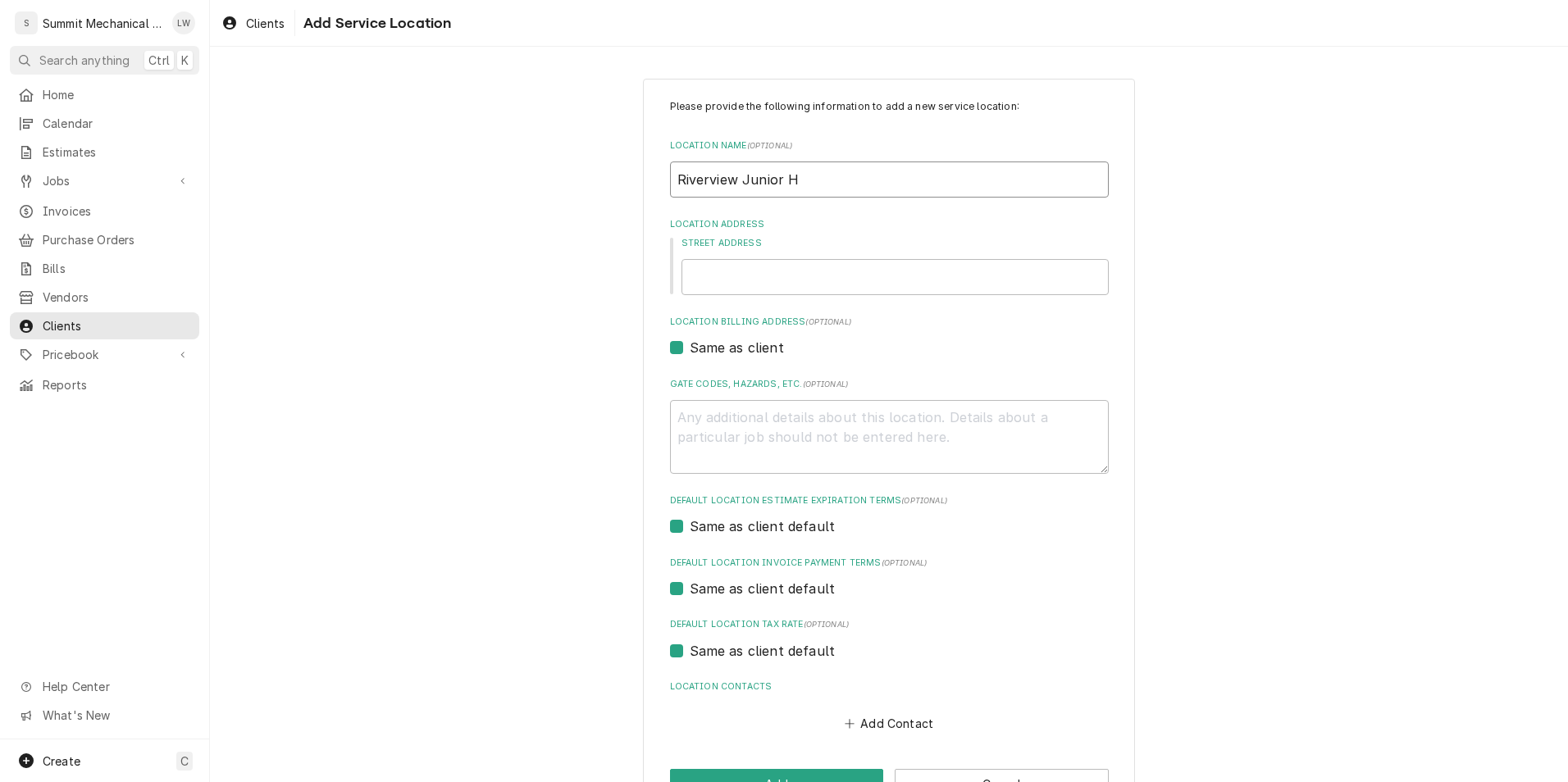
type input "Riverview Junior Hi"
type textarea "x"
type input "Riverview Junior Hig"
type textarea "x"
type input "Riverview Junior High"
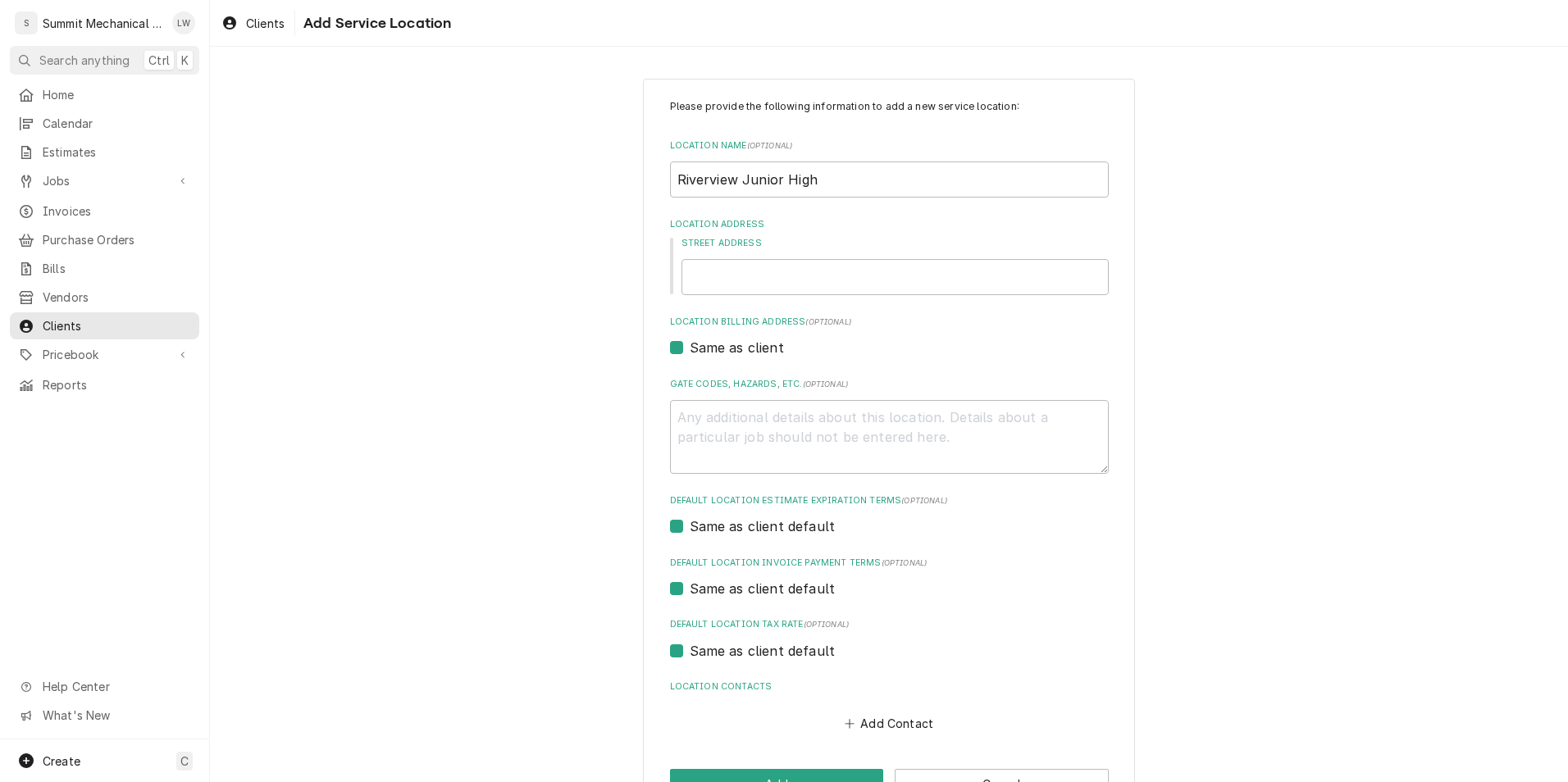
click at [791, 303] on div "Please provide the following information to add a new service location: Locatio…" at bounding box center [889, 416] width 438 height 635
click at [793, 283] on input "Street Address" at bounding box center [895, 277] width 427 height 36
type textarea "x"
type input "7"
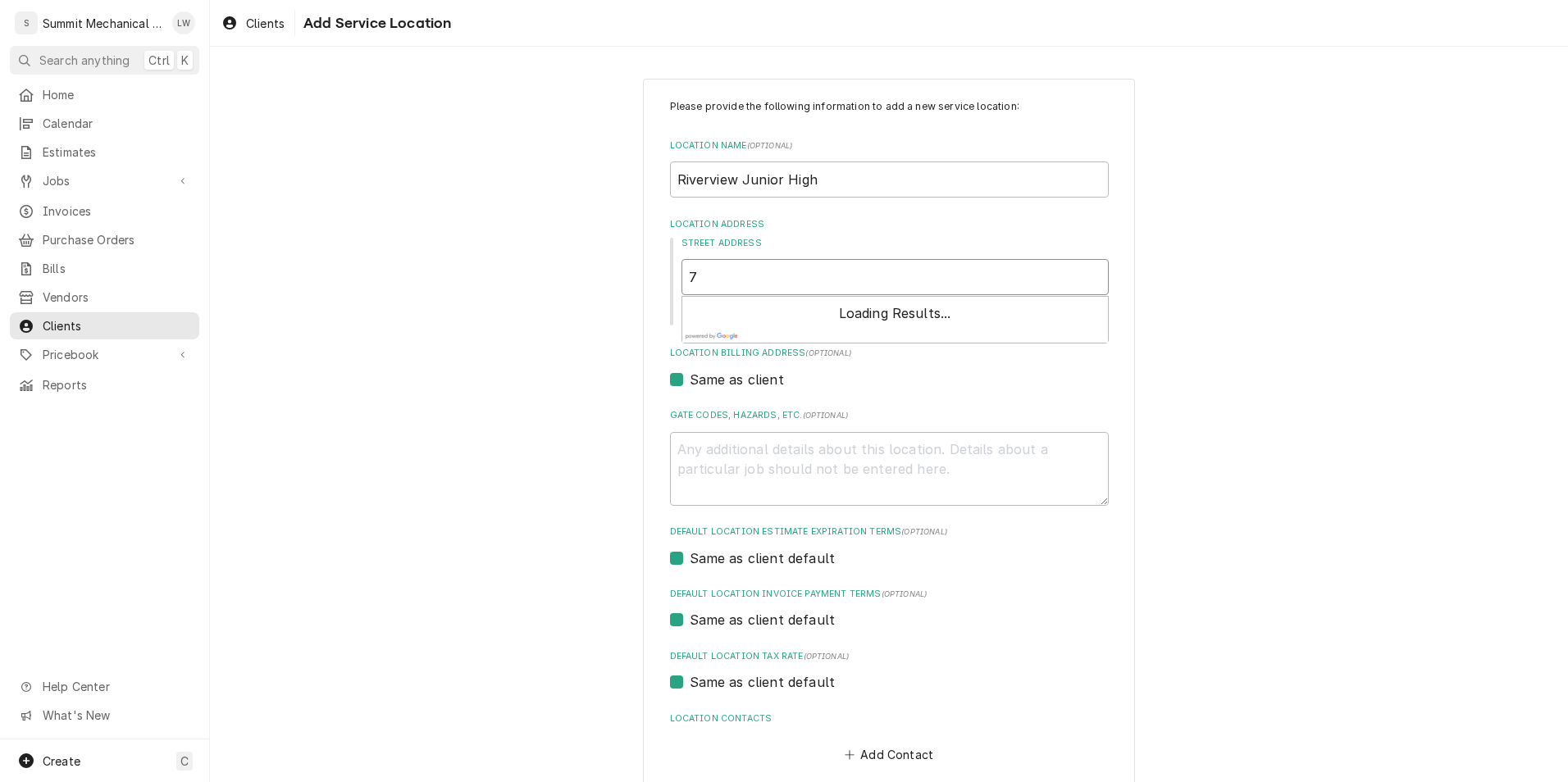
type textarea "x"
type input "75"
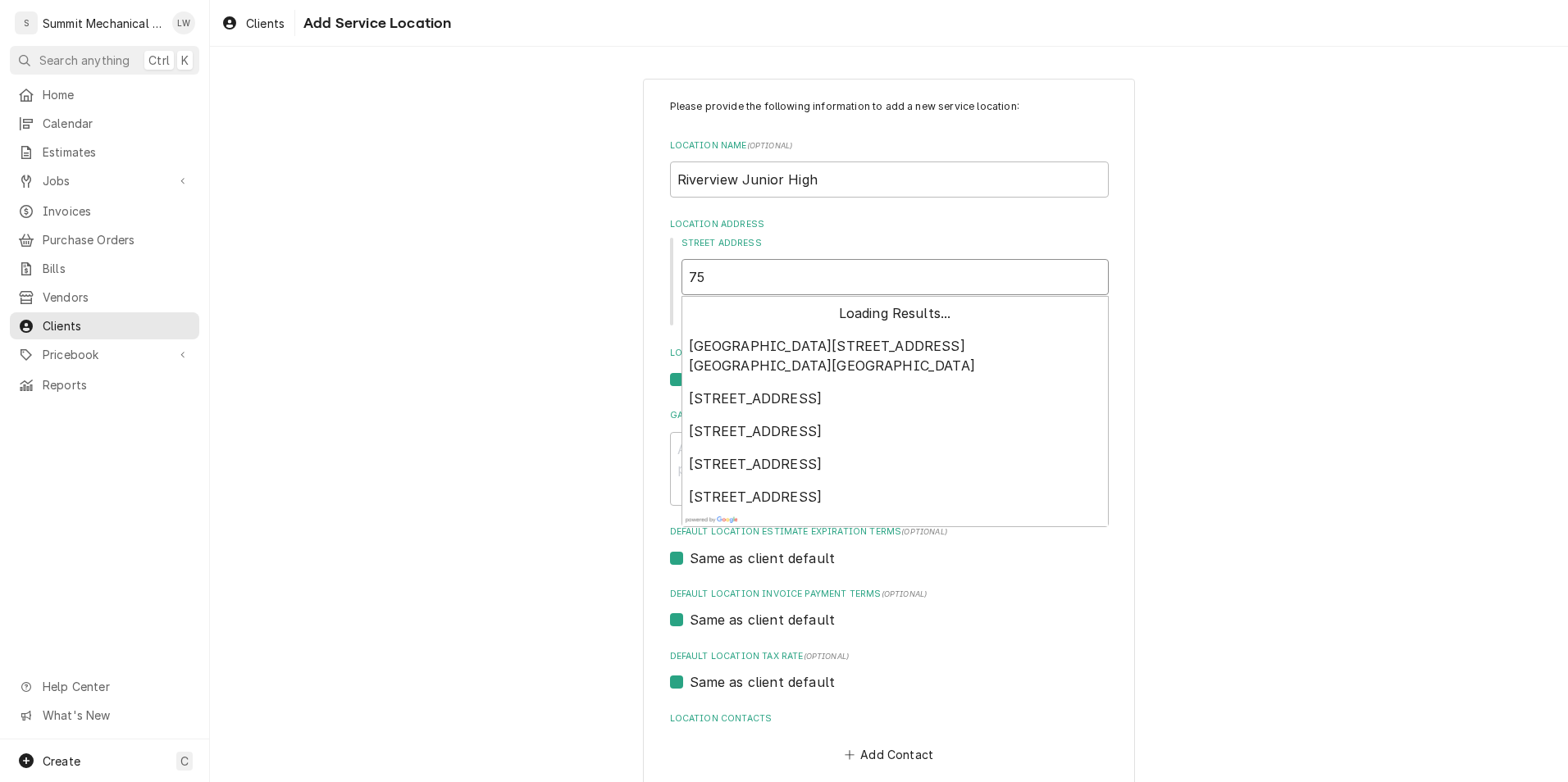
type textarea "x"
type input "751"
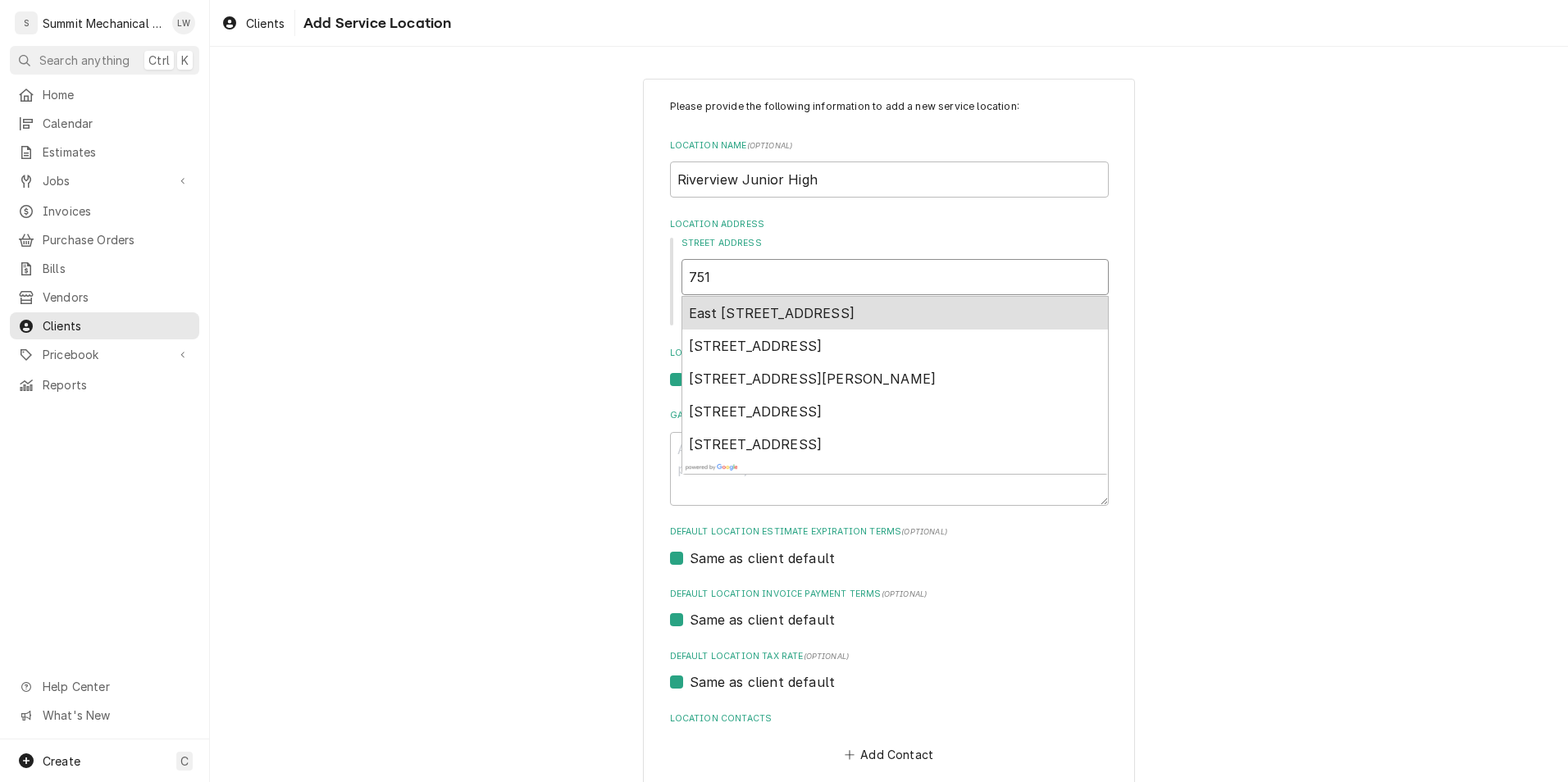
type textarea "x"
type input "751"
type textarea "x"
type input "751 t"
type textarea "x"
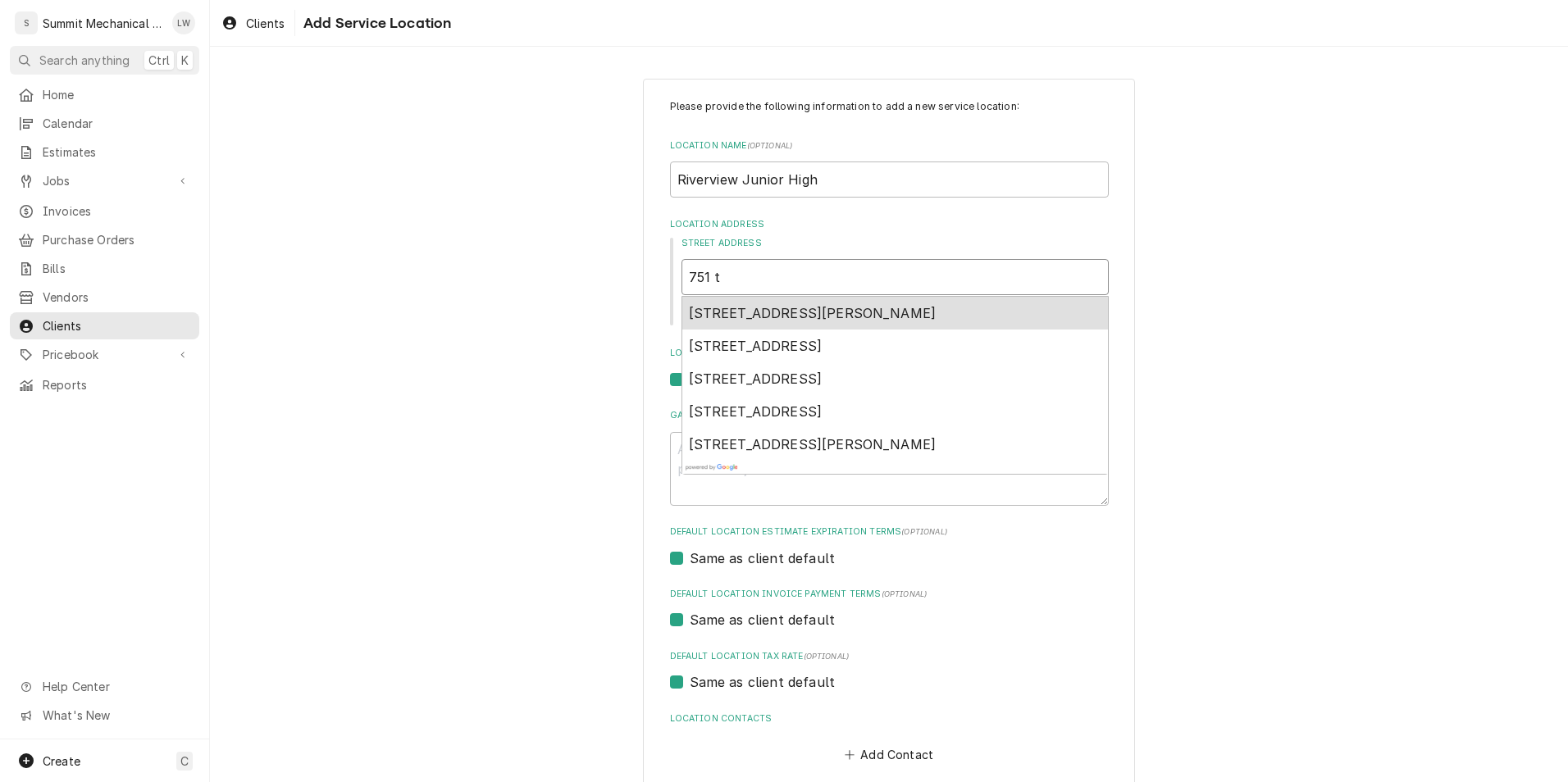
type input "751 tr"
type textarea "x"
type input "751 tri"
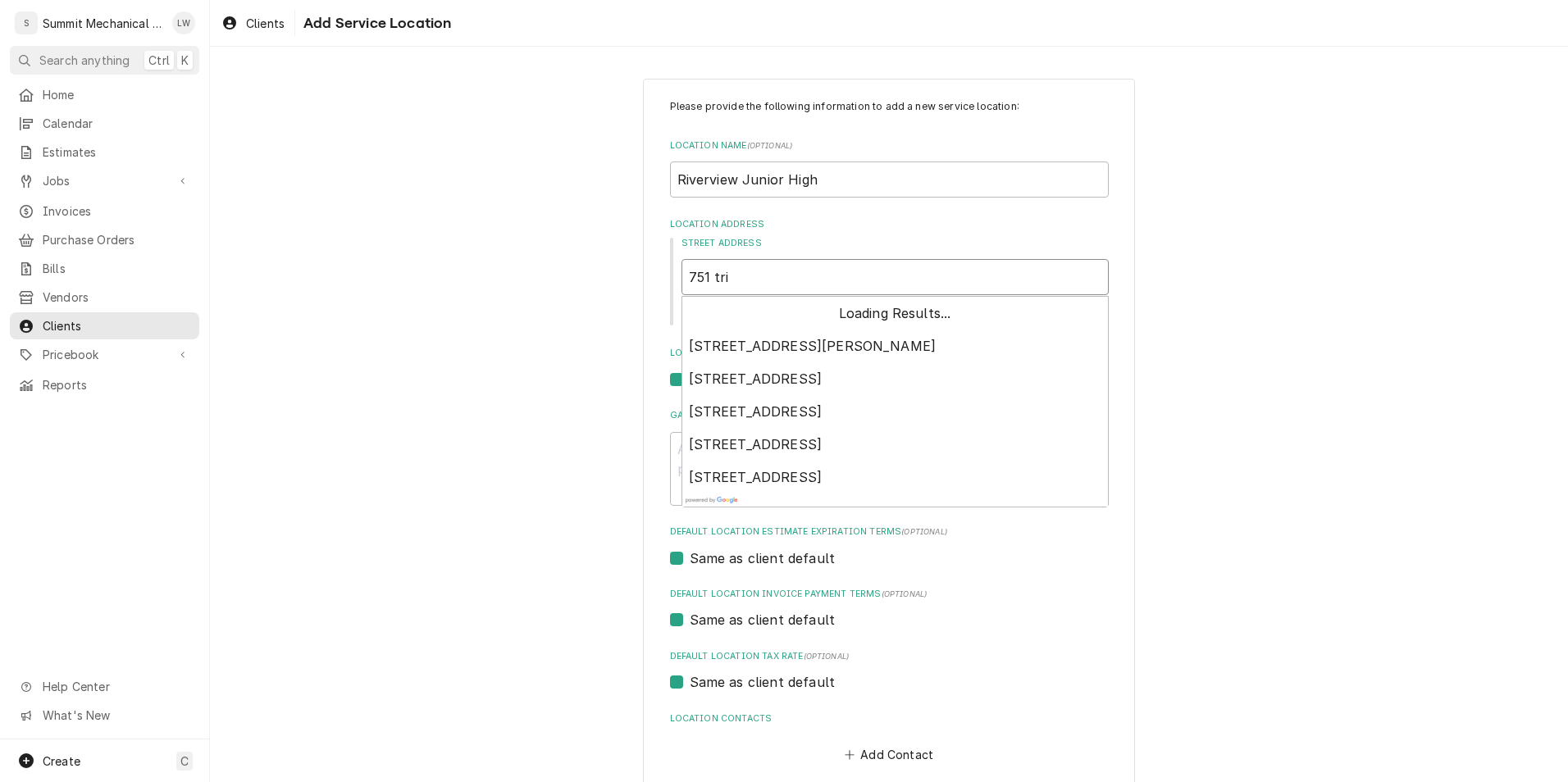
type textarea "x"
type input "751 trip"
type textarea "x"
type input "751 tripp"
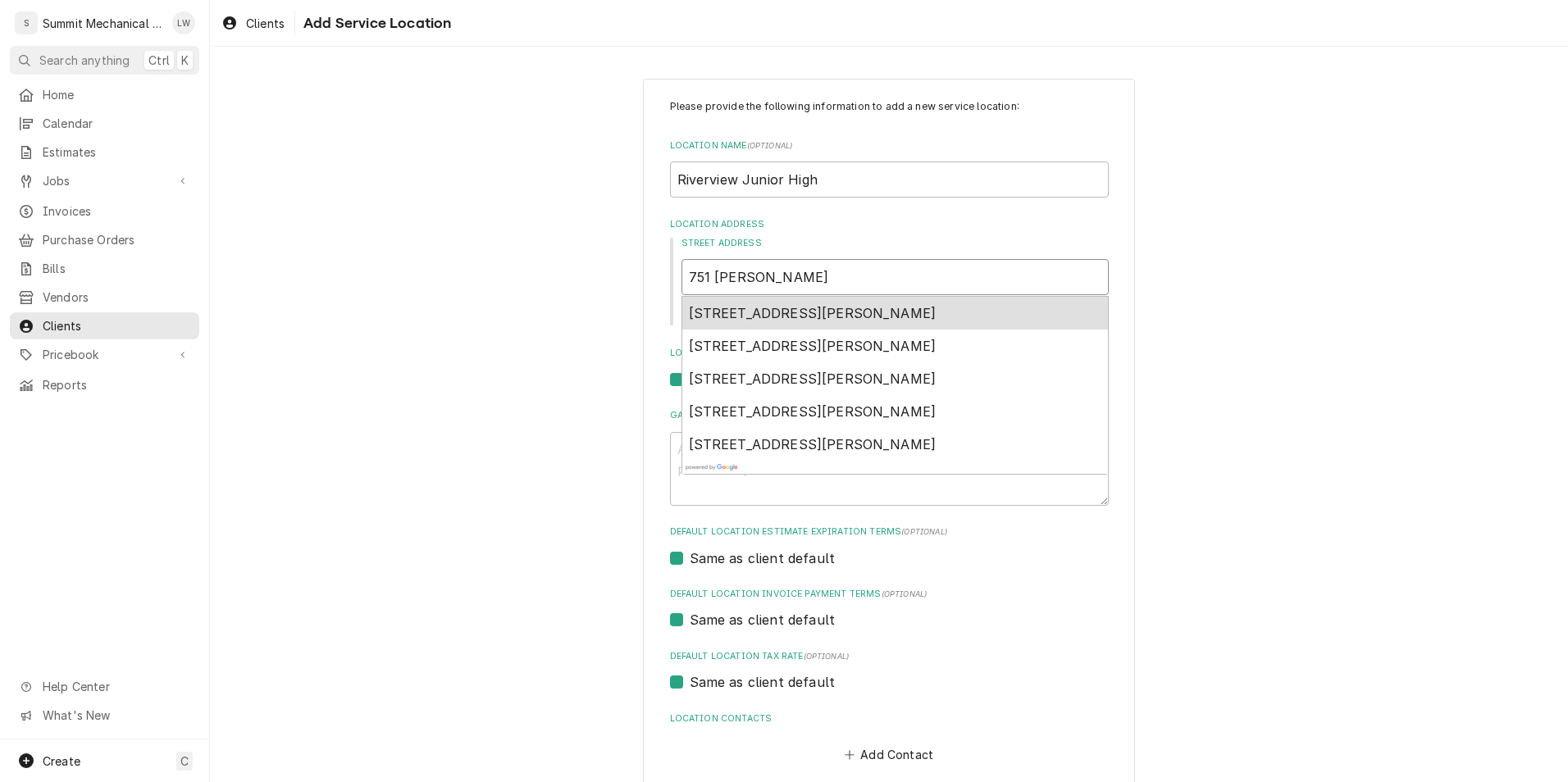
click at [779, 327] on div "751 Tripp Lane, Murray, UT, USA" at bounding box center [895, 313] width 426 height 33
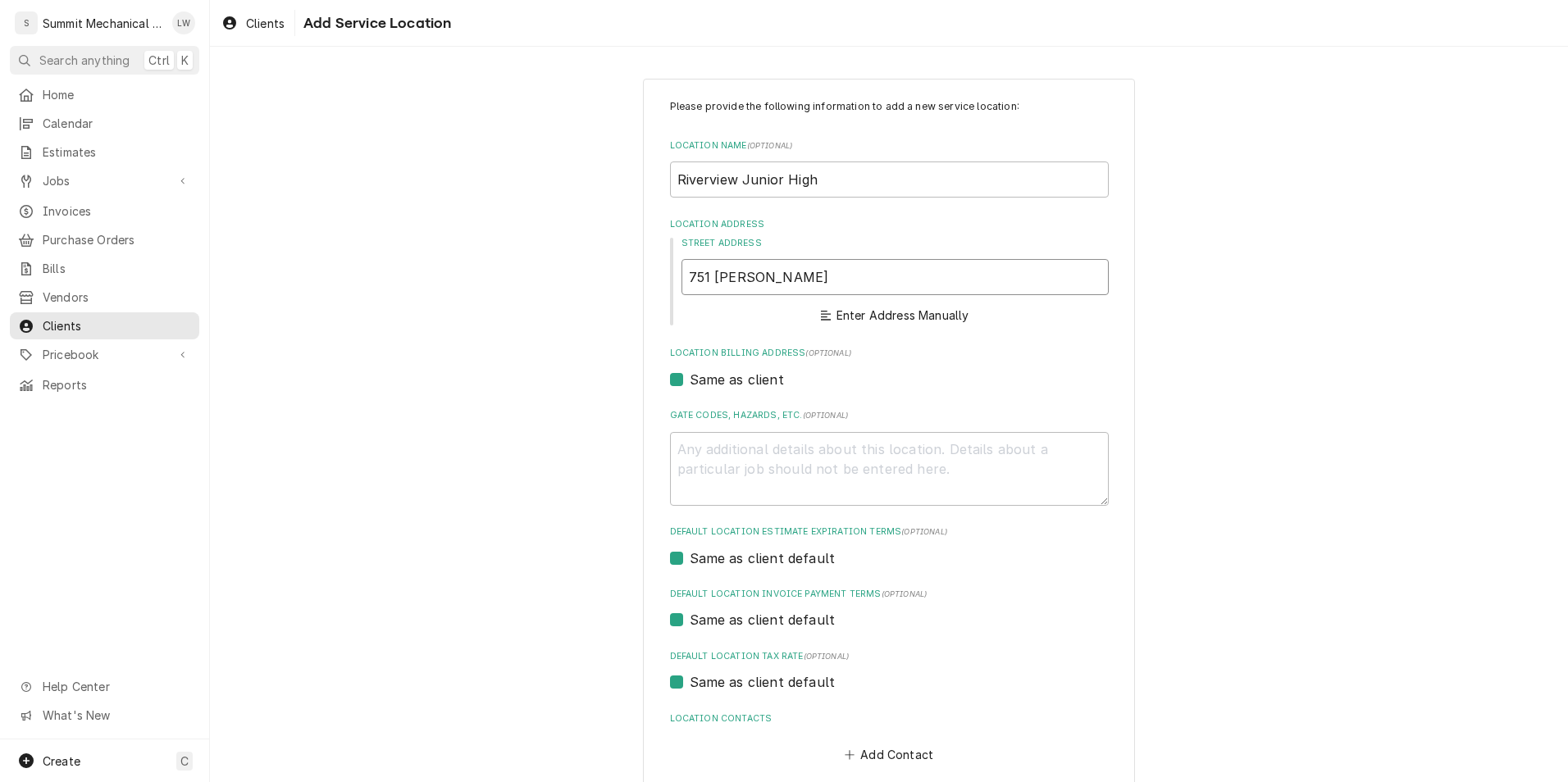
type textarea "x"
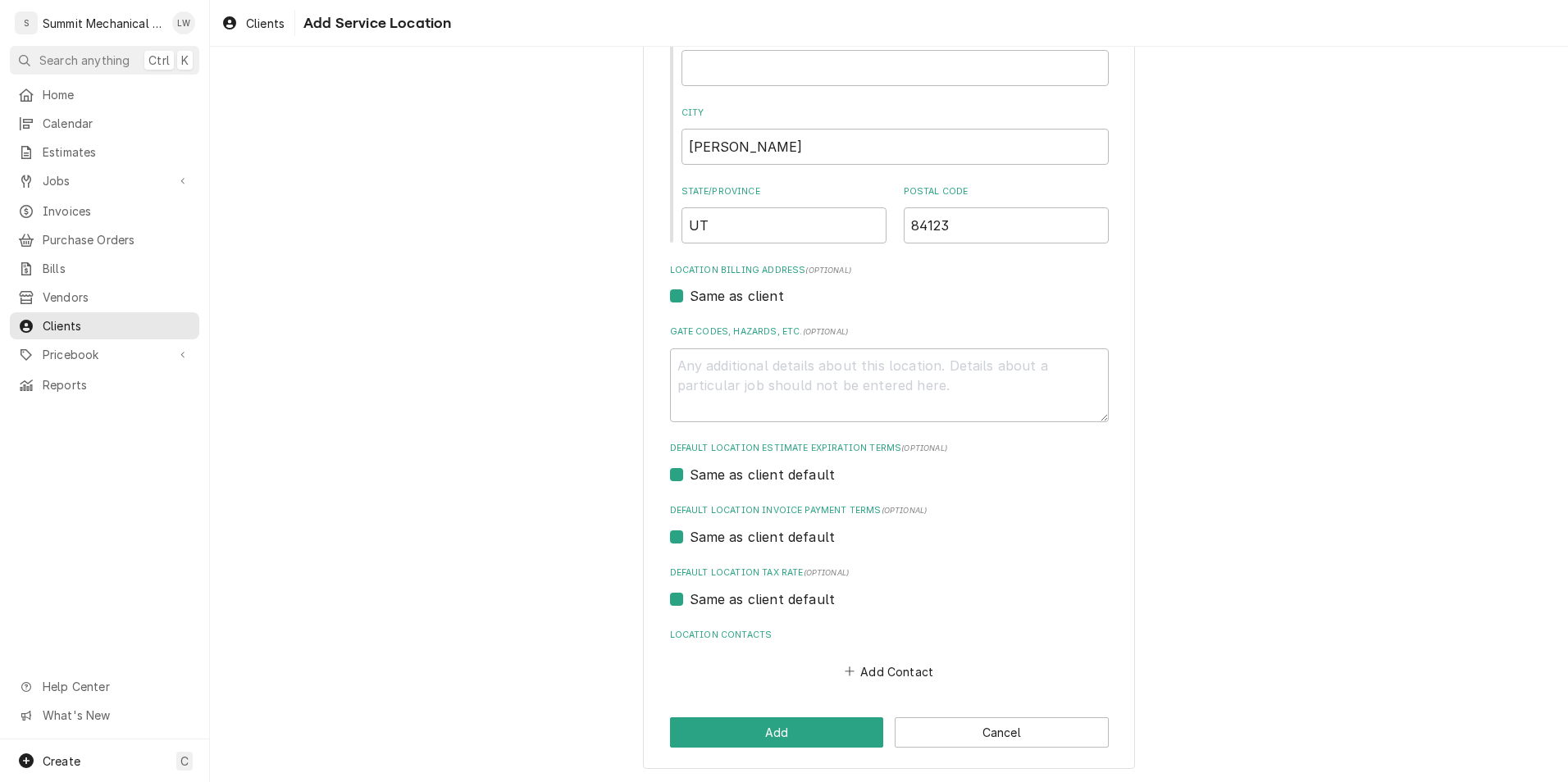
scroll to position [289, 0]
type input "751 Tripp Ln"
click at [779, 737] on button "Add" at bounding box center [776, 731] width 214 height 30
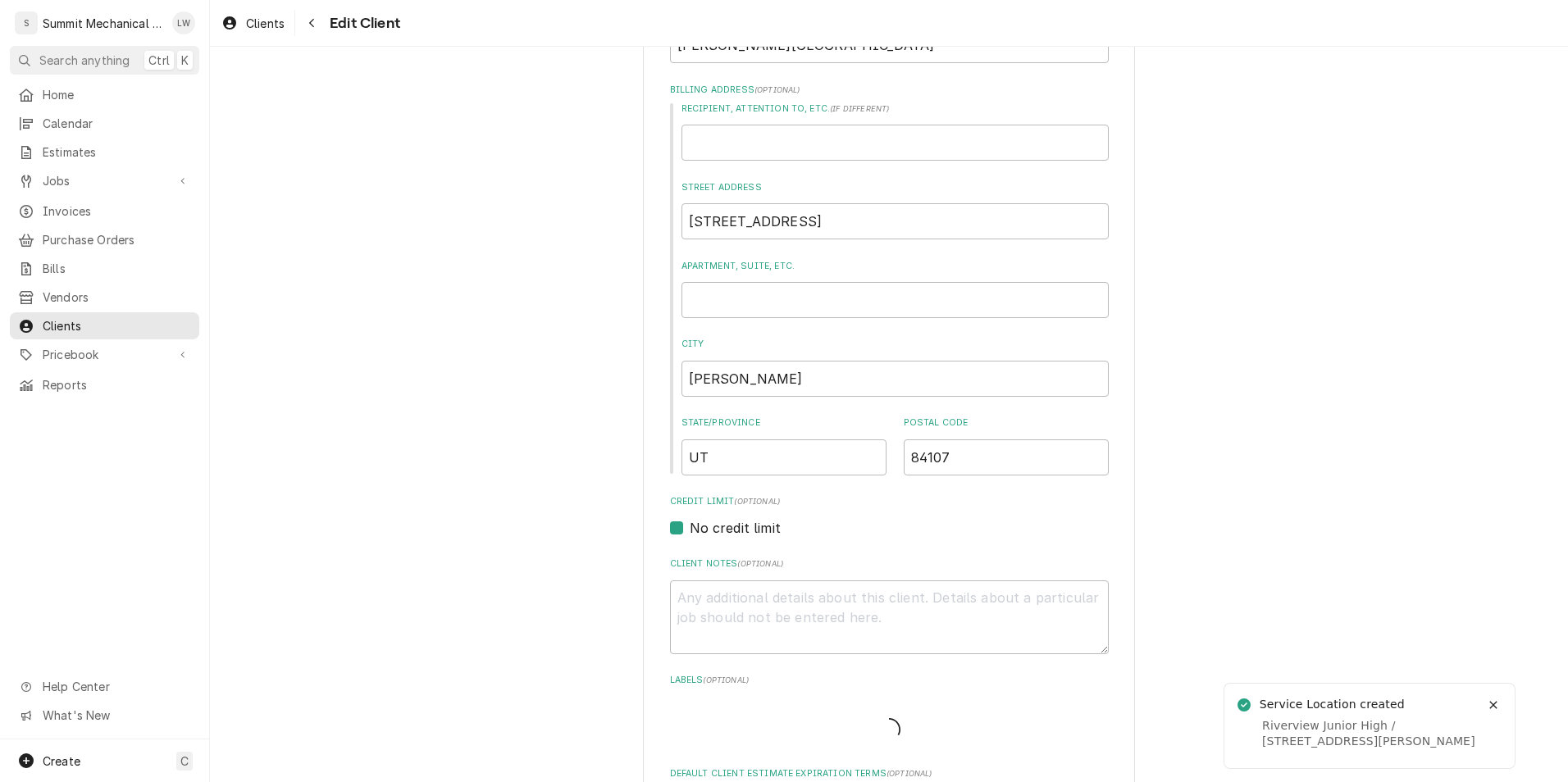
type textarea "x"
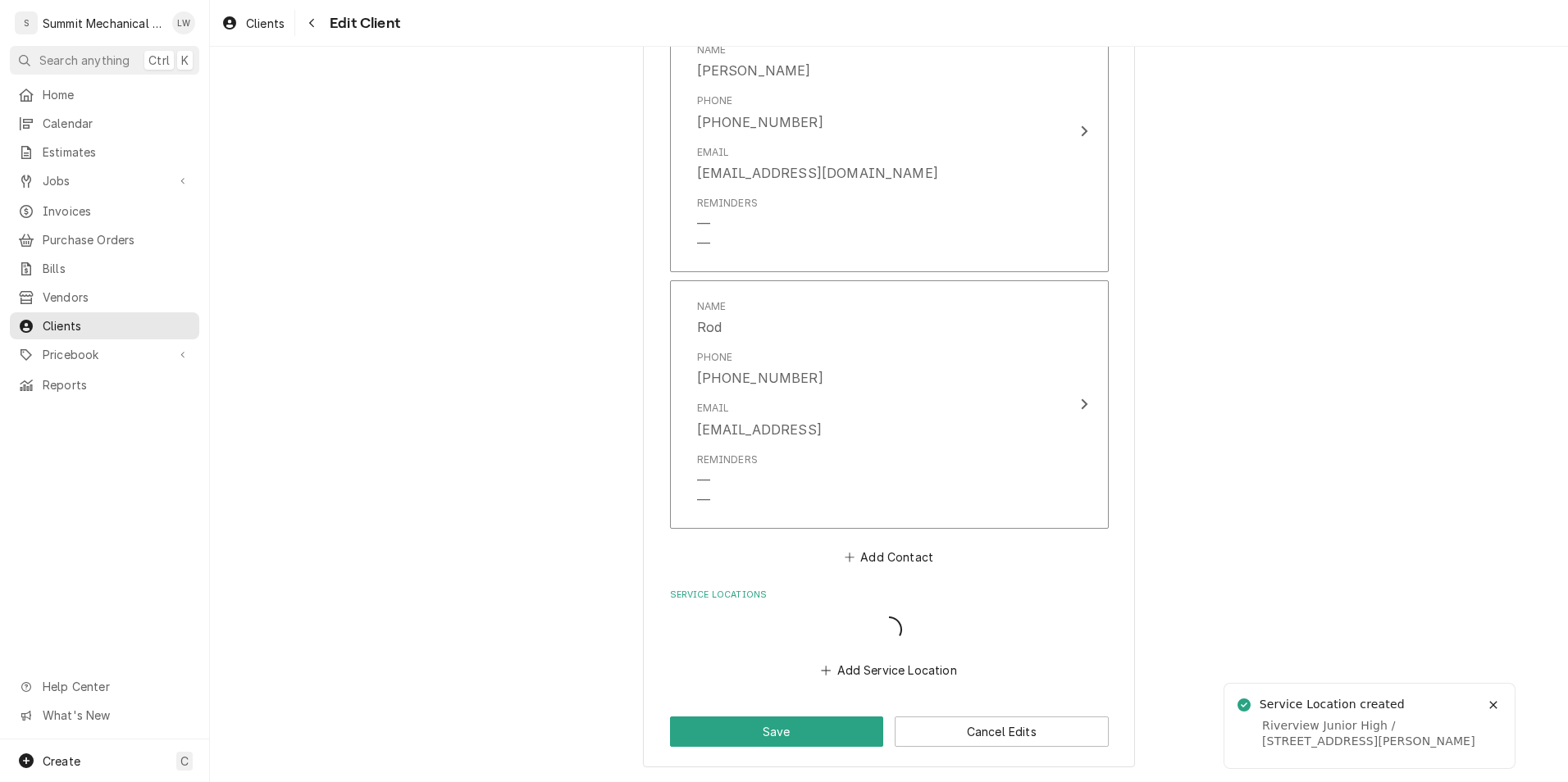
scroll to position [1255, 0]
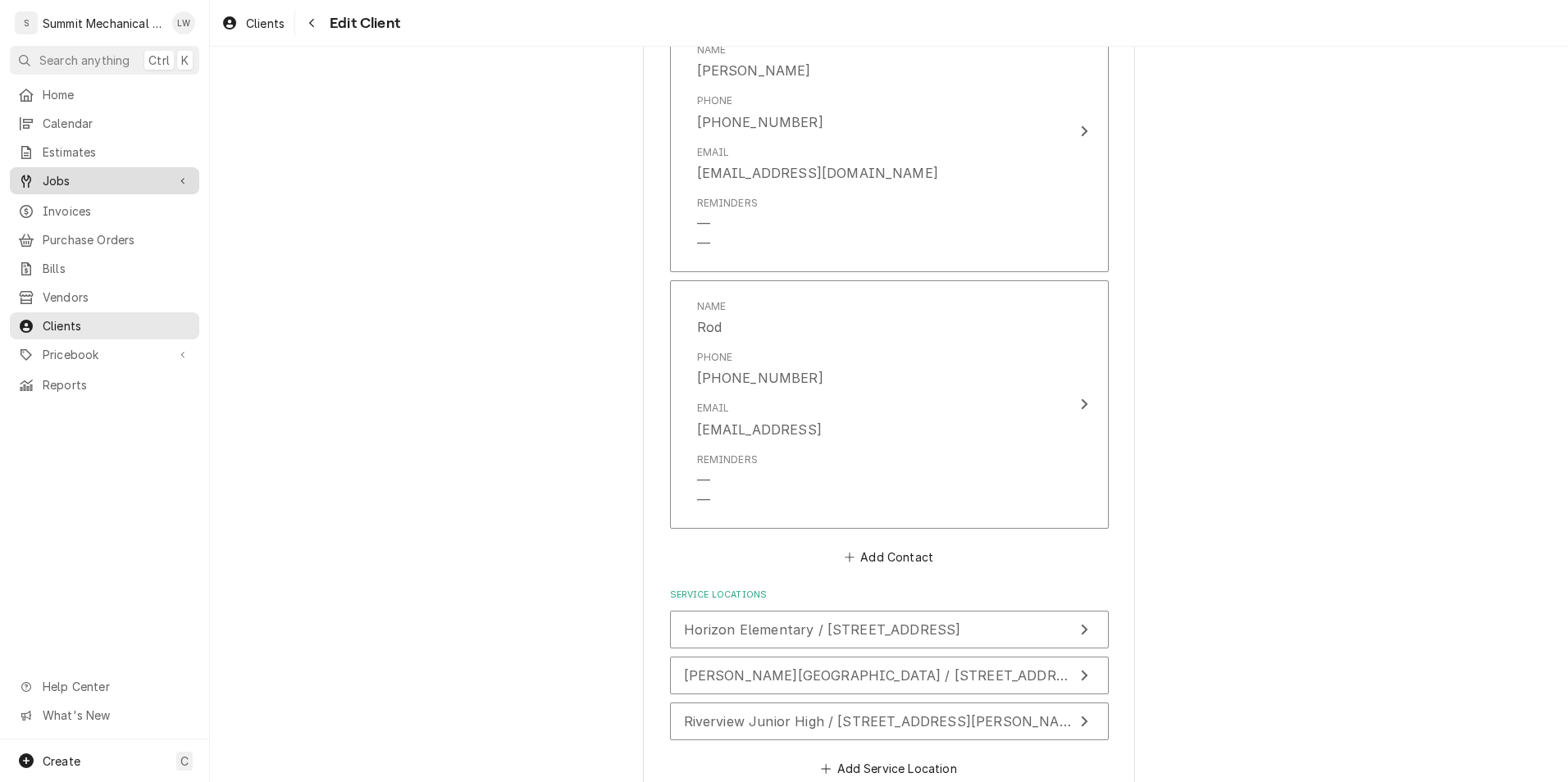
click at [71, 172] on span "Jobs" at bounding box center [105, 180] width 124 height 17
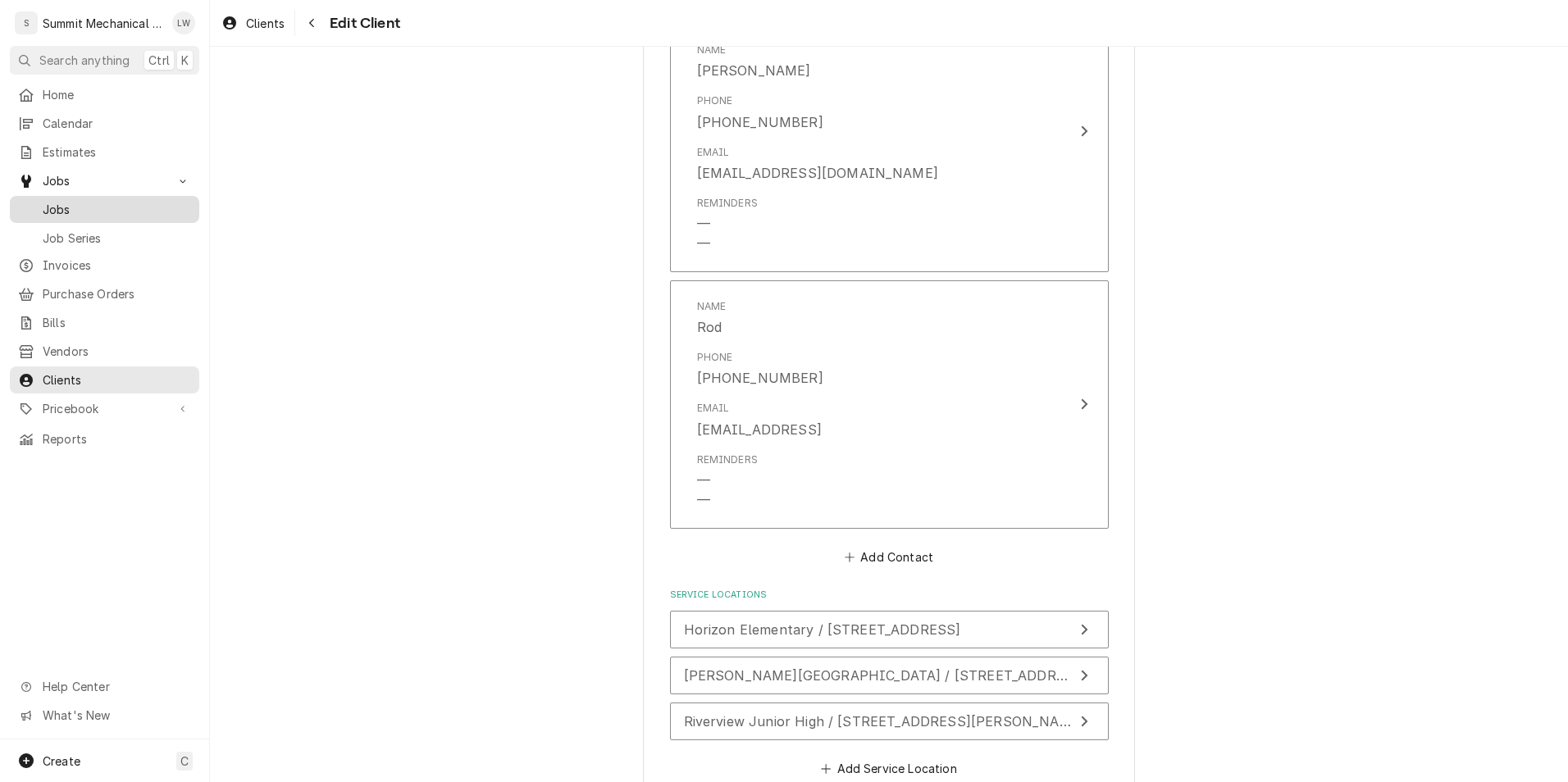
click at [70, 216] on link "Jobs" at bounding box center [104, 209] width 189 height 27
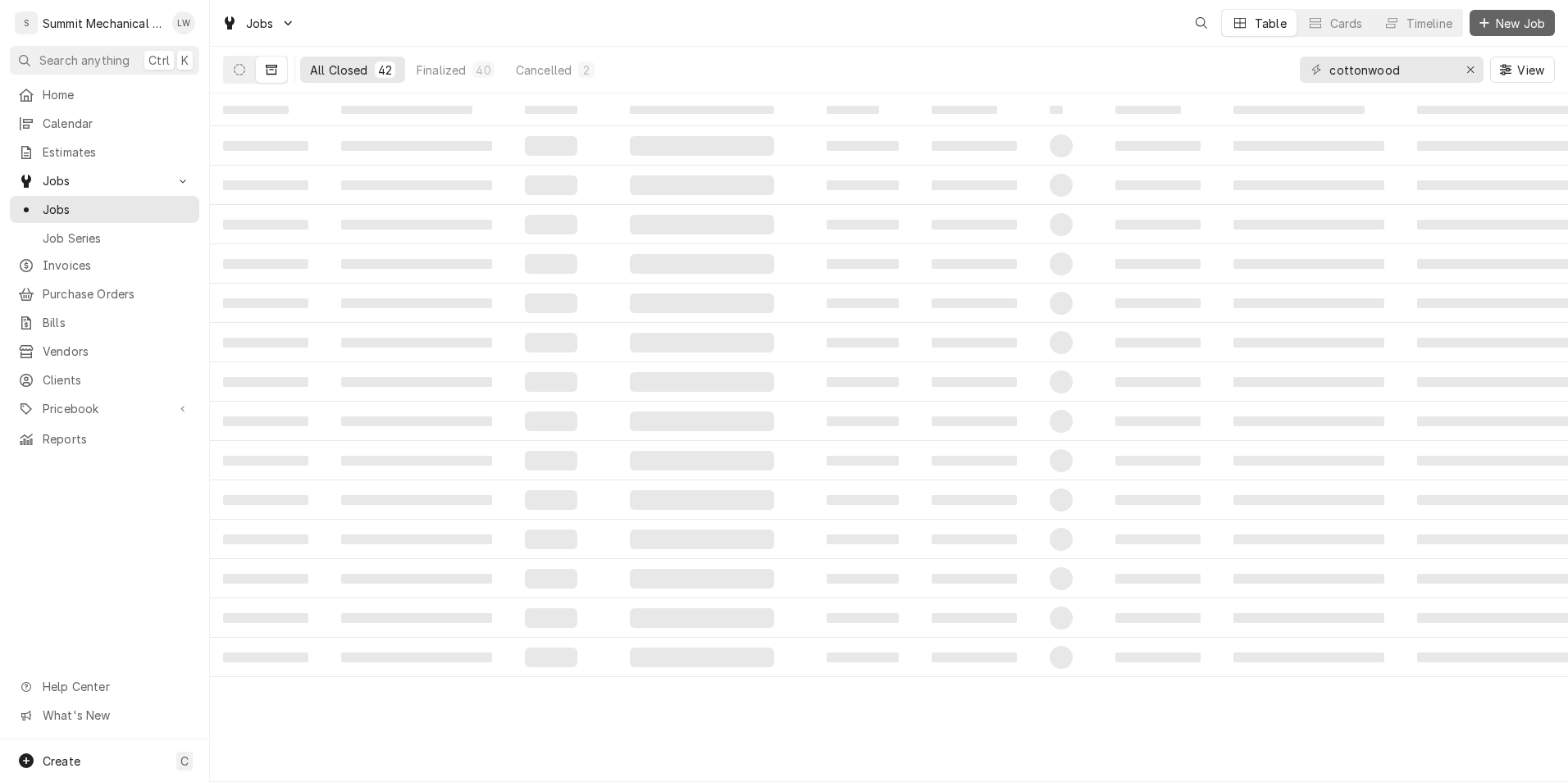
click at [1504, 24] on span "New Job" at bounding box center [1520, 23] width 56 height 17
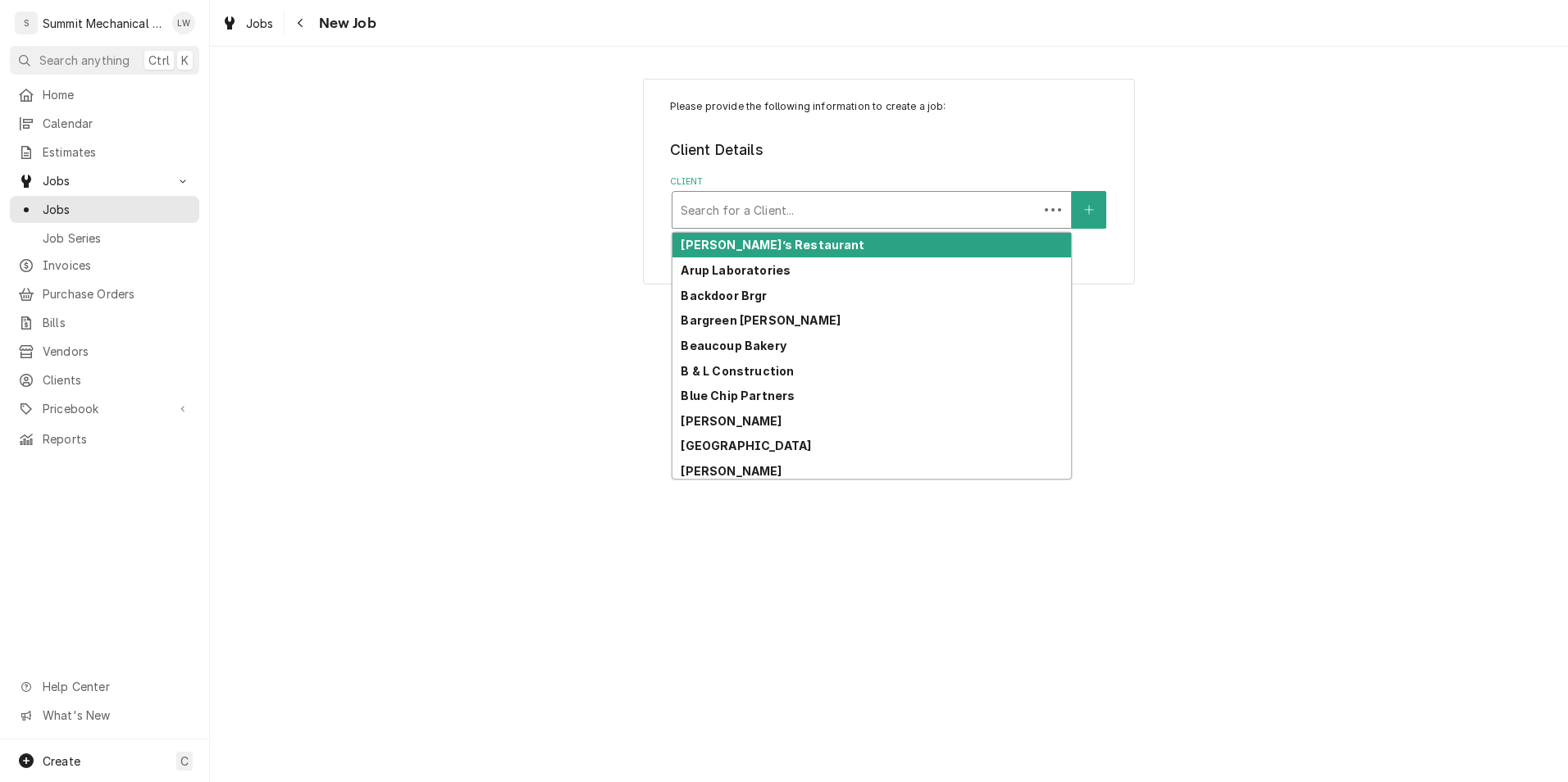
click at [888, 207] on div "Client" at bounding box center [855, 210] width 349 height 29
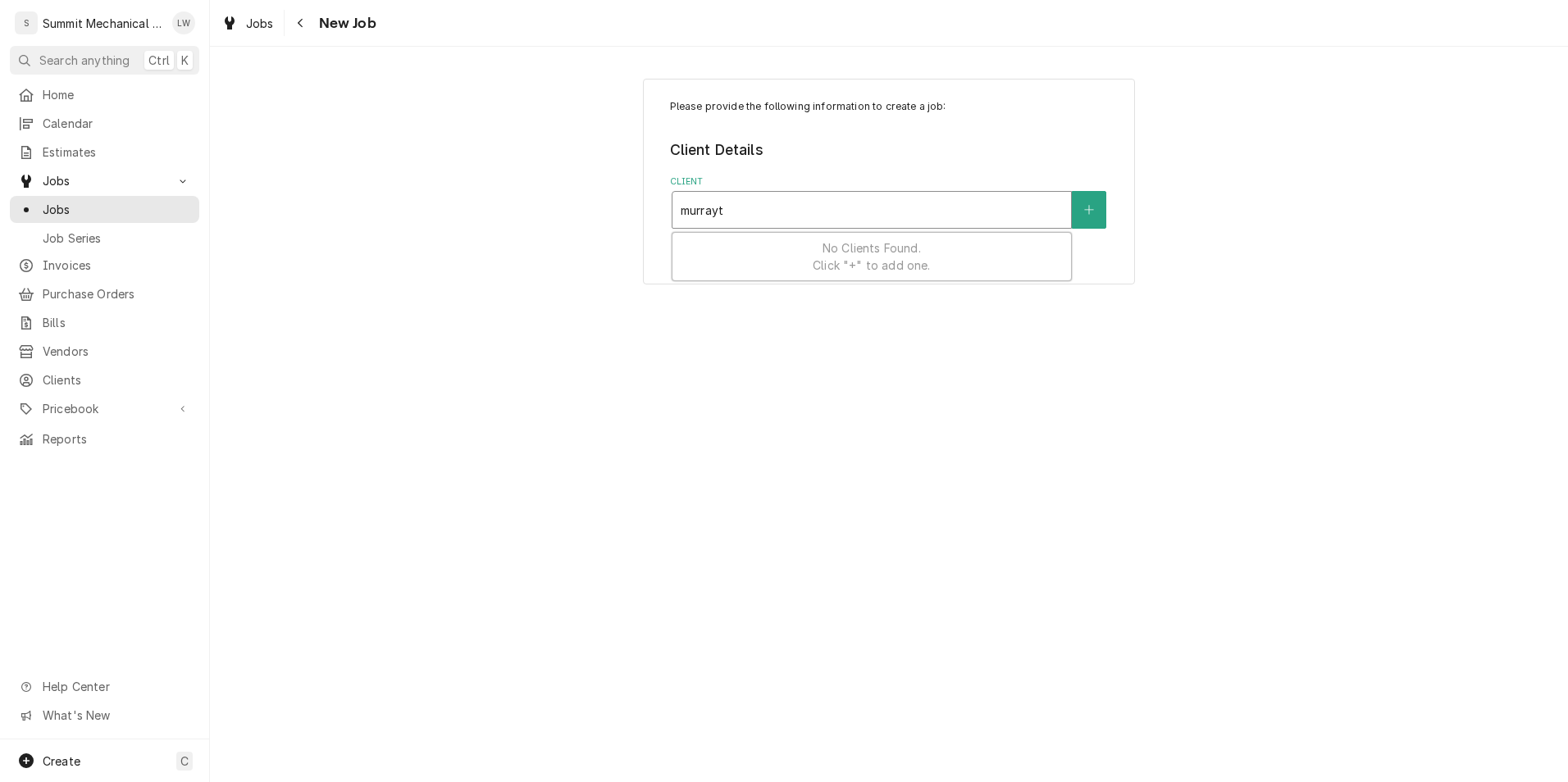
type input "[PERSON_NAME]"
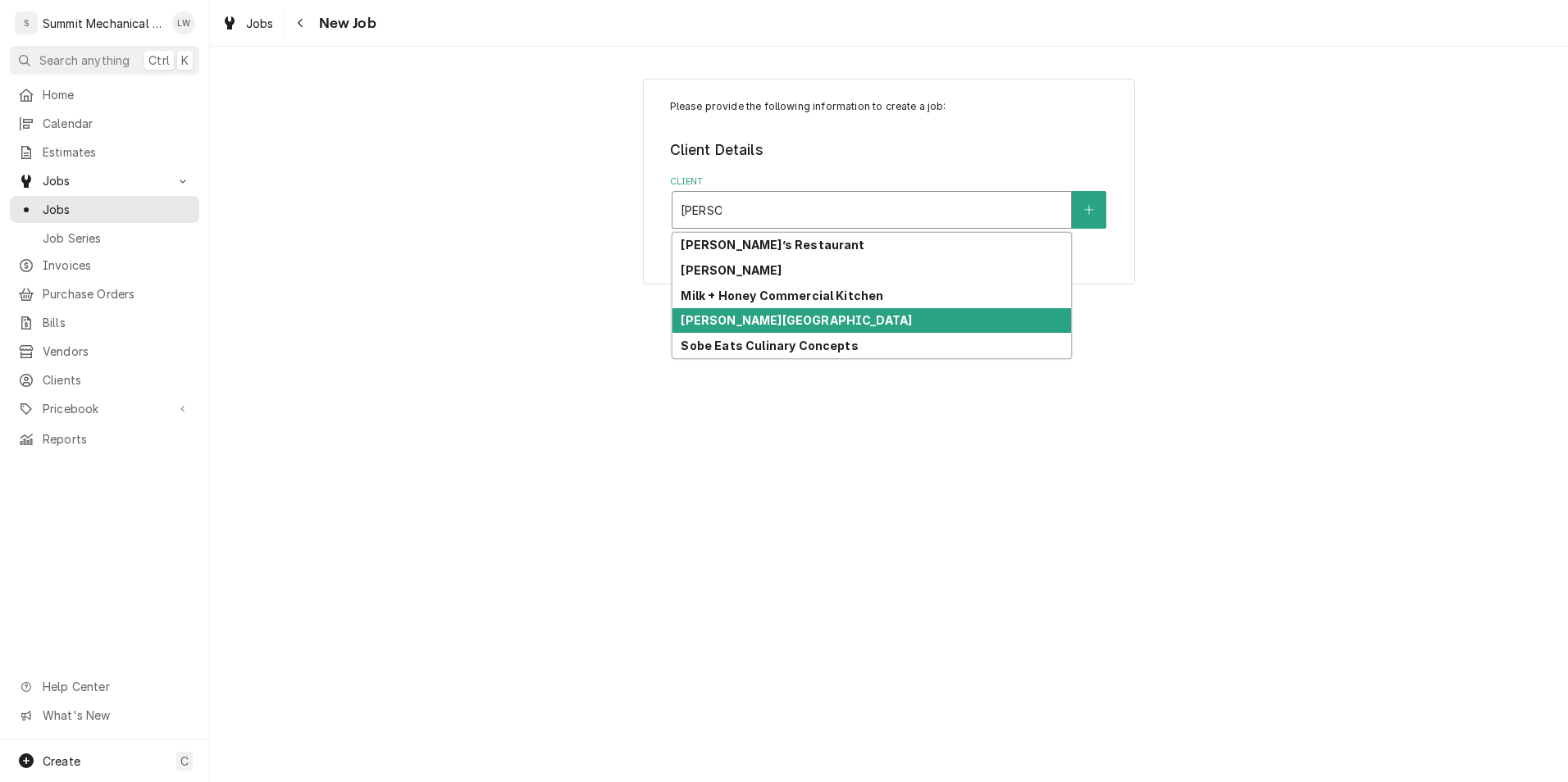
click at [795, 322] on strong "[PERSON_NAME][GEOGRAPHIC_DATA]" at bounding box center [796, 320] width 231 height 14
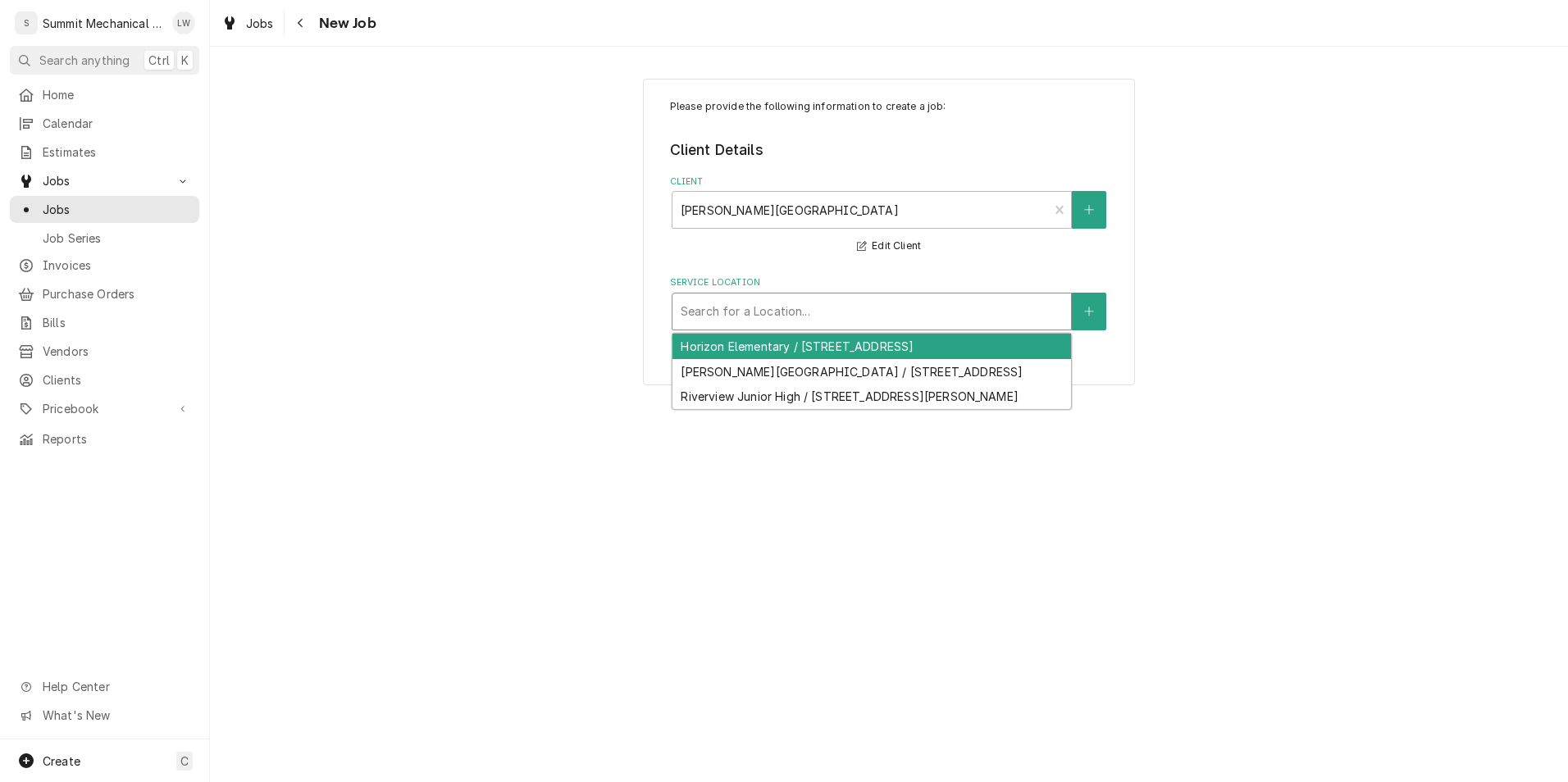
click at [818, 306] on div "Service Location" at bounding box center [872, 311] width 383 height 29
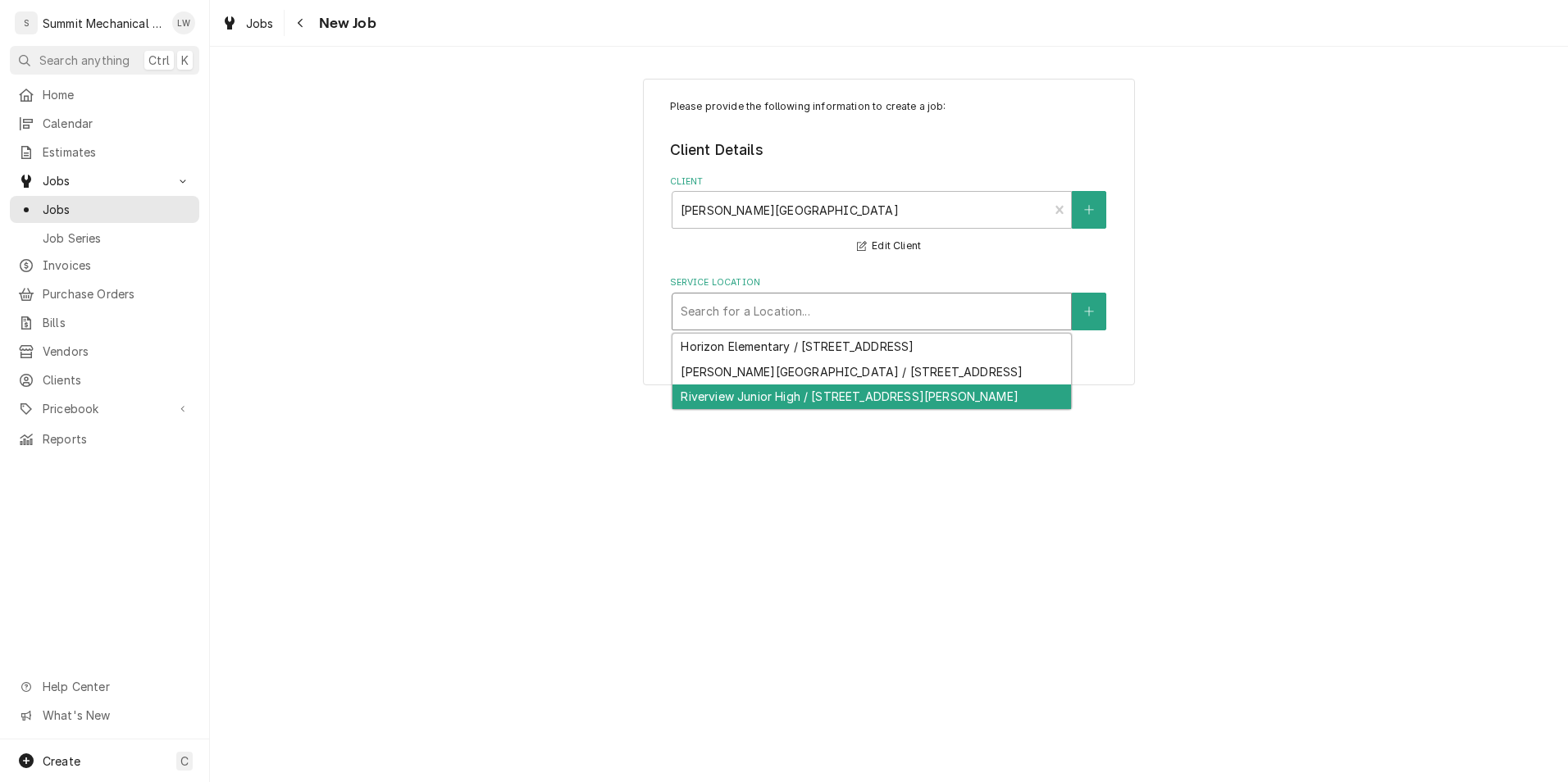
click at [790, 399] on div "Riverview Junior High / [STREET_ADDRESS][PERSON_NAME]" at bounding box center [872, 397] width 399 height 26
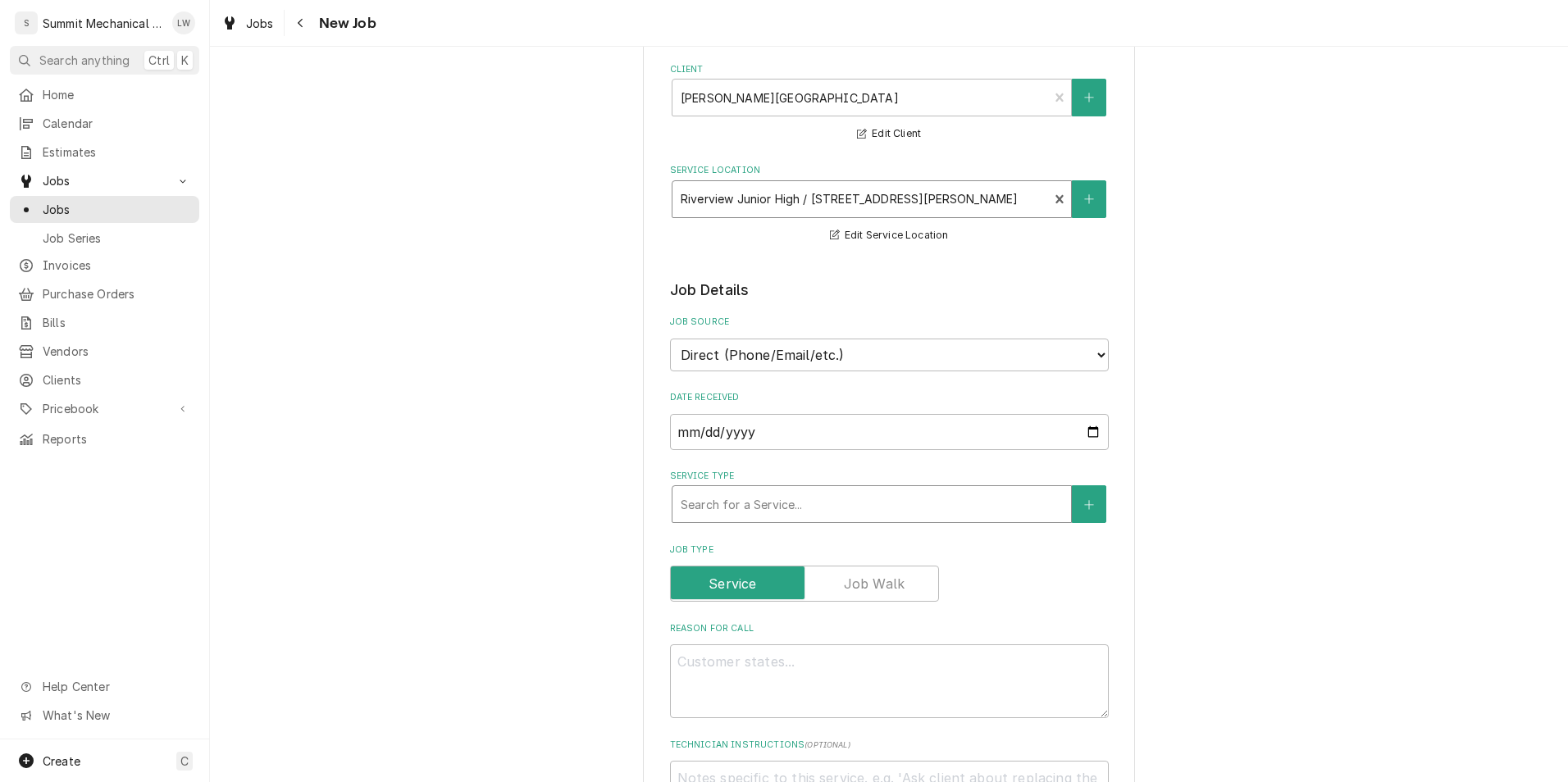
scroll to position [113, 0]
click at [777, 505] on div "Service Type" at bounding box center [872, 504] width 383 height 29
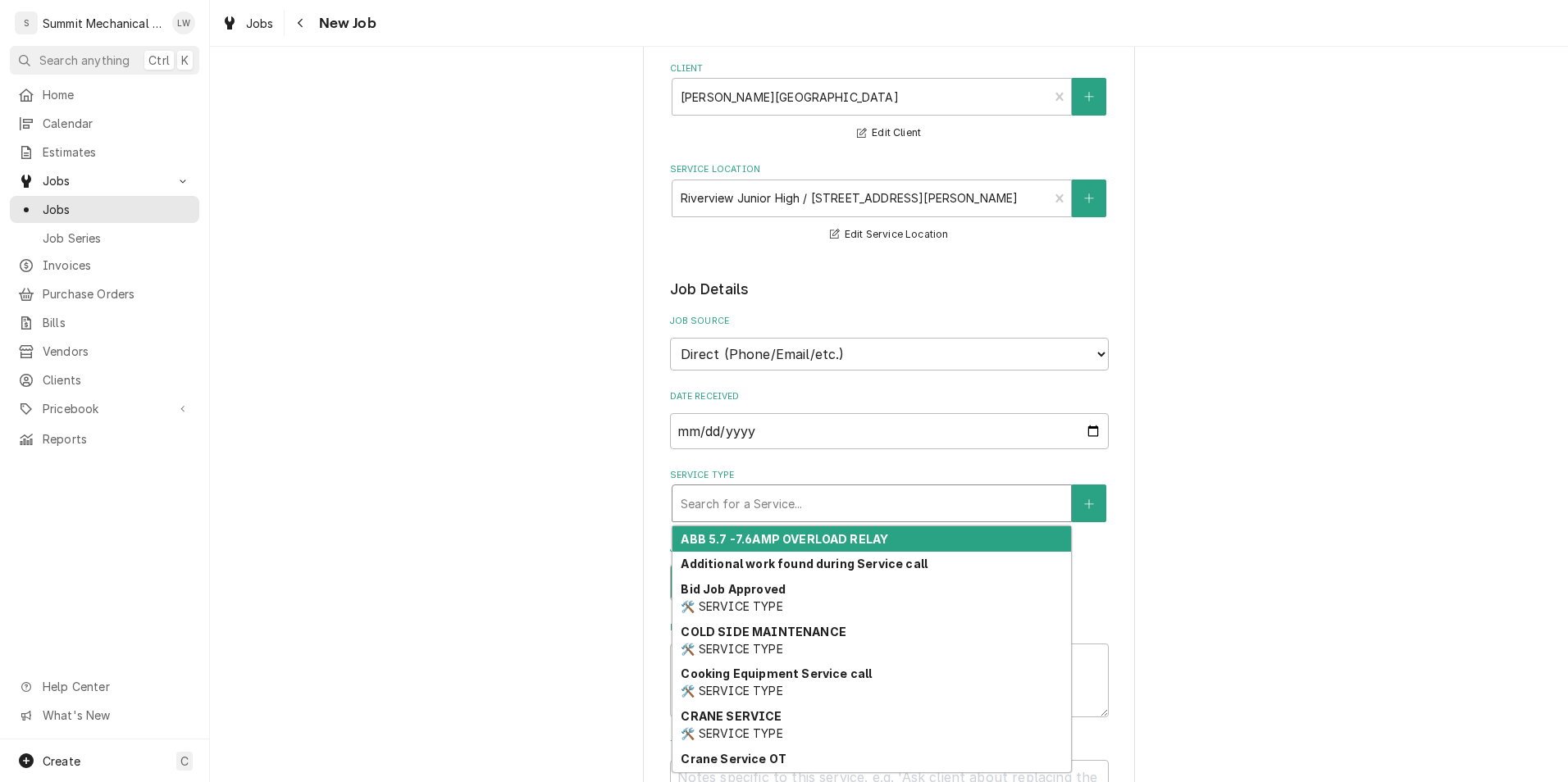
type textarea "x"
type input "d"
type textarea "x"
type input "di"
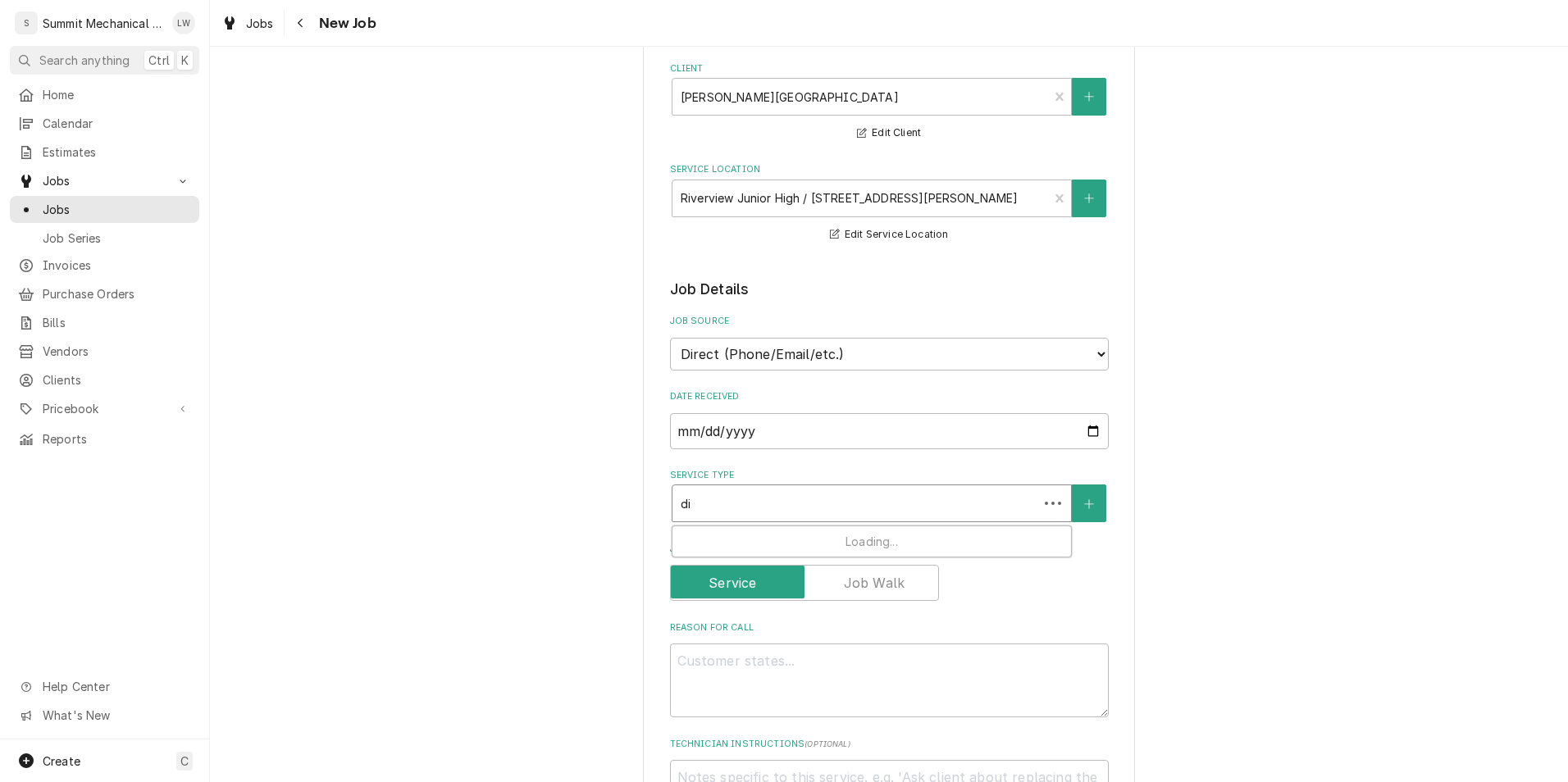
type textarea "x"
type input "dianb"
type textarea "x"
type input "[PERSON_NAME]"
type textarea "x"
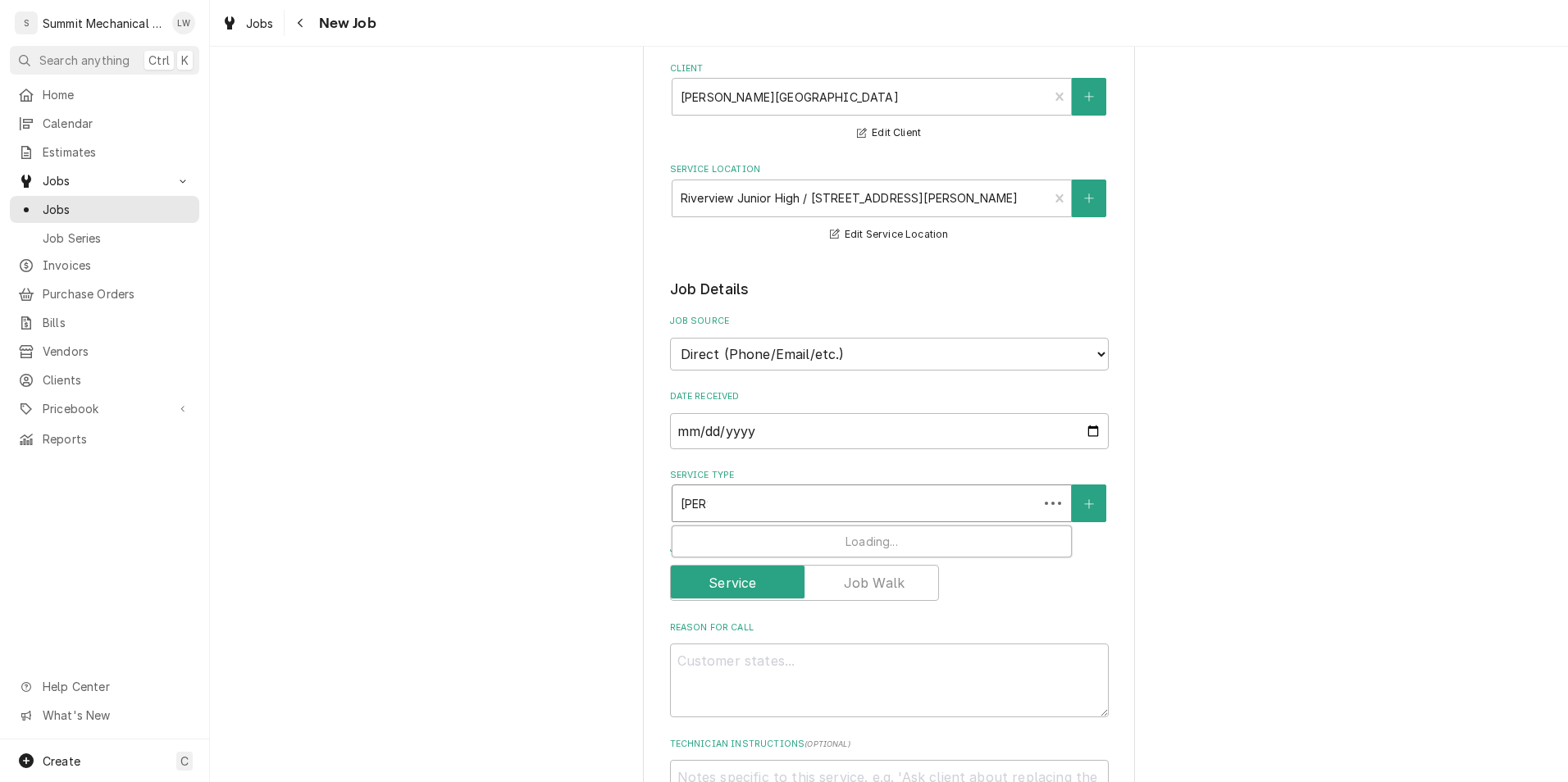
type input "diang"
type textarea "x"
type input "diangn"
type textarea "x"
type input "diang"
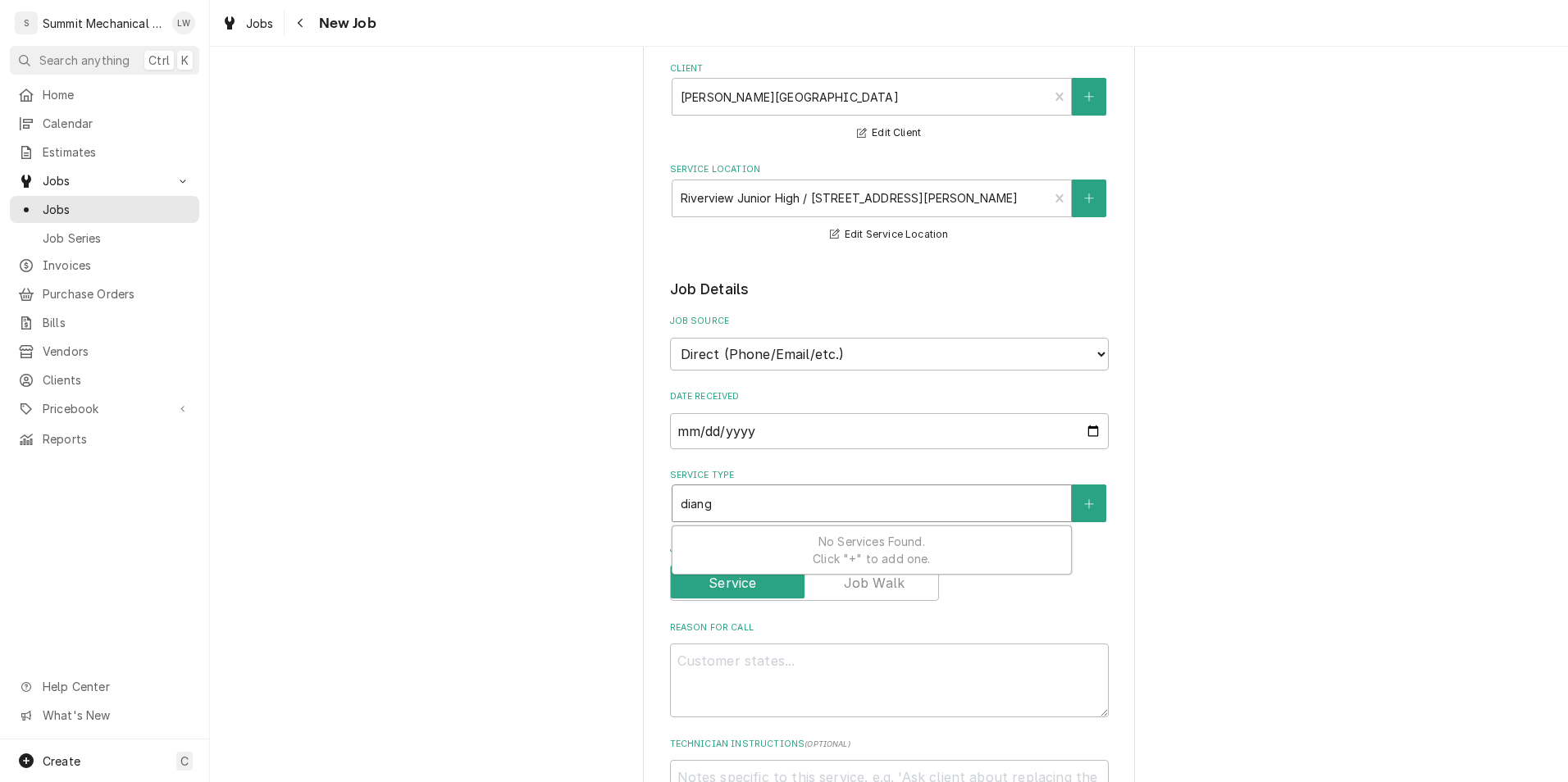
type textarea "x"
type input "[PERSON_NAME]"
type textarea "x"
type input "dia"
type textarea "x"
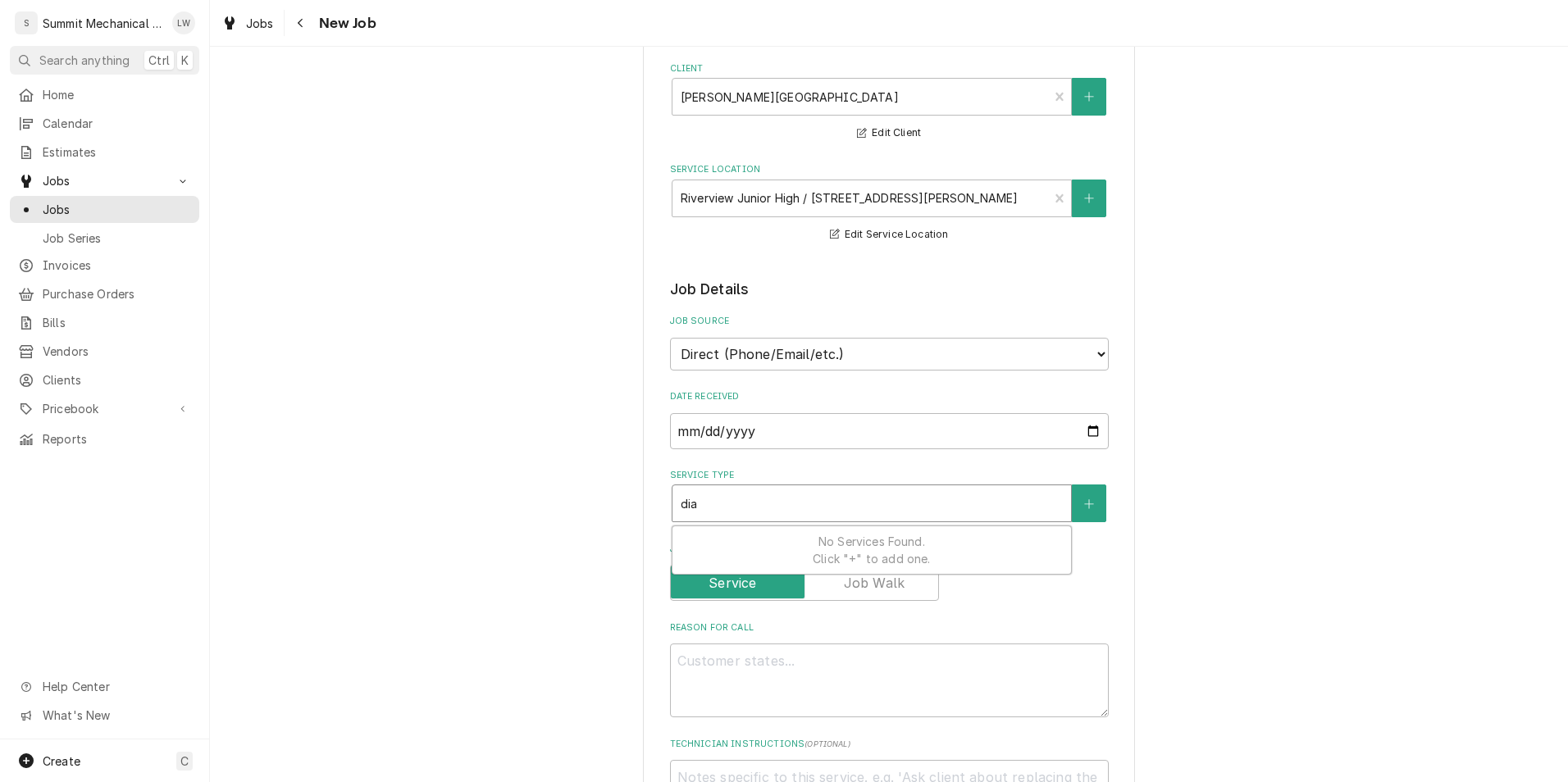
type input "diag"
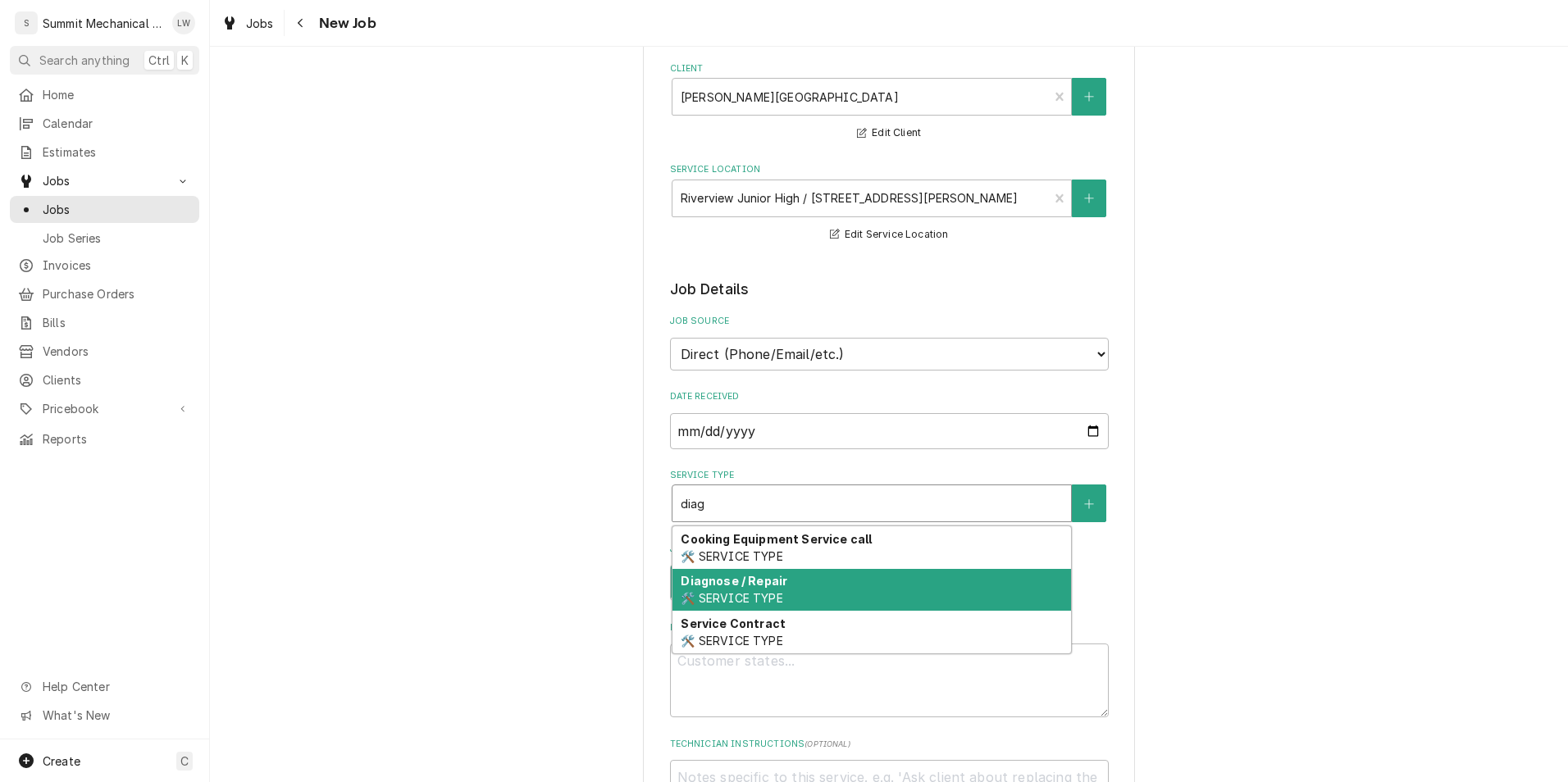
click at [738, 604] on span "🛠️ SERVICE TYPE" at bounding box center [732, 598] width 101 height 14
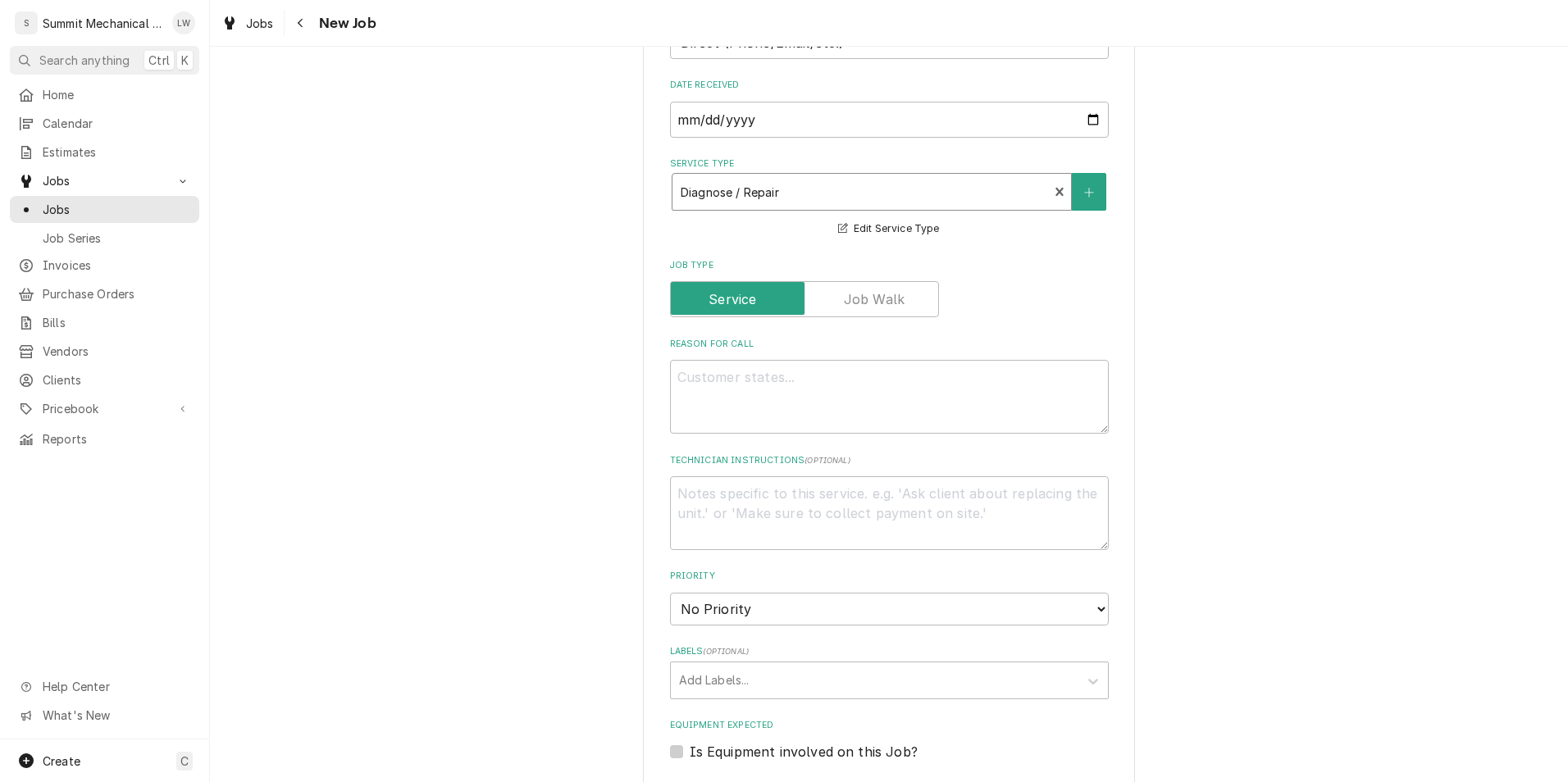
scroll to position [425, 0]
click at [823, 388] on textarea "Reason For Call" at bounding box center [889, 396] width 438 height 74
type textarea "x"
type textarea "S"
type textarea "x"
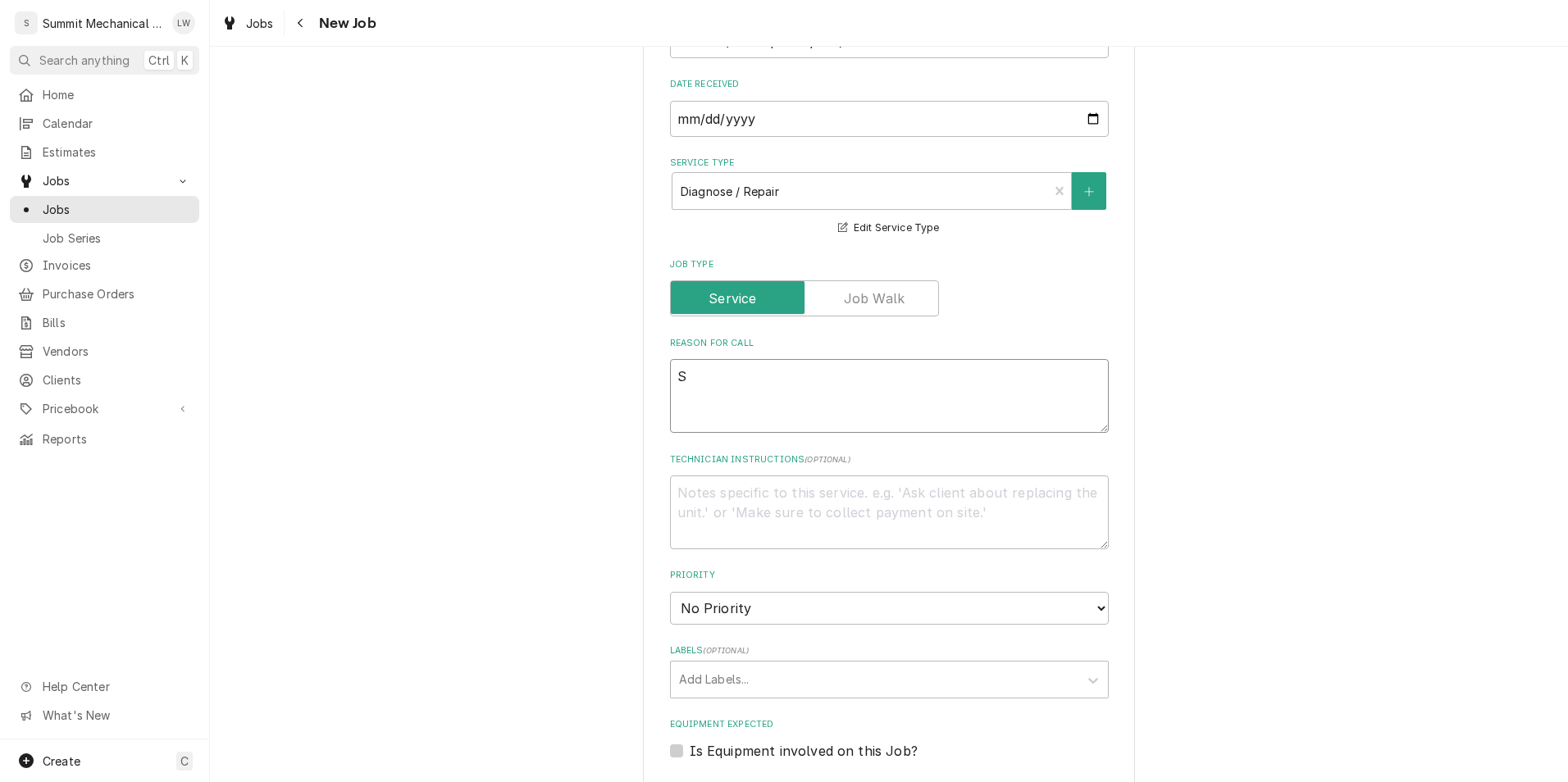
type textarea "Se"
type textarea "x"
type textarea "Sea"
type textarea "x"
type textarea "[PERSON_NAME]"
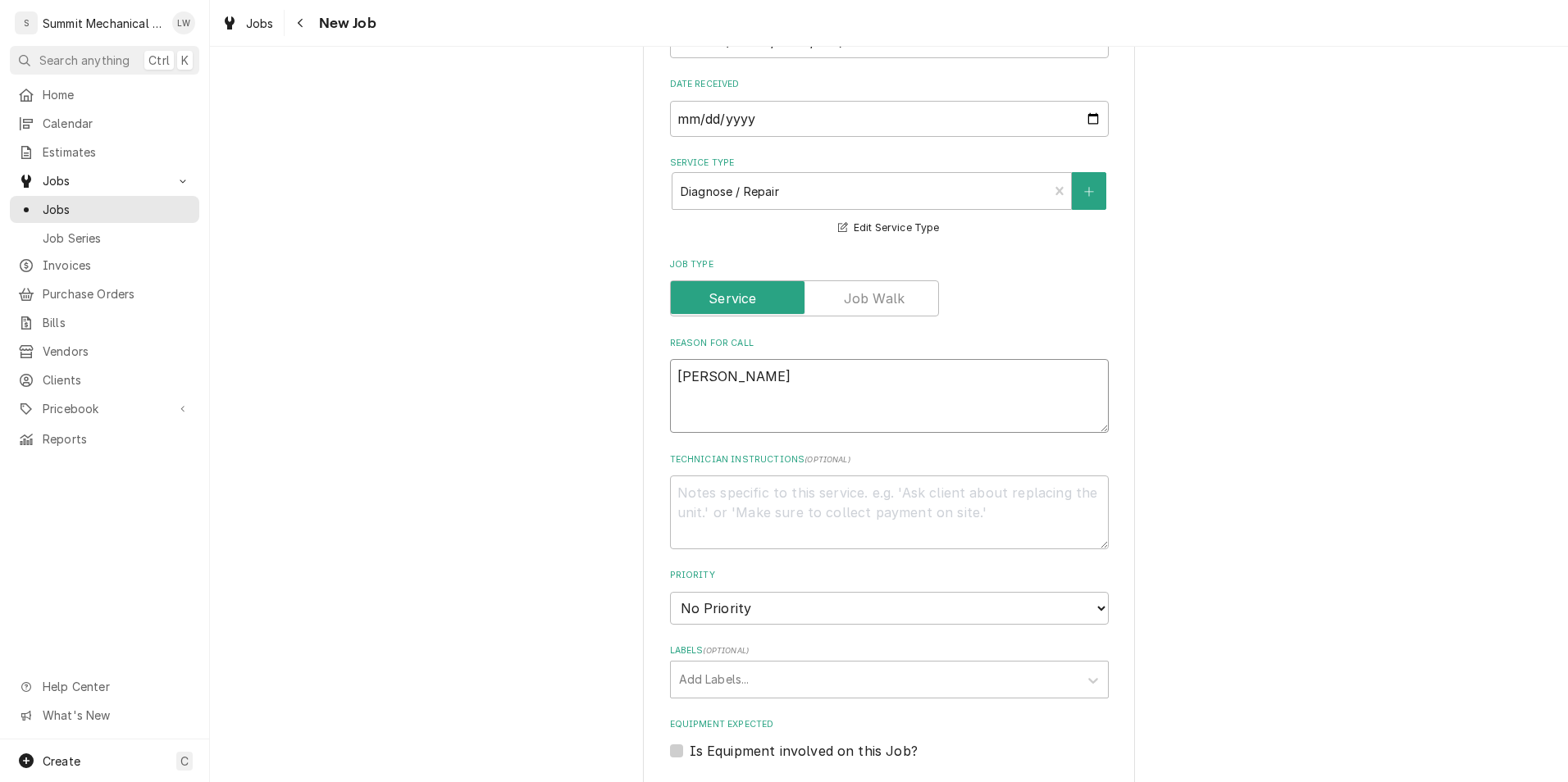
type textarea "x"
type textarea "[PERSON_NAME]"
type textarea "x"
type textarea "[PERSON_NAME]"
type textarea "x"
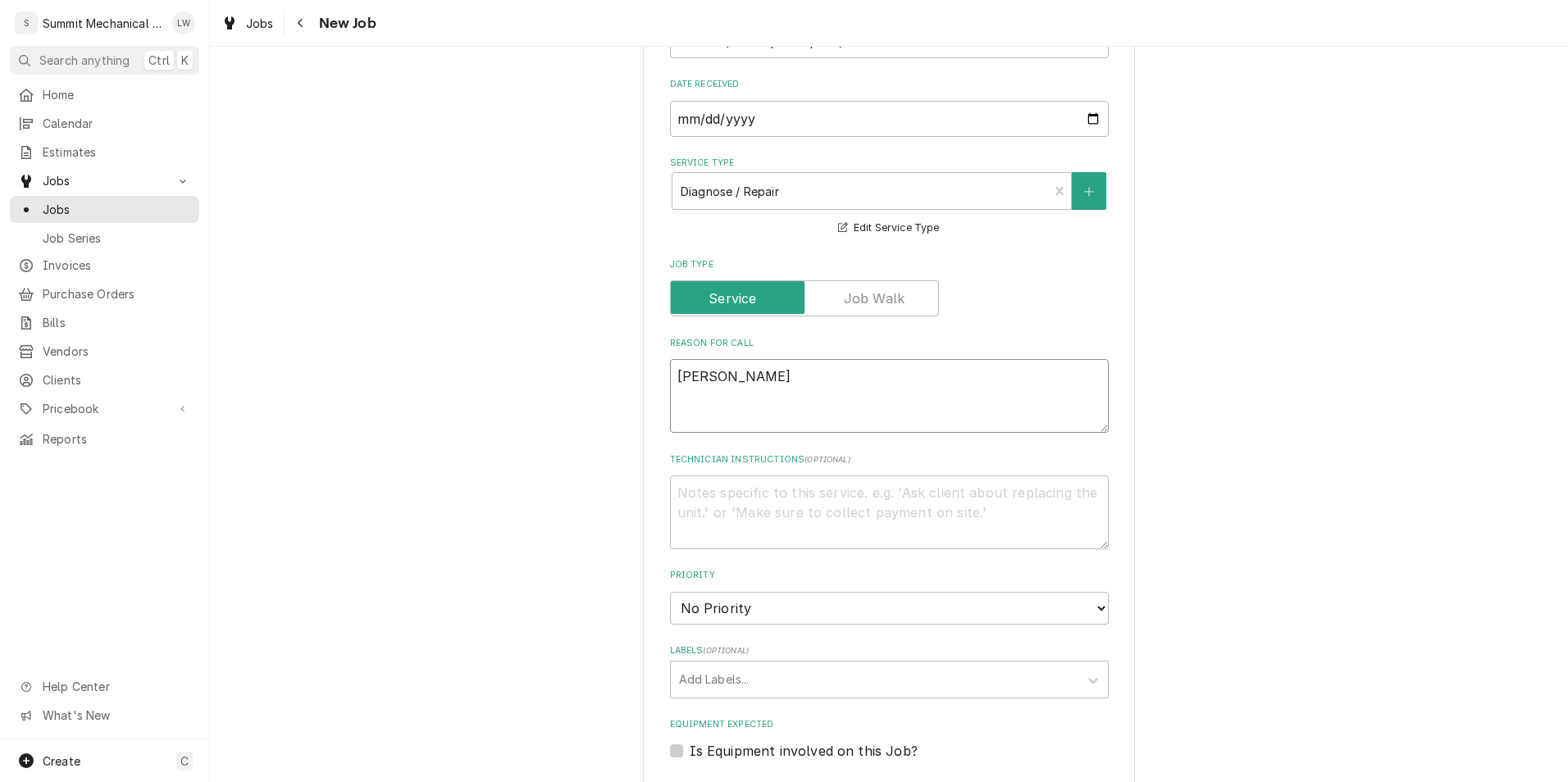
type textarea "[PERSON_NAME]"
type textarea "x"
type textarea "[PERSON_NAME]"
type textarea "x"
type textarea "[PERSON_NAME]"
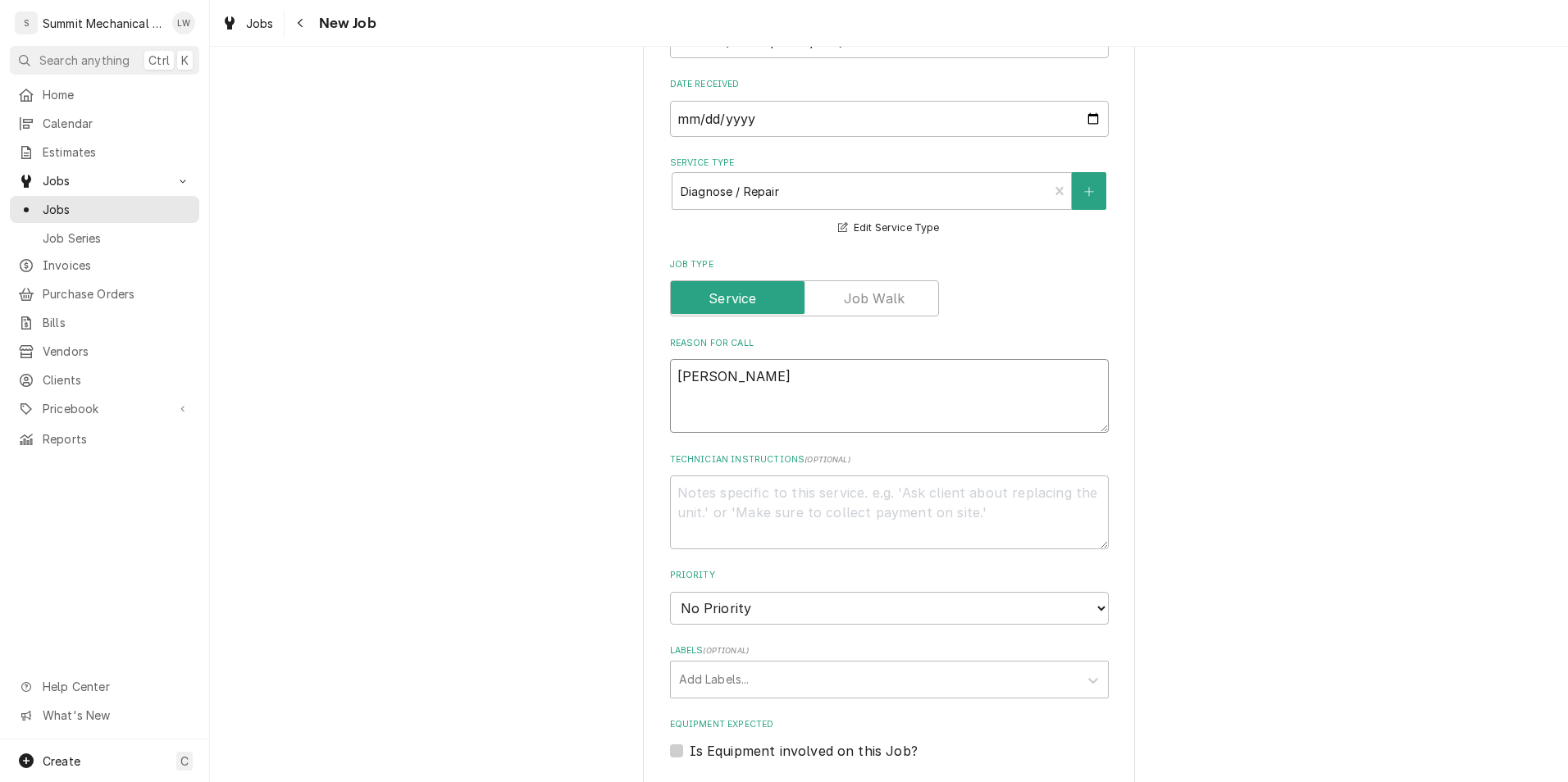
type textarea "x"
type textarea "[PERSON_NAME]"
type textarea "x"
type textarea "Sea"
type textarea "x"
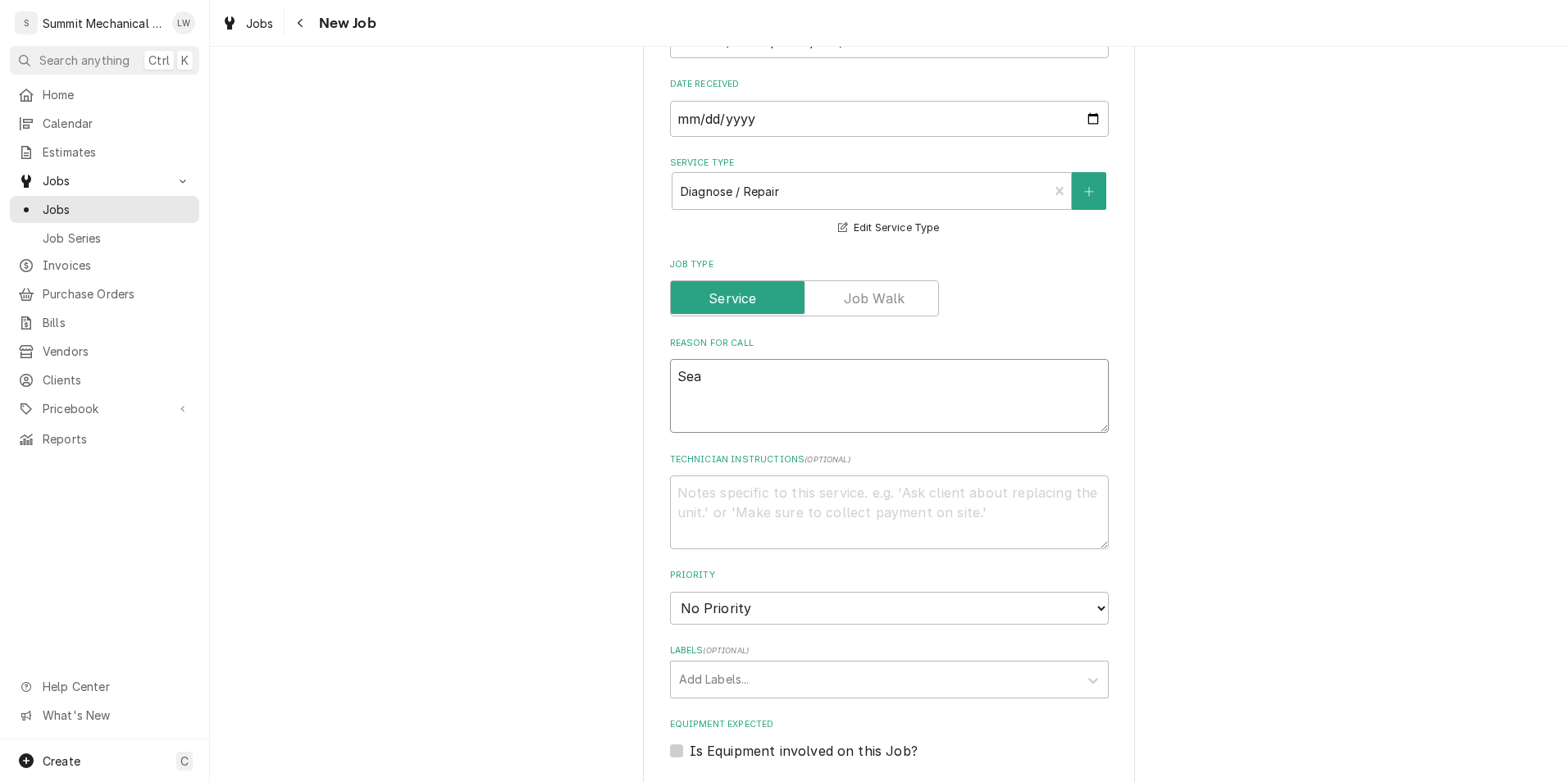
type textarea "Se"
type textarea "x"
type textarea "S"
type textarea "x"
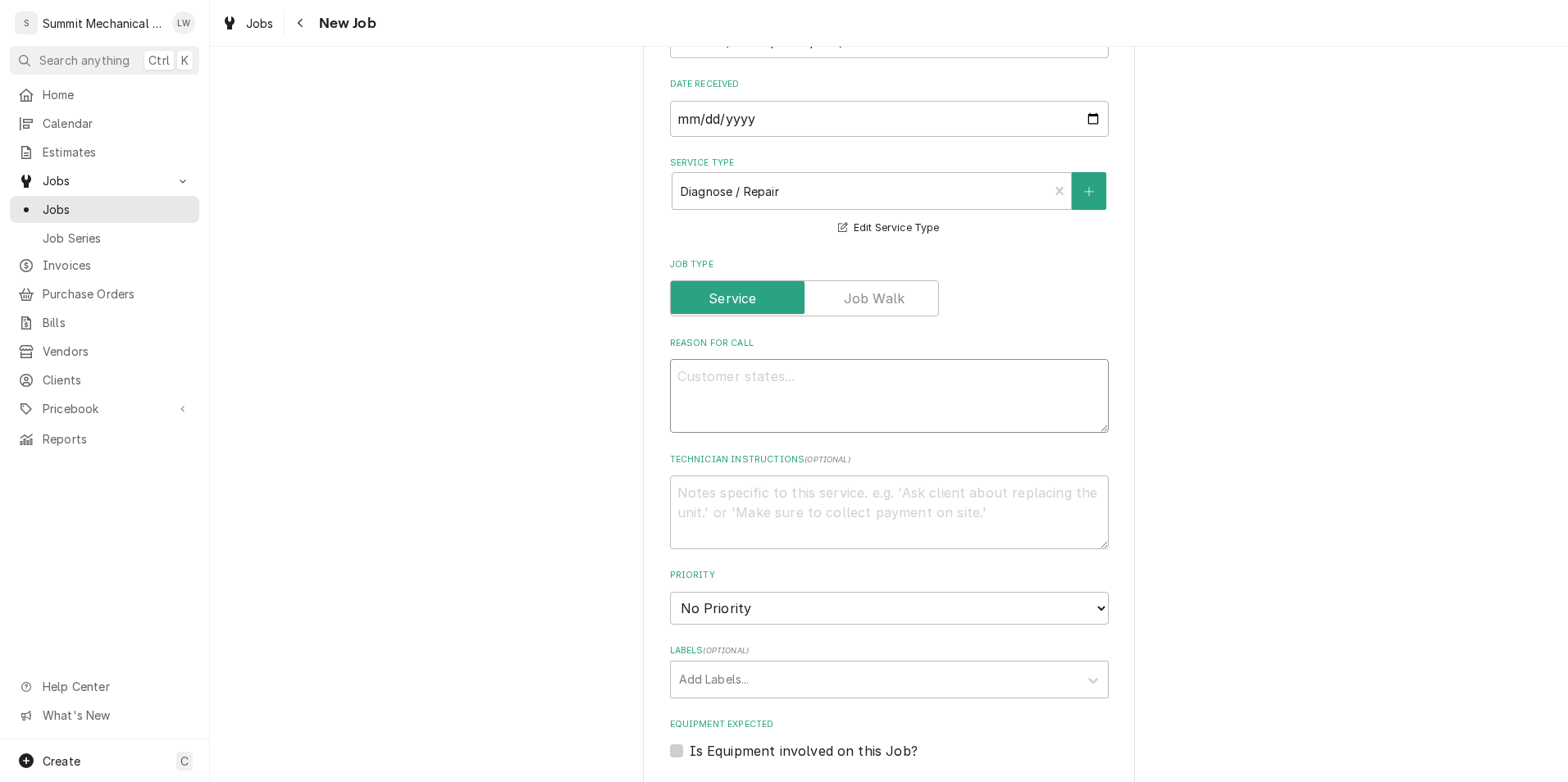
type textarea "P"
type textarea "x"
type textarea "PO"
type textarea "x"
type textarea "PO#"
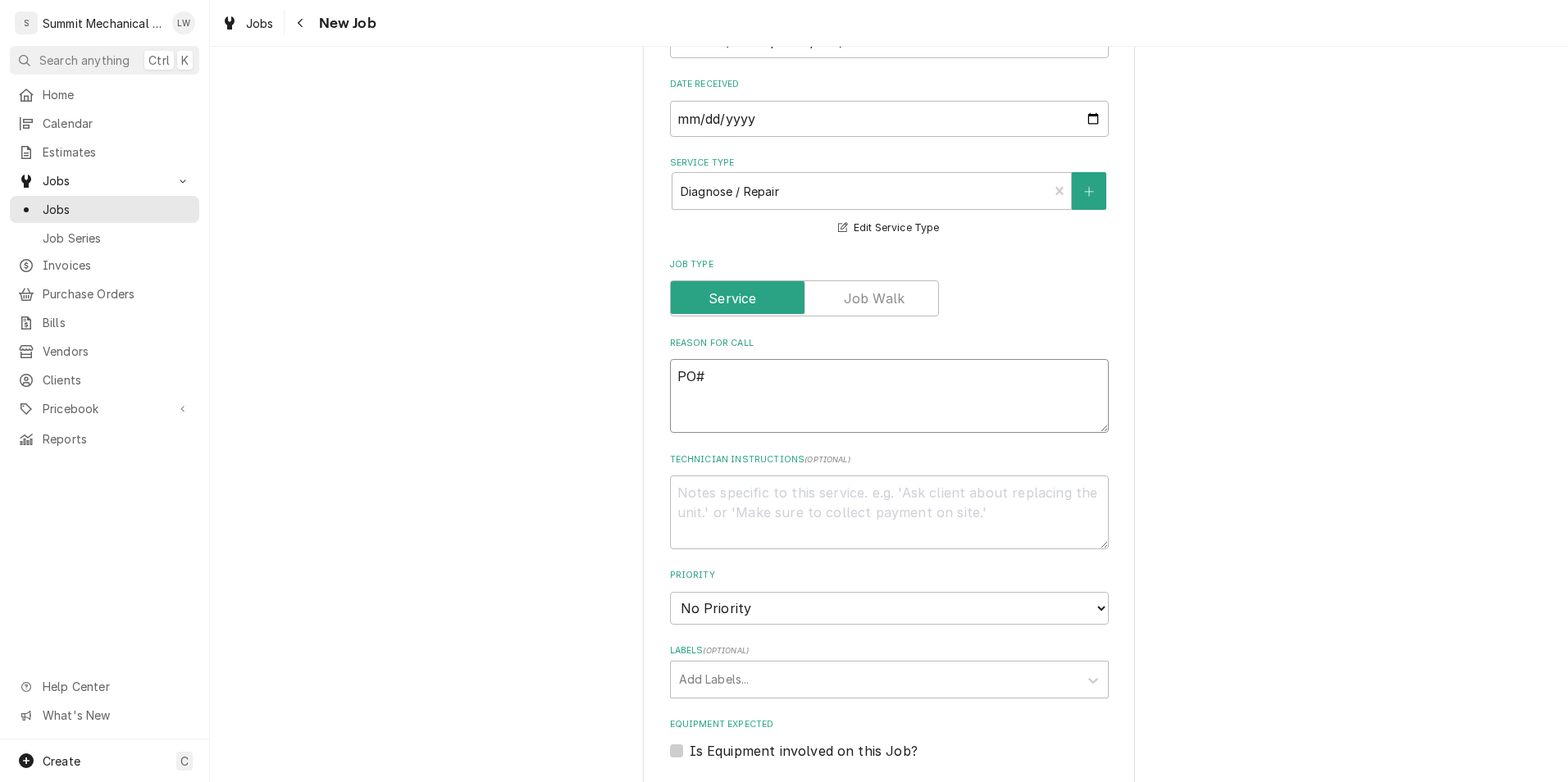
type textarea "x"
type textarea "PO#"
type textarea "x"
type textarea "PO# 2"
type textarea "x"
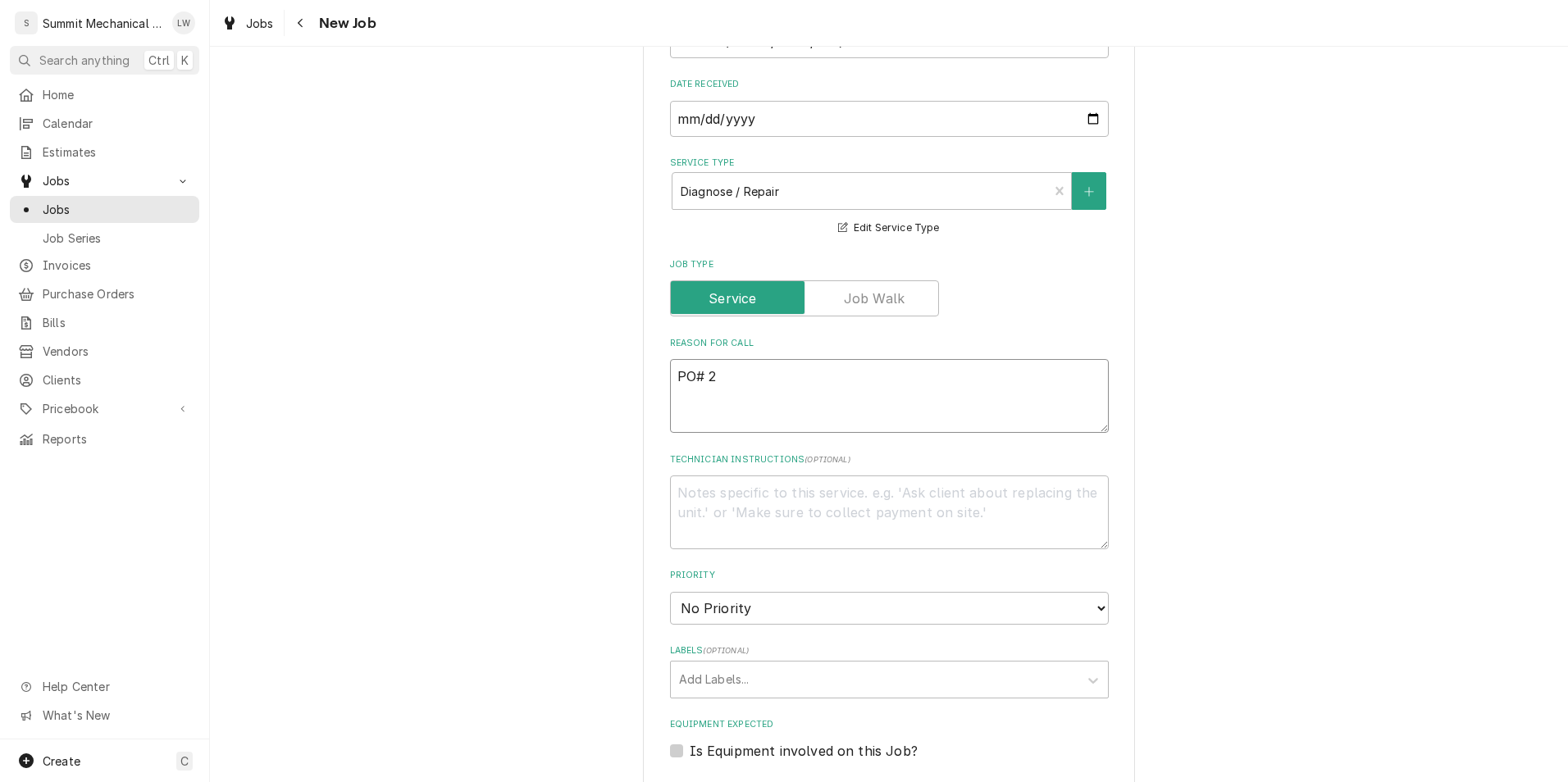
type textarea "PO# 26"
type textarea "x"
type textarea "PO# 260"
type textarea "x"
type textarea "PO# 2600"
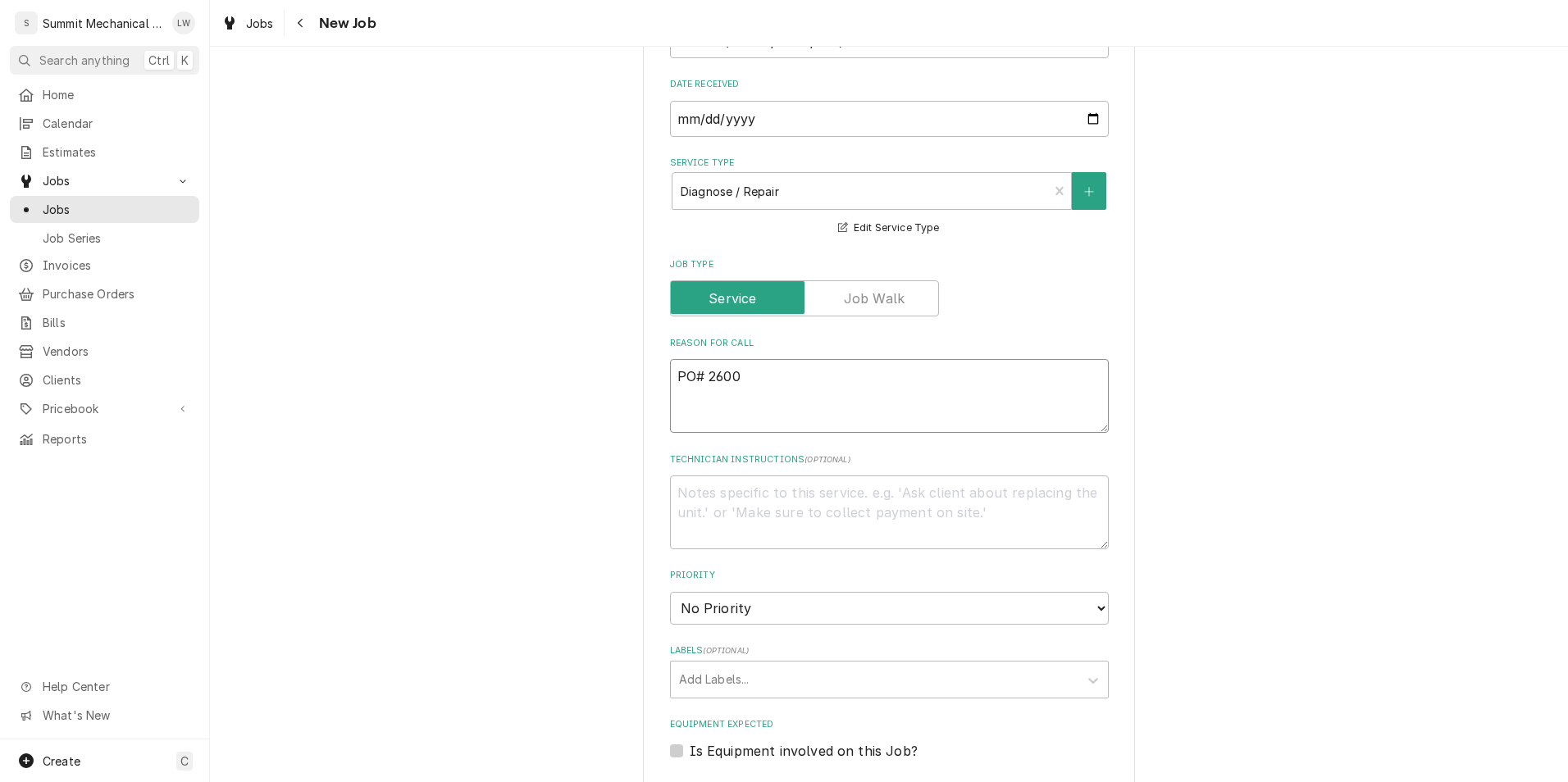
type textarea "x"
type textarea "PO# 26000"
type textarea "x"
type textarea "PO# 260002"
type textarea "x"
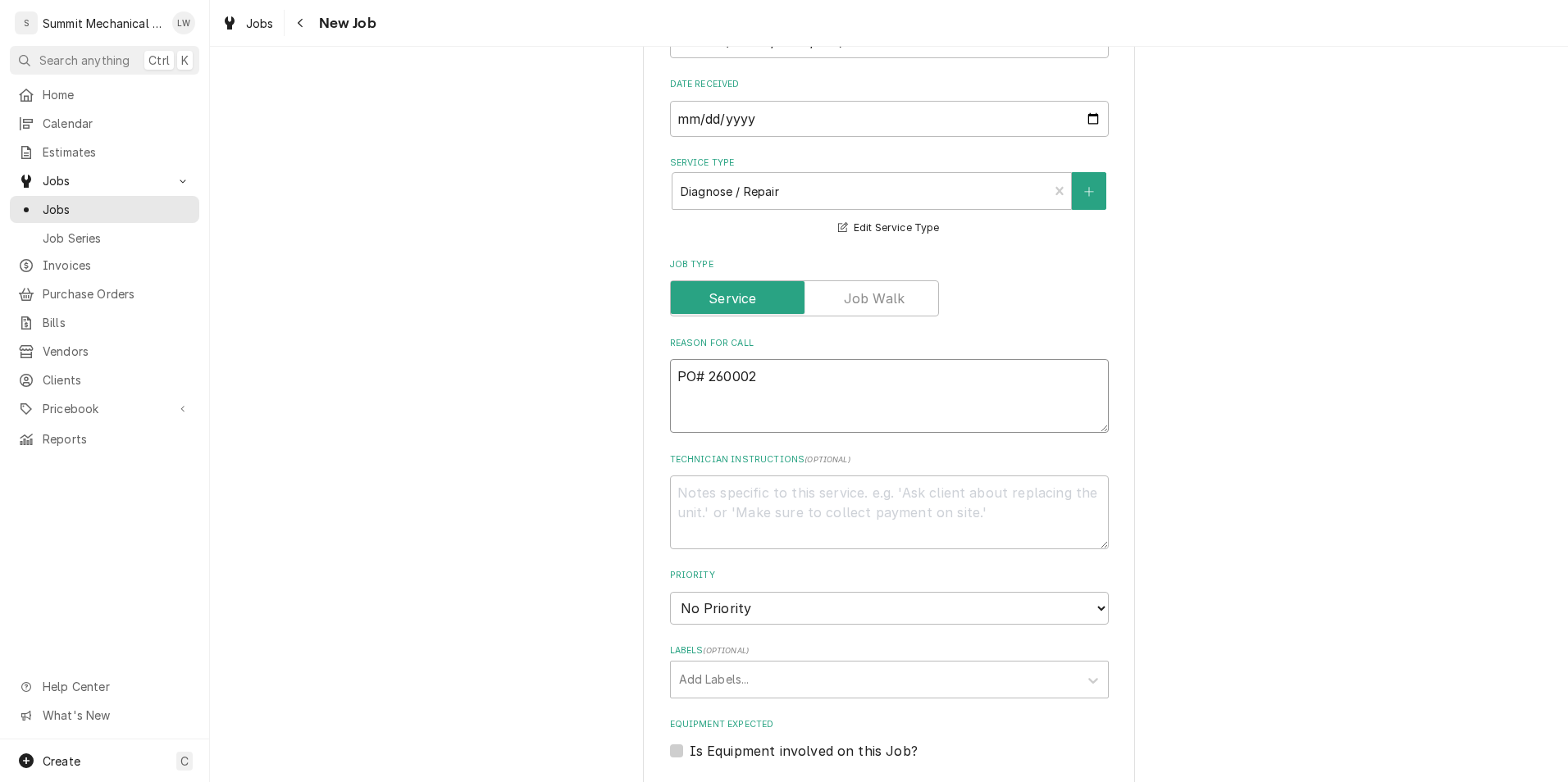
type textarea "PO# 2600024"
type textarea "x"
type textarea "PO# 26000244"
type textarea "x"
type textarea "PO# 26000244"
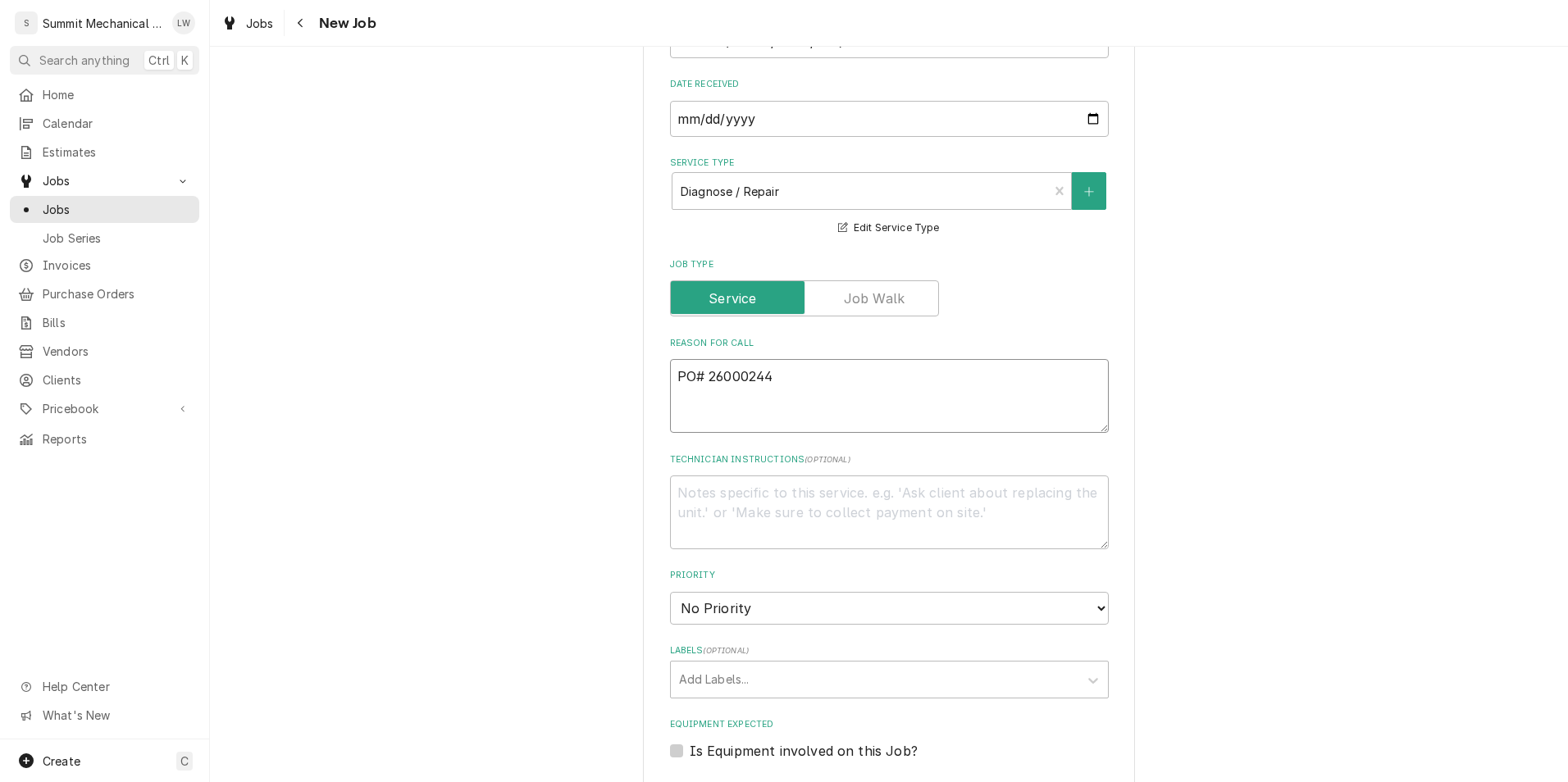
type textarea "x"
type textarea "PO# 26000244 s"
type textarea "x"
type textarea "PO# 26000244 sE"
type textarea "x"
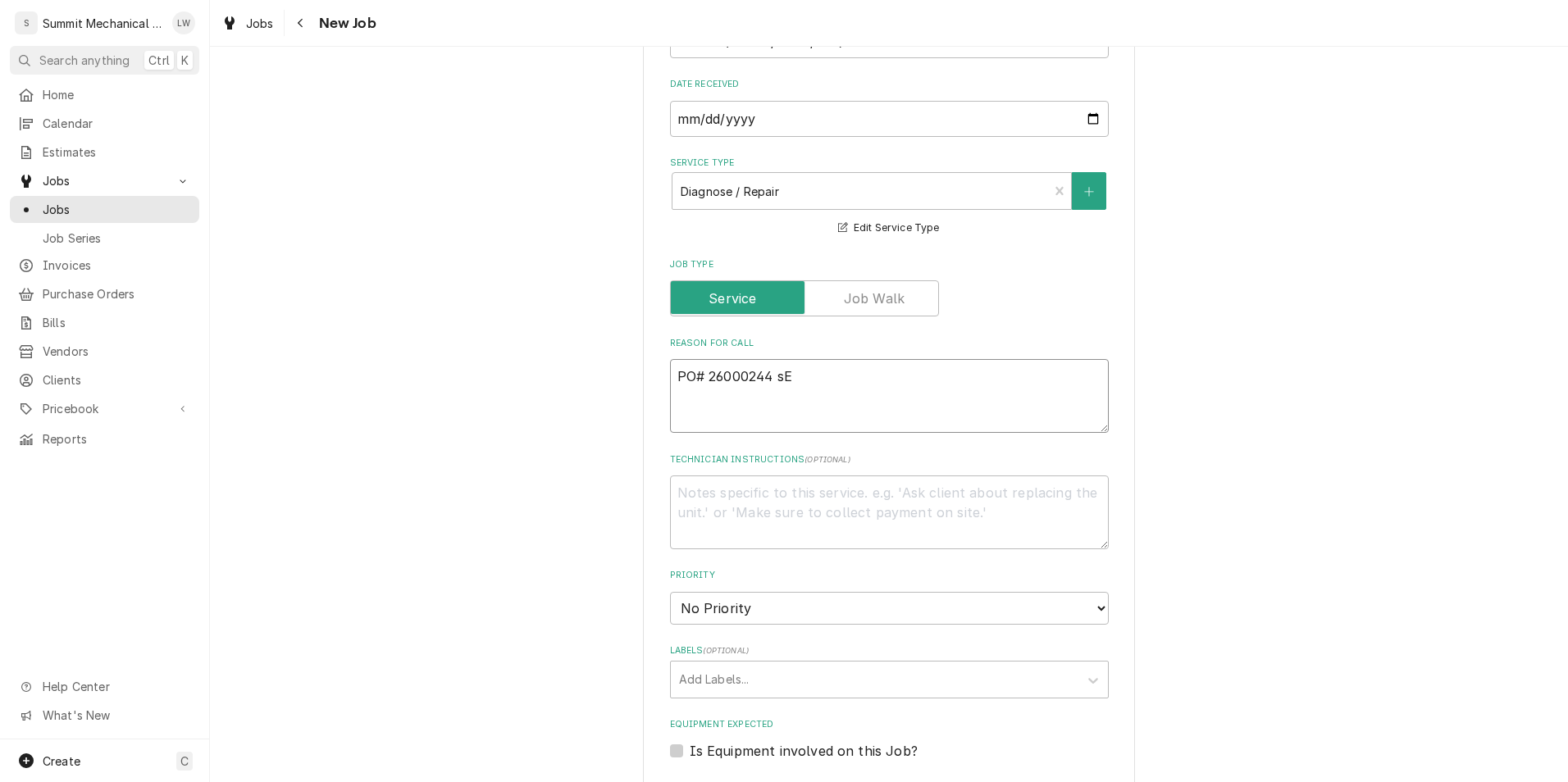
type textarea "PO# 26000244 sEA"
type textarea "x"
type textarea "PO# 26000244 sEAN"
type textarea "x"
type textarea "PO# 26000244 sEAN"
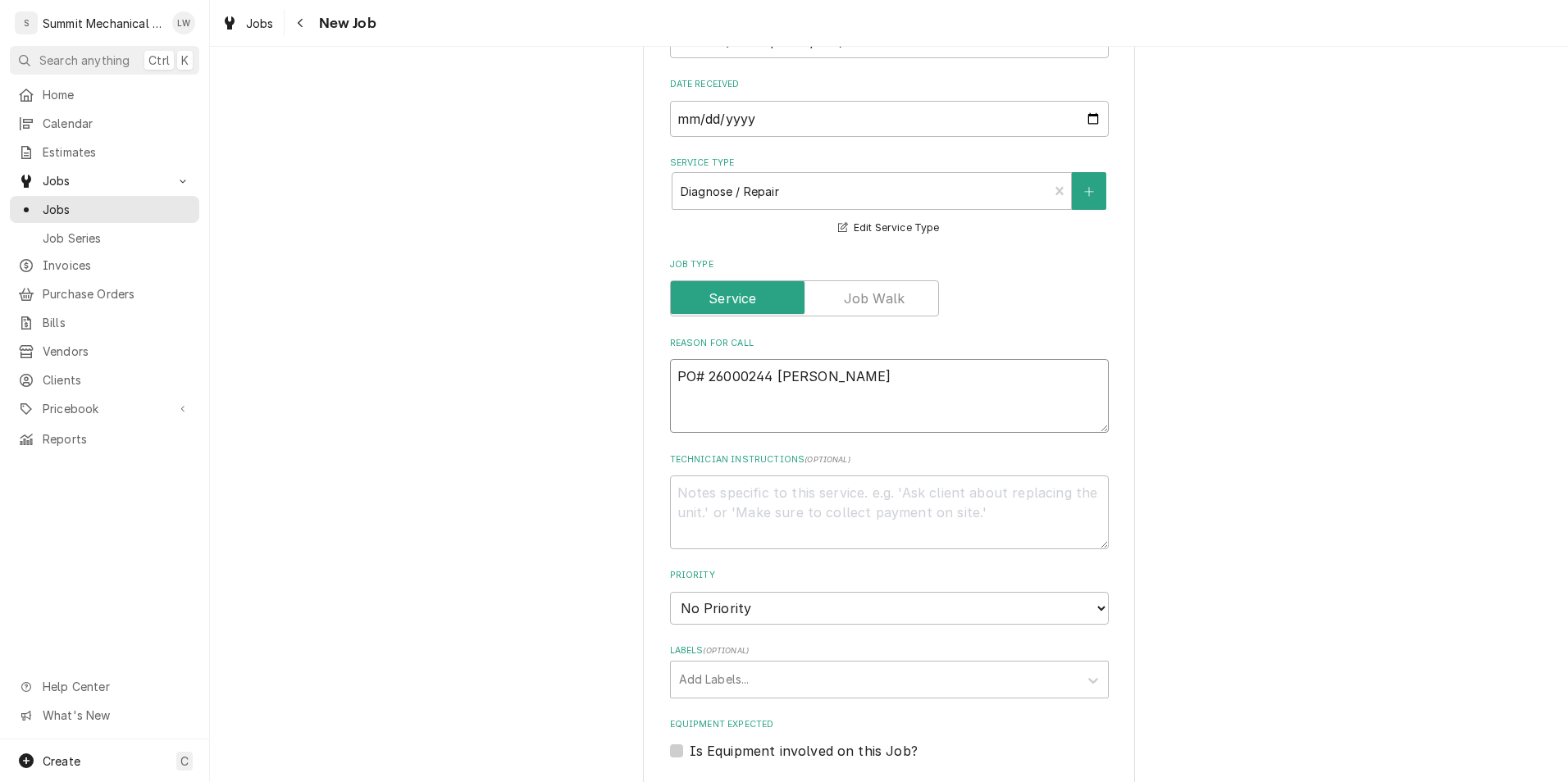
type textarea "x"
type textarea "PO# 26000244 sEAN"
type textarea "x"
type textarea "PO# 26000244 sEA"
type textarea "x"
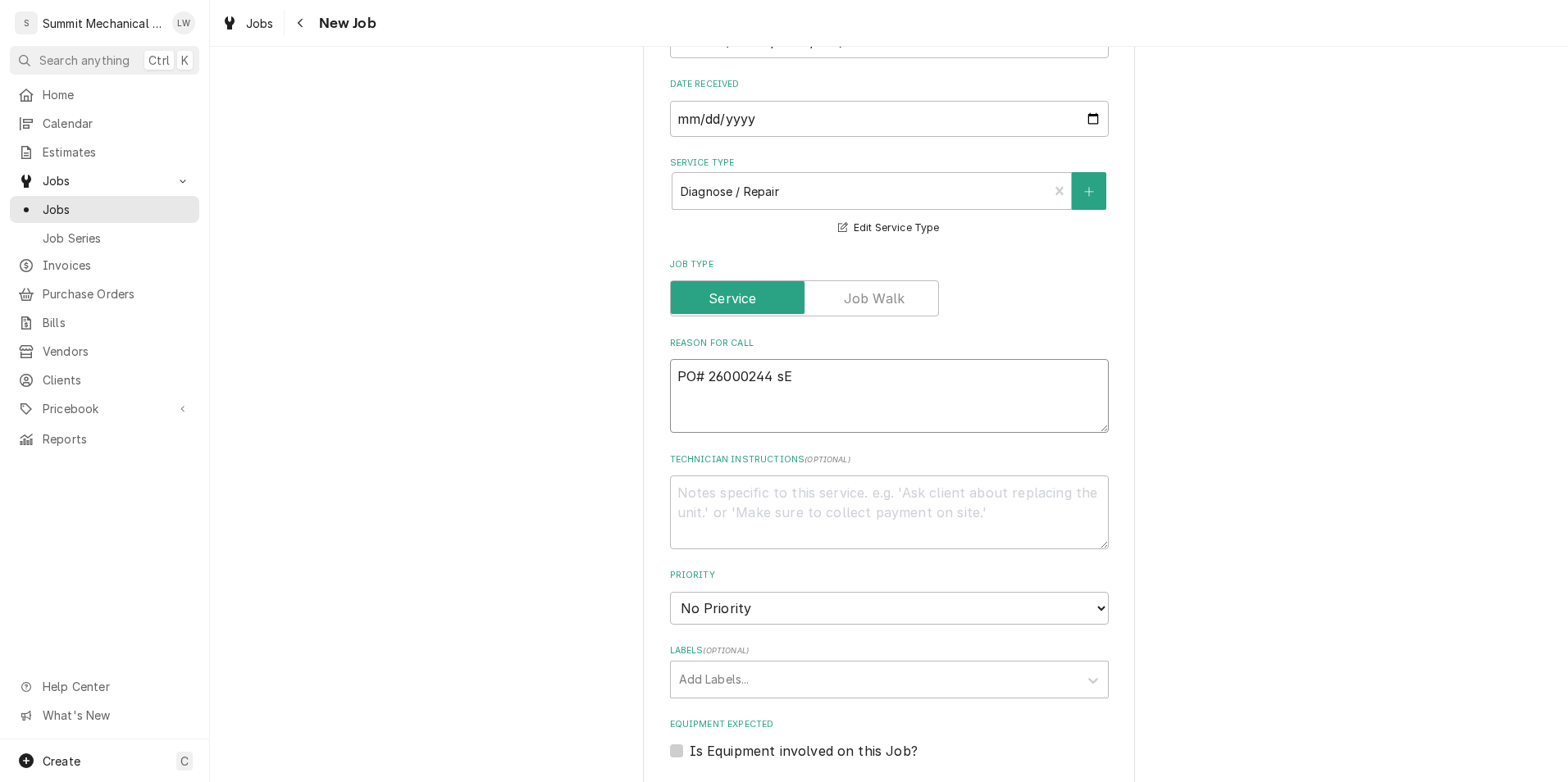
type textarea "PO# 26000244 s"
type textarea "x"
type textarea "PO# 26000244"
type textarea "x"
type textarea "PO# 26000244 S"
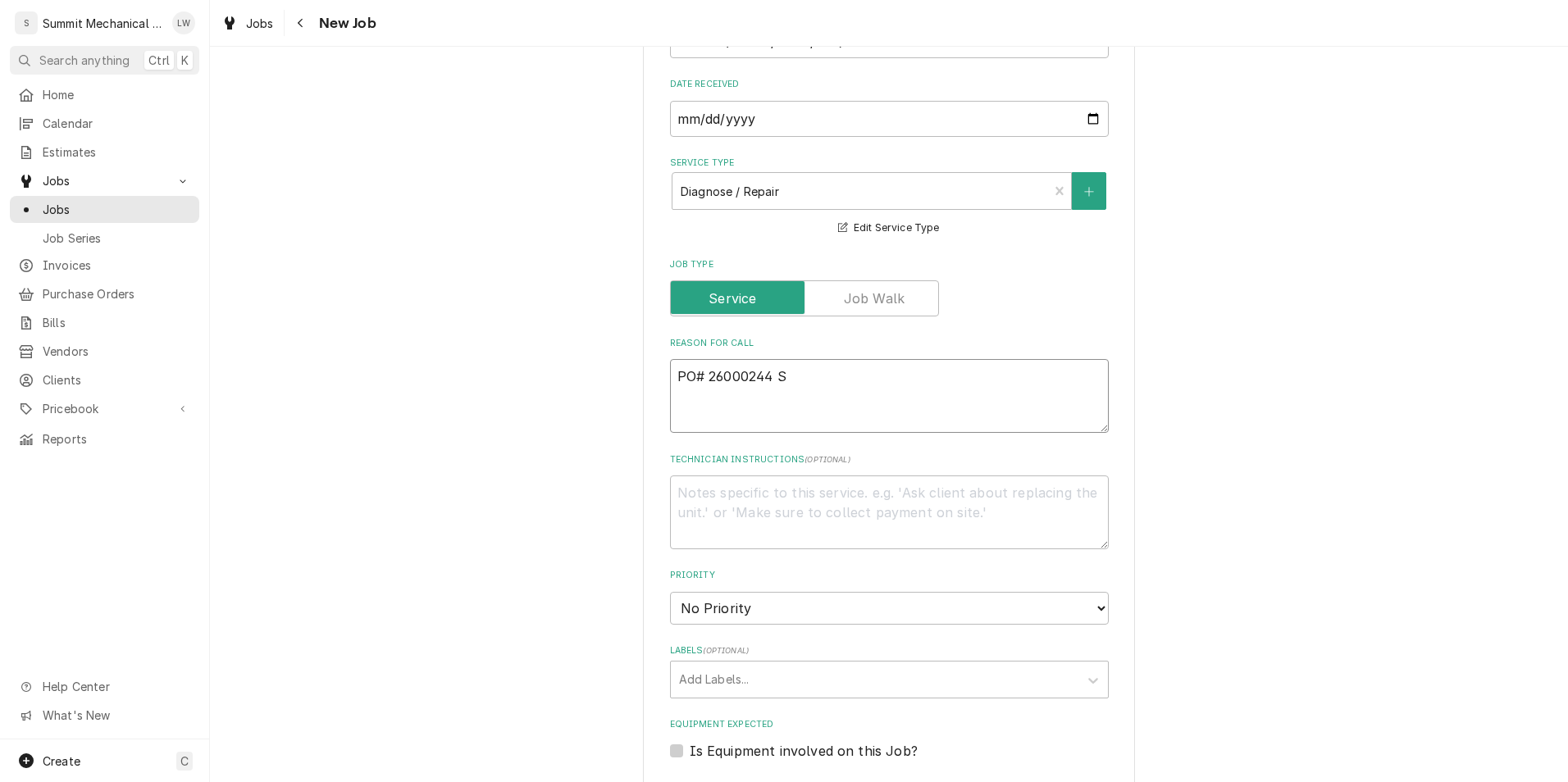
type textarea "x"
type textarea "PO# 26000244 Se"
type textarea "x"
type textarea "PO# 26000244 Sean"
type textarea "x"
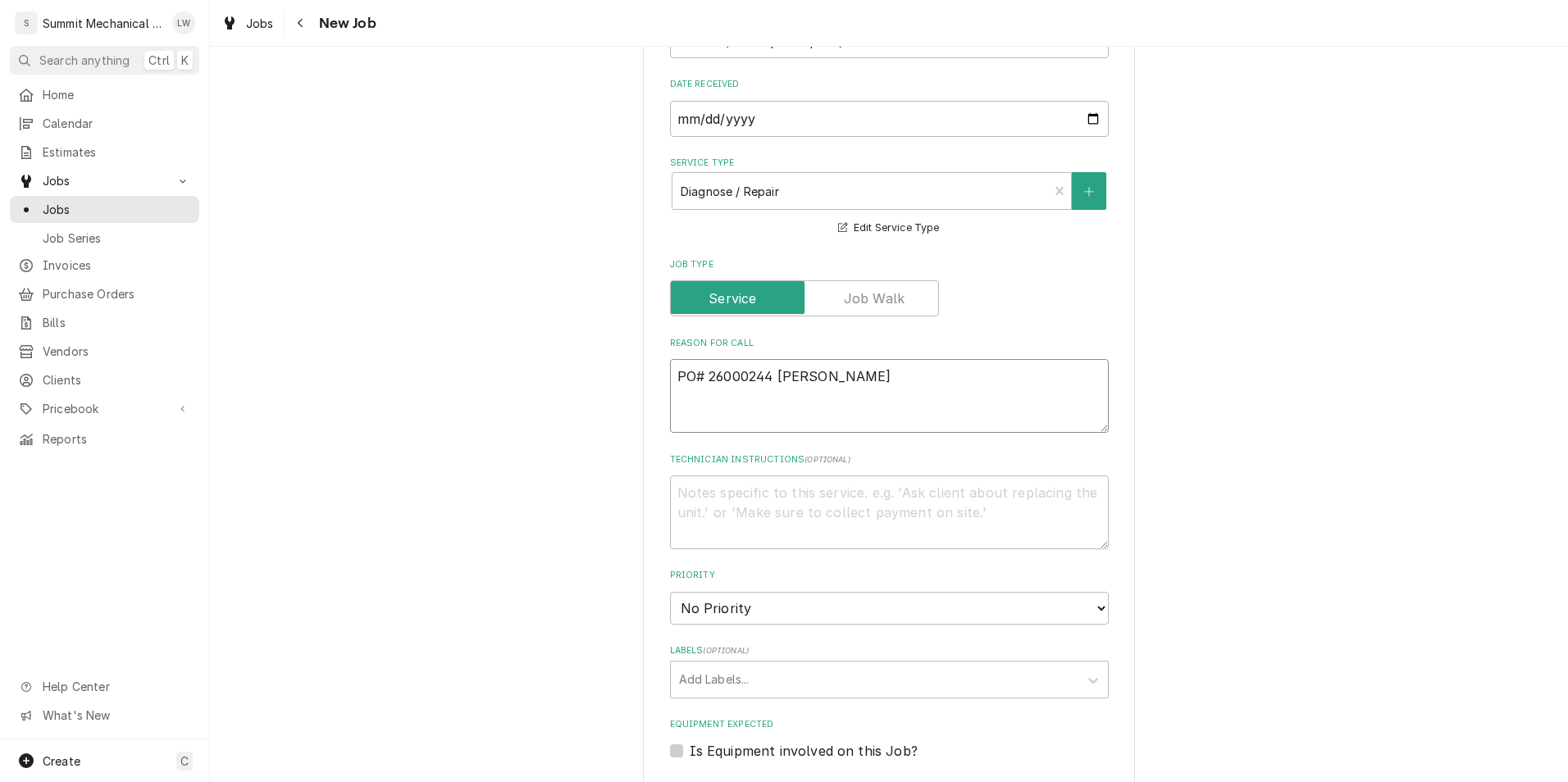
type textarea "PO# 26000244 Sean"
type textarea "x"
type textarea "PO# 26000244 Sean c"
type textarea "x"
type textarea "PO# 26000244 Sean ca"
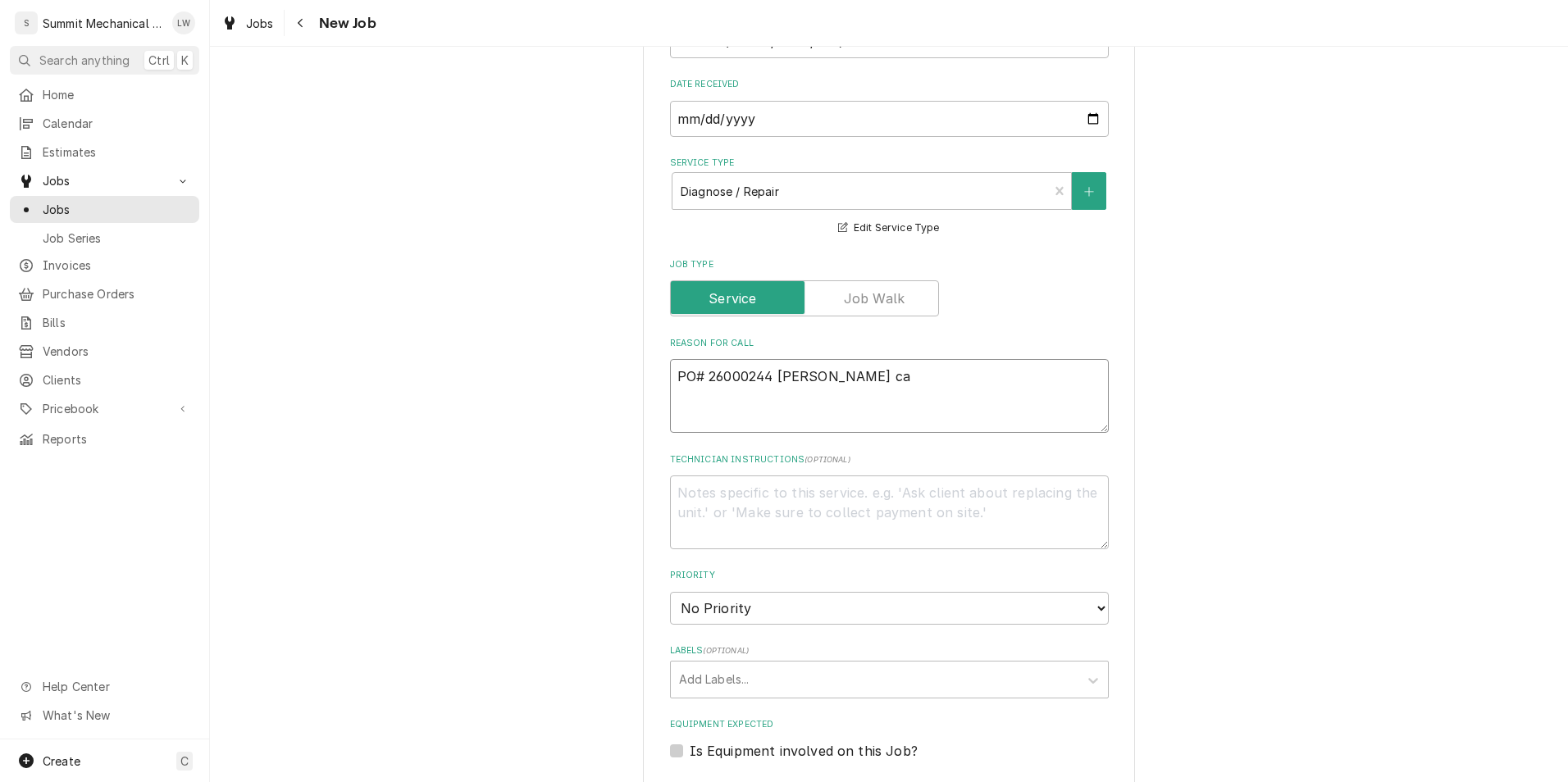
type textarea "x"
type textarea "PO# 26000244 Sean cal"
type textarea "x"
type textarea "PO# 26000244 Sean call"
type textarea "x"
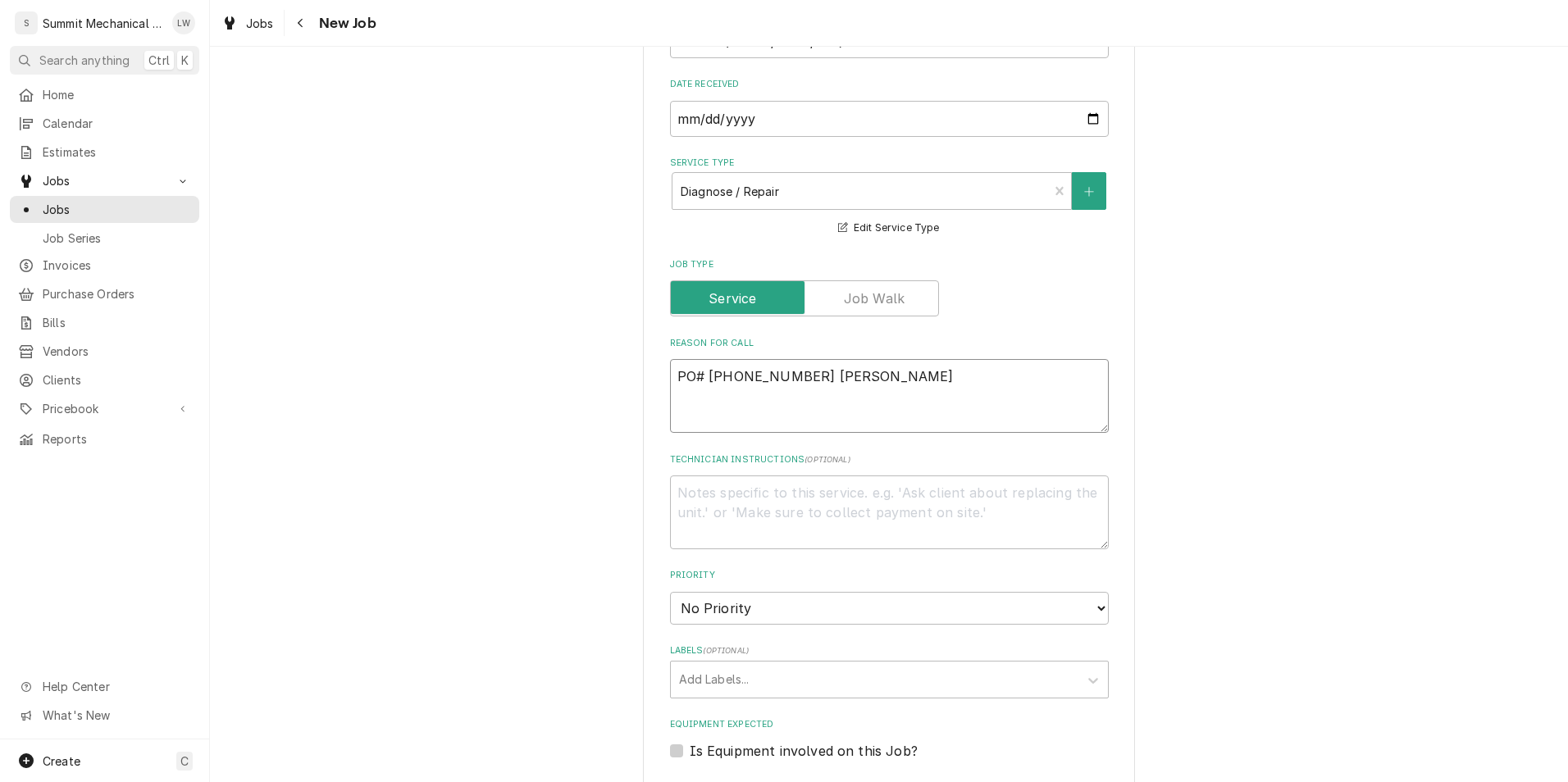
type textarea "PO# 26000244 Sean calle"
type textarea "x"
type textarea "PO# 26000244 Sean called"
type textarea "x"
type textarea "PO# 26000244 Sean called"
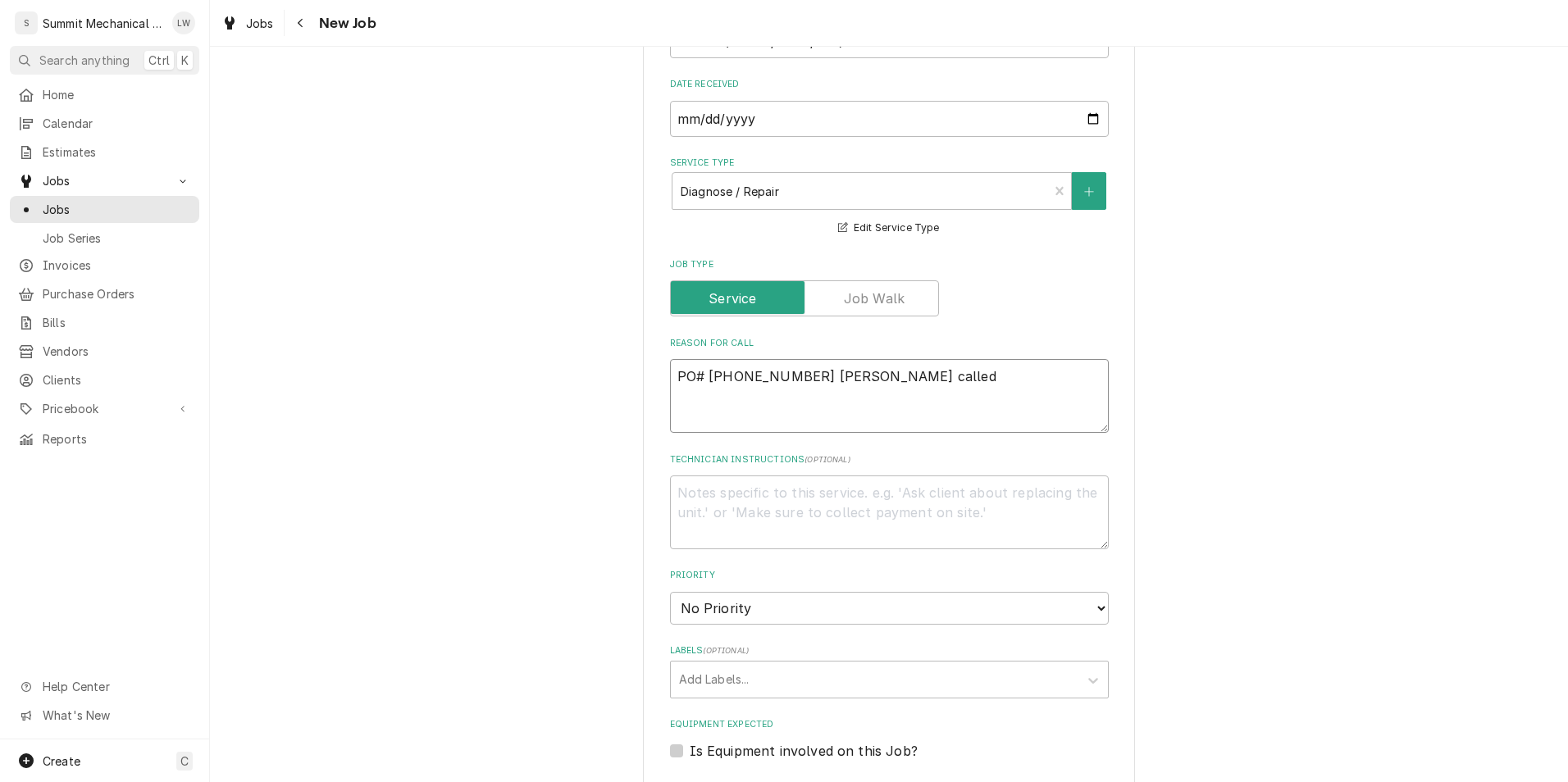
type textarea "x"
type textarea "PO# 26000244 Sean called"
type textarea "x"
type textarea "PO# 26000244 Sean called,"
type textarea "x"
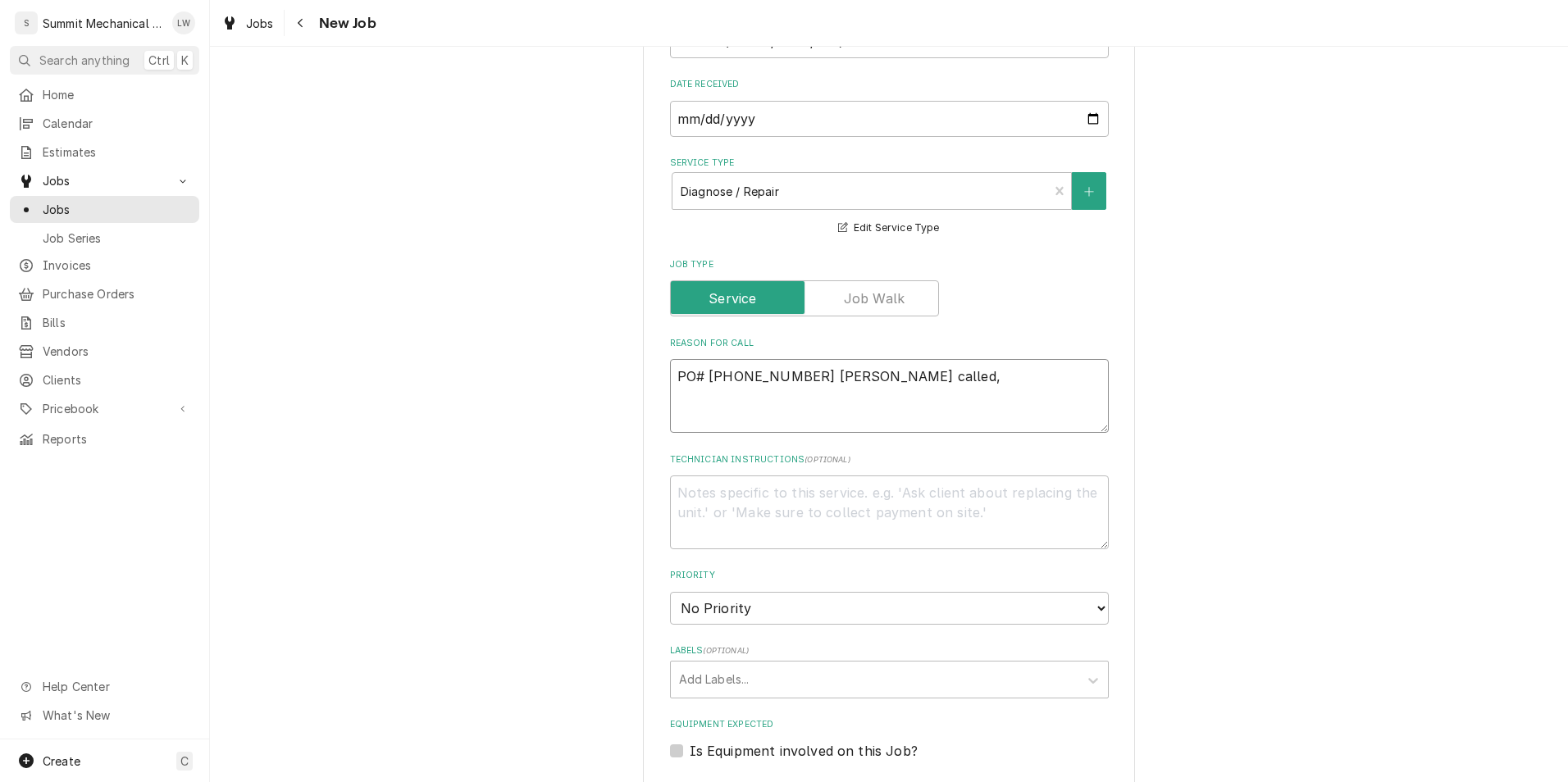
type textarea "PO# 26000244 Sean called,"
type textarea "x"
type textarea "PO# 26000244 Sean called,"
type textarea "x"
type textarea "PO# 26000244 Sean called"
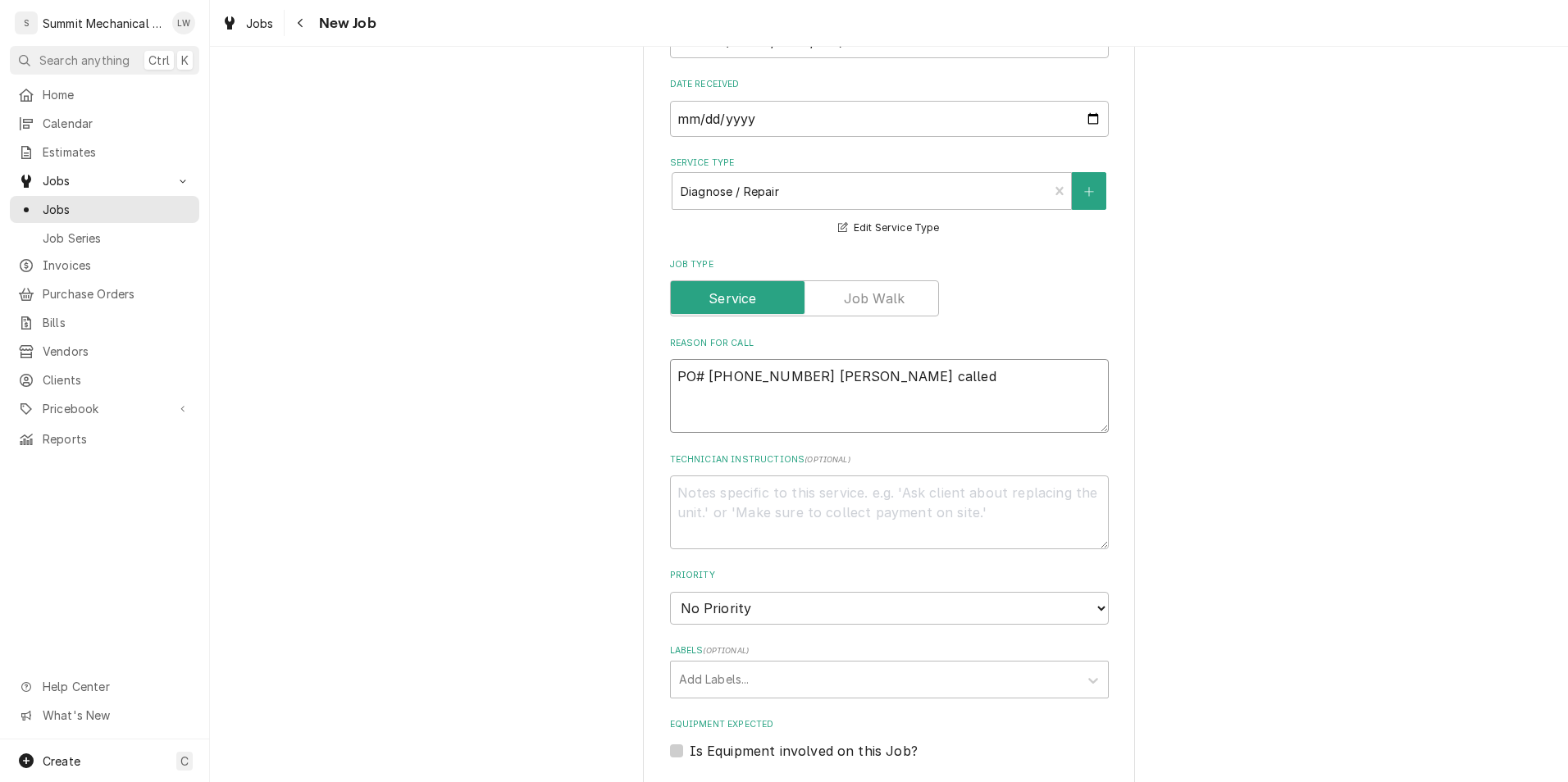
type textarea "x"
type textarea "PO# 26000244 Sean called-"
type textarea "x"
type textarea "PO# 26000244 Sean called-"
type textarea "x"
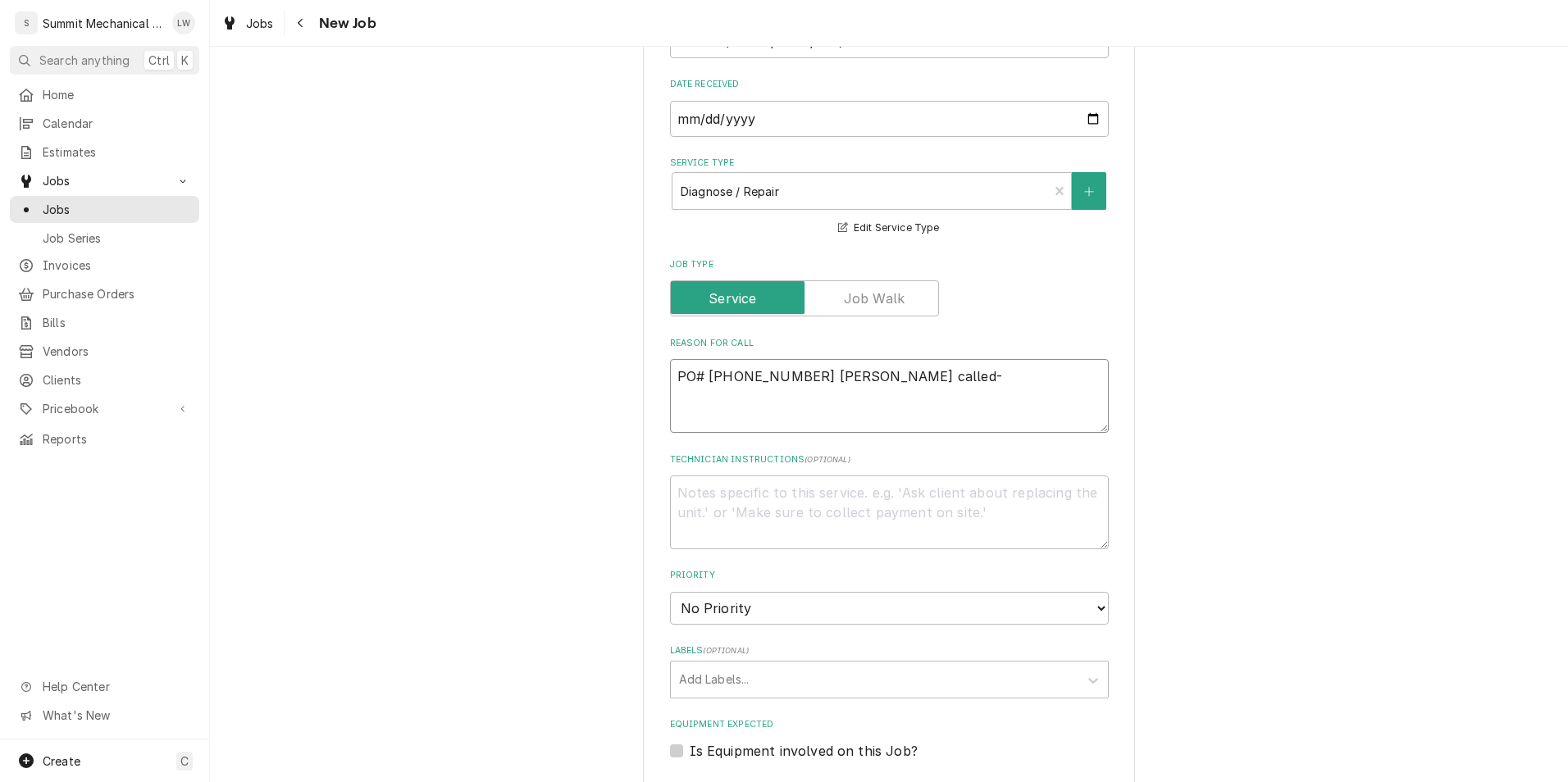
type textarea "PO# 26000244 Sean called- h"
type textarea "x"
type textarea "PO# 26000244 Sean called- hv"
type textarea "x"
type textarea "PO# 26000244 Sean called- hva"
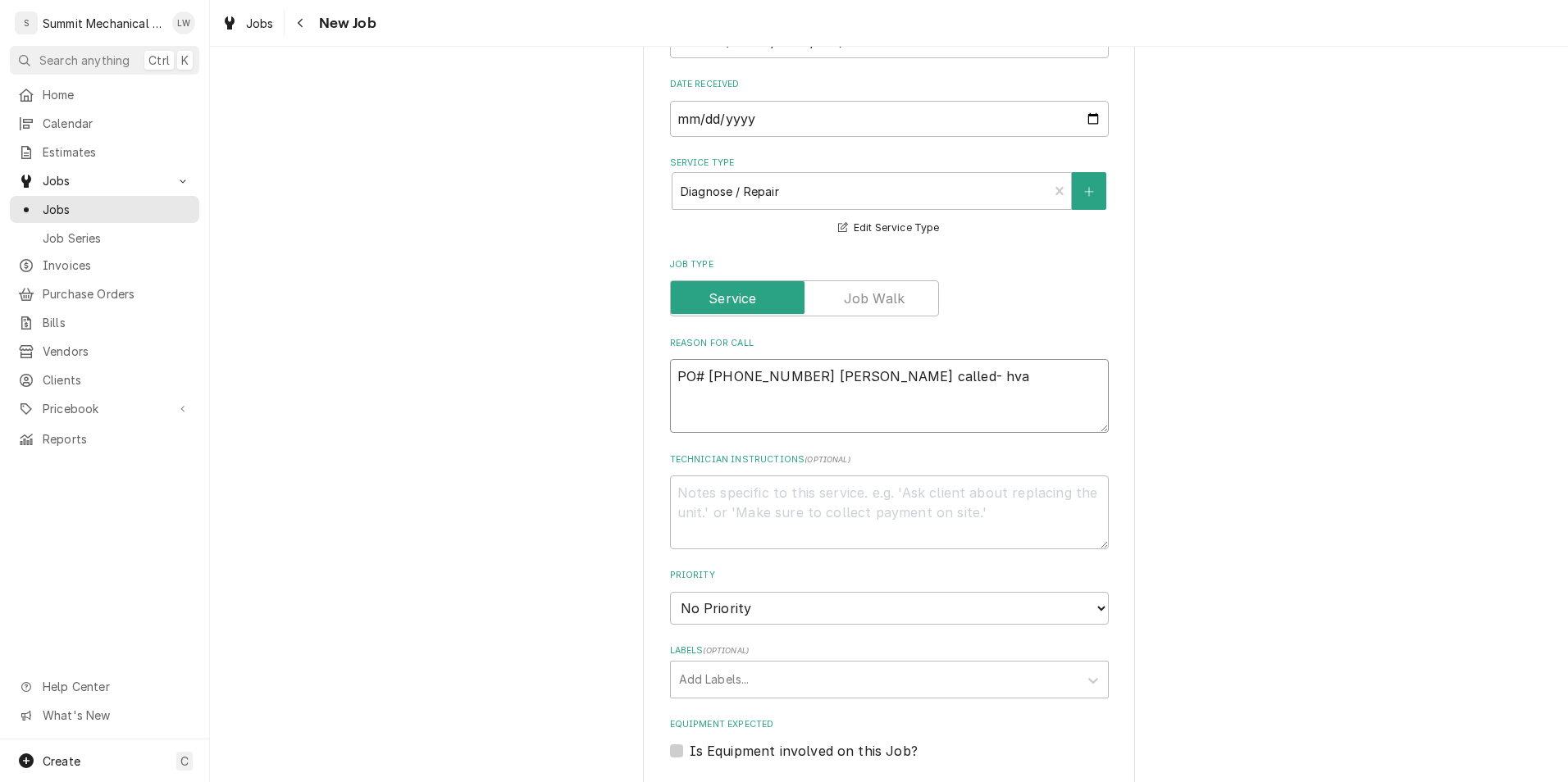
type textarea "x"
type textarea "PO# 26000244 Sean called- hvac"
type textarea "x"
type textarea "PO# 26000244 Sean called- hva"
type textarea "x"
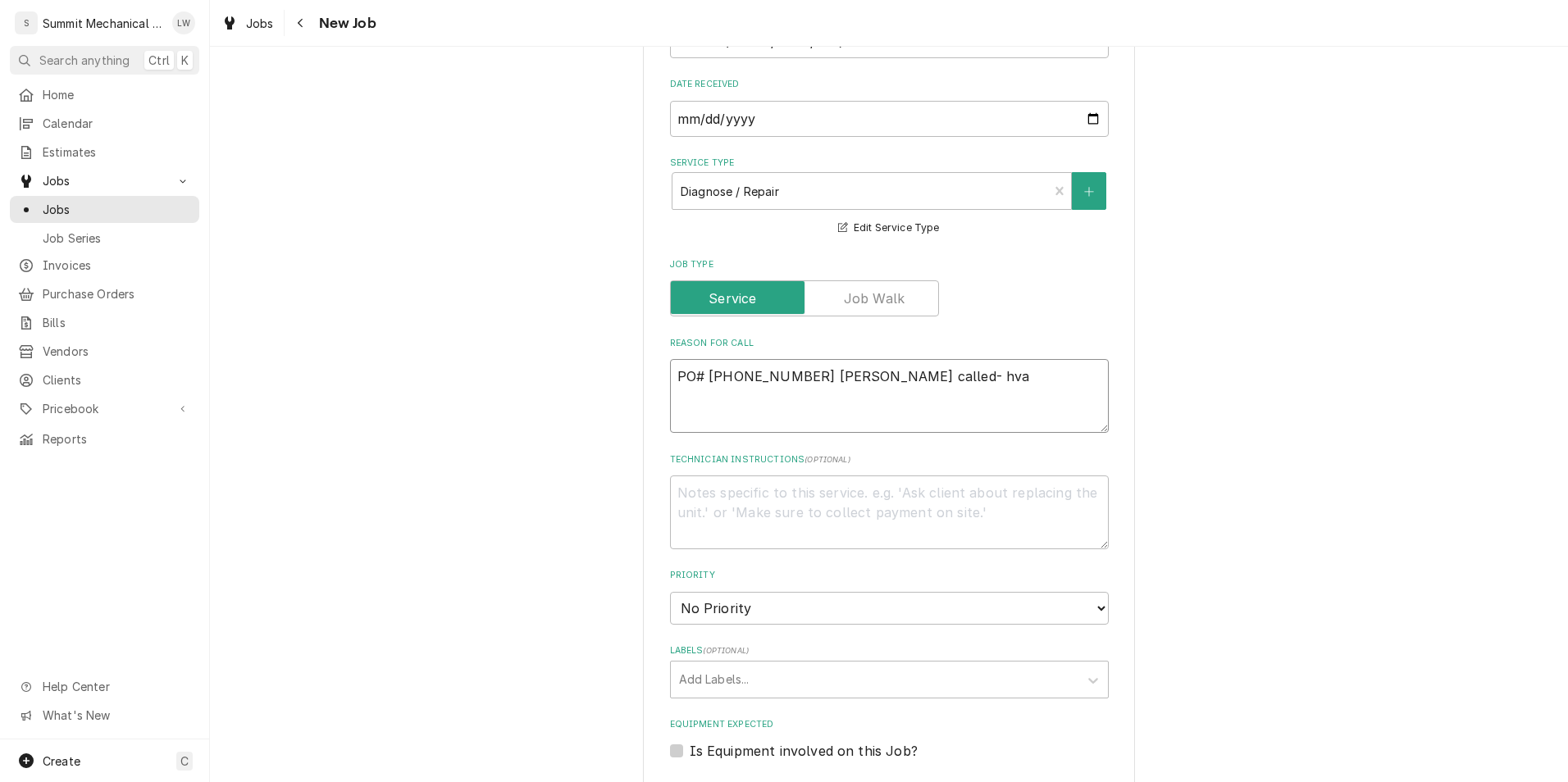
type textarea "PO# 26000244 Sean called- hv"
type textarea "x"
type textarea "PO# 26000244 Sean called- h"
type textarea "x"
type textarea "PO# 26000244 Sean called-"
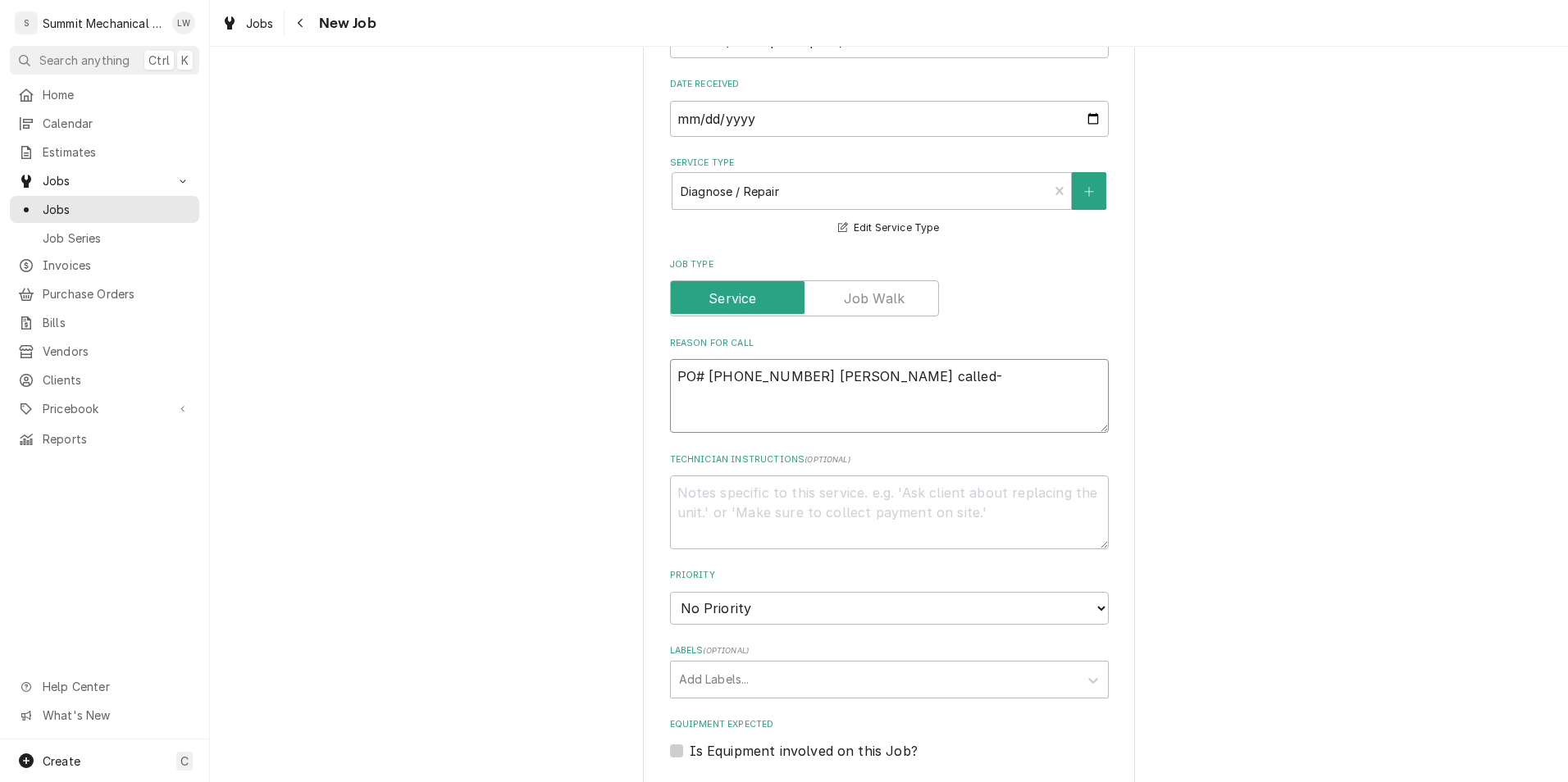
type textarea "x"
type textarea "PO# 26000244 Sean called- H"
type textarea "x"
type textarea "PO# 26000244 Sean called- HV"
type textarea "x"
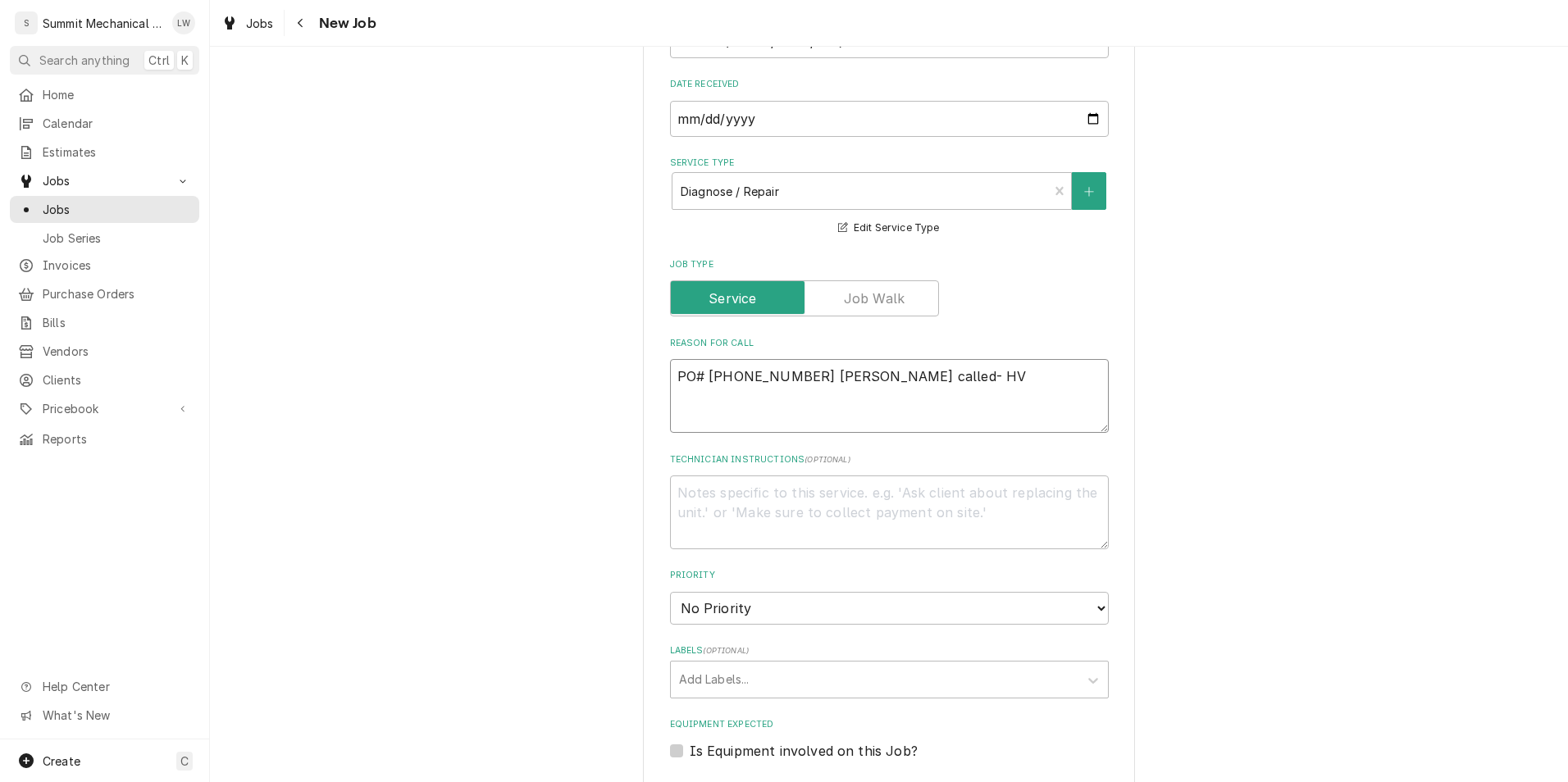
type textarea "PO# 26000244 Sean called- HVA"
type textarea "x"
type textarea "PO# 26000244 Sean called- HVAC"
type textarea "x"
type textarea "PO# 26000244 Sean called- HVAC"
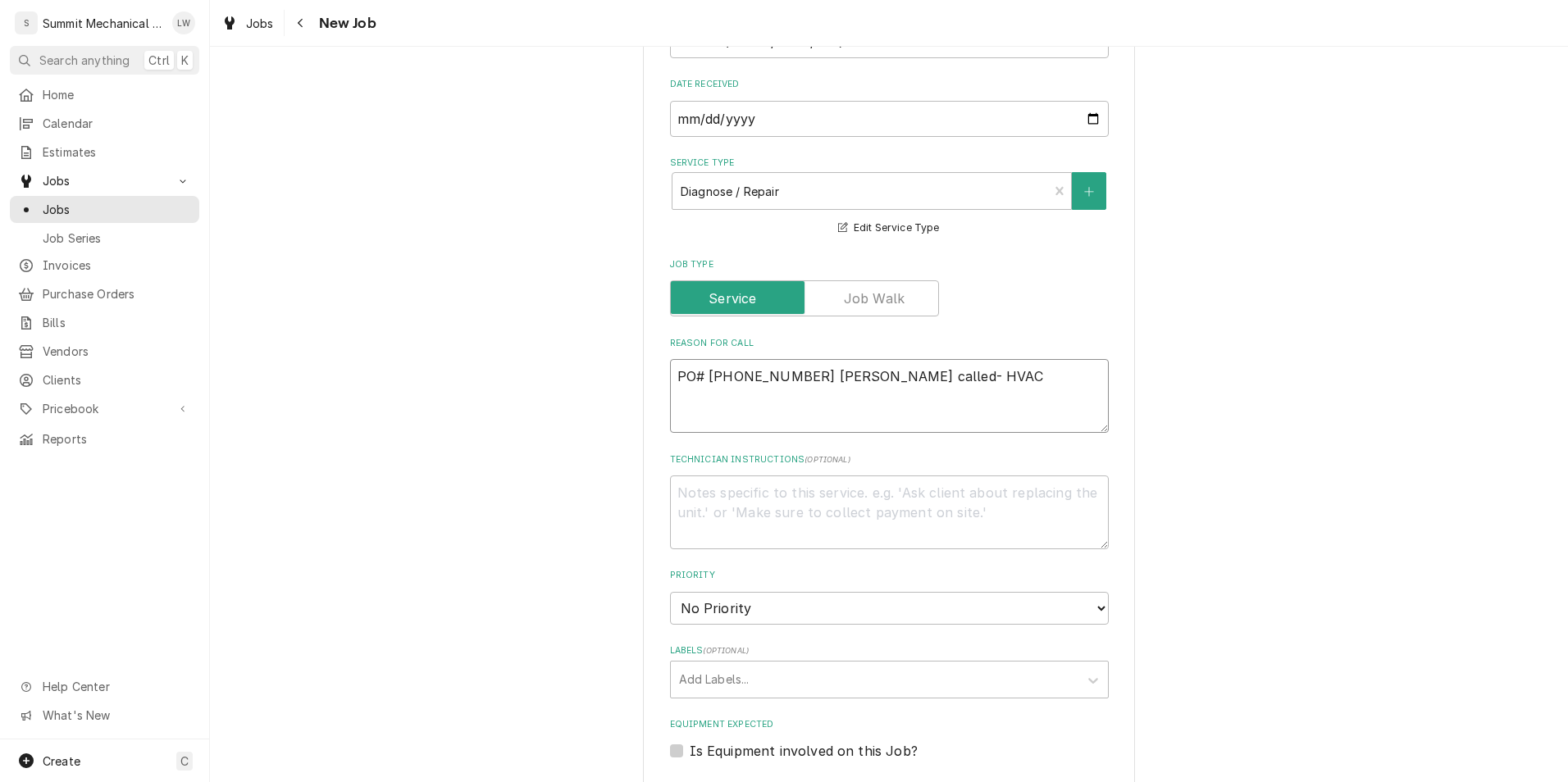
type textarea "x"
type textarea "PO# 26000244 Sean called- HVAC I"
type textarea "x"
type textarea "PO# 26000244 Sean called- HVAC IN"
type textarea "x"
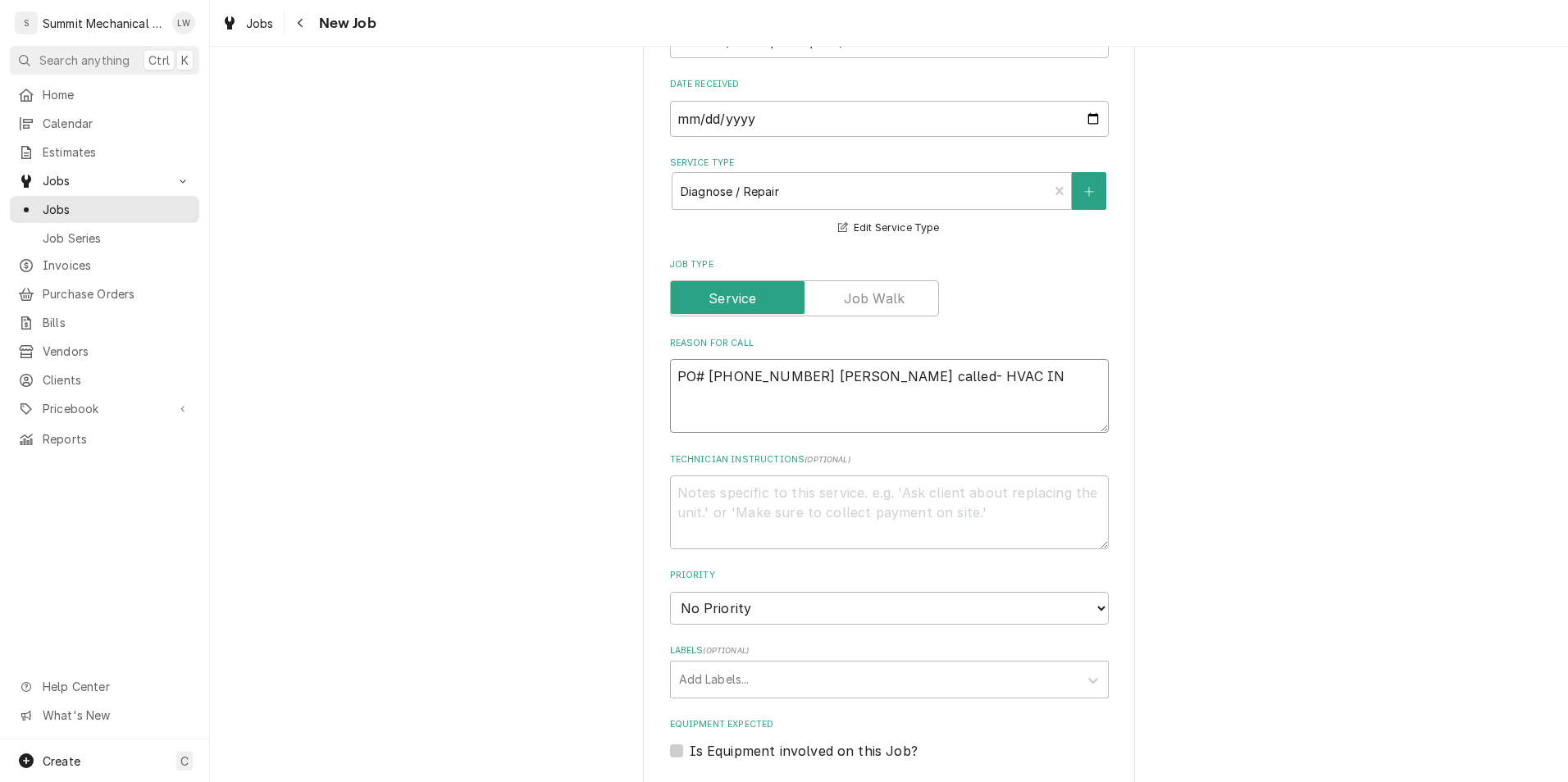
type textarea "PO# 26000244 Sean called- HVAC IN"
type textarea "x"
type textarea "PO# 26000244 Sean called- HVAC IN"
type textarea "x"
type textarea "PO# 26000244 Sean called- HVAC I"
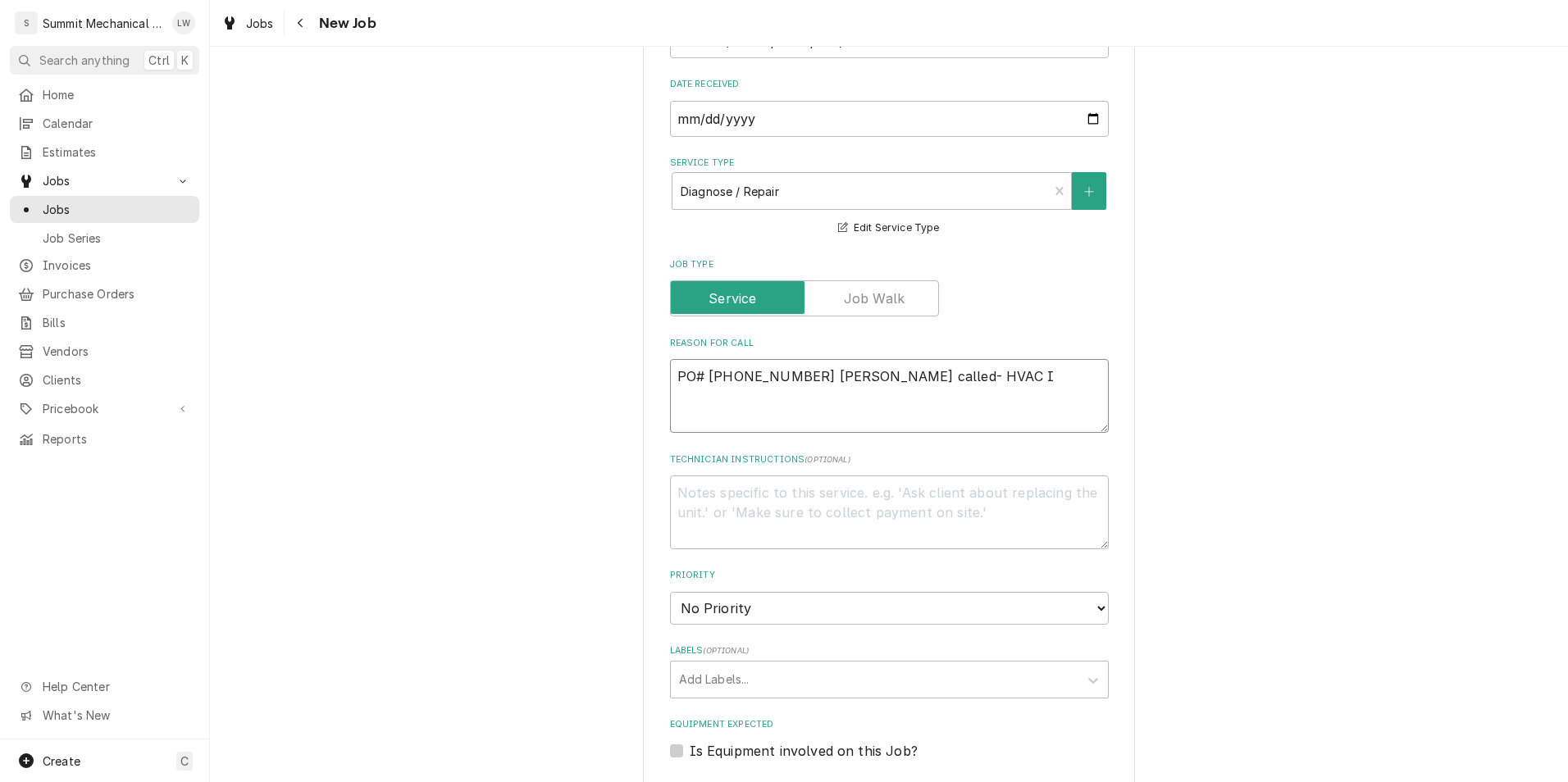
type textarea "x"
type textarea "PO# 26000244 Sean called- HVAC"
type textarea "x"
type textarea "PO# 26000244 Sean called- HVAC i"
type textarea "x"
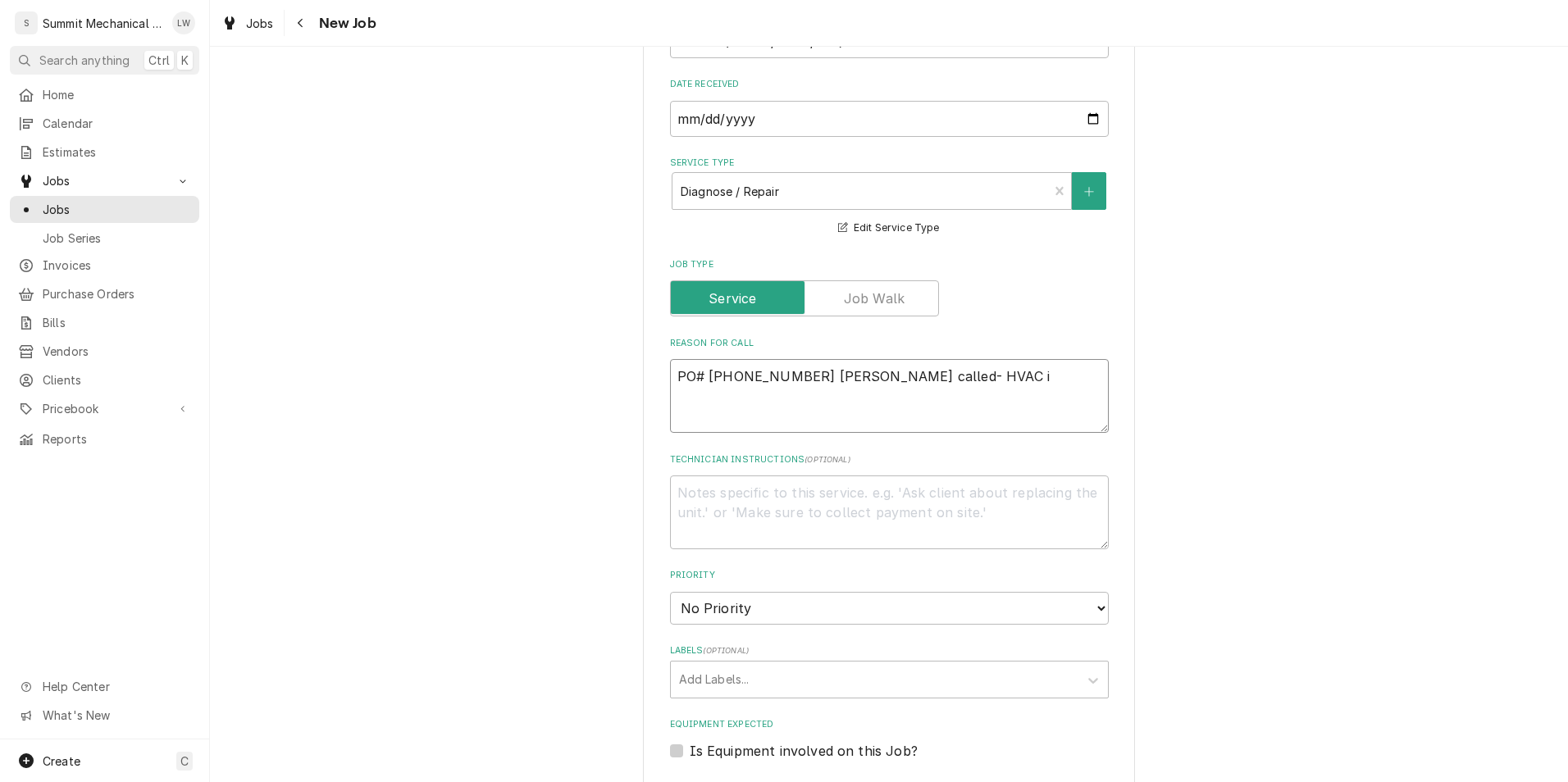
type textarea "PO# 26000244 Sean called- HVAC in"
type textarea "x"
type textarea "PO# 26000244 Sean called- HVAC in"
type textarea "x"
type textarea "PO# 26000244 Sean called- HVAC in l"
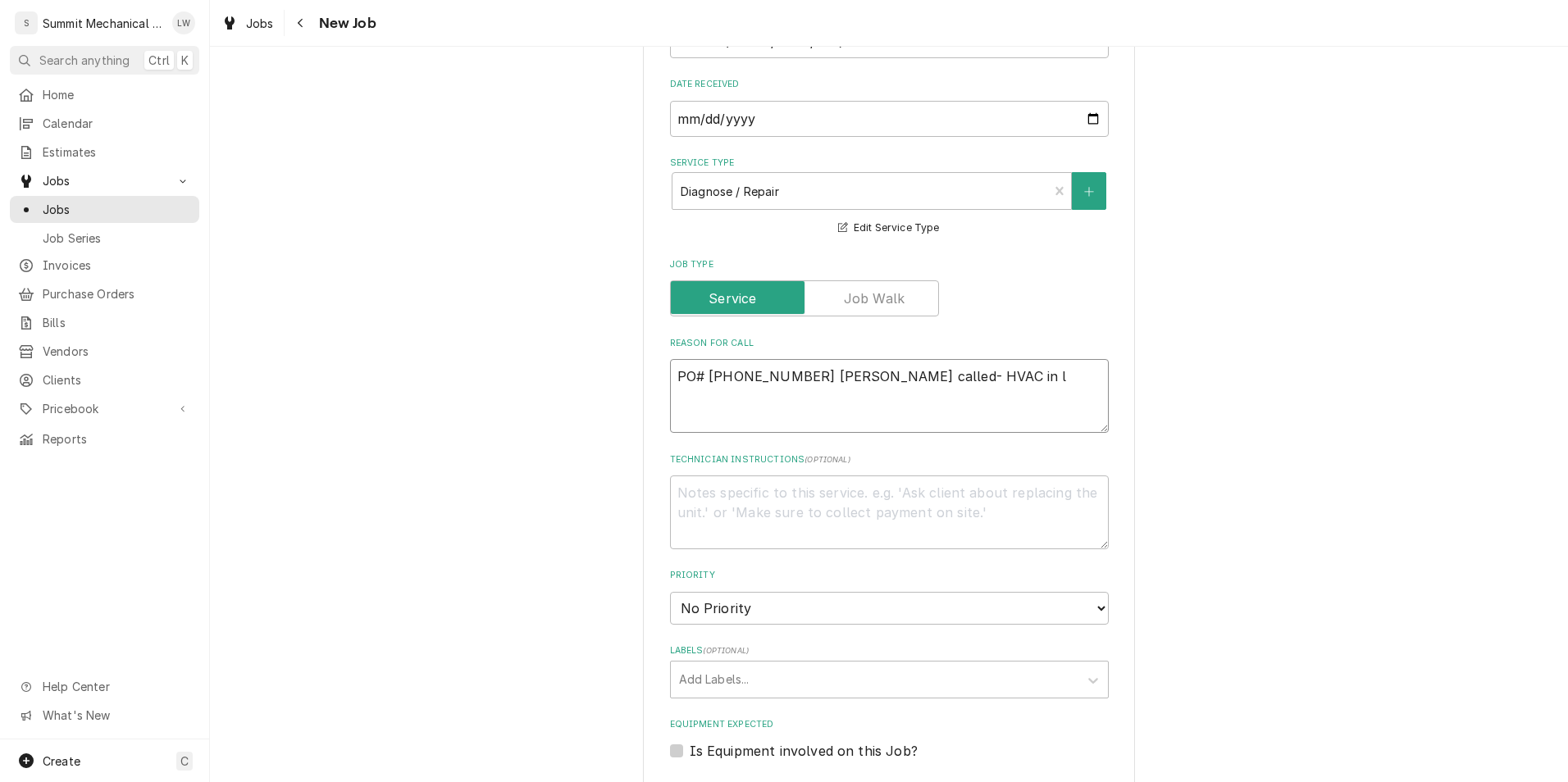
type textarea "x"
type textarea "PO# 26000244 Sean called- HVAC in li"
type textarea "x"
type textarea "PO# 26000244 Sean called- HVAC in lib"
type textarea "x"
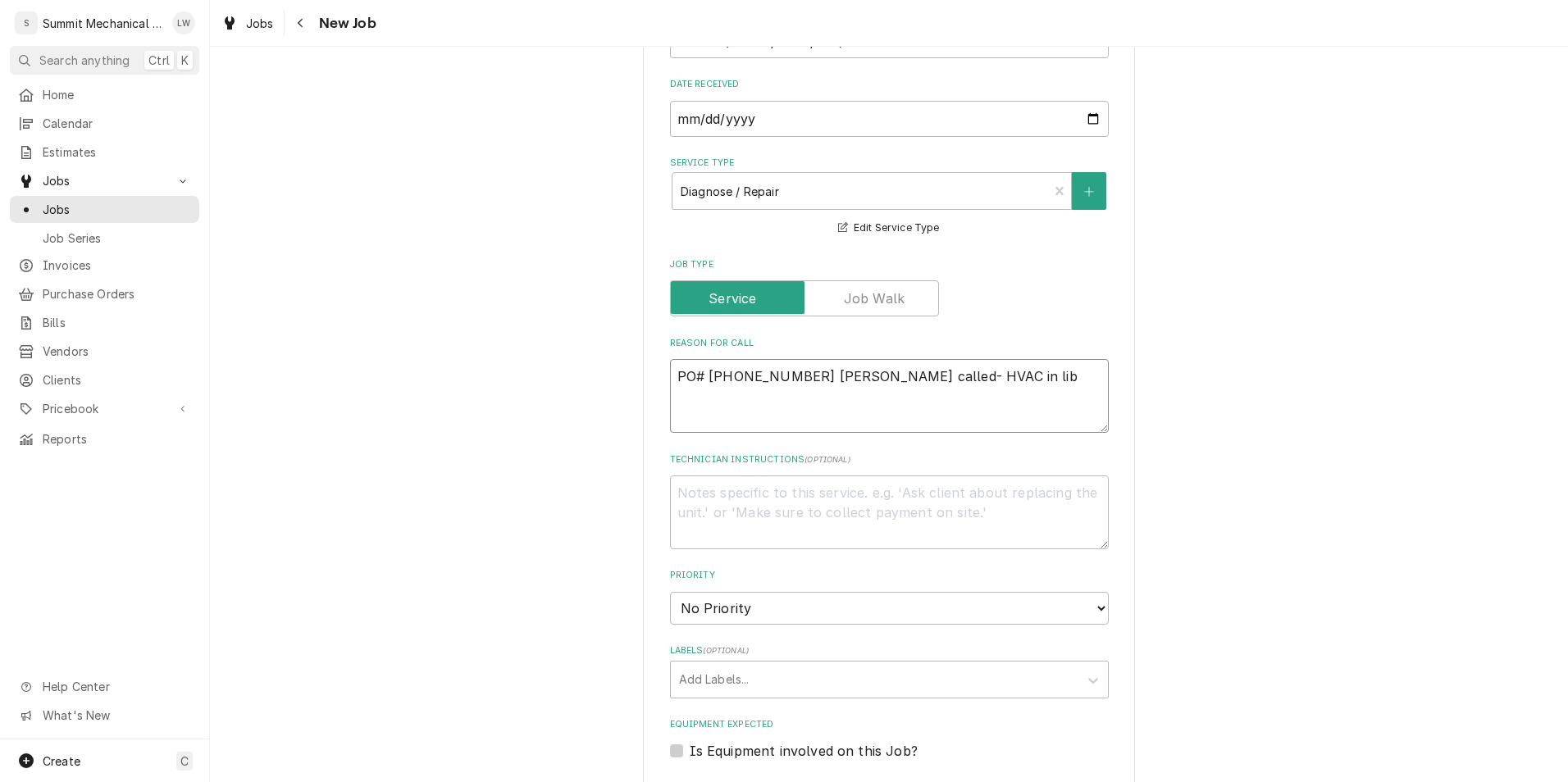
type textarea "PO# 26000244 Sean called- HVAC in libr"
type textarea "x"
type textarea "PO# 26000244 Sean called- HVAC in libra"
type textarea "x"
type textarea "PO# 26000244 Sean called- HVAC in librat"
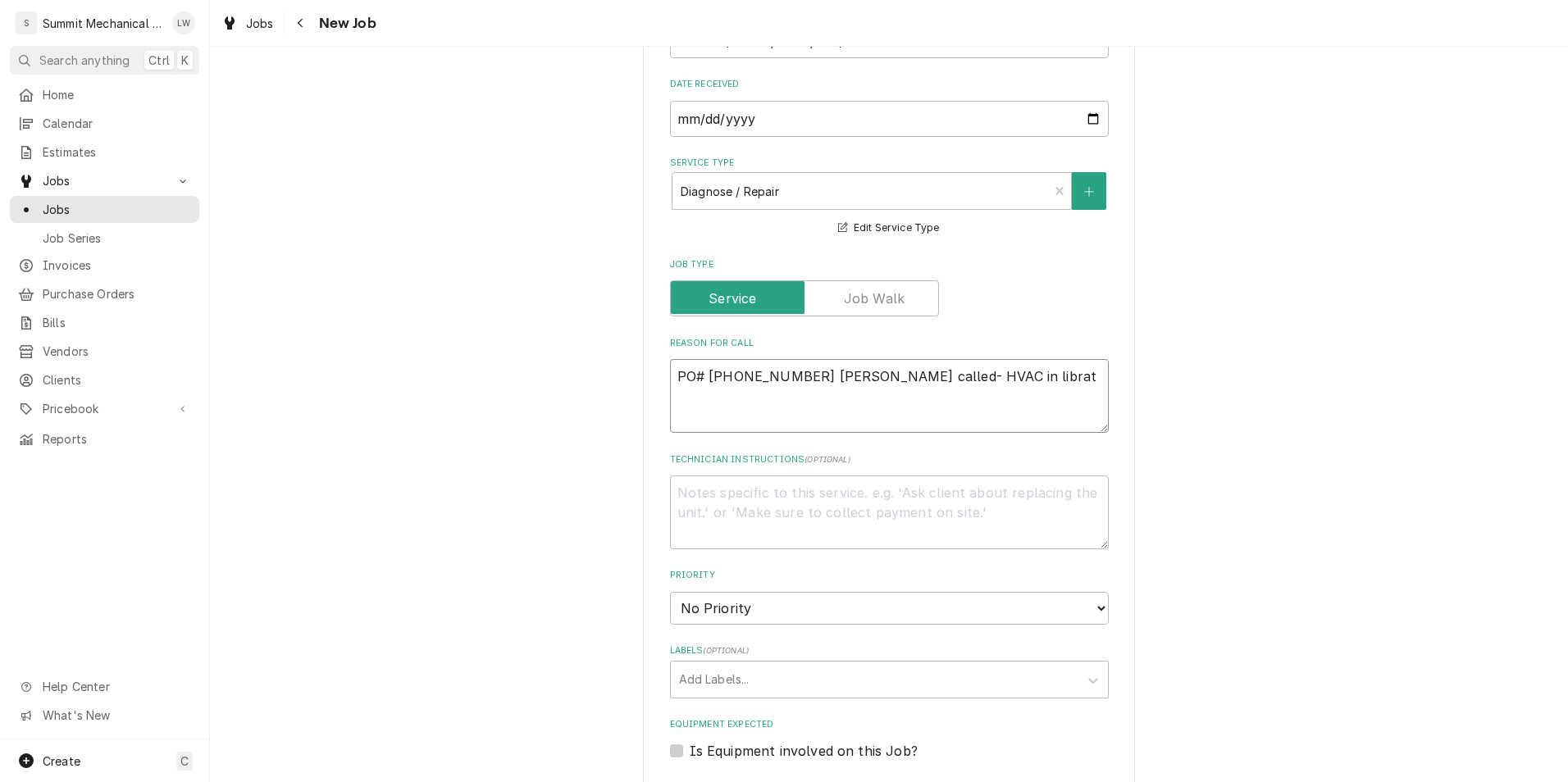
type textarea "x"
type textarea "PO# 26000244 Sean called- HVAC in libraty"
type textarea "x"
type textarea "PO# 26000244 Sean called- HVAC in libraty"
type textarea "x"
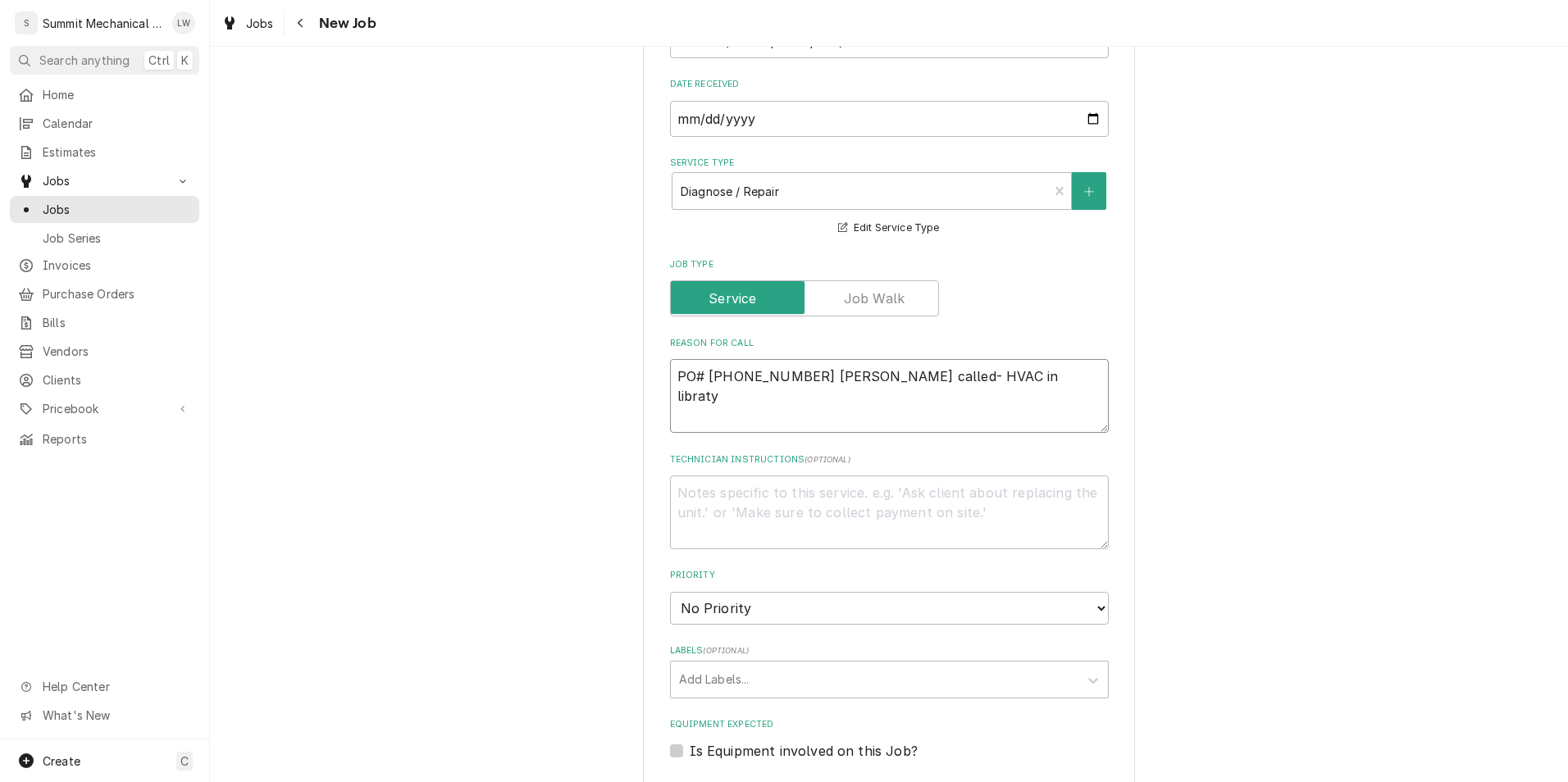
type textarea "PO# 26000244 Sean called- HVAC in libraty i"
type textarea "x"
type textarea "PO# 26000244 Sean called- HVAC in libraty is"
type textarea "x"
type textarea "PO# 26000244 Sean called- HVAC in libraty is"
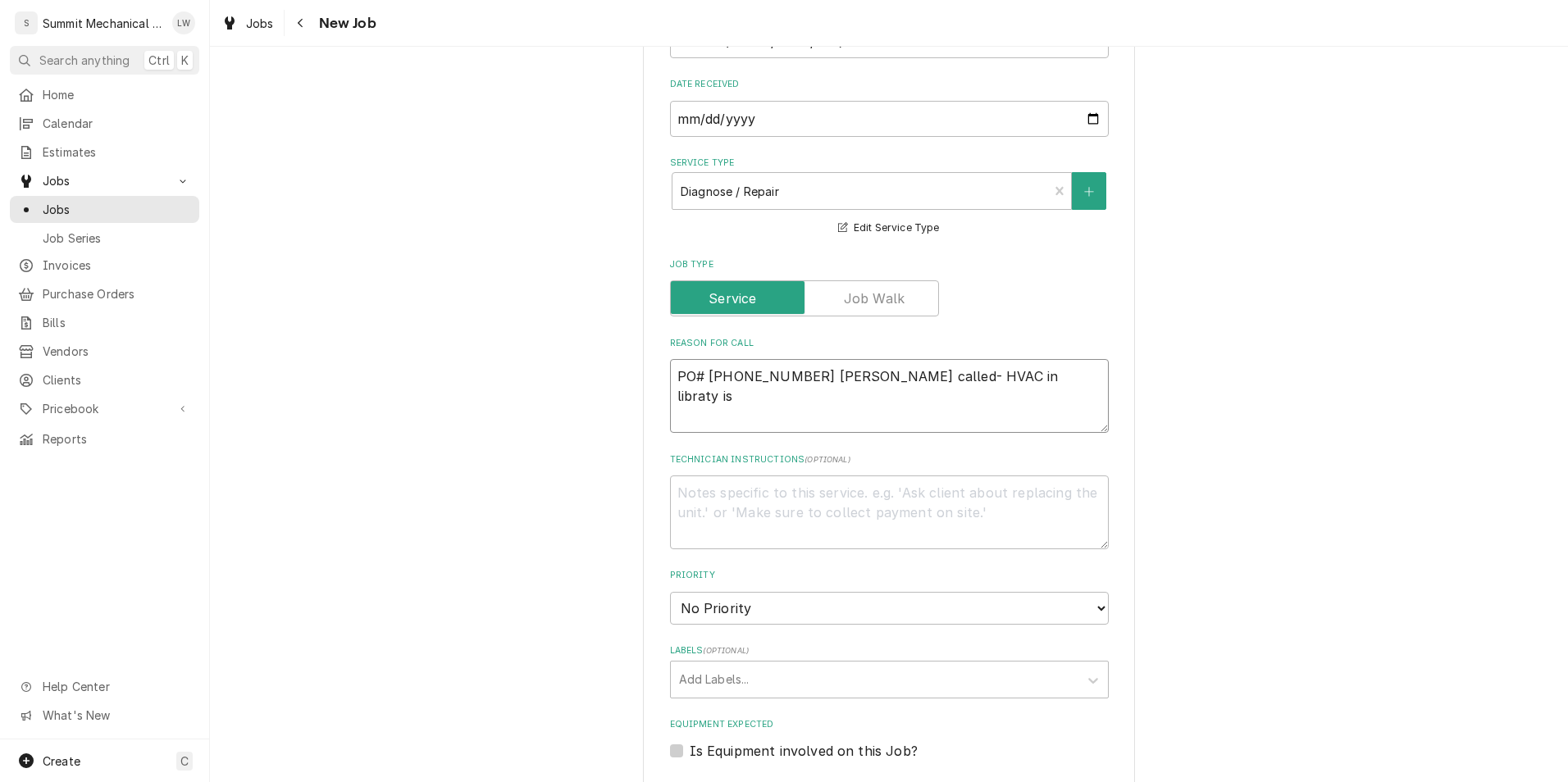
type textarea "x"
type textarea "PO# 26000244 Sean called- HVAC in libraty is"
type textarea "x"
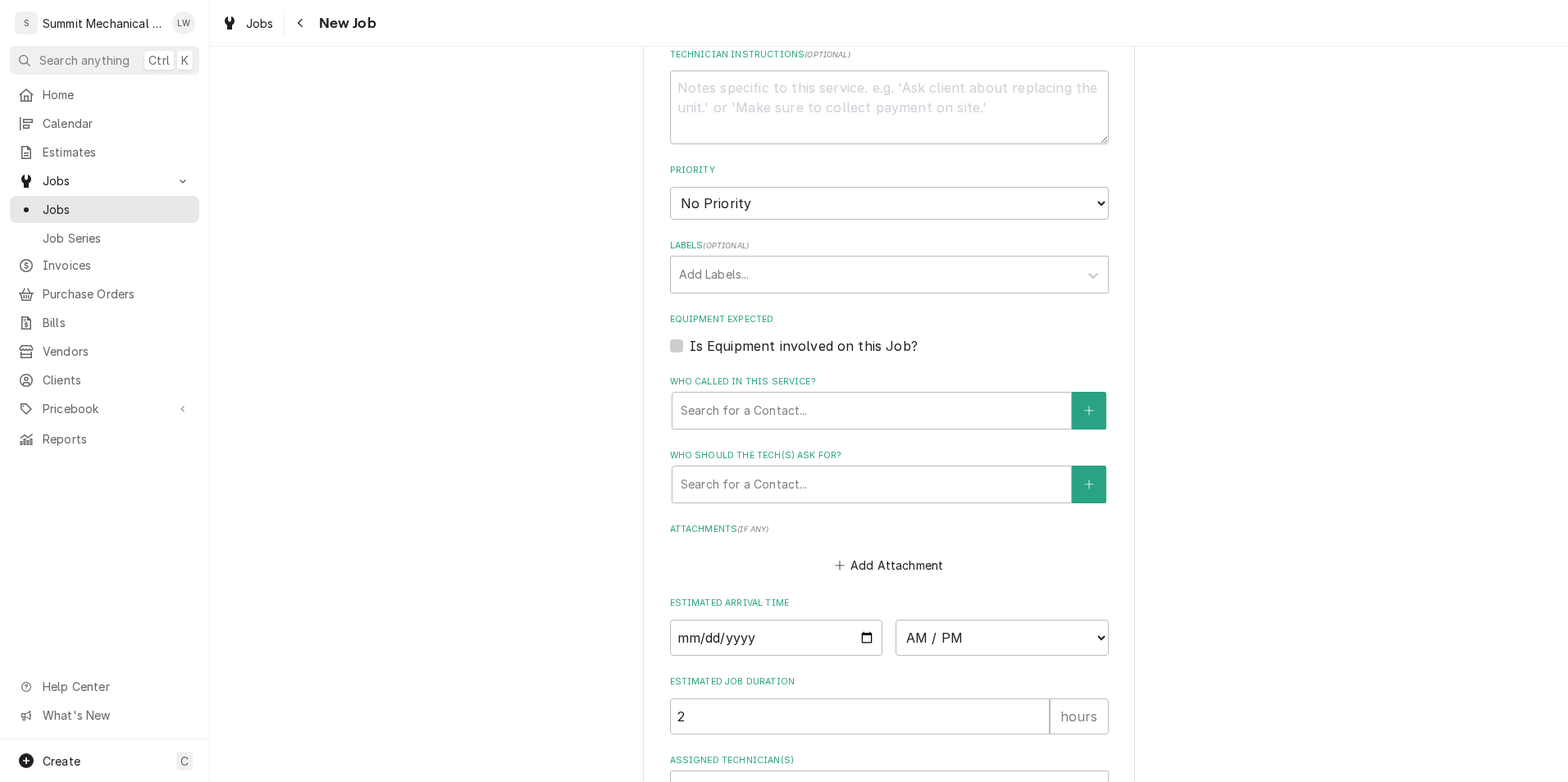
scroll to position [840, 0]
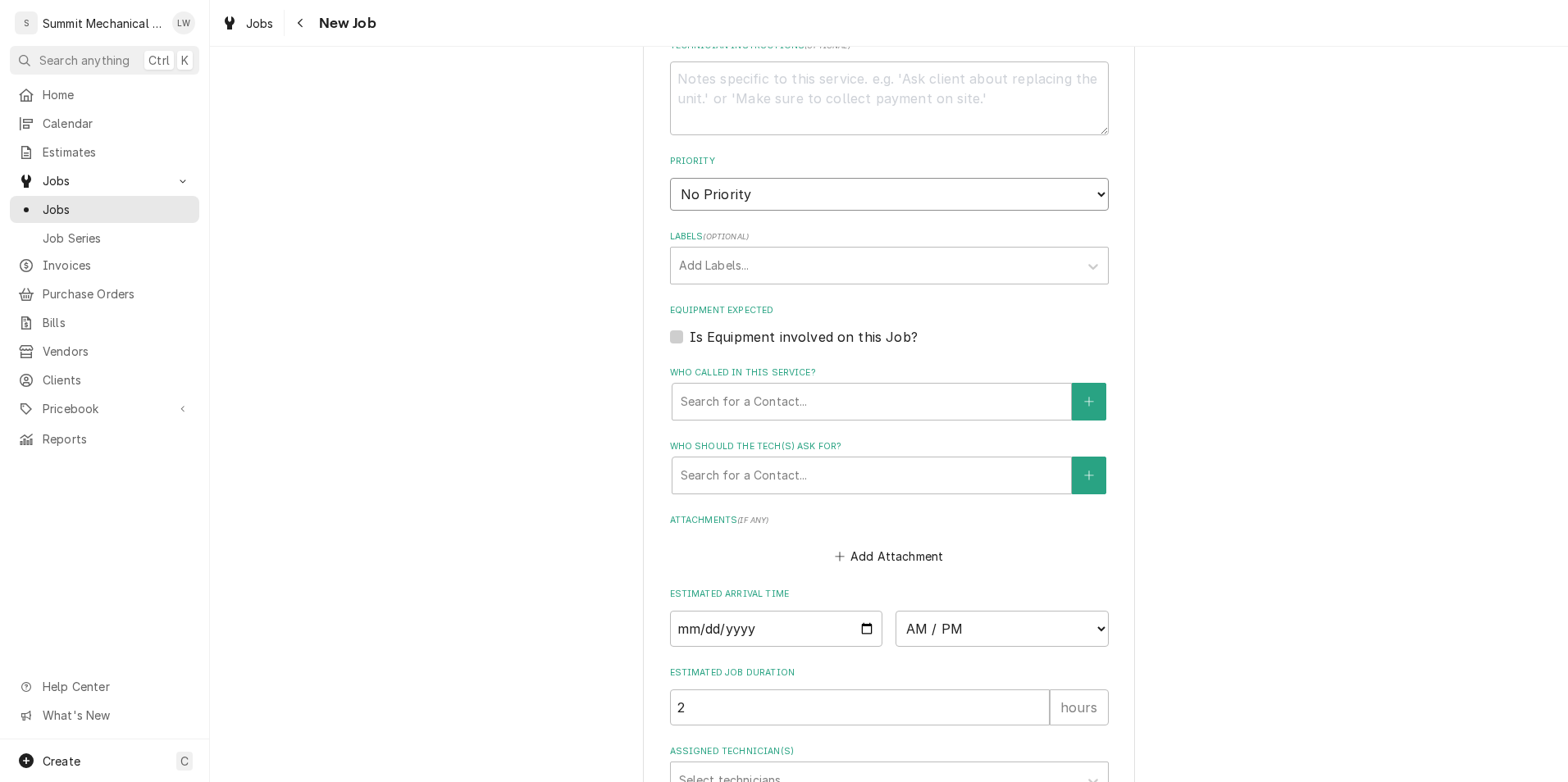
click at [870, 202] on select "No Priority Urgent High Medium Low" at bounding box center [889, 194] width 438 height 33
click at [670, 178] on select "No Priority Urgent High Medium Low" at bounding box center [889, 194] width 438 height 33
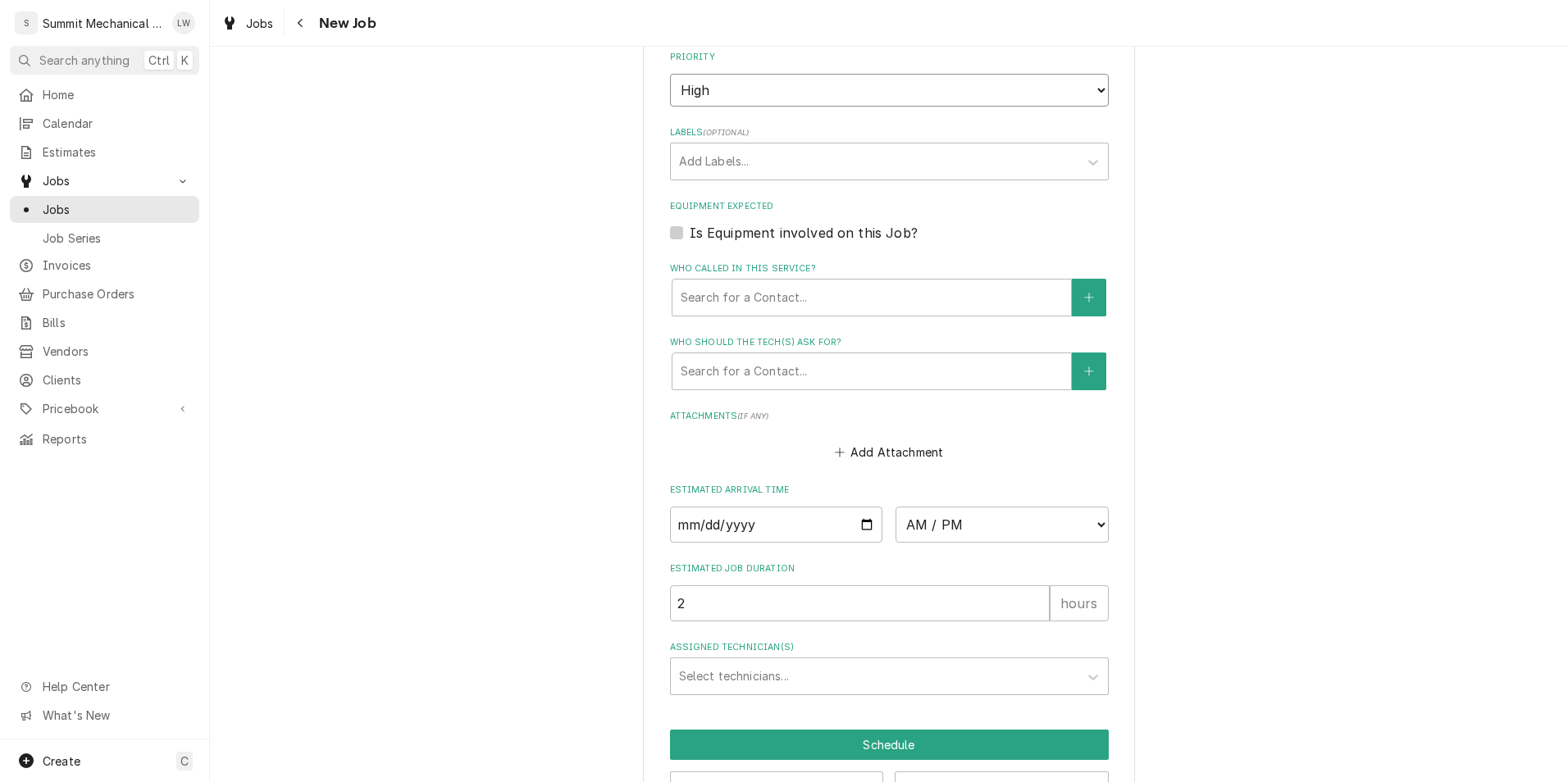
scroll to position [944, 0]
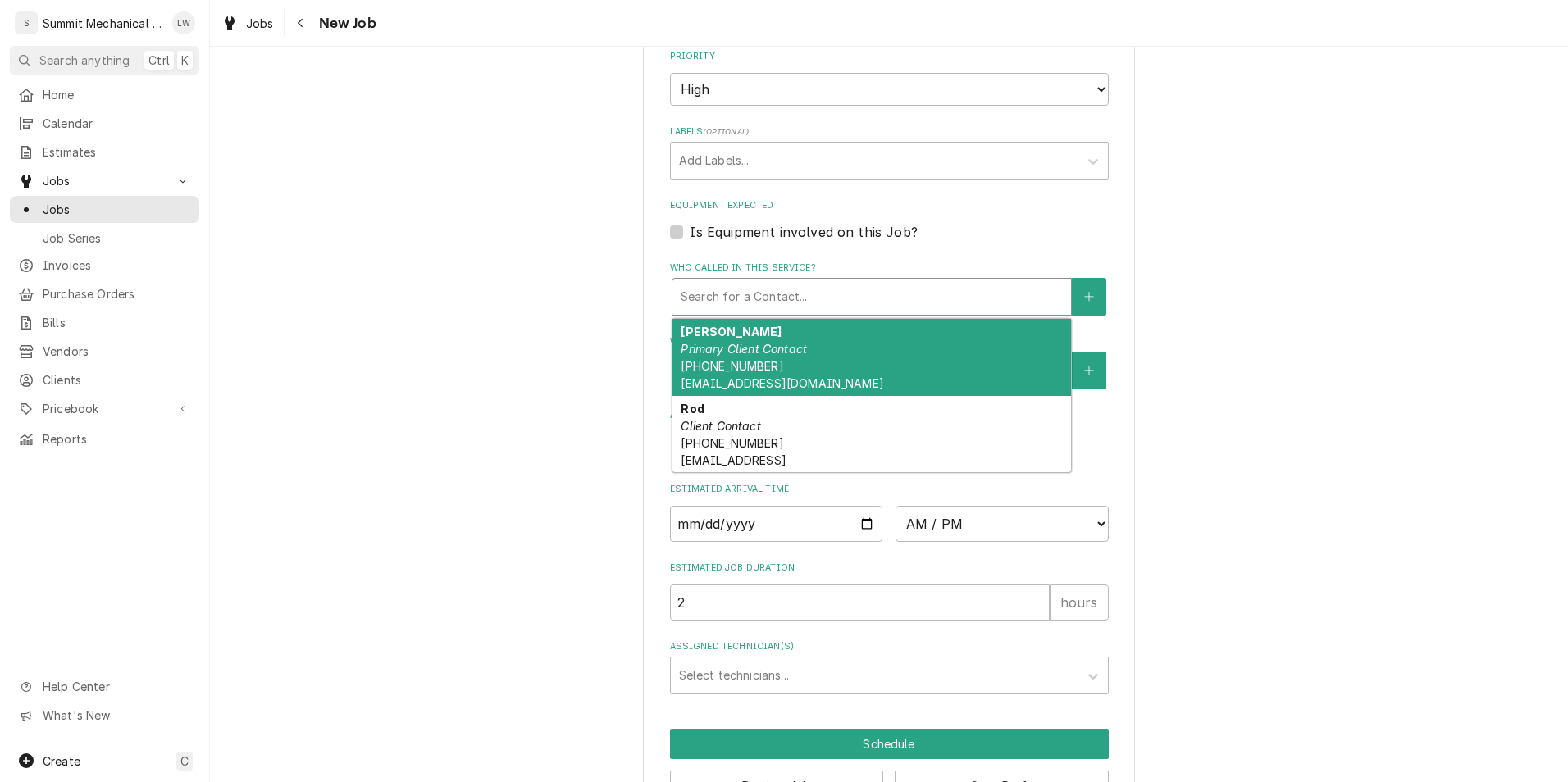
click at [789, 291] on div "Who called in this service?" at bounding box center [872, 296] width 383 height 29
click at [1082, 310] on button "Who called in this service?" at bounding box center [1089, 296] width 34 height 38
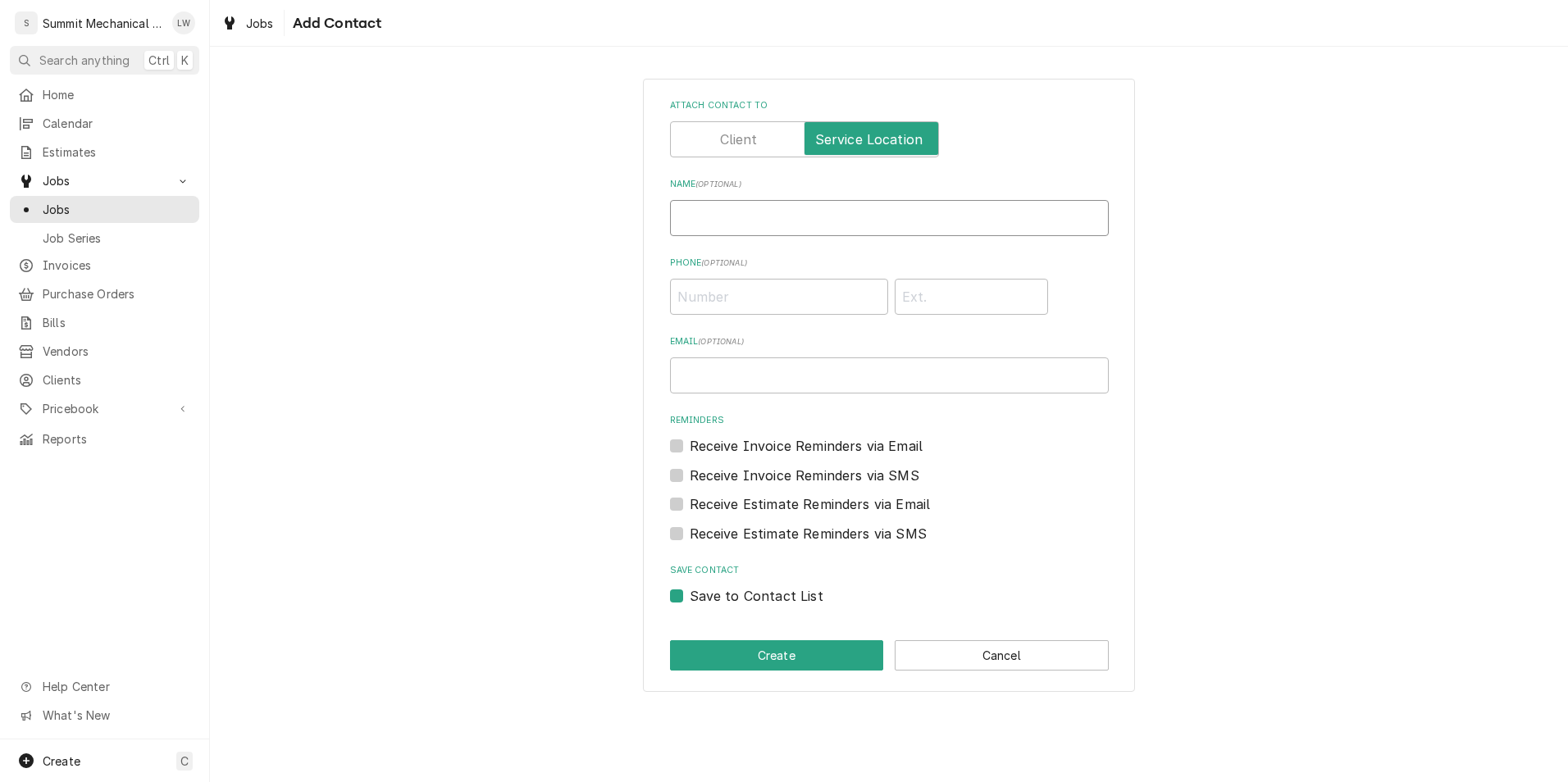
click at [903, 224] on input "Name ( optional )" at bounding box center [889, 218] width 438 height 36
click at [793, 635] on div "Attach contact to Name ( optional ) Sean Phone ( optional ) Email ( optional ) …" at bounding box center [889, 386] width 492 height 614
click at [793, 651] on button "Create" at bounding box center [776, 655] width 214 height 30
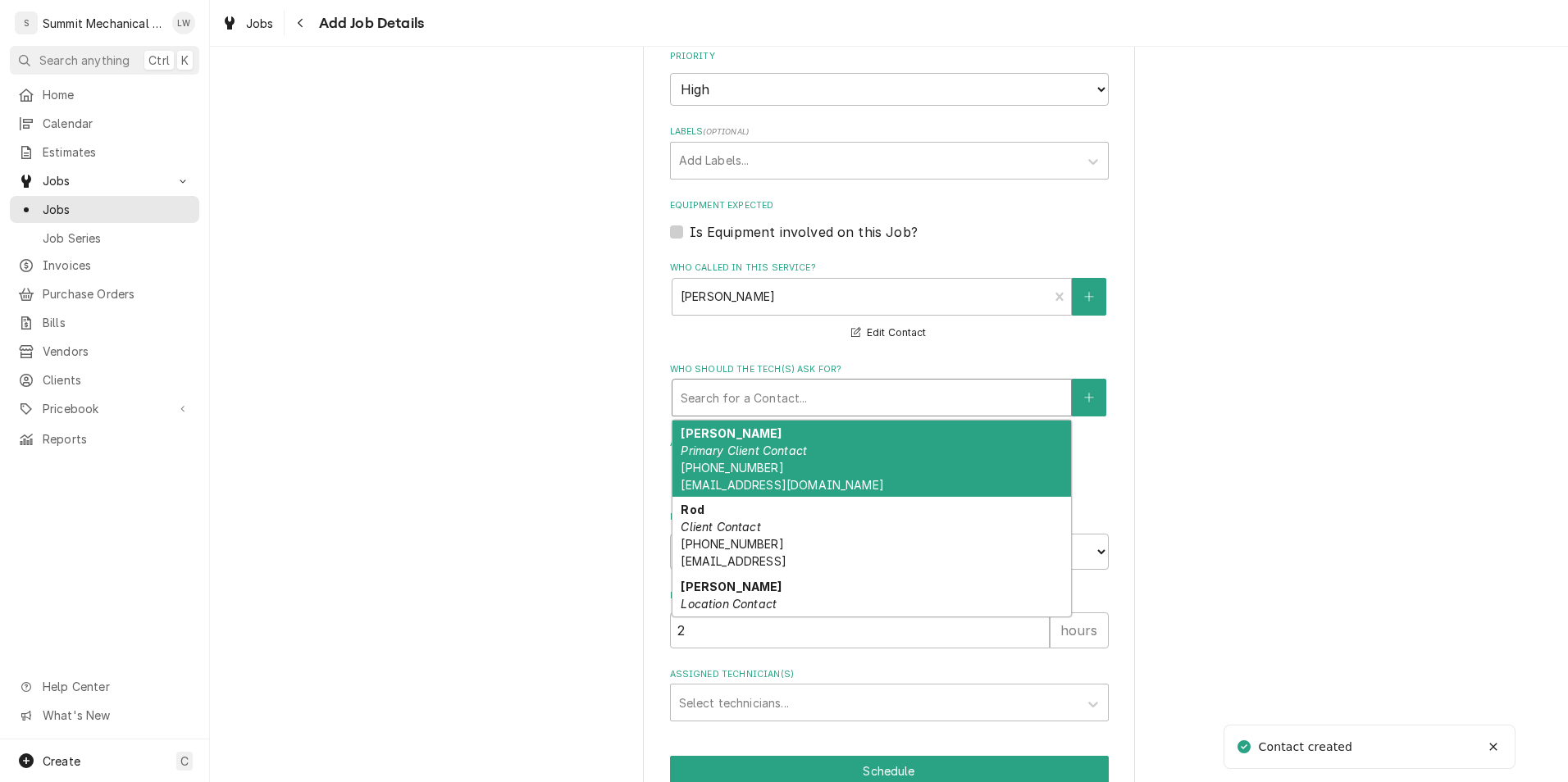
click at [843, 383] on div "Who should the tech(s) ask for?" at bounding box center [872, 397] width 383 height 29
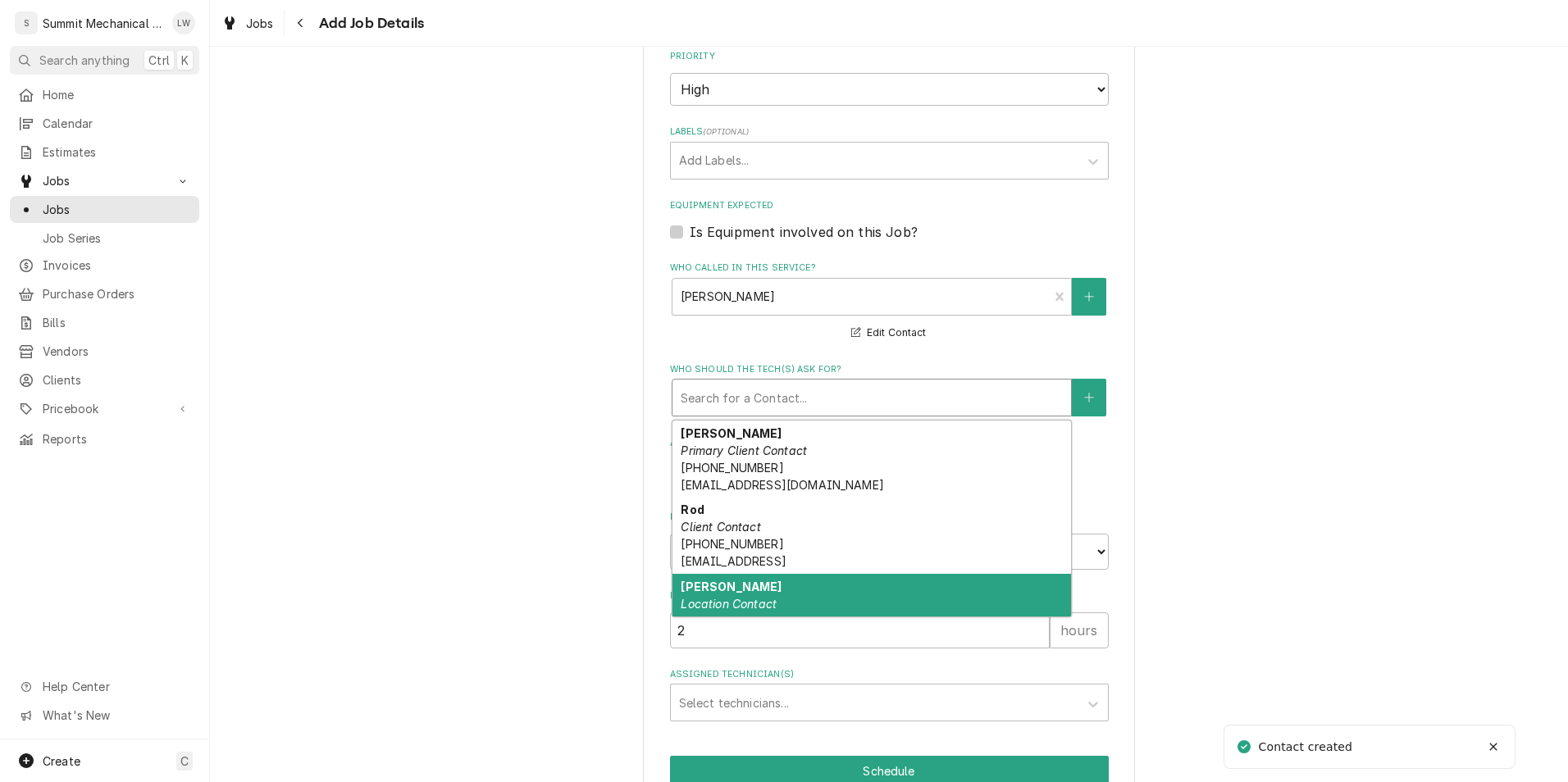
click at [811, 588] on div "Sean Location Contact" at bounding box center [872, 596] width 399 height 43
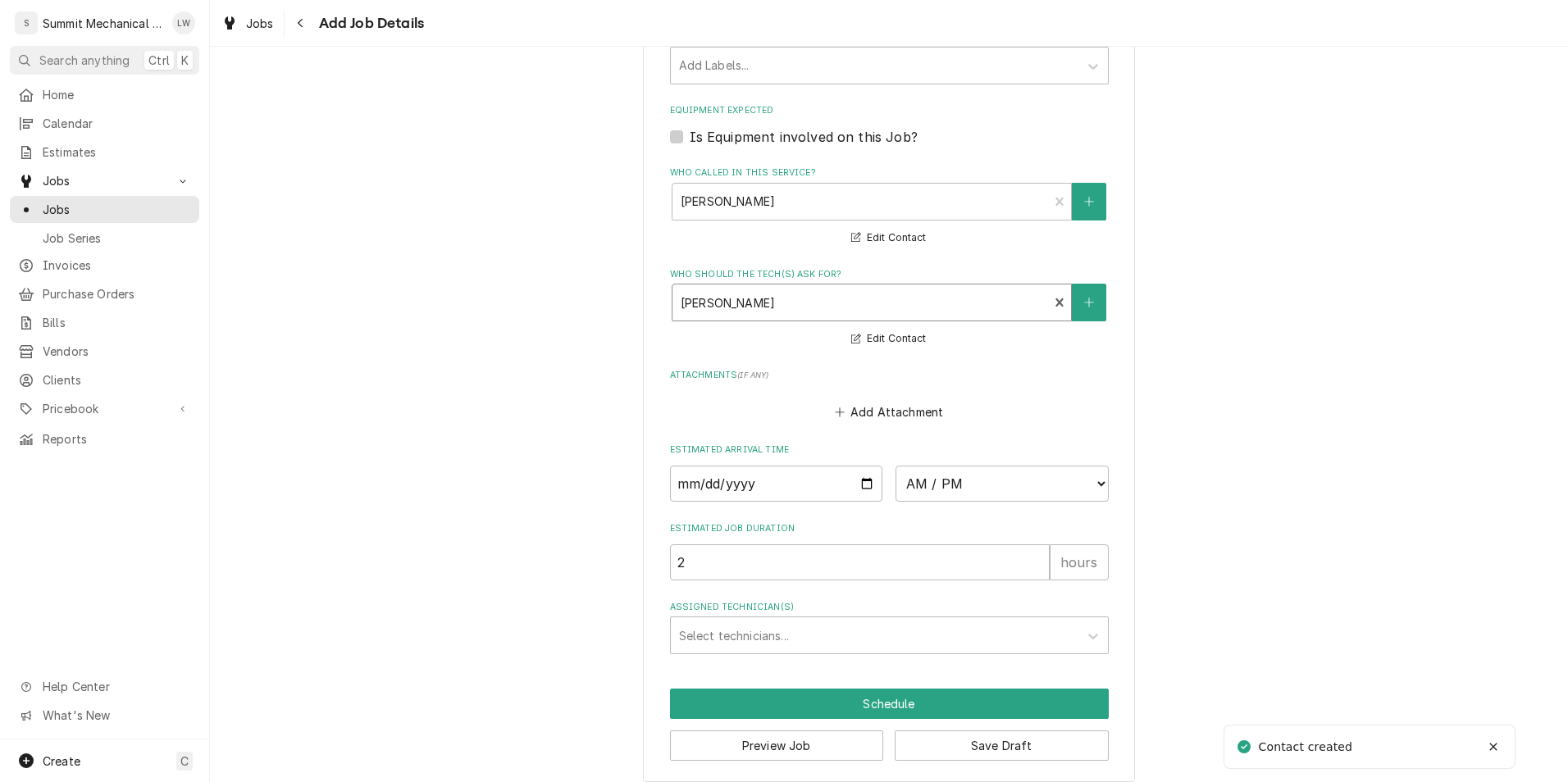
scroll to position [1041, 0]
click at [858, 486] on input "Date" at bounding box center [776, 483] width 213 height 36
click at [1057, 477] on select "AM / PM 6:00 AM 6:15 AM 6:30 AM 6:45 AM 7:00 AM 7:15 AM 7:30 AM 7:45 AM 8:00 AM…" at bounding box center [1002, 483] width 213 height 36
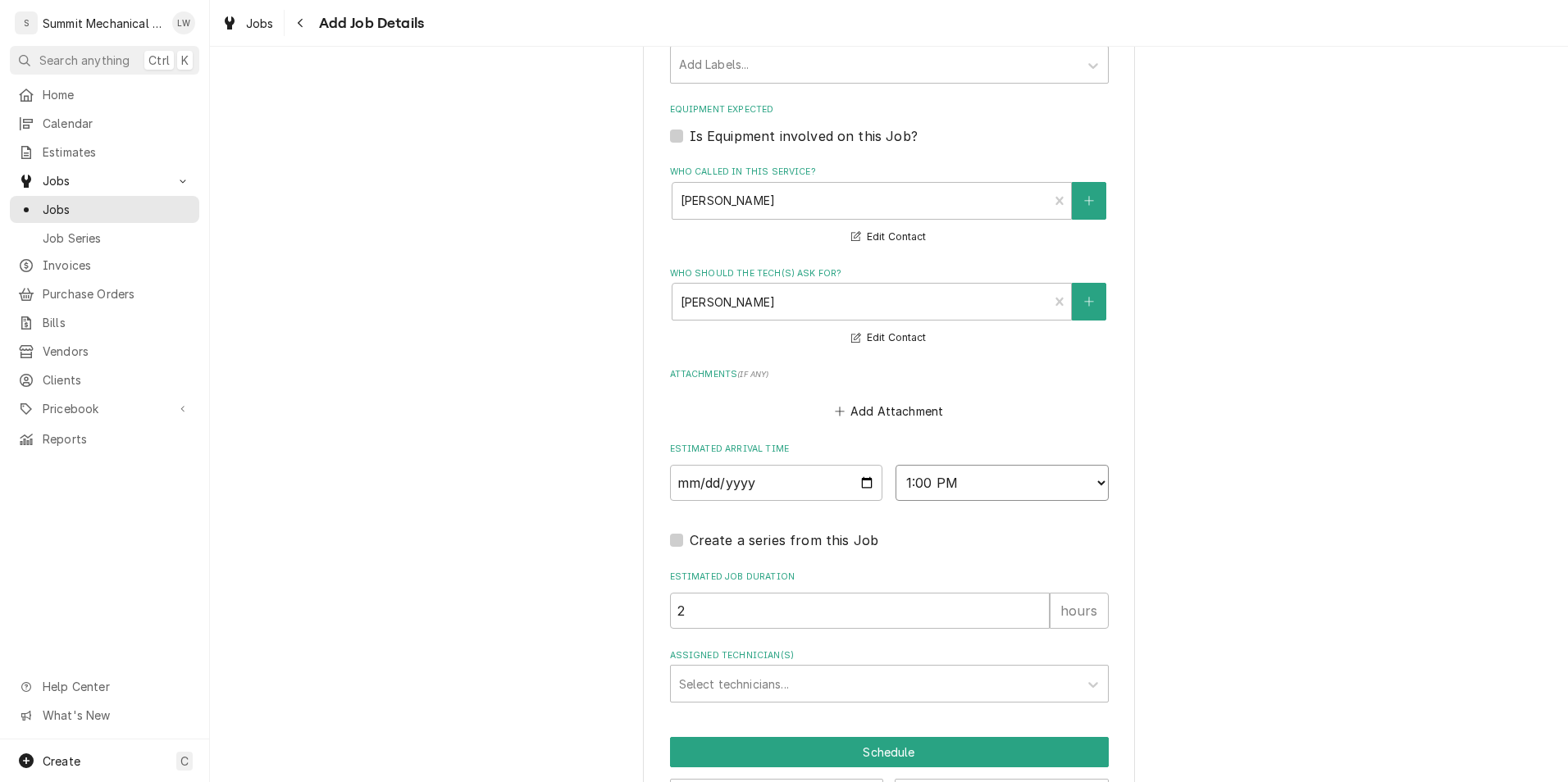
scroll to position [1103, 0]
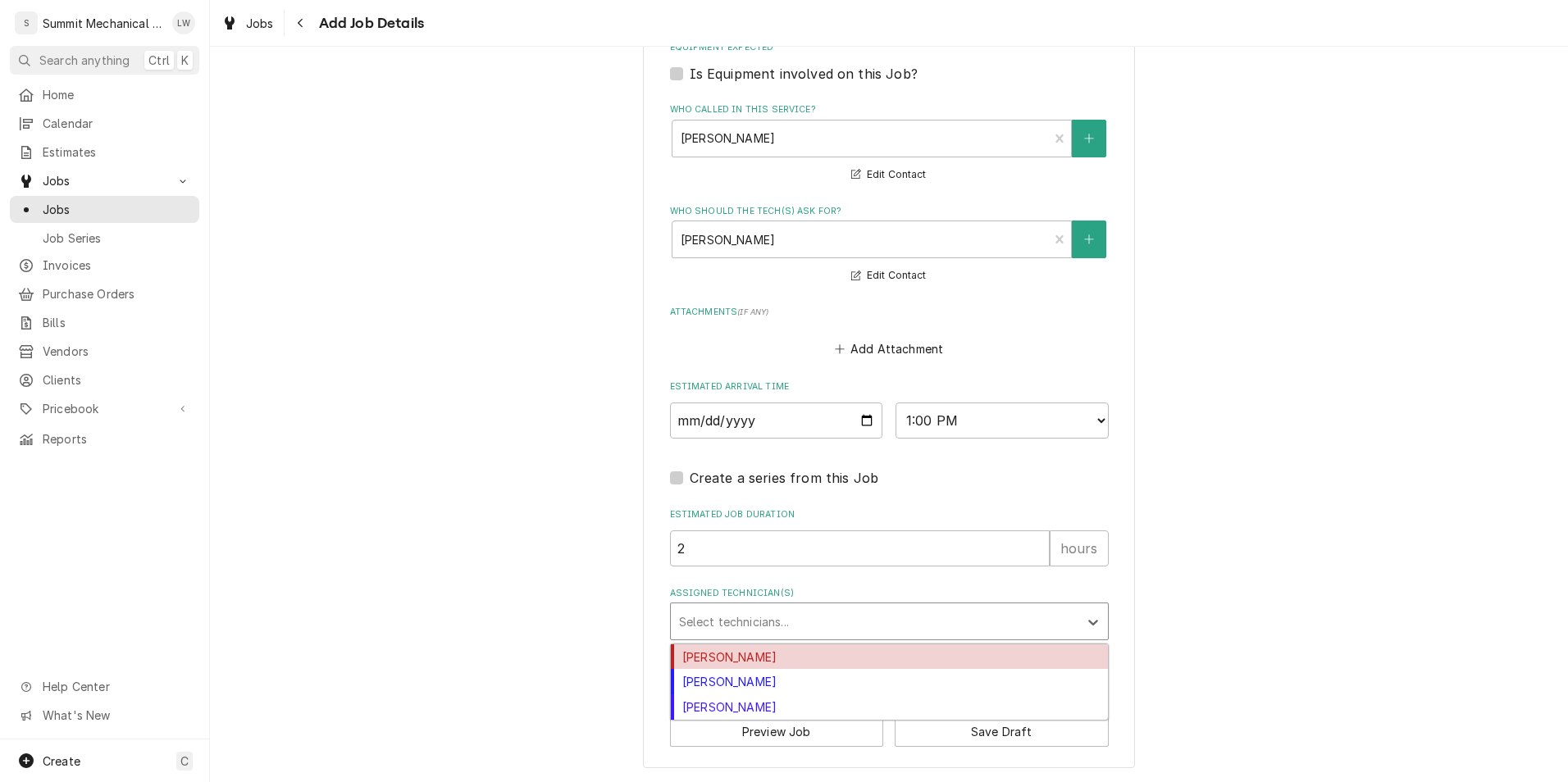
click at [879, 607] on div "Assigned Technician(s)" at bounding box center [874, 621] width 391 height 29
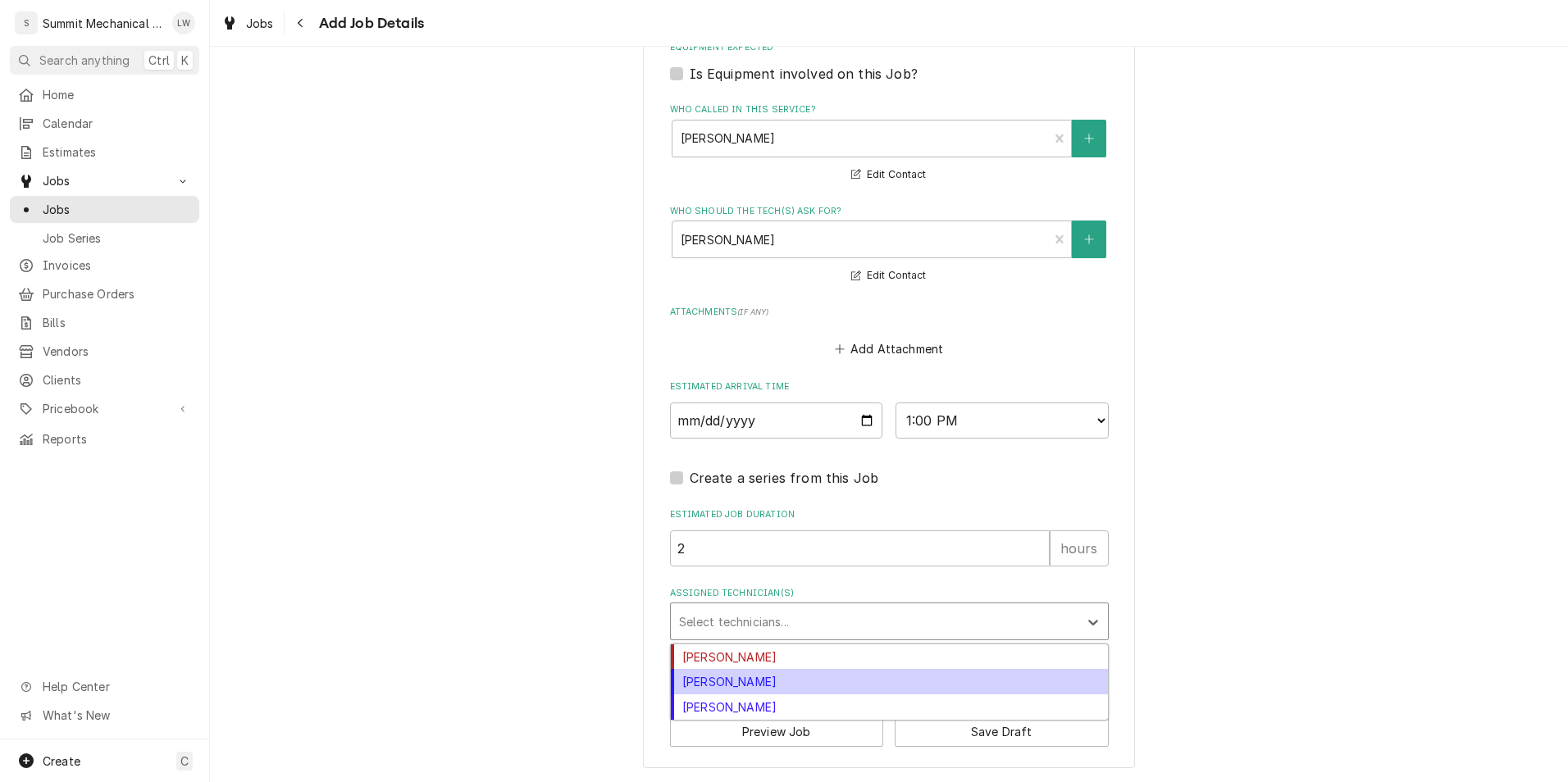
click at [834, 688] on div "Landon Weeks" at bounding box center [889, 681] width 437 height 26
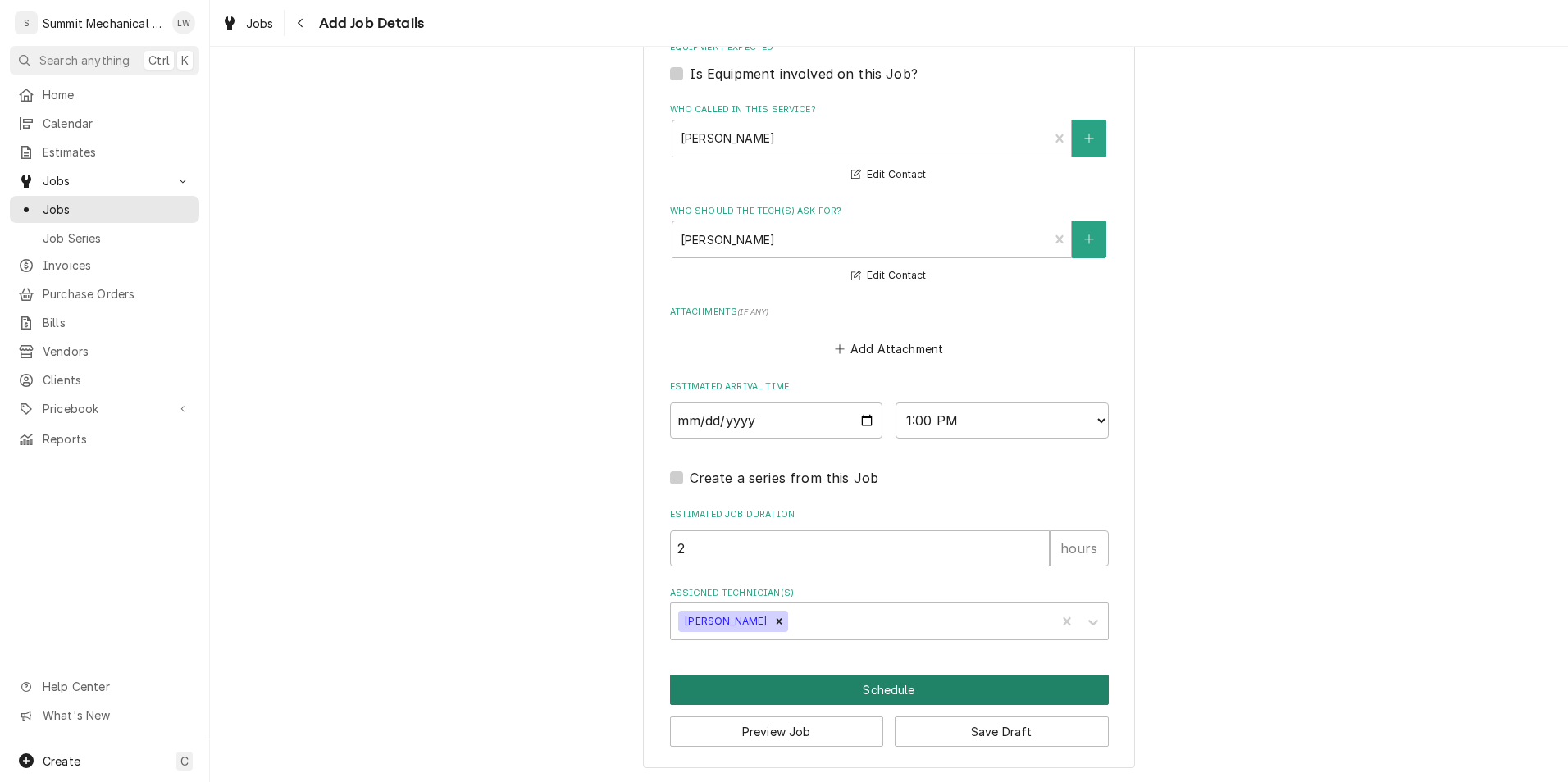
click at [869, 687] on button "Schedule" at bounding box center [889, 689] width 438 height 30
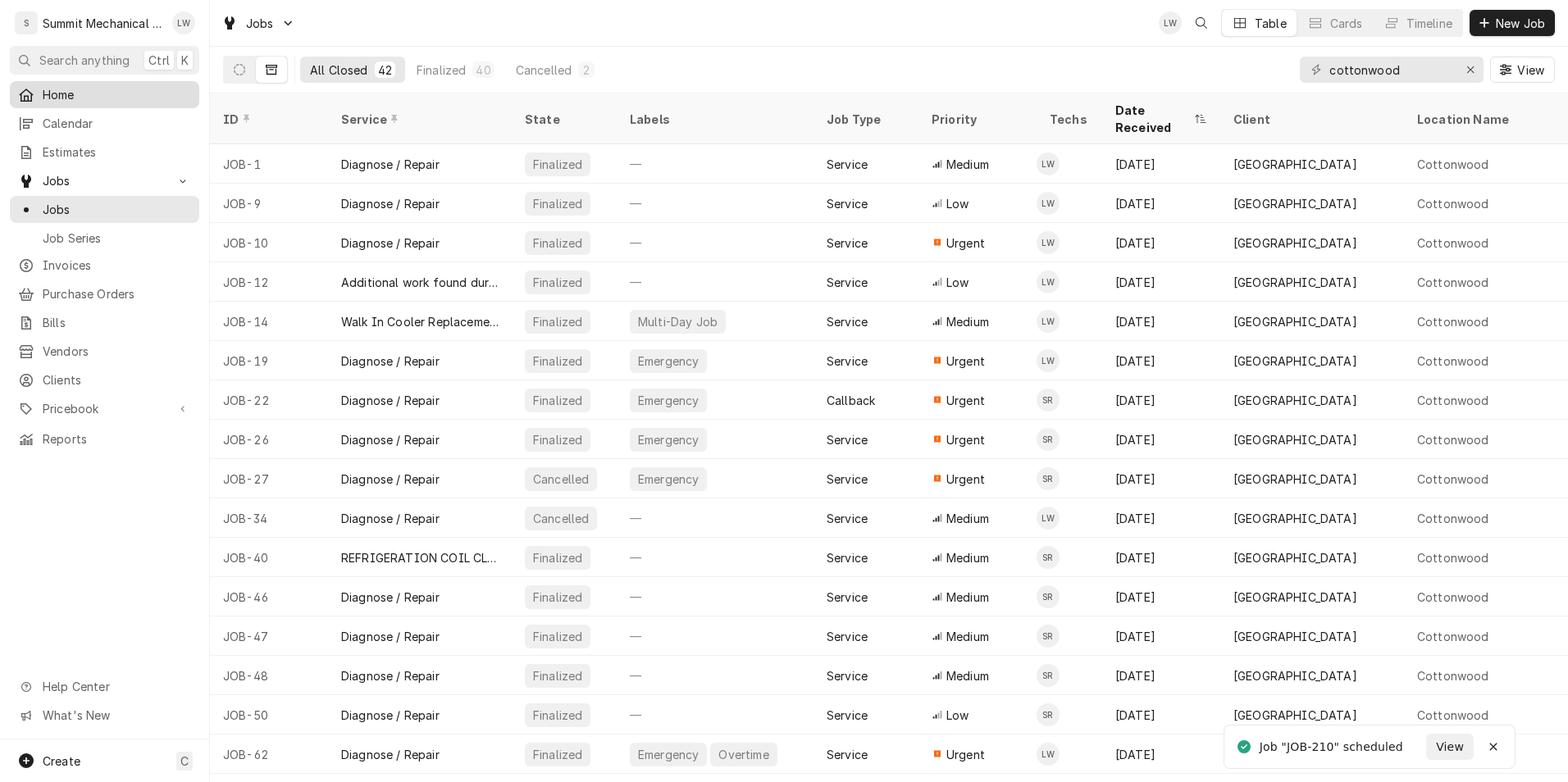
click at [72, 94] on span "Home" at bounding box center [117, 95] width 149 height 17
